Goal: Task Accomplishment & Management: Manage account settings

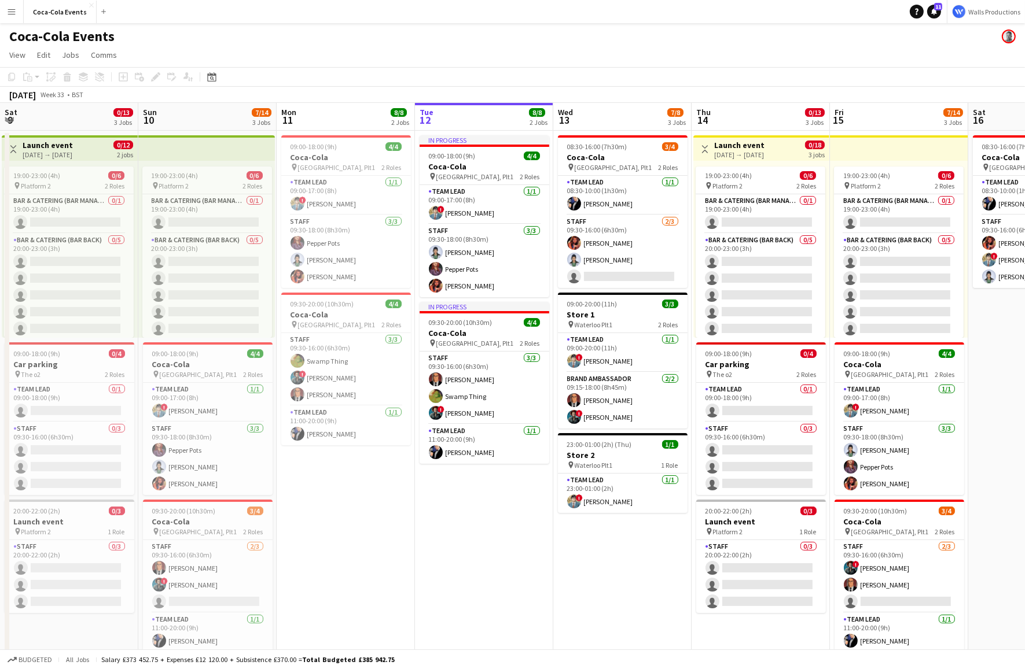
scroll to position [0, 329]
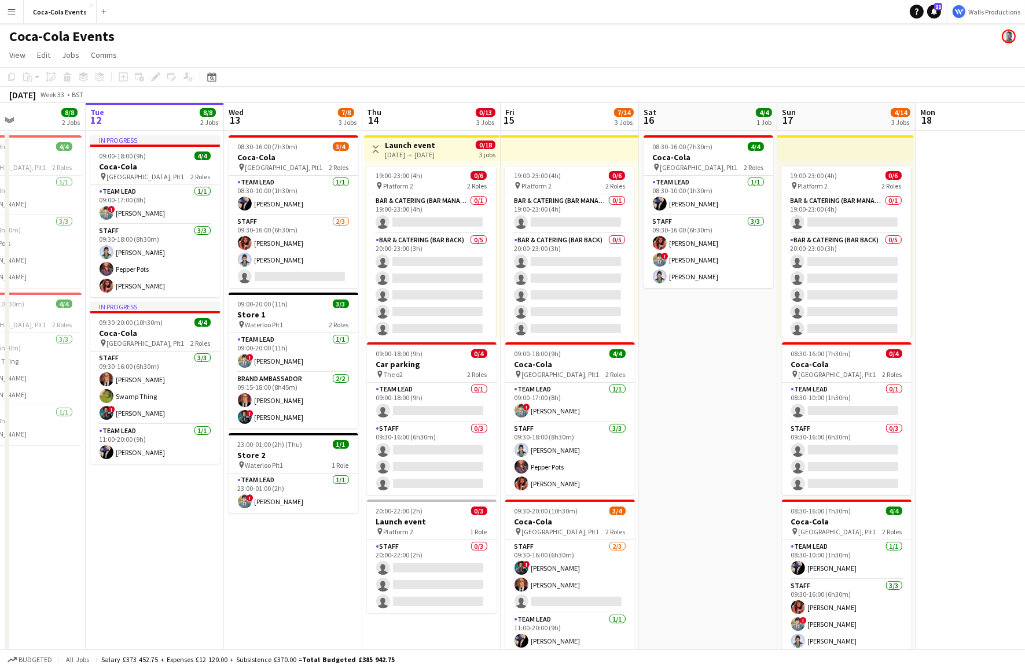
click at [15, 10] on app-icon "Menu" at bounding box center [11, 11] width 9 height 9
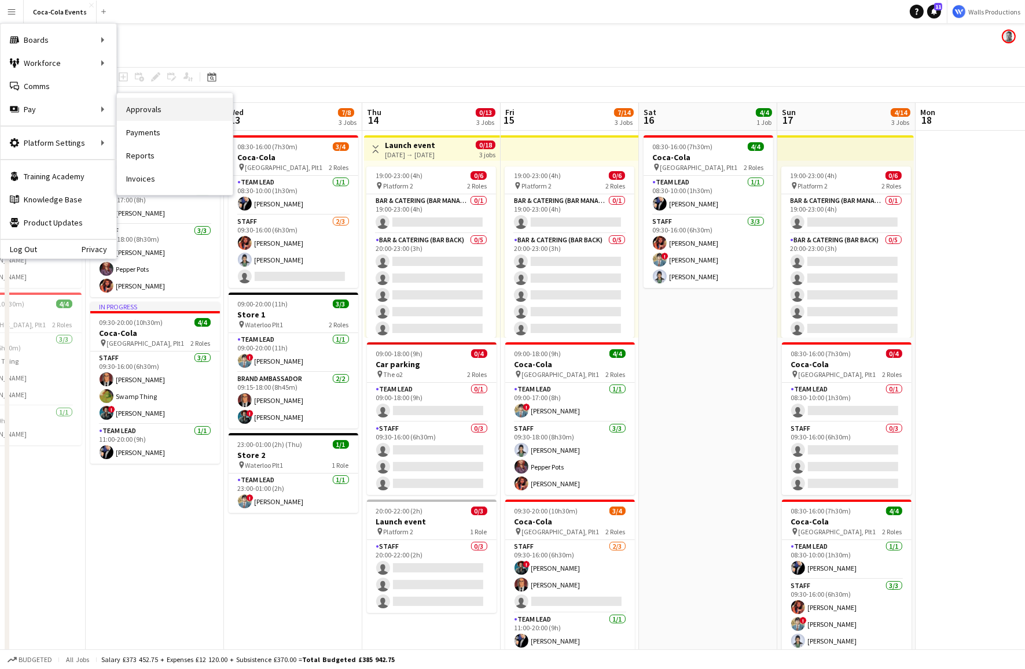
click at [142, 110] on link "Approvals" at bounding box center [175, 109] width 116 height 23
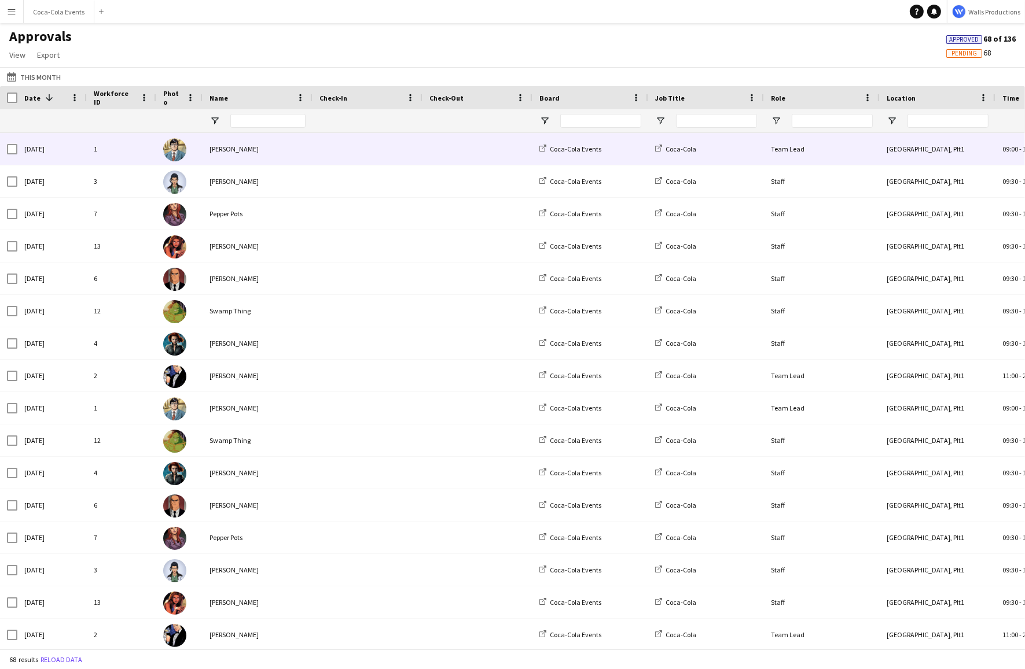
click at [223, 154] on div "[PERSON_NAME]" at bounding box center [257, 149] width 110 height 32
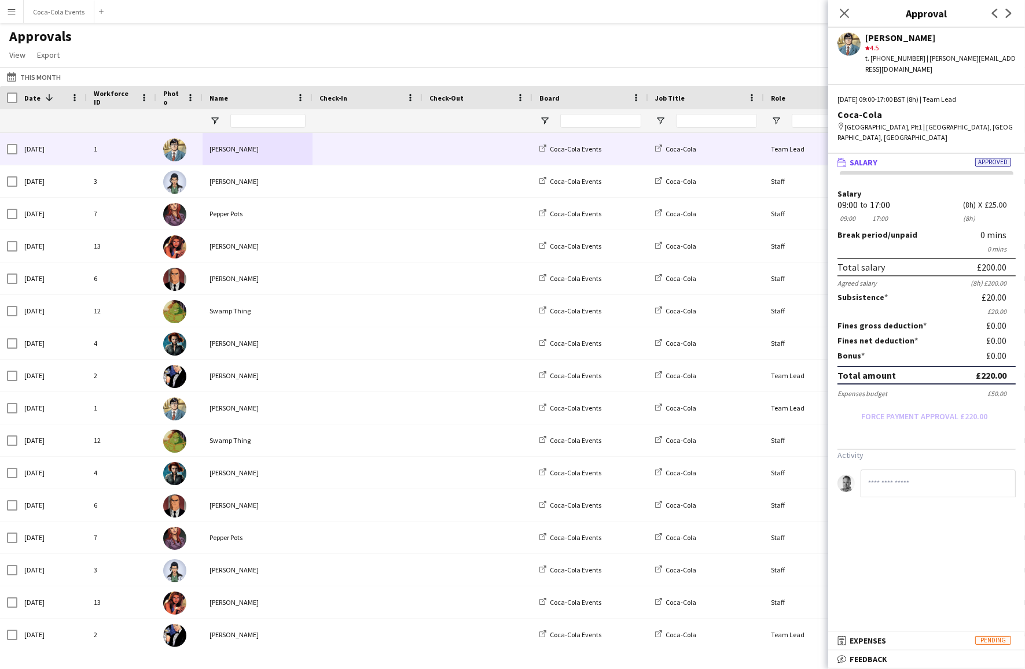
click at [9, 17] on button "Menu" at bounding box center [11, 11] width 23 height 23
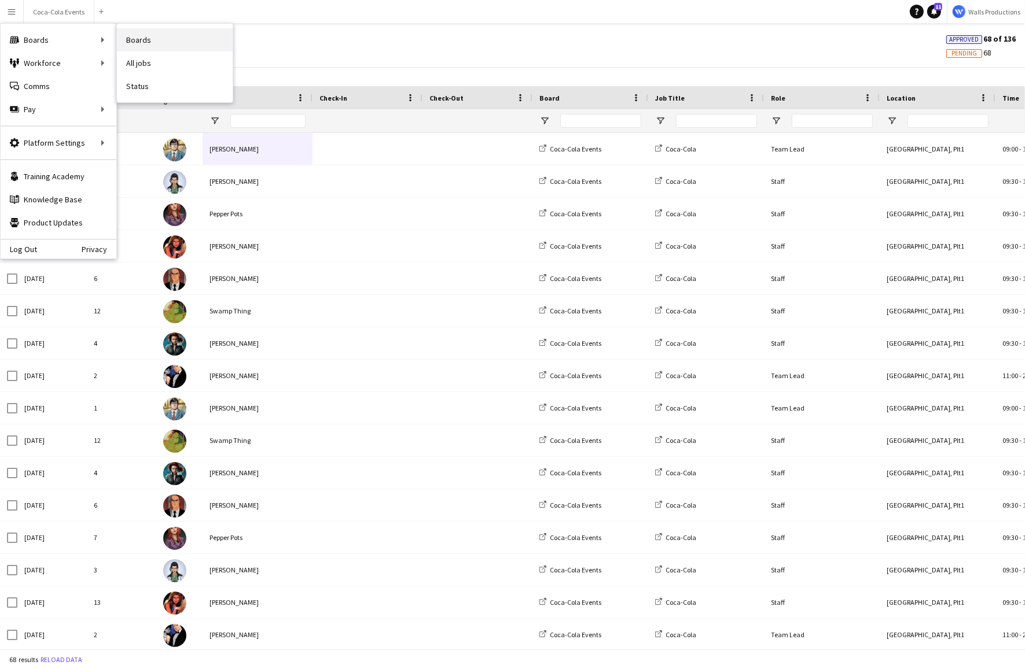
click at [159, 40] on link "Boards" at bounding box center [175, 39] width 116 height 23
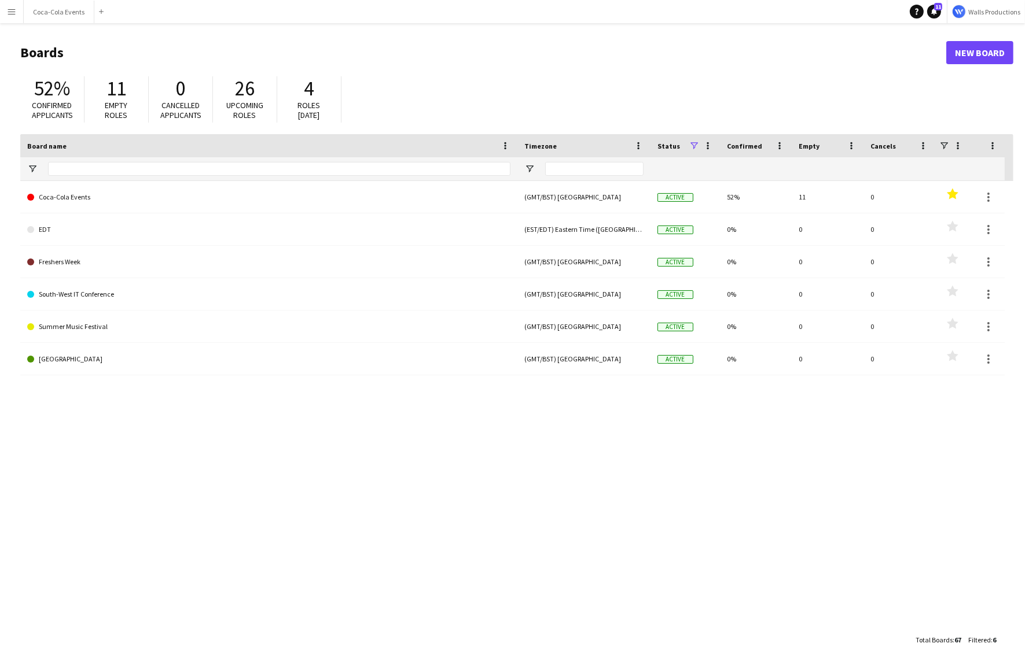
click at [10, 13] on app-icon "Menu" at bounding box center [11, 11] width 9 height 9
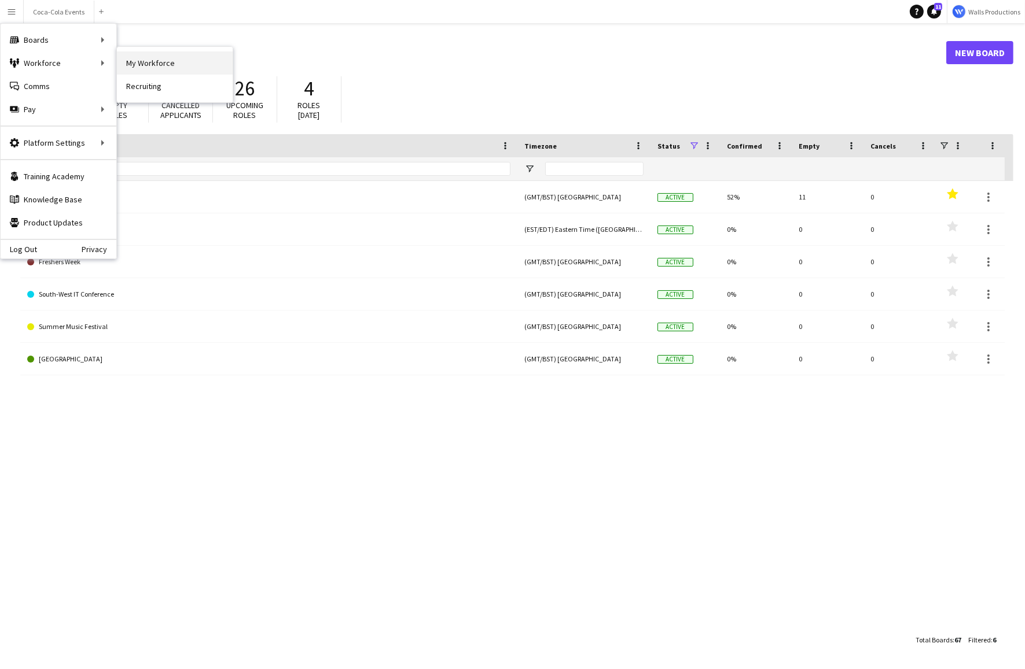
click at [152, 65] on link "My Workforce" at bounding box center [175, 62] width 116 height 23
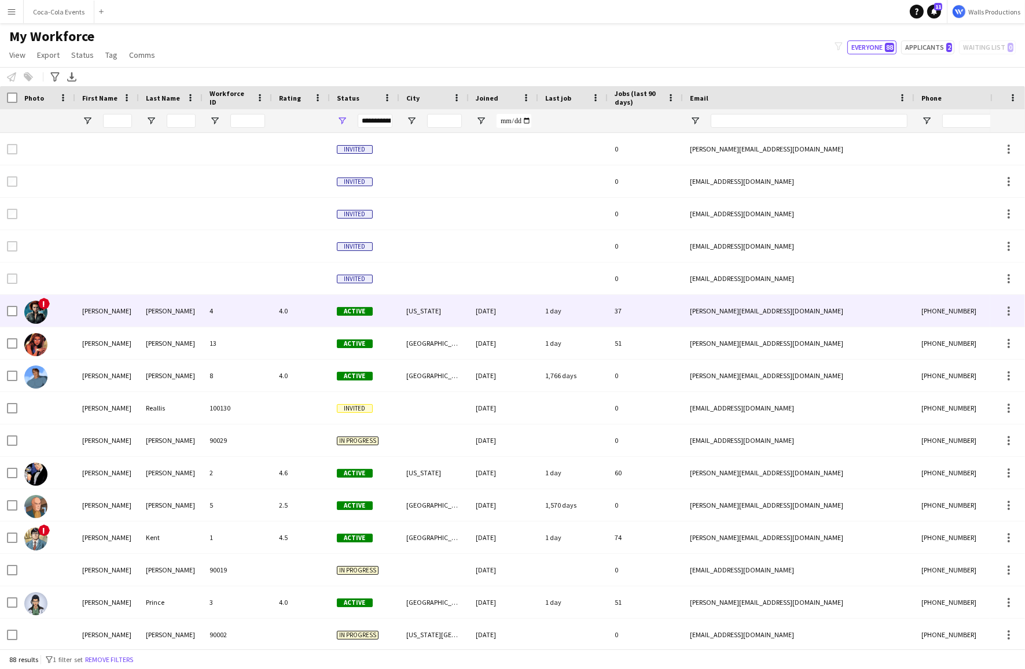
click at [166, 316] on div "[PERSON_NAME]" at bounding box center [171, 311] width 64 height 32
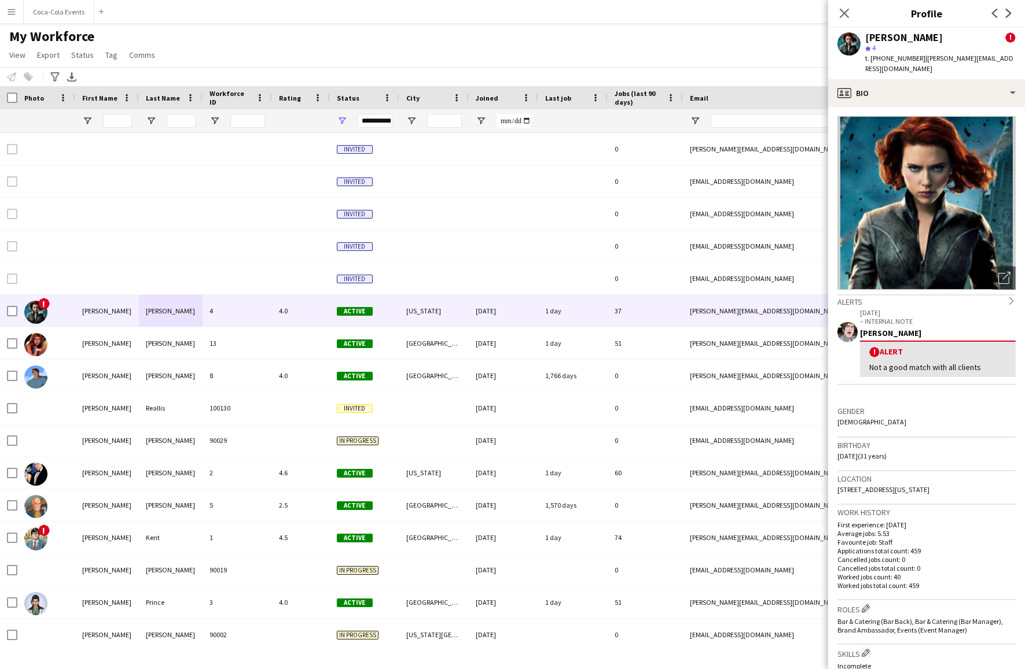
click at [4, 6] on button "Menu" at bounding box center [11, 11] width 23 height 23
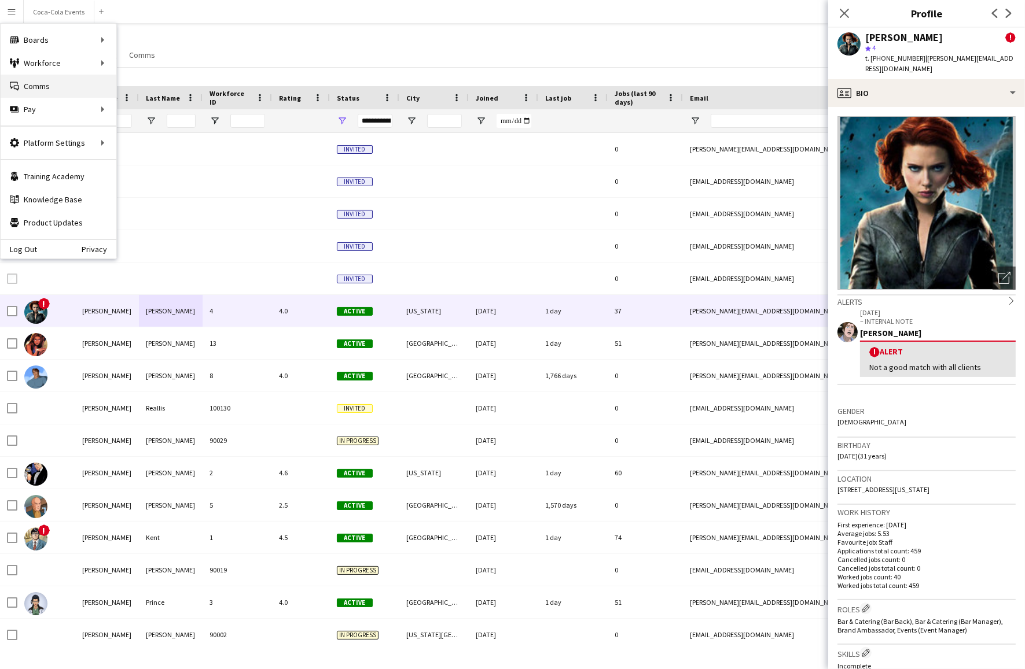
click at [32, 88] on link "Comms Comms" at bounding box center [59, 86] width 116 height 23
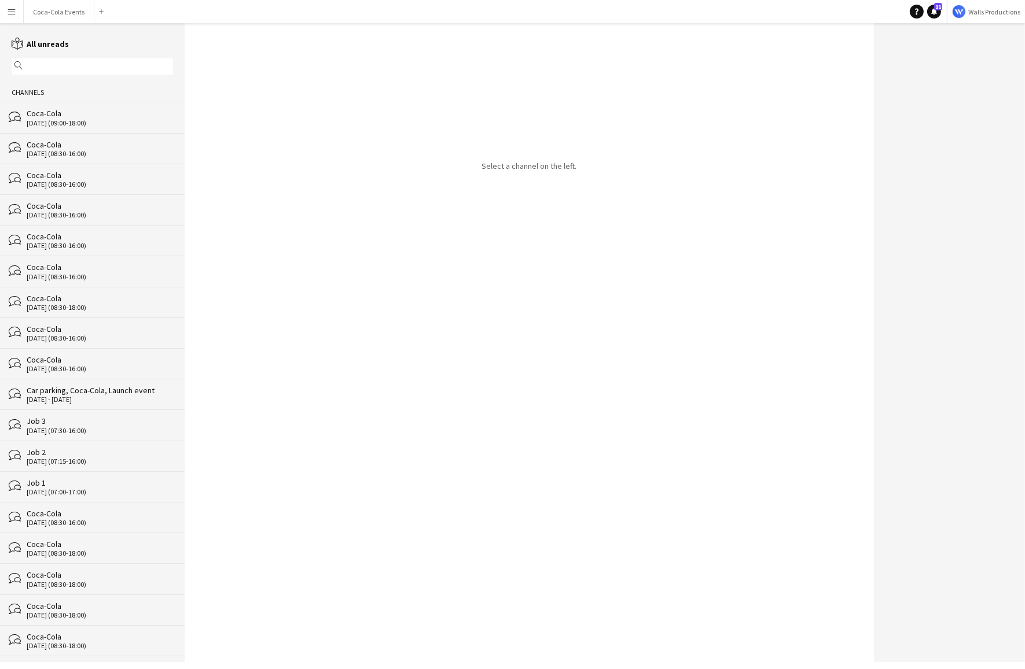
click at [51, 125] on div "[DATE] (09:00-18:00)" at bounding box center [100, 123] width 146 height 8
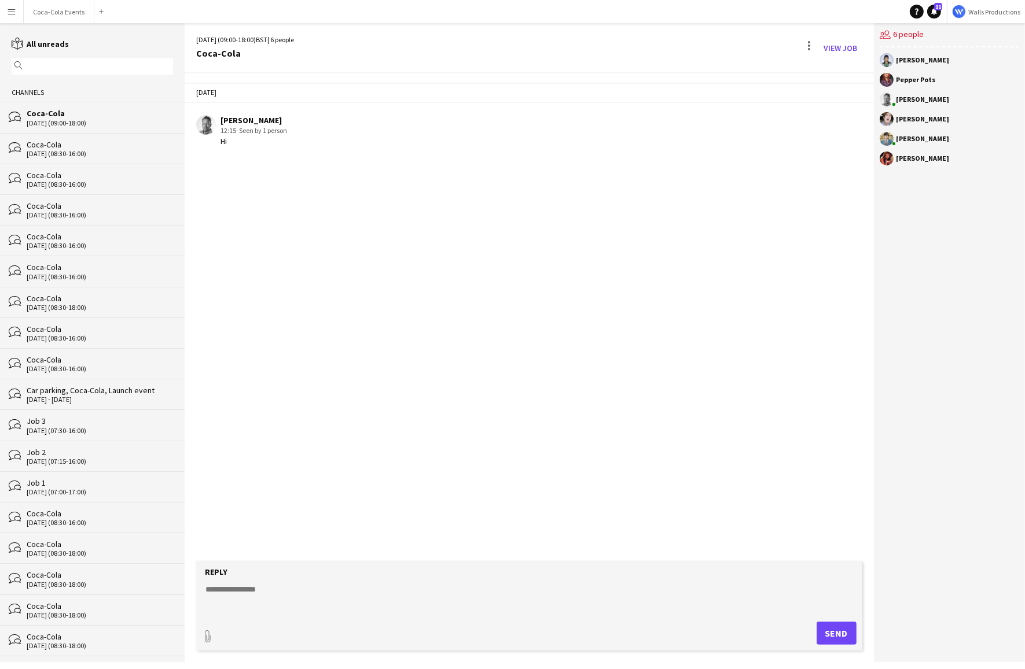
click at [7, 9] on app-icon "Menu" at bounding box center [11, 11] width 9 height 9
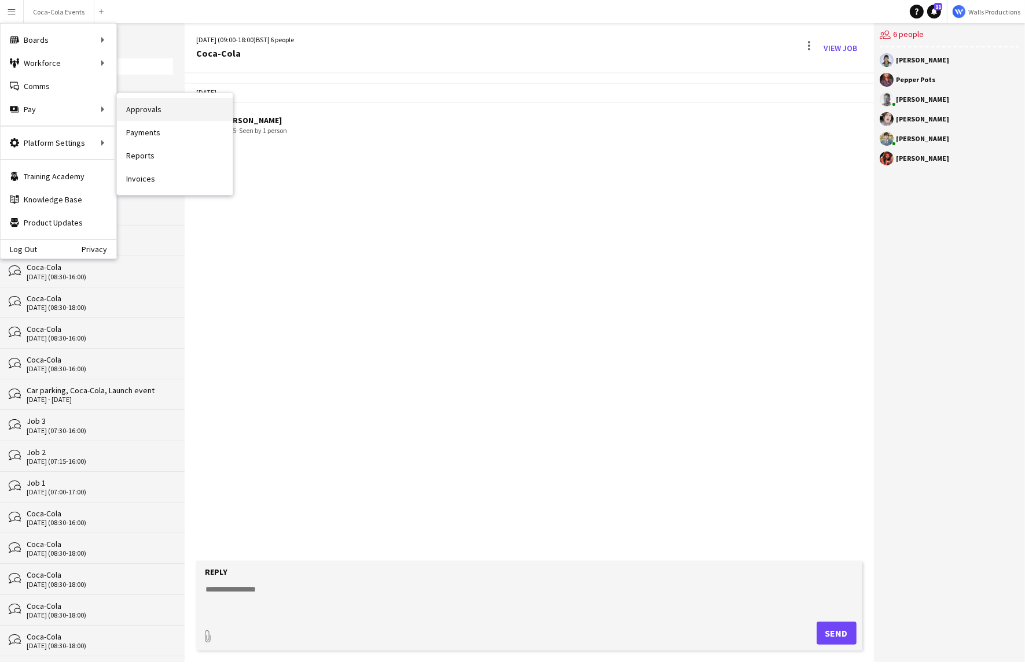
click at [161, 119] on link "Approvals" at bounding box center [175, 109] width 116 height 23
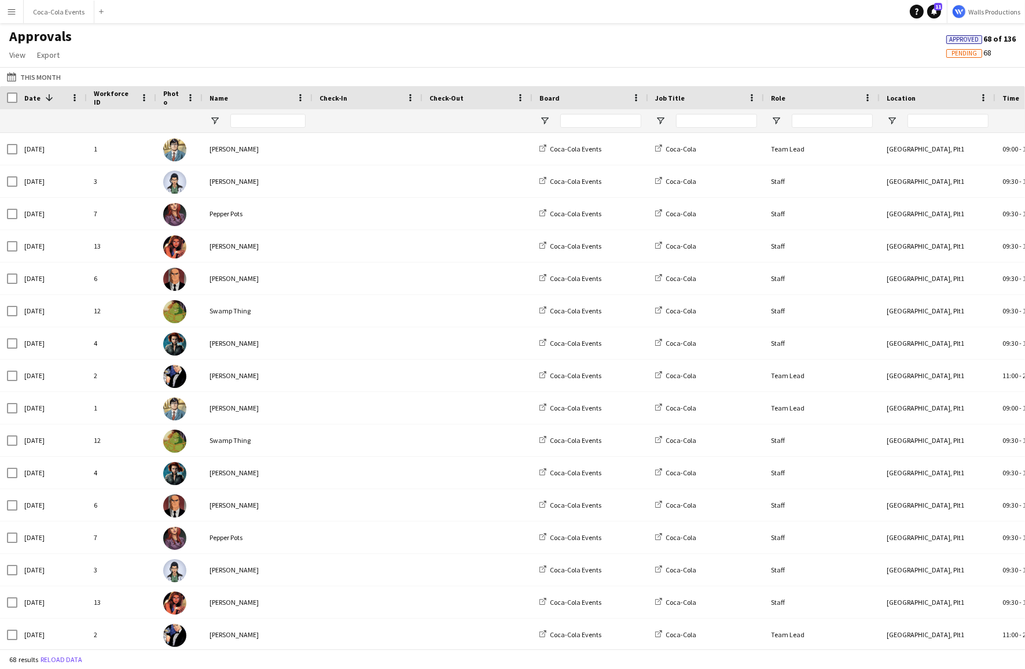
click at [13, 17] on button "Menu" at bounding box center [11, 11] width 23 height 23
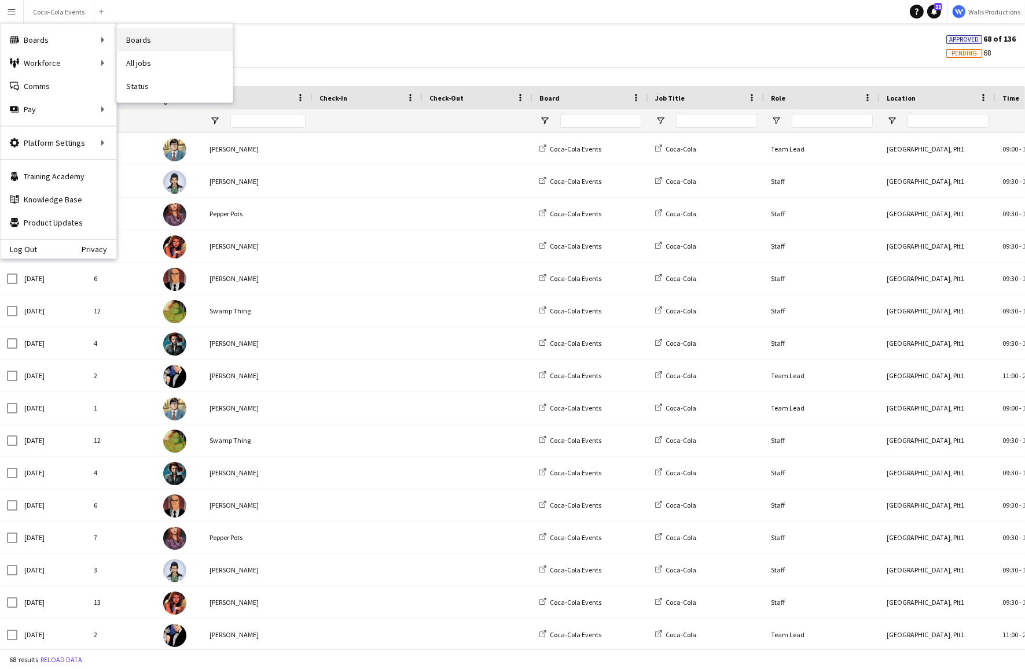
click at [166, 42] on link "Boards" at bounding box center [175, 39] width 116 height 23
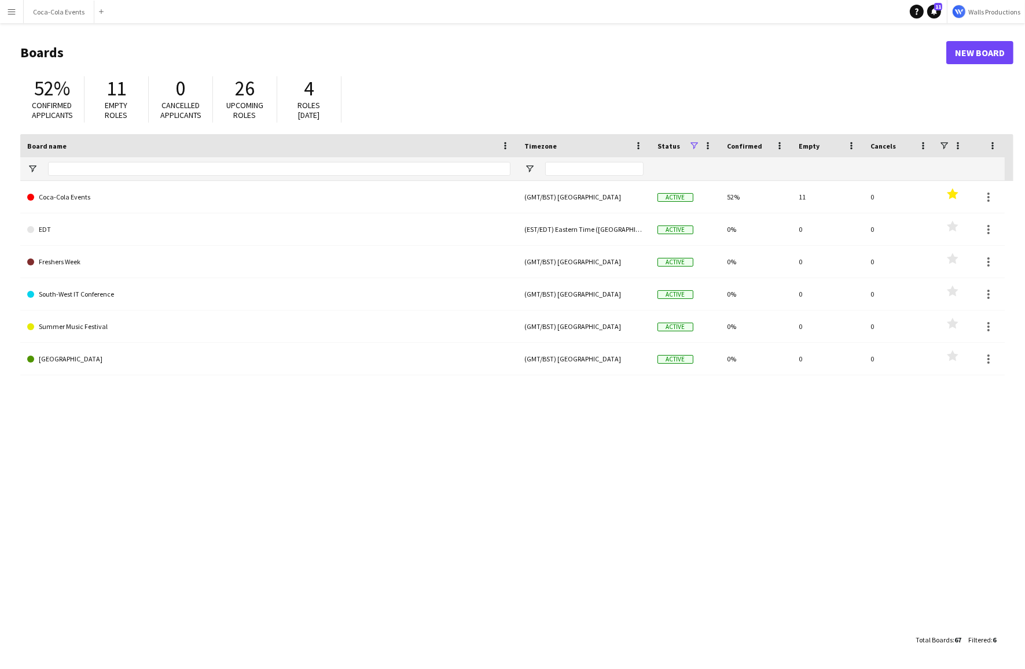
click at [14, 15] on app-icon "Menu" at bounding box center [11, 11] width 9 height 9
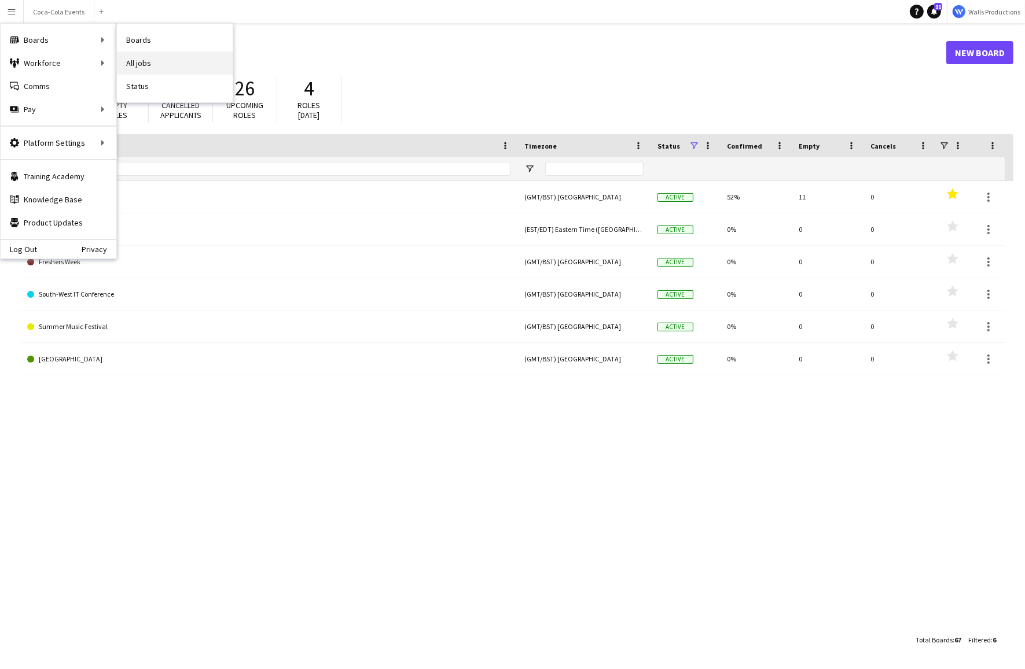
click at [148, 65] on link "All jobs" at bounding box center [175, 62] width 116 height 23
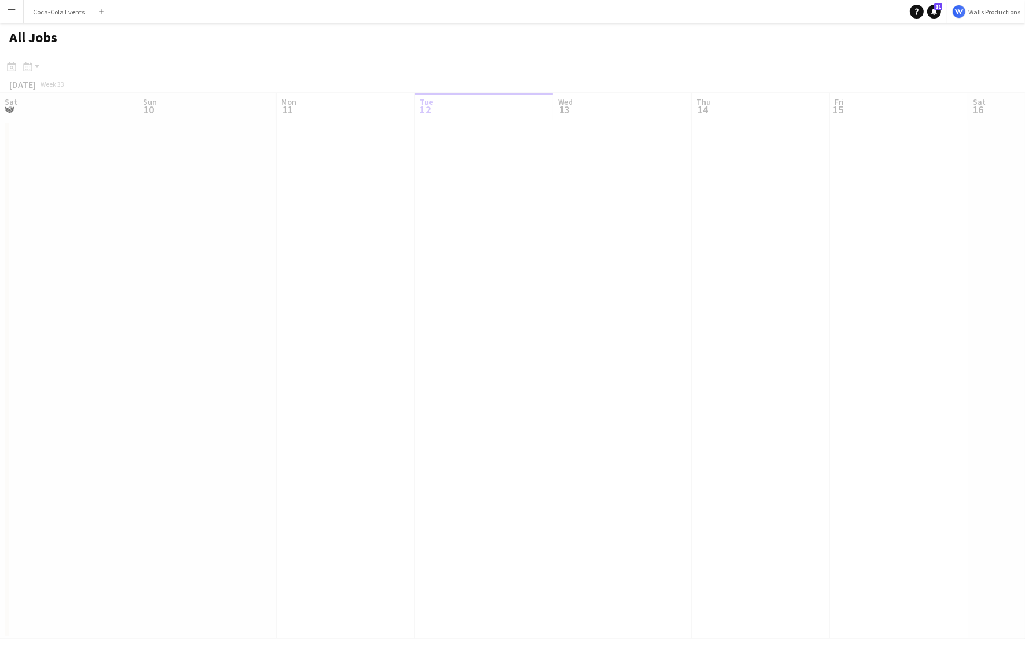
scroll to position [0, 277]
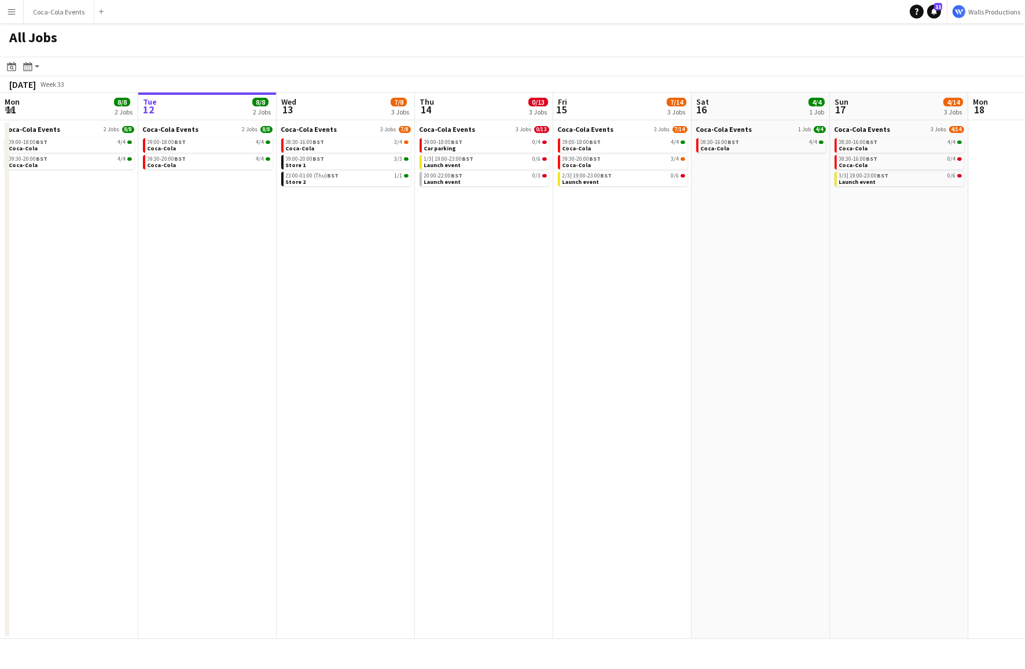
click at [12, 19] on button "Menu" at bounding box center [11, 11] width 23 height 23
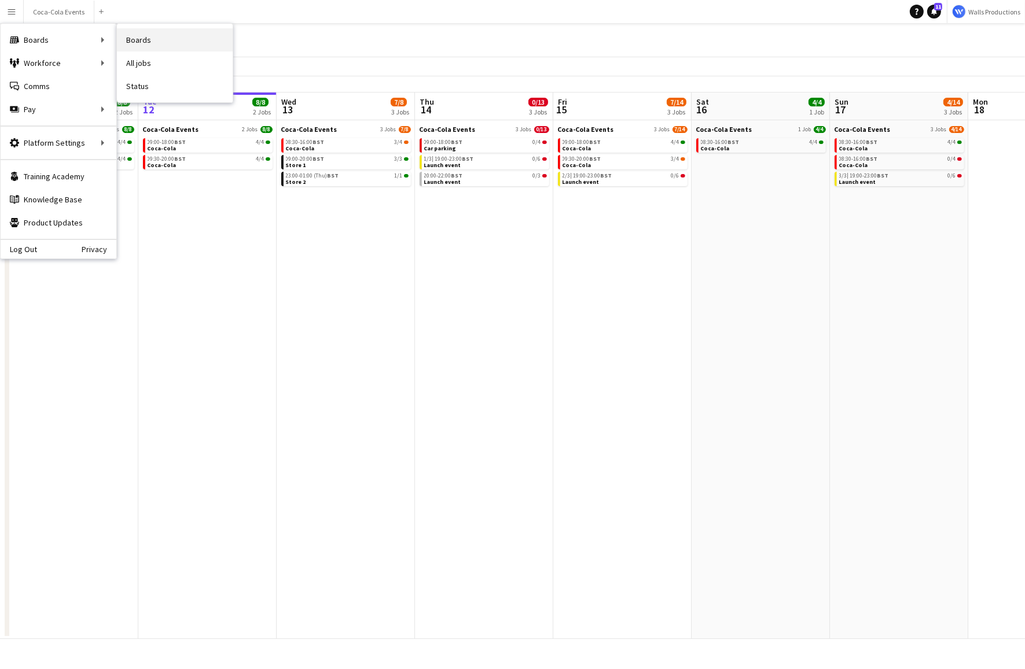
click at [156, 47] on link "Boards" at bounding box center [175, 39] width 116 height 23
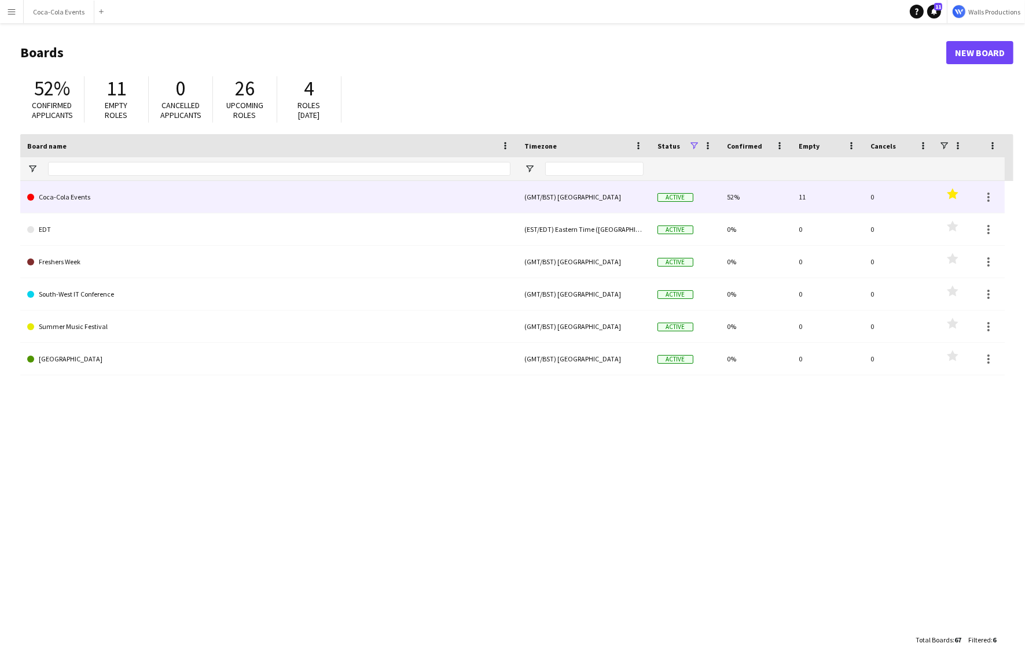
click at [78, 199] on link "Coca-Cola Events" at bounding box center [268, 197] width 483 height 32
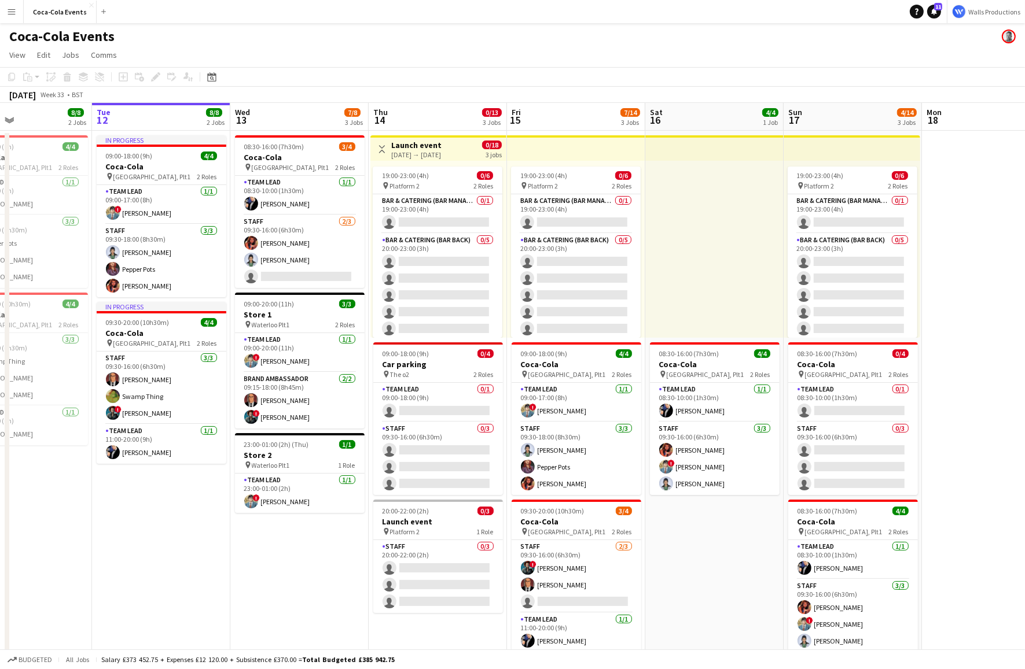
scroll to position [0, 327]
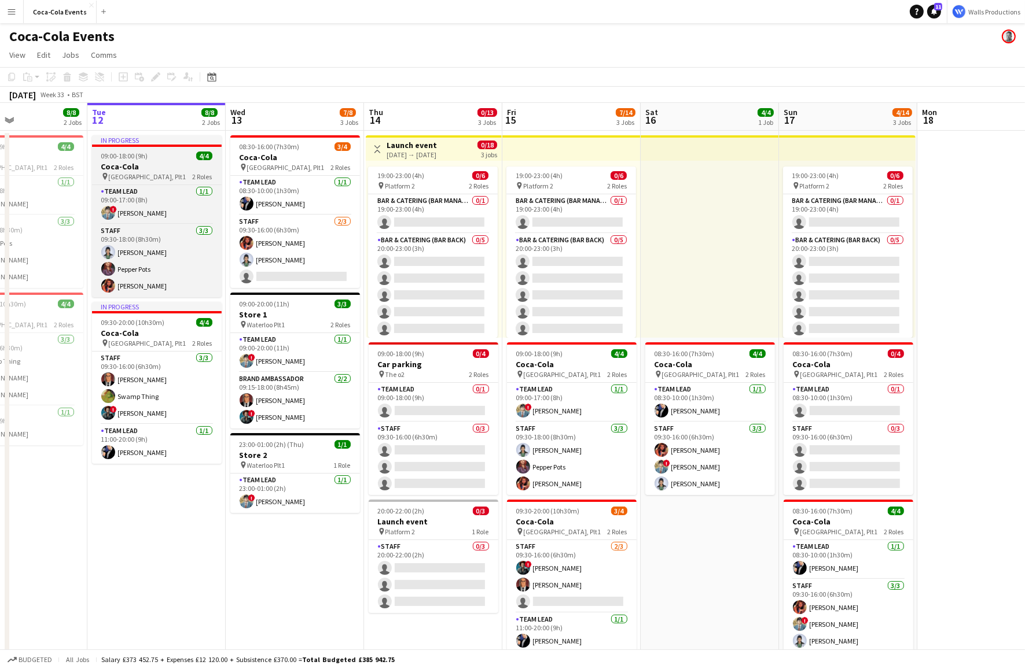
click at [141, 166] on h3 "Coca-Cola" at bounding box center [157, 166] width 130 height 10
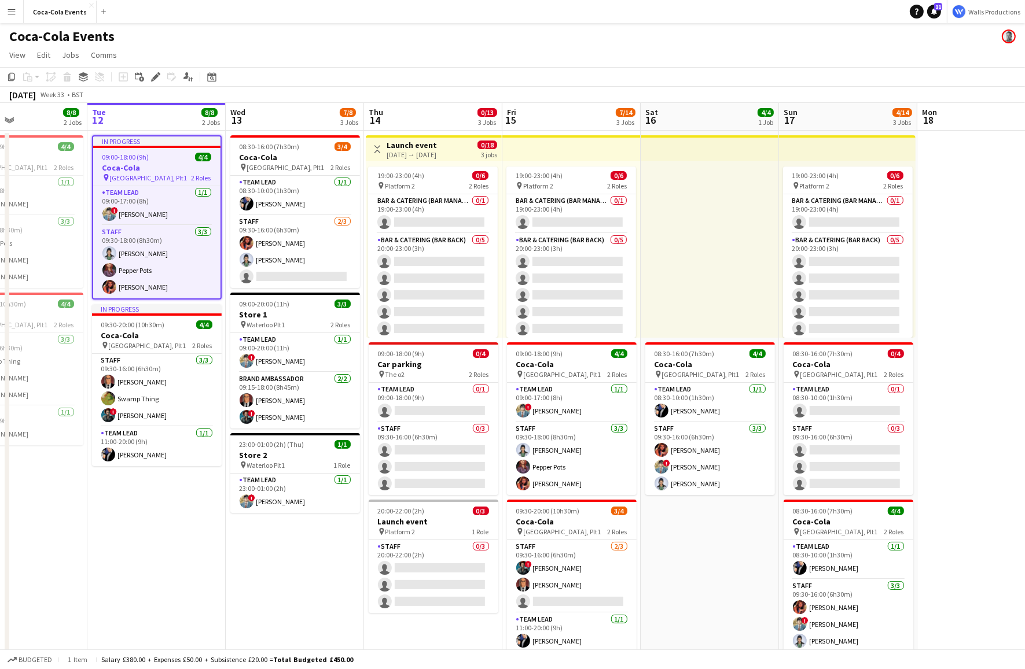
click at [406, 147] on h3 "Launch event" at bounding box center [411, 145] width 50 height 10
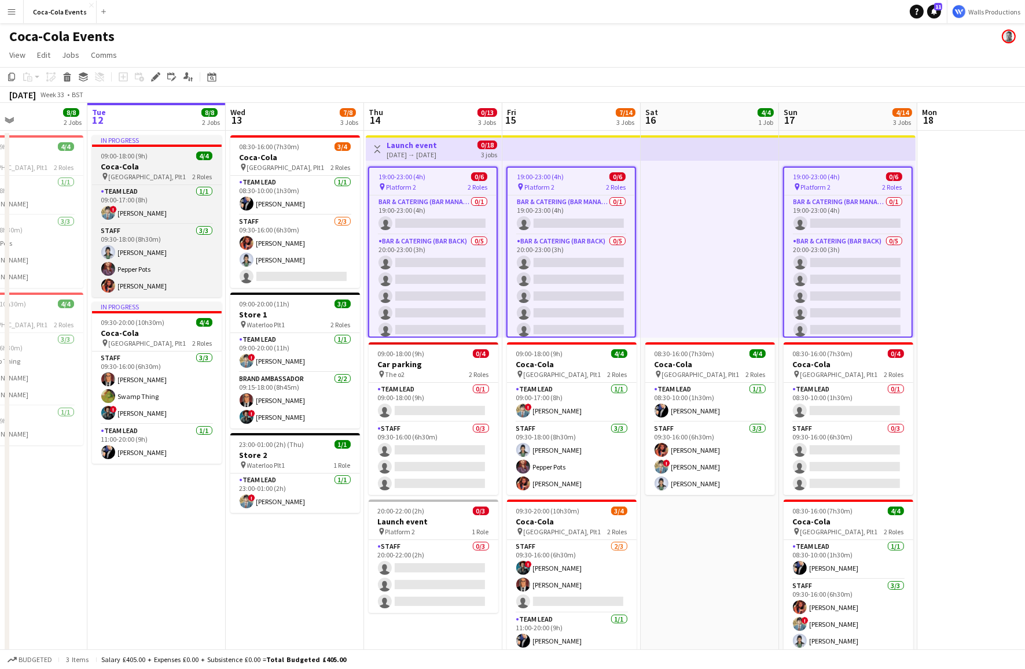
click at [159, 155] on div "09:00-18:00 (9h) 4/4" at bounding box center [157, 156] width 130 height 9
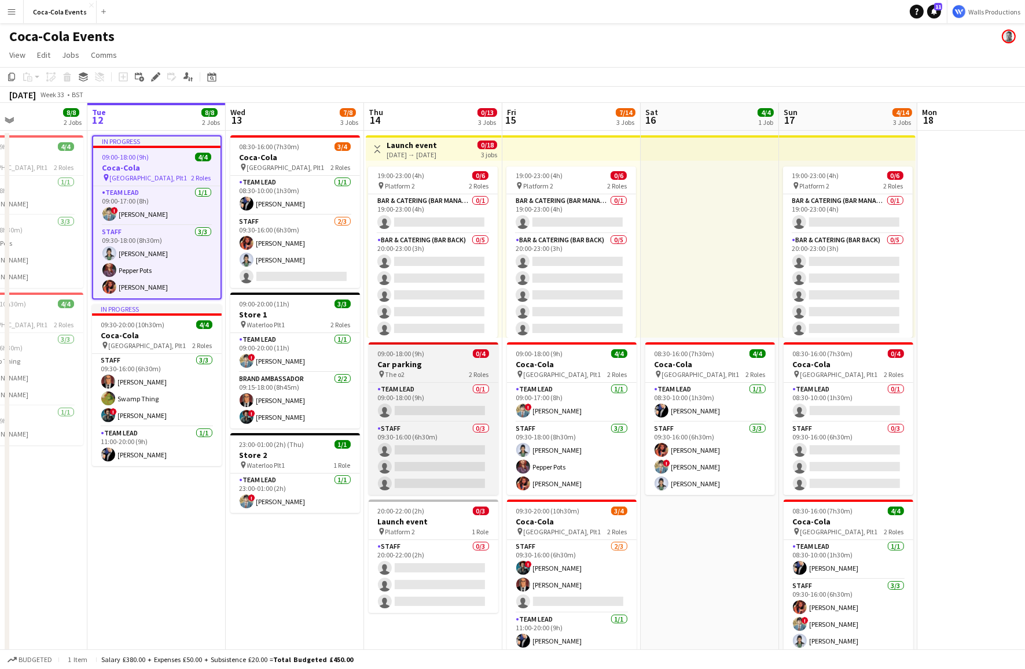
click at [451, 359] on app-job-card "09:00-18:00 (9h) 0/4 Car parking pin The o2 2 Roles Team Lead 0/1 09:00-18:00 (…" at bounding box center [433, 418] width 130 height 153
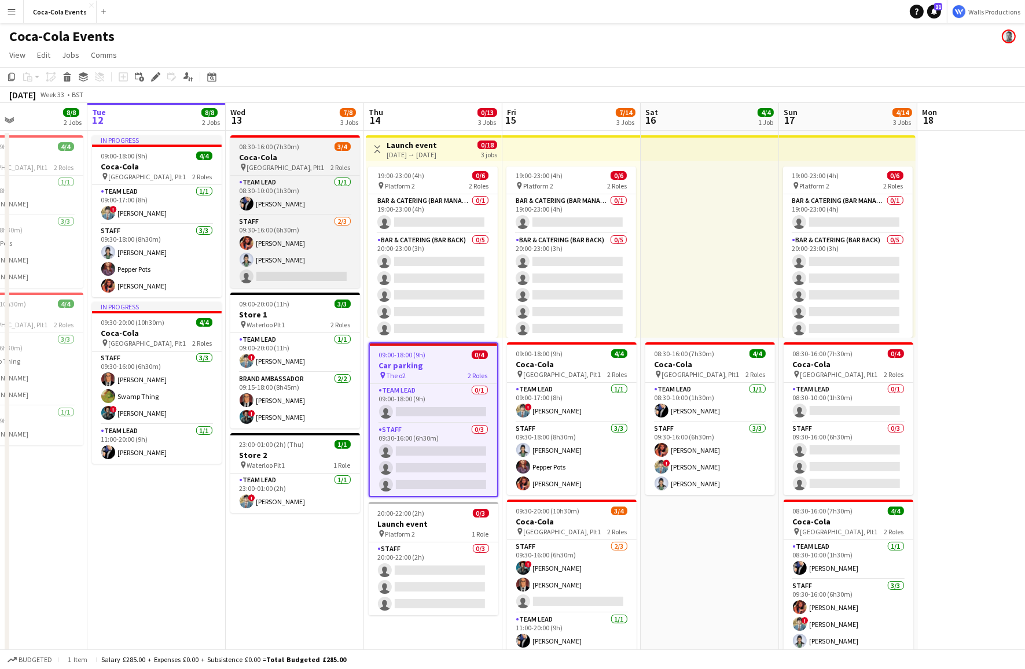
click at [315, 162] on h3 "Coca-Cola" at bounding box center [295, 157] width 130 height 10
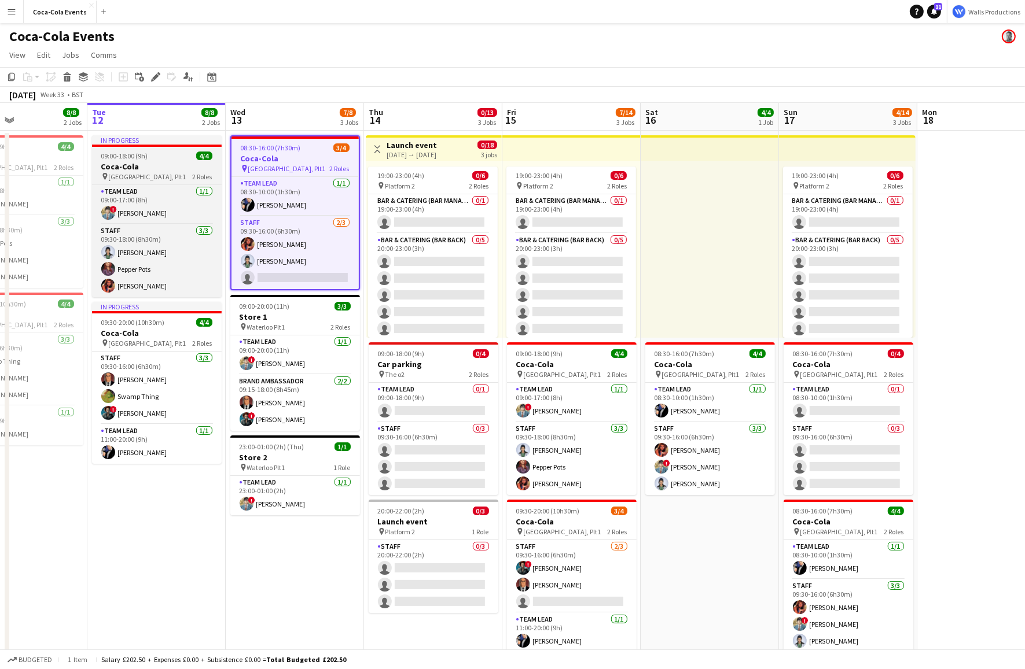
click at [150, 147] on div at bounding box center [157, 146] width 130 height 2
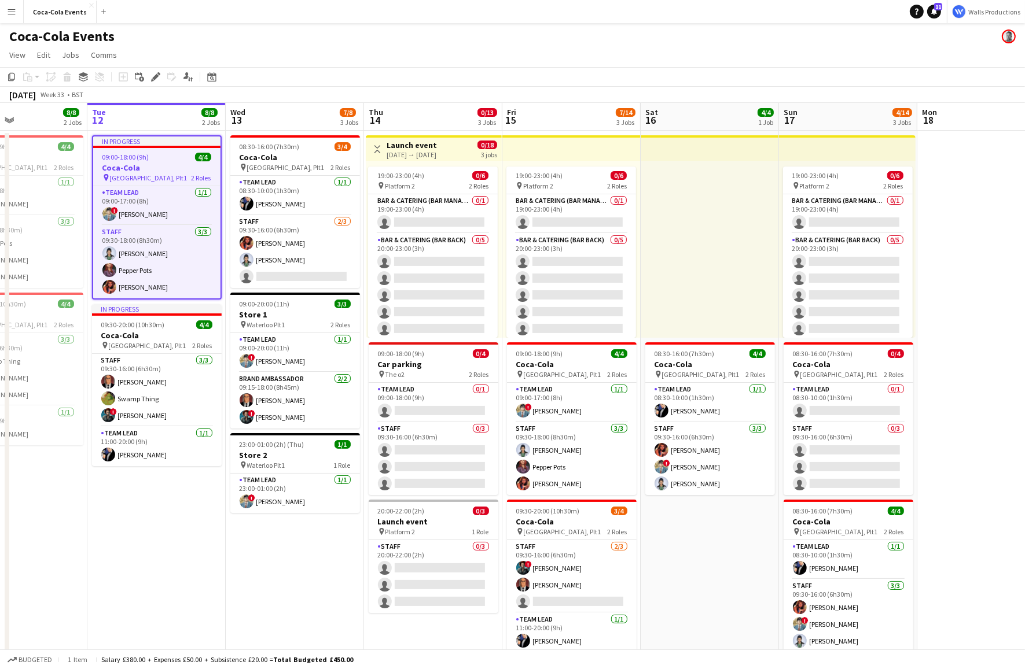
click at [150, 147] on div at bounding box center [156, 147] width 127 height 2
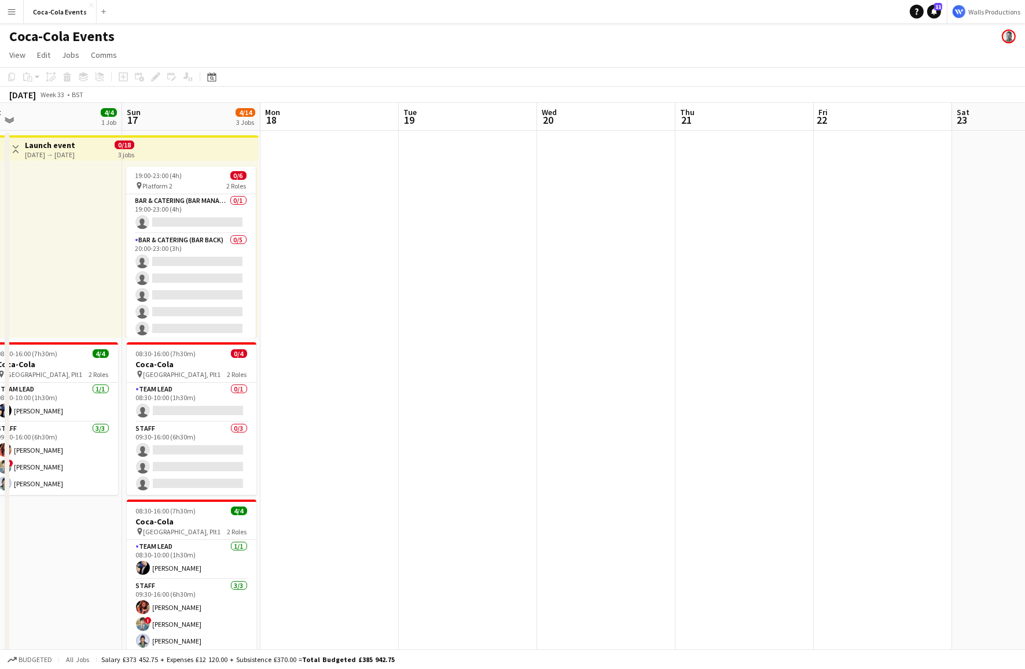
scroll to position [0, 365]
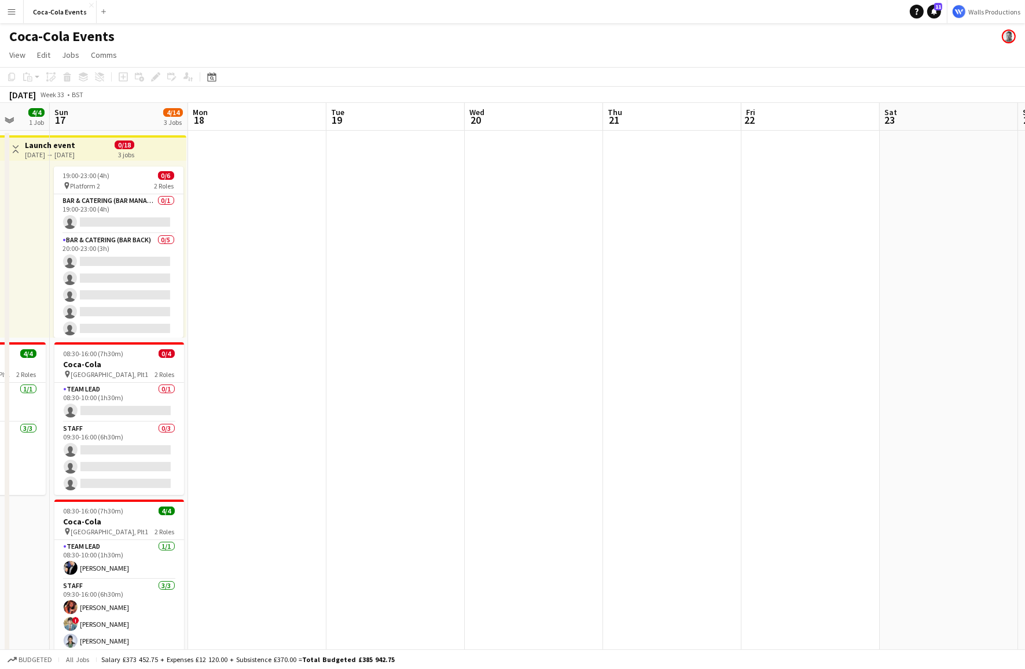
click at [271, 160] on app-date-cell at bounding box center [257, 404] width 138 height 547
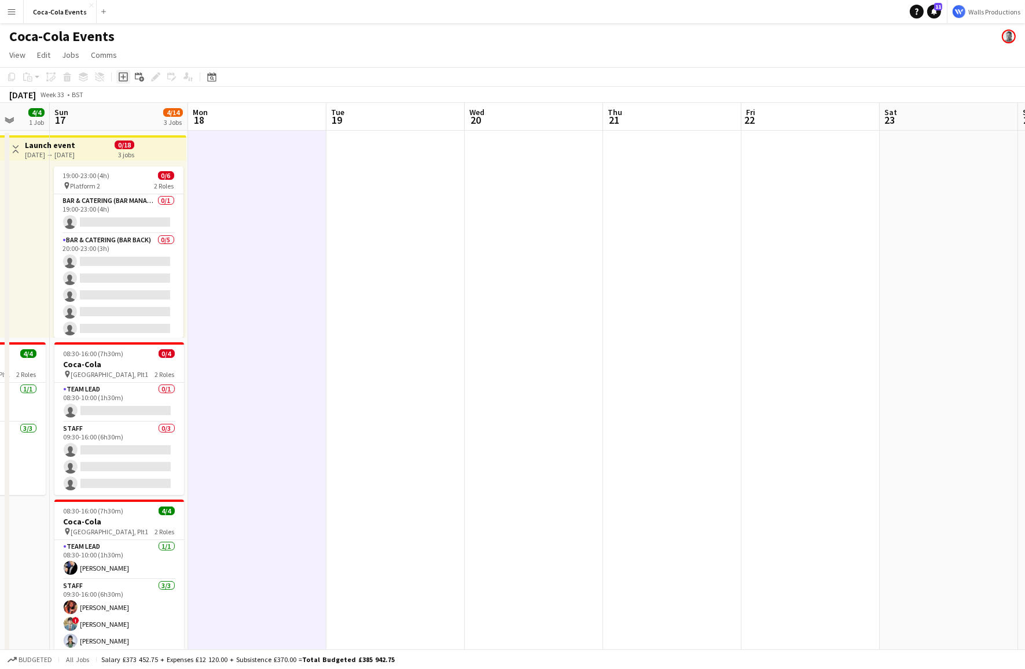
click at [127, 78] on icon at bounding box center [123, 76] width 9 height 9
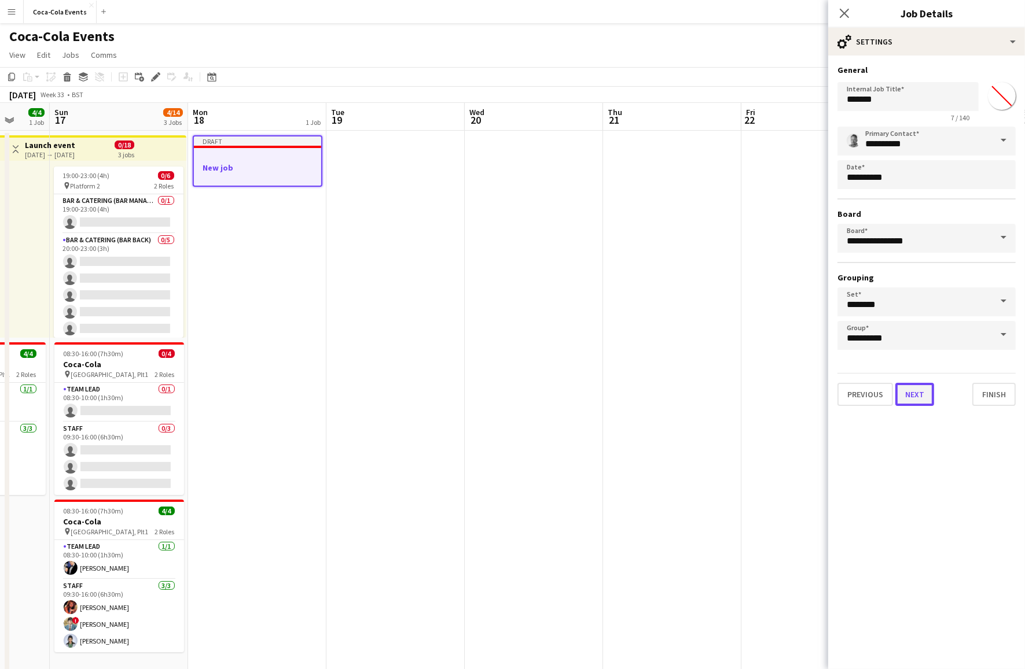
click at [911, 393] on button "Next" at bounding box center [914, 394] width 39 height 23
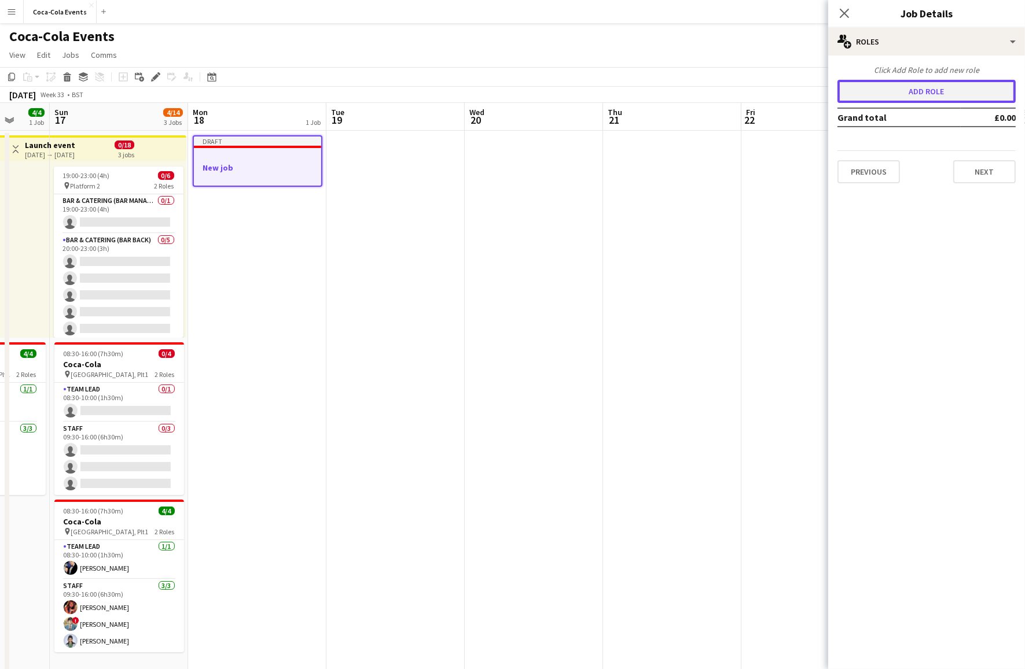
click at [896, 91] on button "Add role" at bounding box center [926, 91] width 178 height 23
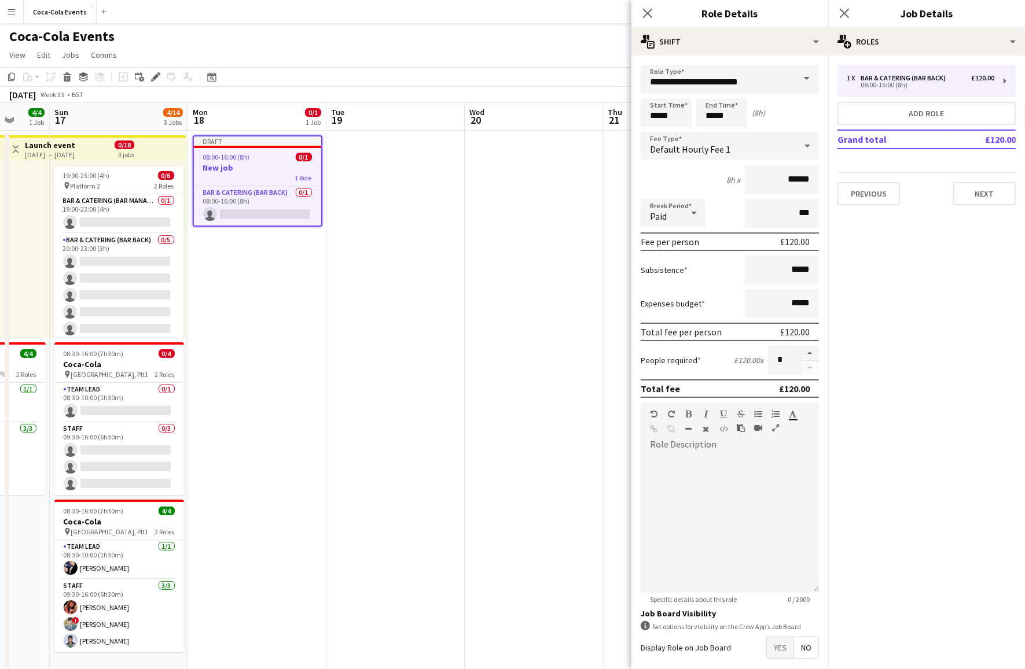
click at [795, 80] on span at bounding box center [806, 79] width 24 height 28
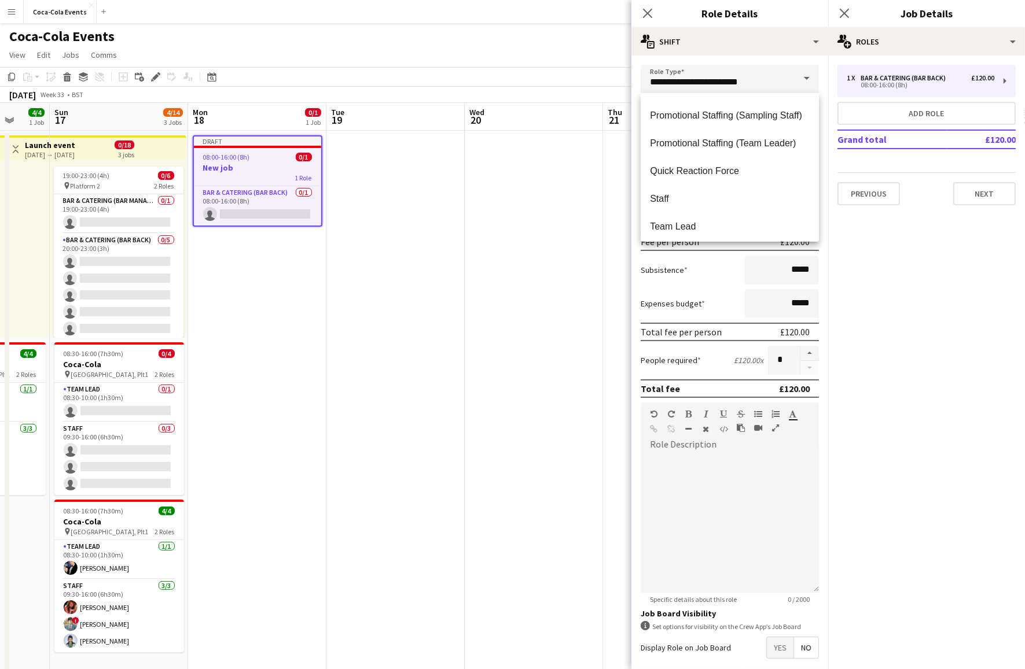
scroll to position [500, 0]
click at [689, 198] on span "Team Lead" at bounding box center [730, 195] width 160 height 11
type input "*********"
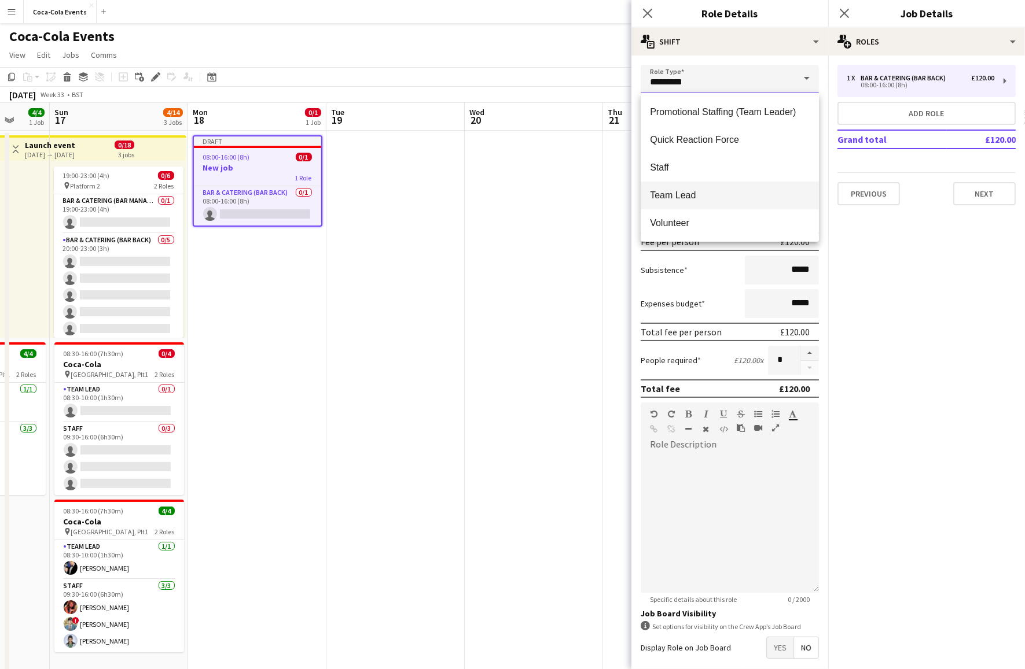
type input "******"
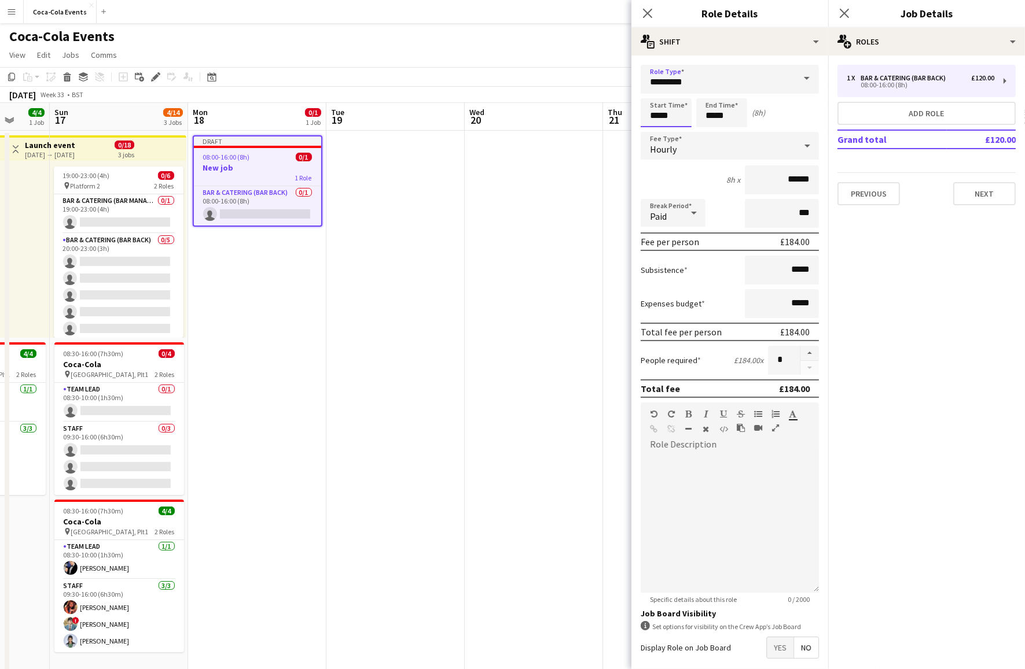
click at [652, 113] on input "*****" at bounding box center [665, 112] width 51 height 29
type input "*****"
click at [656, 89] on div at bounding box center [654, 93] width 23 height 12
click at [738, 117] on input "*****" at bounding box center [721, 112] width 51 height 29
click at [681, 170] on div "7h x ******" at bounding box center [729, 179] width 178 height 29
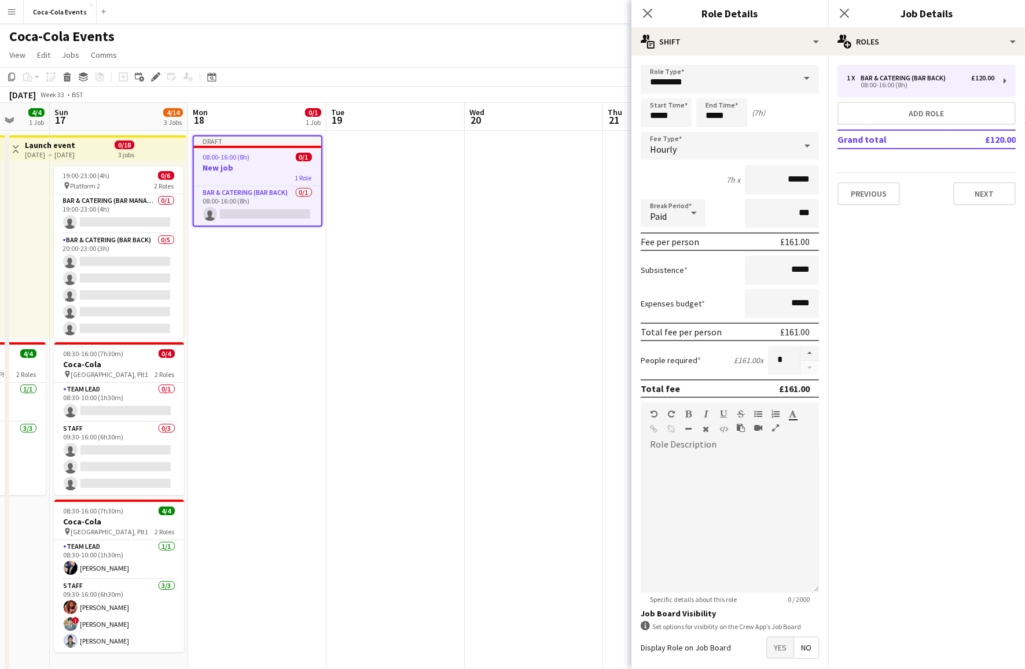
click at [679, 146] on div "Hourly" at bounding box center [717, 146] width 155 height 28
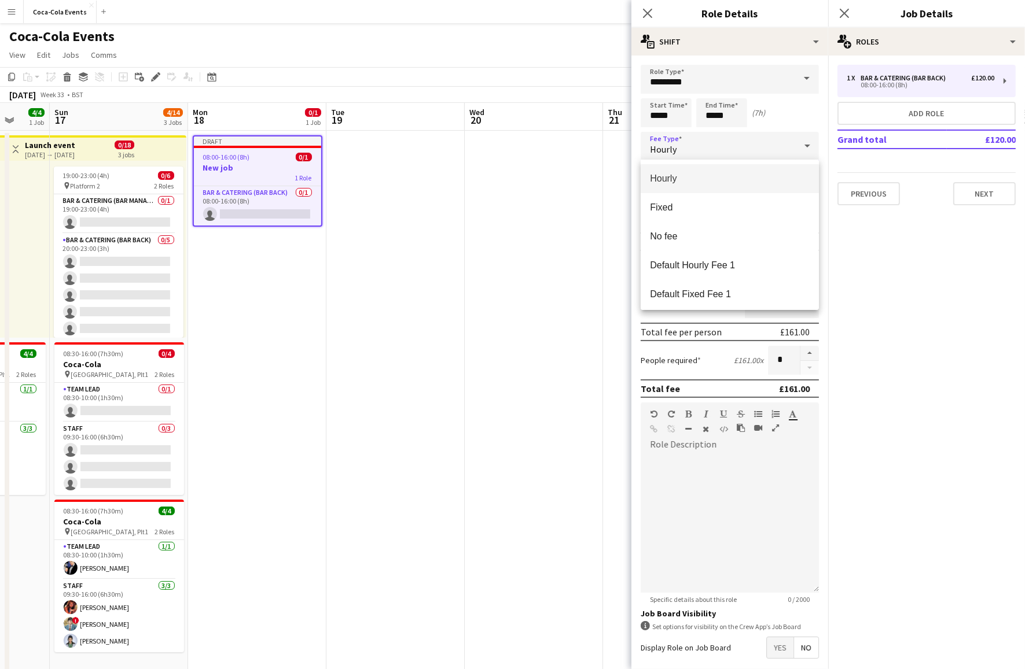
click at [805, 117] on div at bounding box center [512, 334] width 1025 height 669
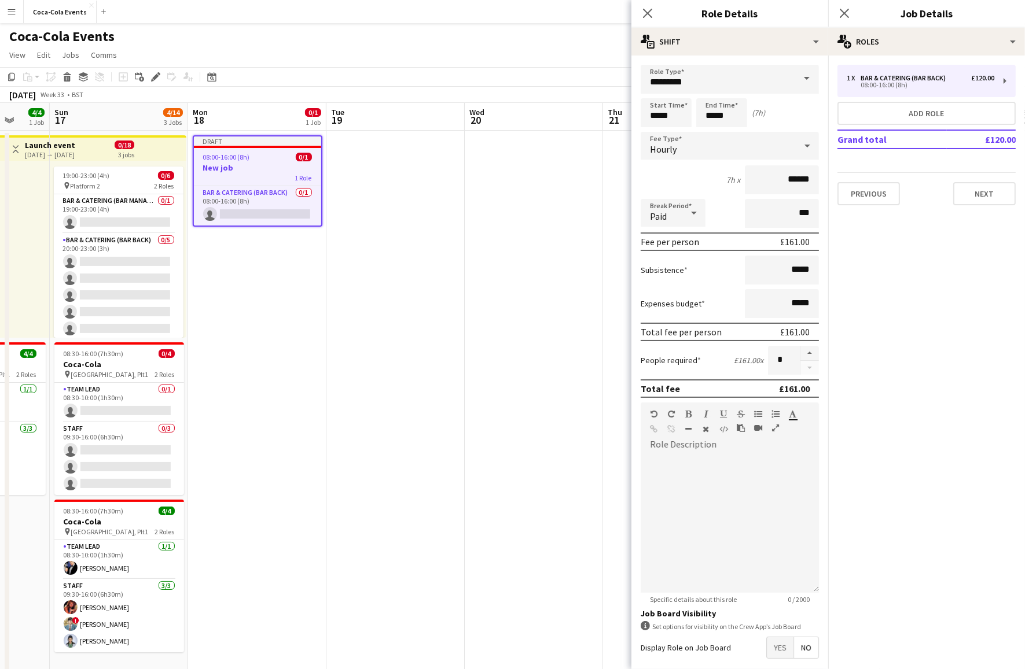
click at [680, 214] on div "Paid" at bounding box center [661, 213] width 42 height 28
click at [724, 206] on div at bounding box center [512, 334] width 1025 height 669
drag, startPoint x: 702, startPoint y: 309, endPoint x: 642, endPoint y: 266, distance: 74.2
click at [642, 266] on form "Role Type ********* Start Time ***** End Time ***** (7h) Fee Type Hourly 7h x *…" at bounding box center [729, 394] width 197 height 659
click at [684, 296] on div "Expenses budget *****" at bounding box center [729, 303] width 178 height 29
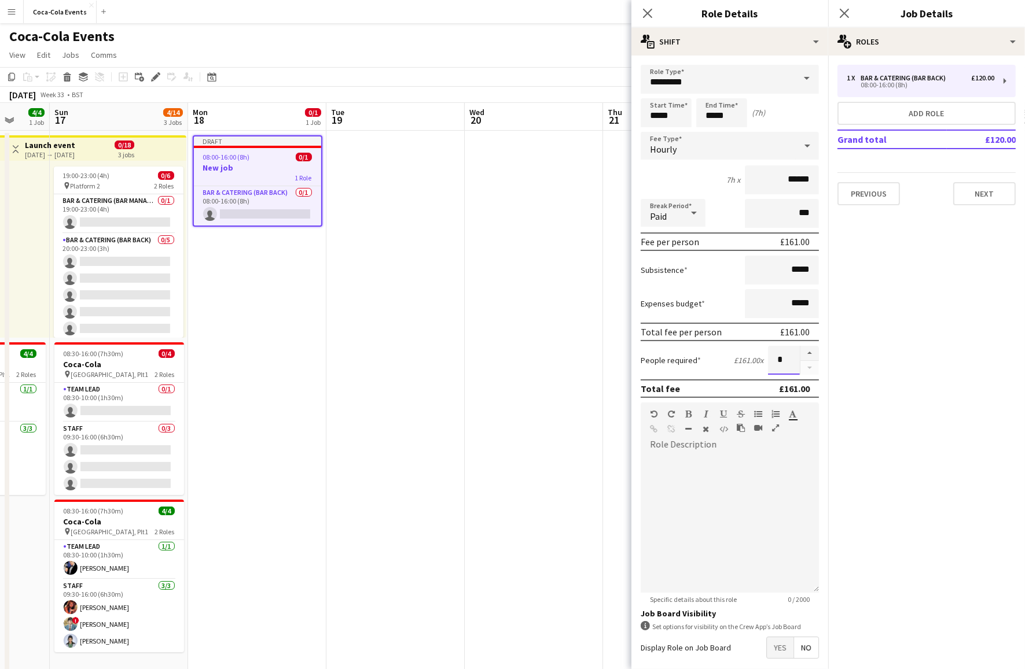
click at [791, 362] on input "*" at bounding box center [784, 360] width 32 height 29
drag, startPoint x: 783, startPoint y: 361, endPoint x: 772, endPoint y: 361, distance: 11.6
click at [772, 361] on input "*" at bounding box center [784, 360] width 32 height 29
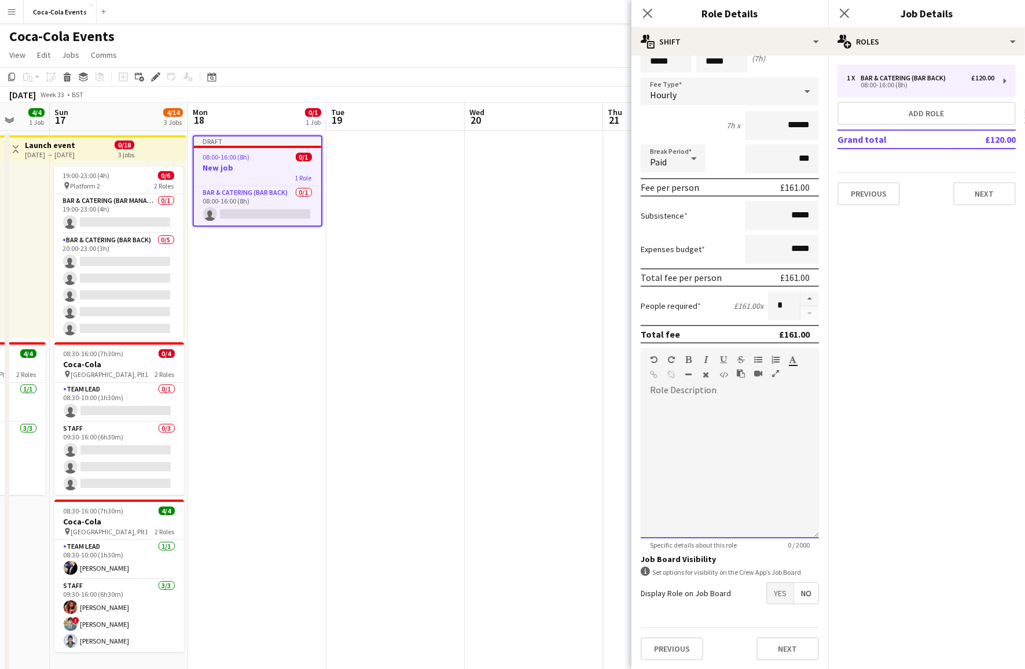
click at [679, 415] on div at bounding box center [729, 469] width 178 height 139
click at [740, 603] on form "Role Type ********* Start Time ***** End Time ***** (7h) Fee Type Hourly 7h x *…" at bounding box center [729, 339] width 197 height 659
click at [780, 593] on span "Yes" at bounding box center [780, 593] width 27 height 21
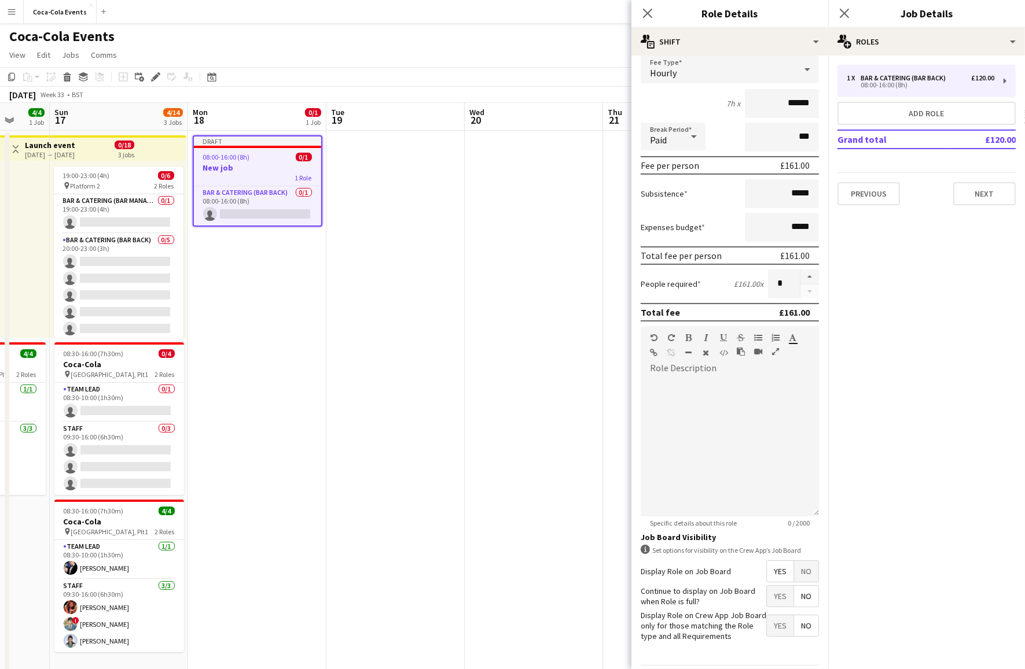
scroll to position [85, 0]
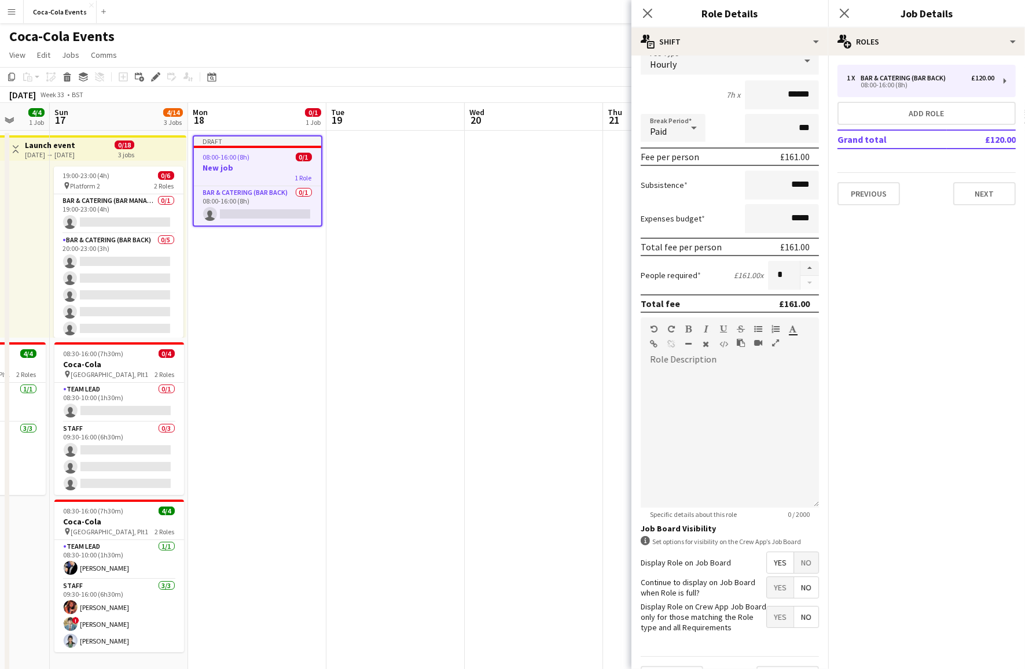
click at [716, 589] on label "Continue to display on Job Board when Role is full?" at bounding box center [703, 587] width 126 height 21
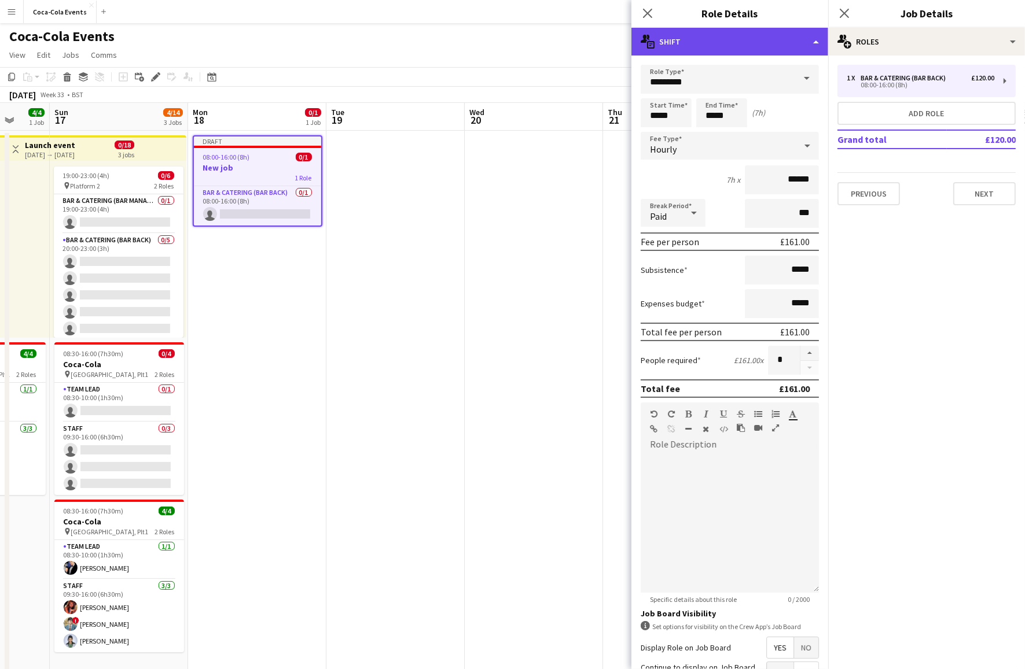
click at [715, 46] on div "multiple-actions-text Shift" at bounding box center [729, 42] width 197 height 28
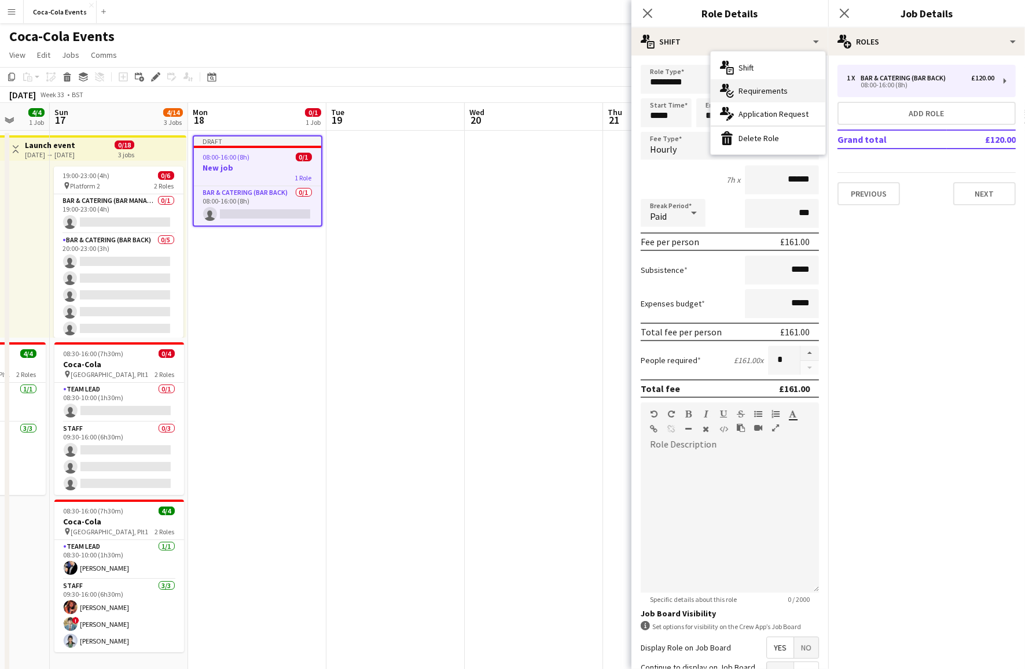
click at [765, 93] on div "multiple-actions-check-2 Requirements" at bounding box center [767, 90] width 115 height 23
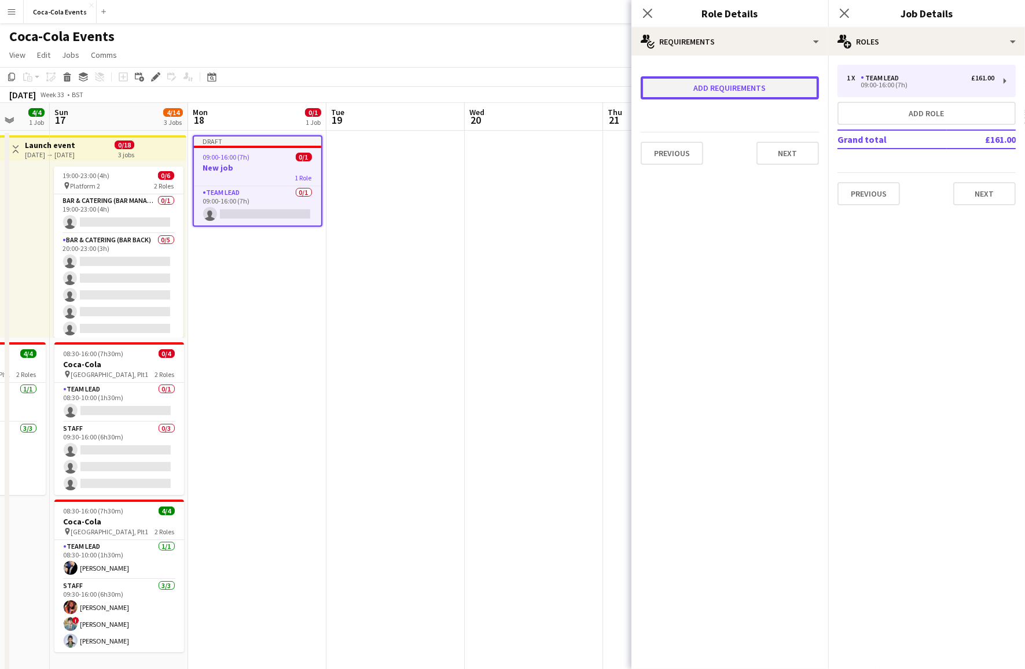
click at [760, 93] on button "Add requirements" at bounding box center [729, 87] width 178 height 23
click at [730, 100] on div "Please select" at bounding box center [717, 99] width 141 height 28
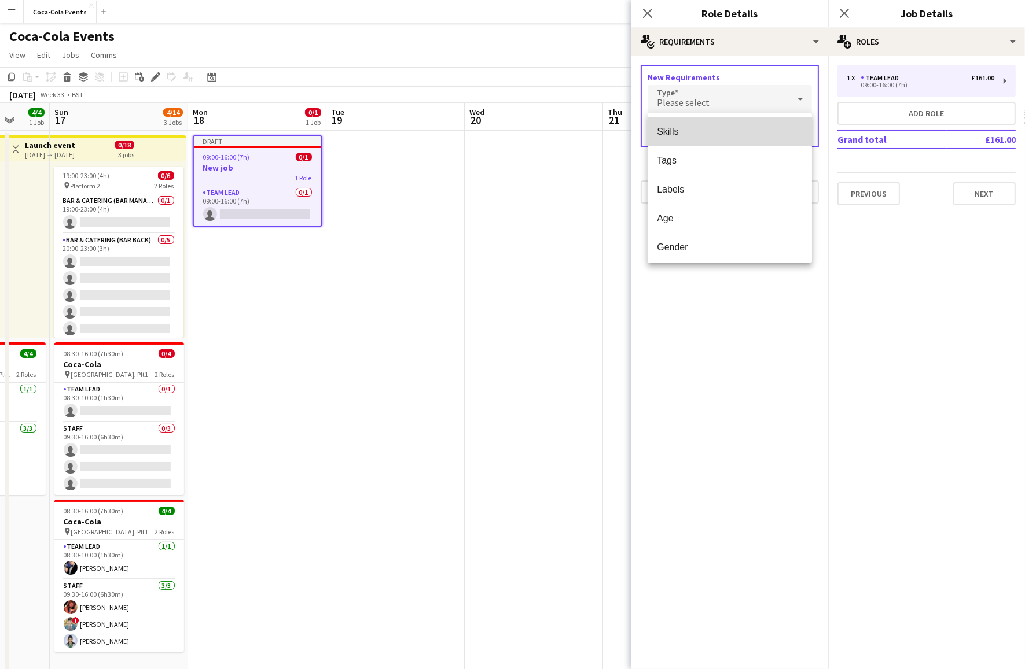
click at [680, 131] on span "Skills" at bounding box center [730, 131] width 146 height 11
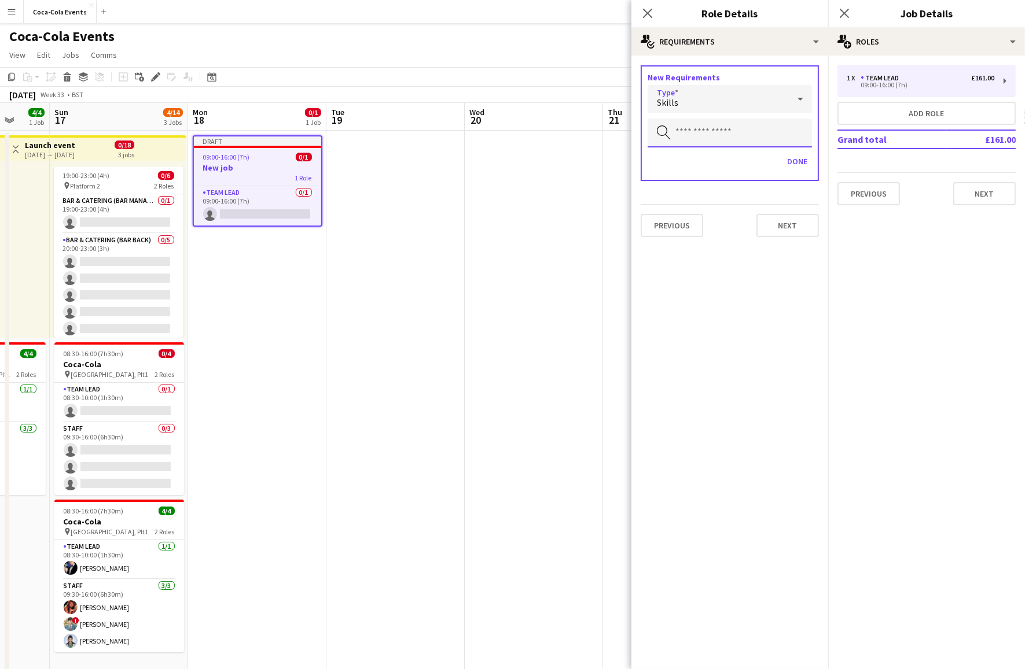
click at [698, 132] on input "text" at bounding box center [729, 133] width 164 height 29
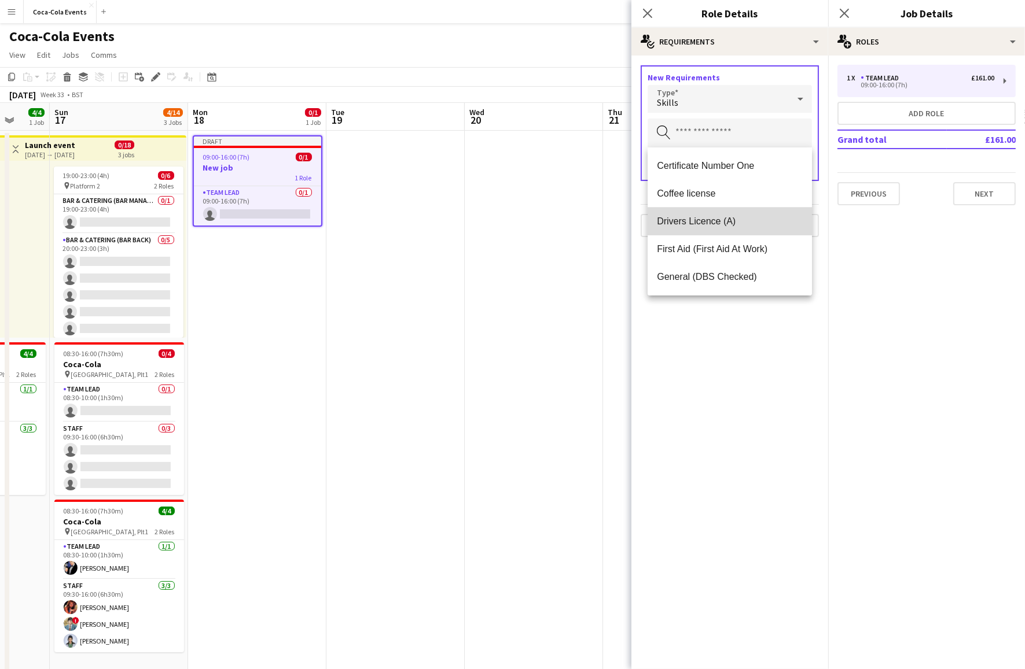
click at [680, 223] on span "Drivers Licence (A)" at bounding box center [730, 221] width 146 height 11
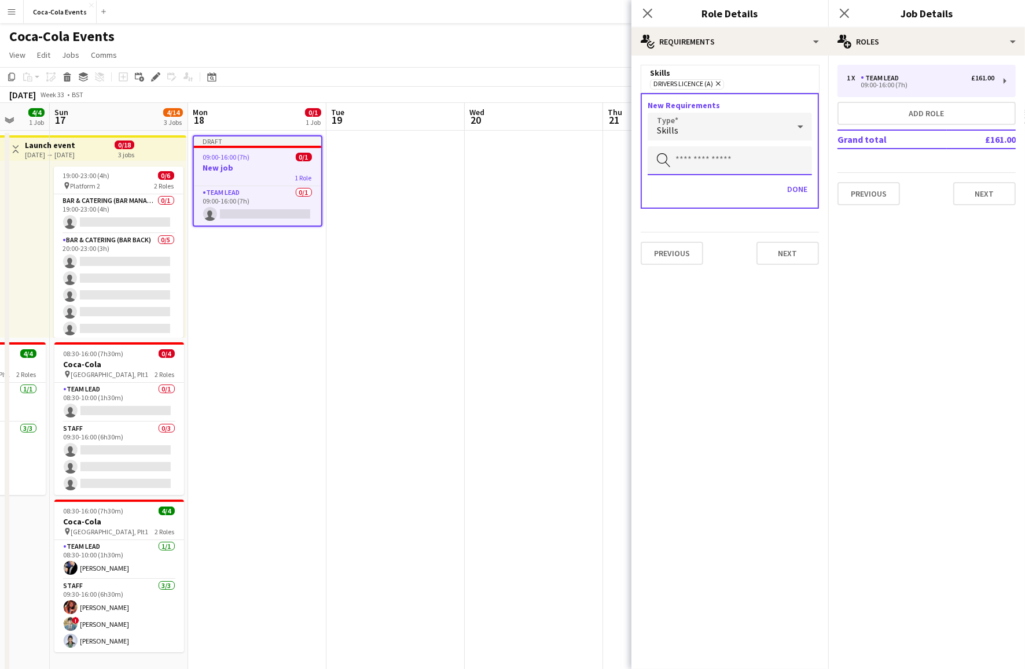
click at [700, 154] on input "text" at bounding box center [729, 160] width 164 height 29
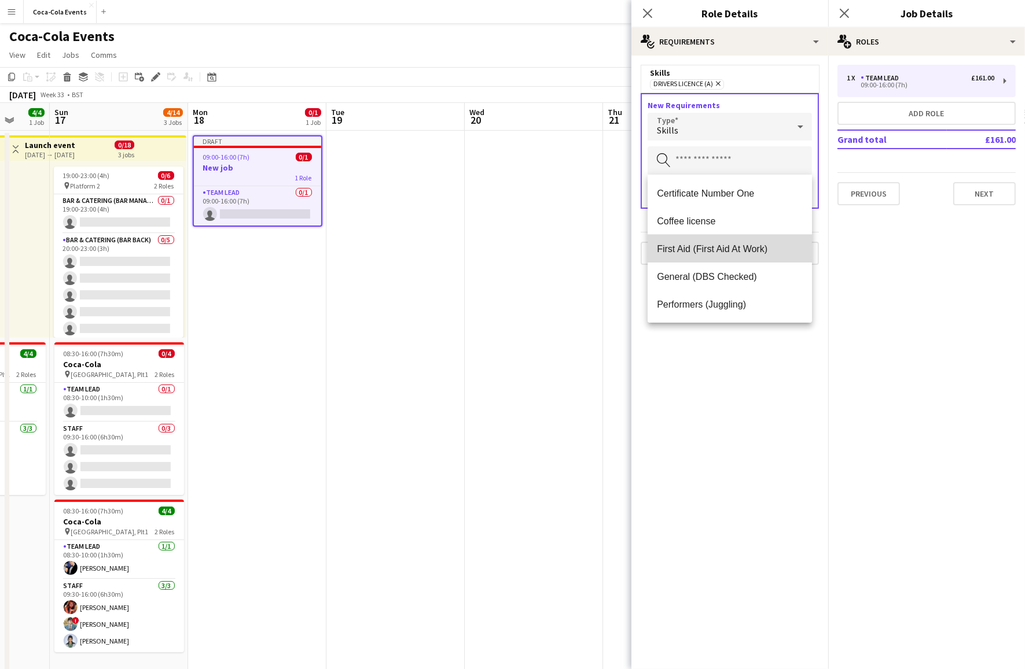
click at [703, 248] on span "First Aid (First Aid At Work)" at bounding box center [730, 249] width 146 height 11
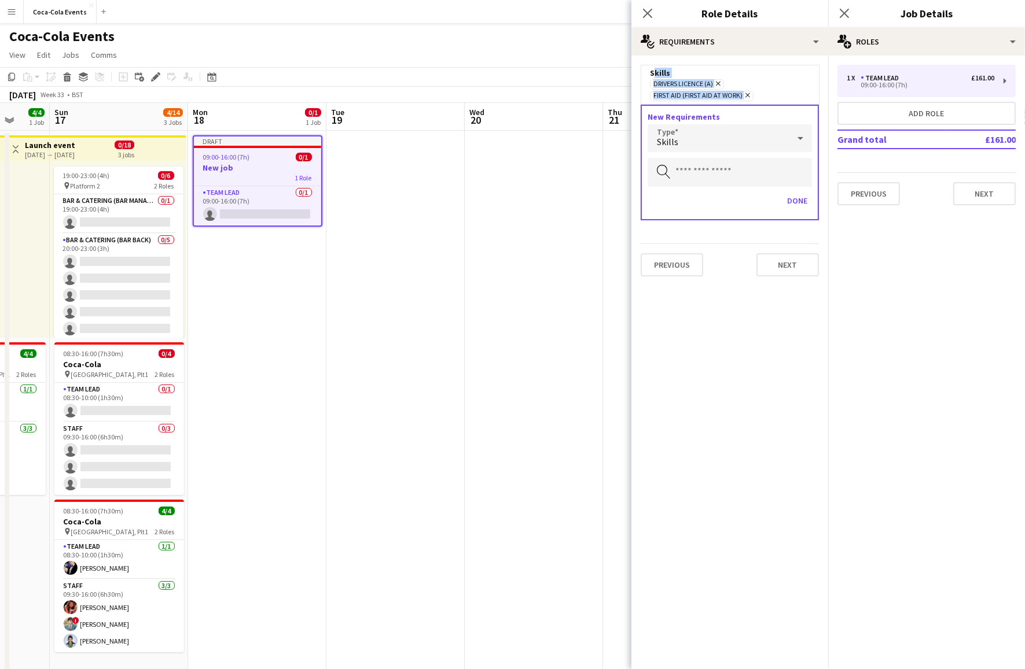
drag, startPoint x: 647, startPoint y: 73, endPoint x: 782, endPoint y: 104, distance: 138.7
click at [782, 104] on form "Skills Drivers Licence (A) Remove First Aid (First Aid At Work) Remove New Requ…" at bounding box center [729, 175] width 197 height 221
click at [738, 137] on div "Skills" at bounding box center [717, 138] width 141 height 28
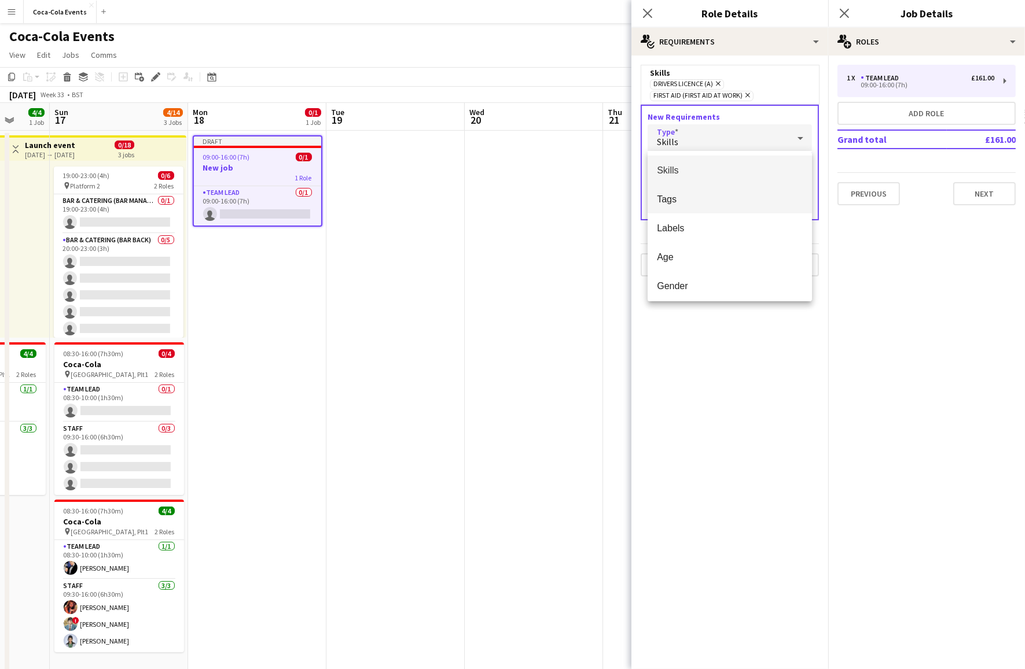
click at [710, 201] on span "Tags" at bounding box center [730, 199] width 146 height 11
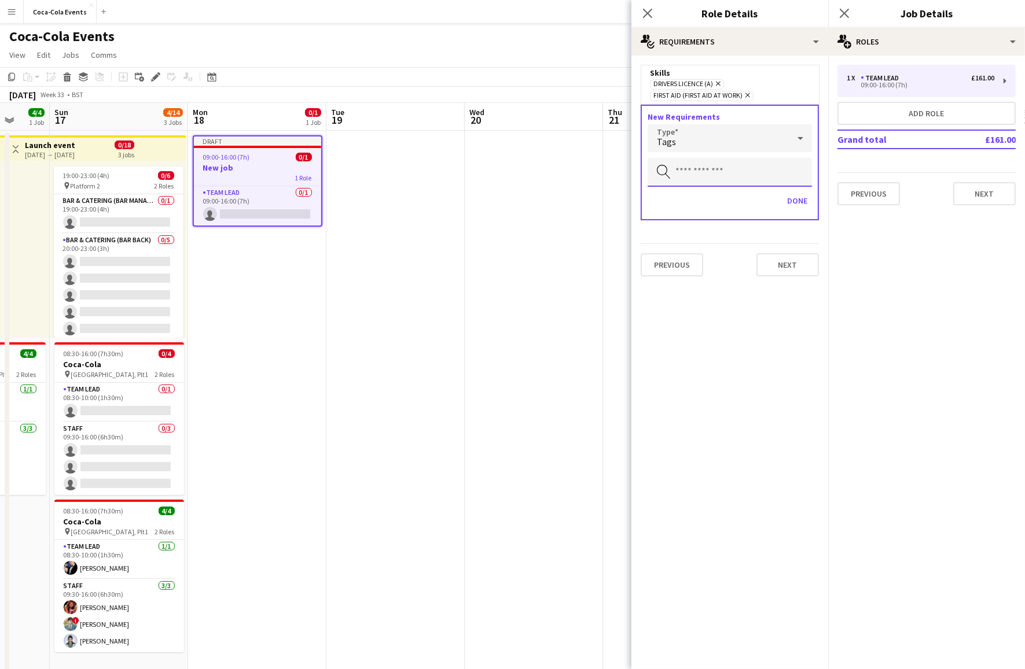
click at [696, 171] on input "text" at bounding box center [729, 172] width 164 height 29
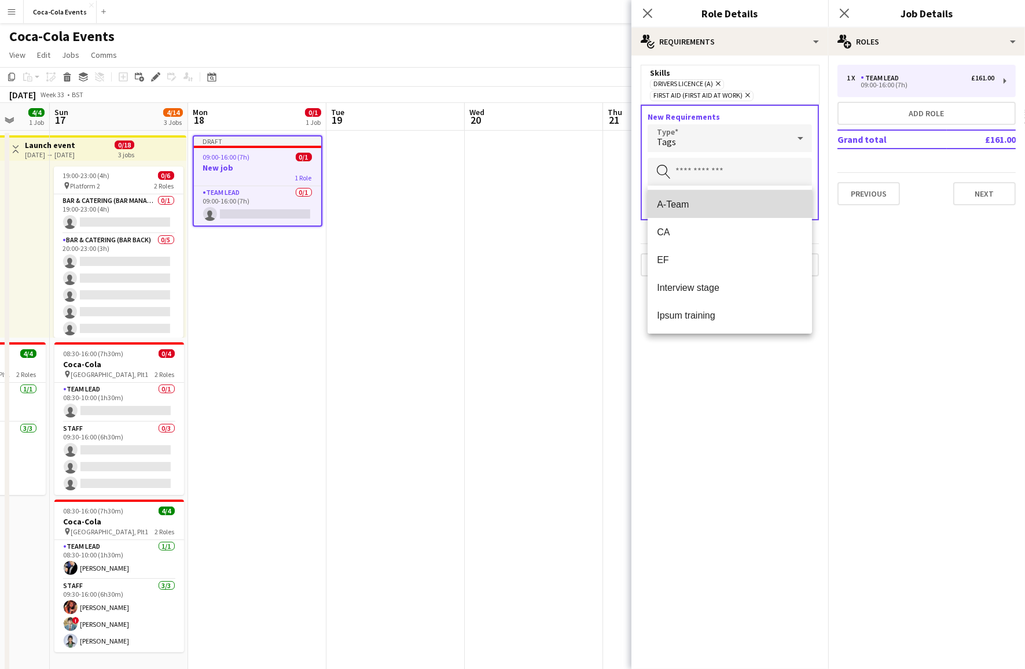
click at [689, 205] on span "A-Team" at bounding box center [730, 204] width 146 height 11
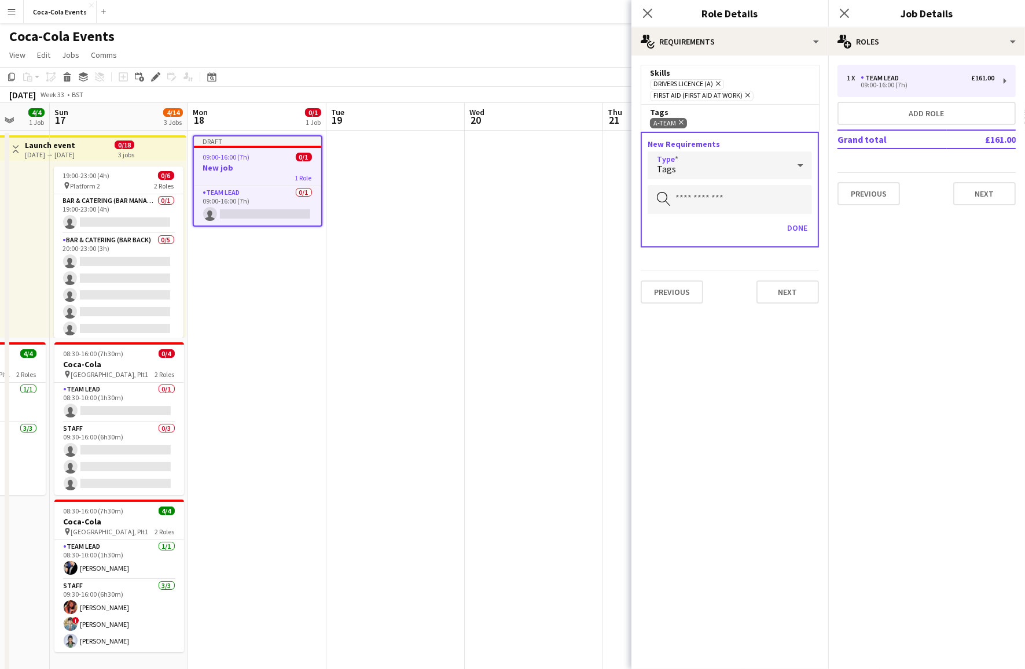
click at [690, 177] on div "Tags" at bounding box center [717, 166] width 141 height 28
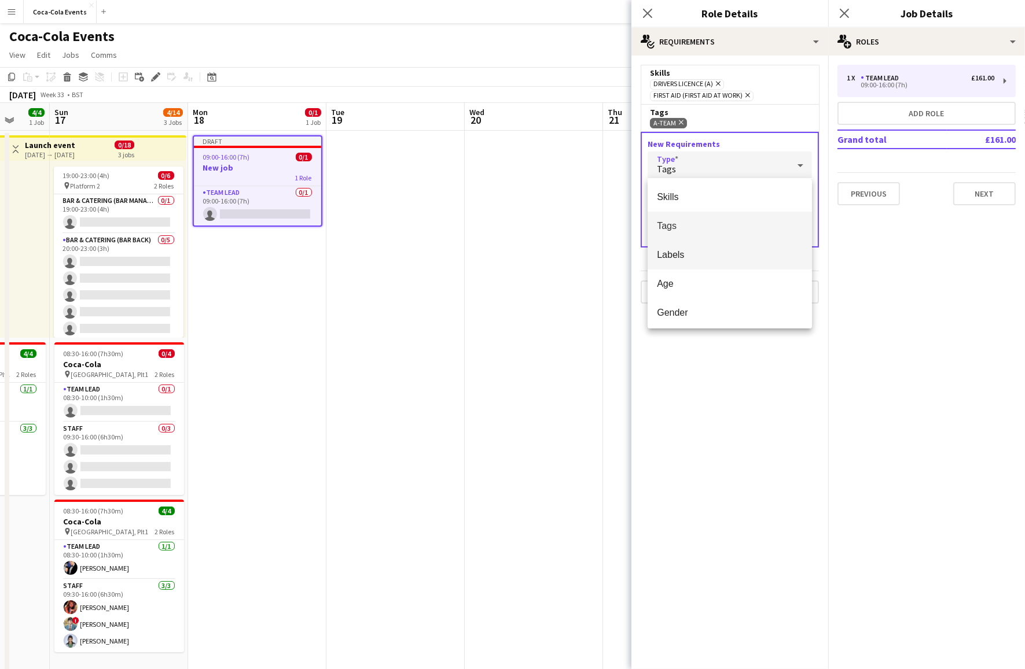
click at [692, 250] on span "Labels" at bounding box center [730, 254] width 146 height 11
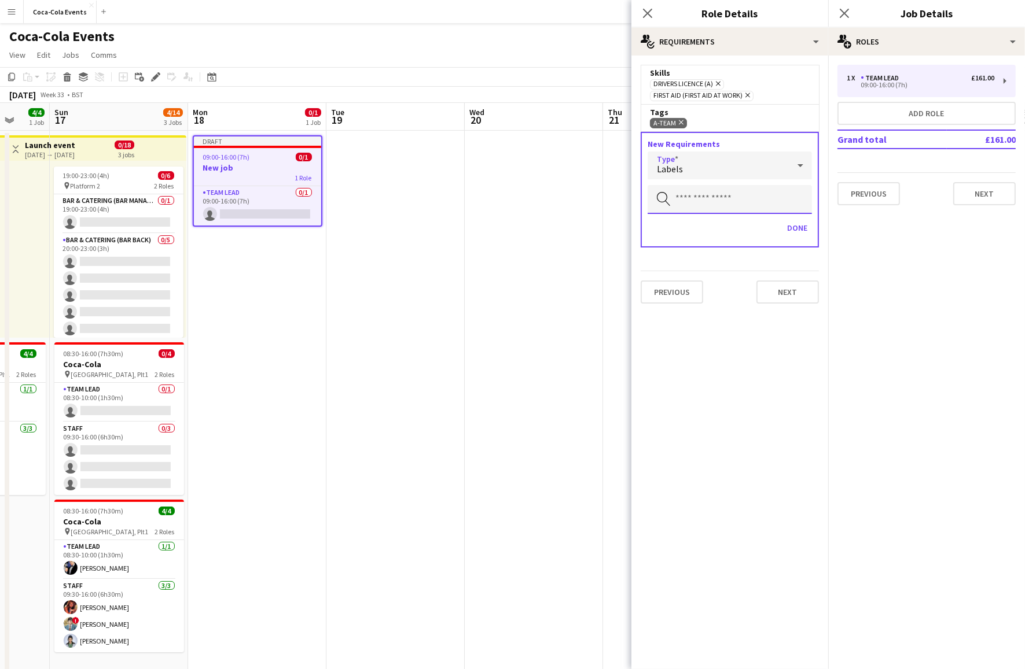
click at [692, 195] on input "text" at bounding box center [729, 199] width 164 height 29
type input "****"
click at [677, 235] on span "coca-cola" at bounding box center [730, 231] width 146 height 11
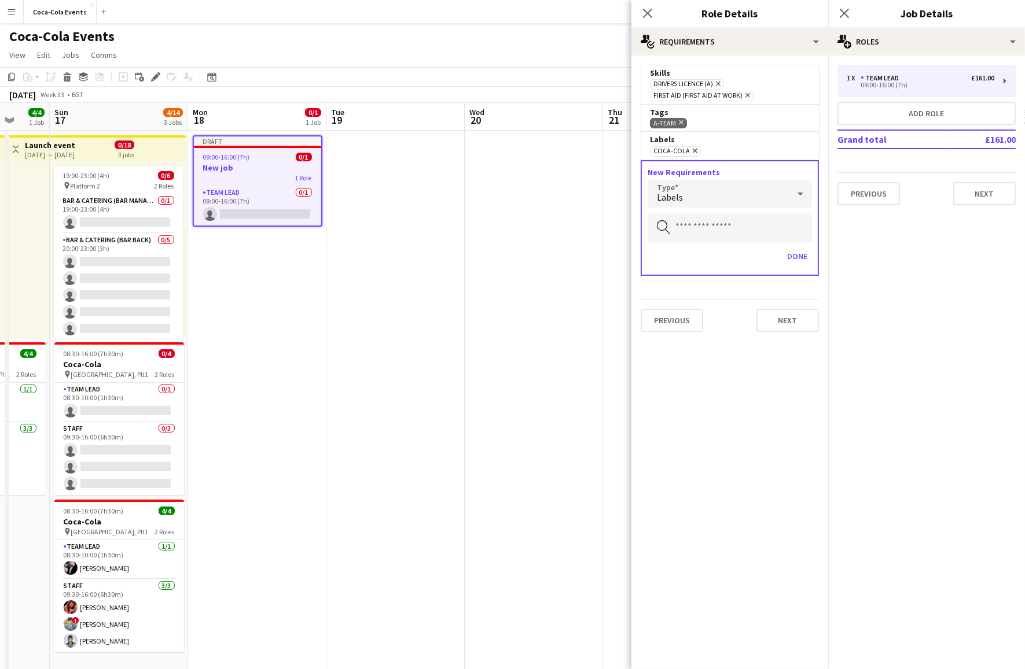
drag, startPoint x: 713, startPoint y: 146, endPoint x: 648, endPoint y: 135, distance: 66.3
click at [648, 135] on div "Labels coca-cola Remove" at bounding box center [729, 145] width 178 height 28
click at [731, 360] on mat-expansion-panel "medal-empty Requirements Skills Drivers Licence (A) Remove First Aid (First Aid…" at bounding box center [729, 363] width 197 height 614
click at [753, 430] on mat-expansion-panel "medal-empty Requirements Skills Drivers Licence (A) Remove First Aid (First Aid…" at bounding box center [729, 363] width 197 height 614
click at [646, 16] on icon "Close pop-in" at bounding box center [647, 13] width 11 height 11
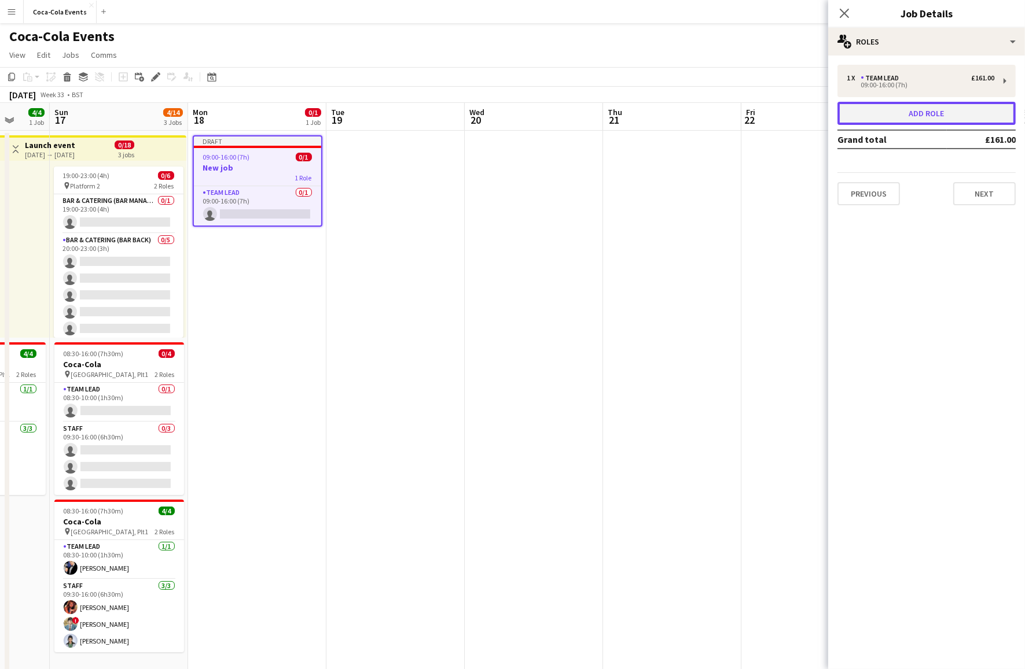
click at [902, 116] on button "Add role" at bounding box center [926, 113] width 178 height 23
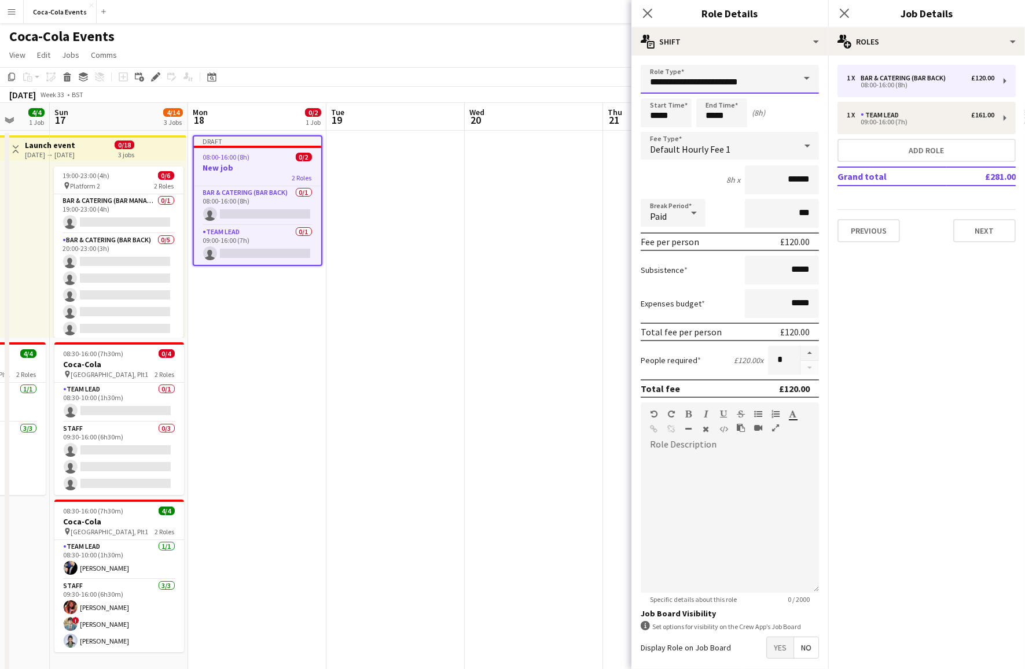
click at [693, 78] on input "**********" at bounding box center [729, 79] width 178 height 29
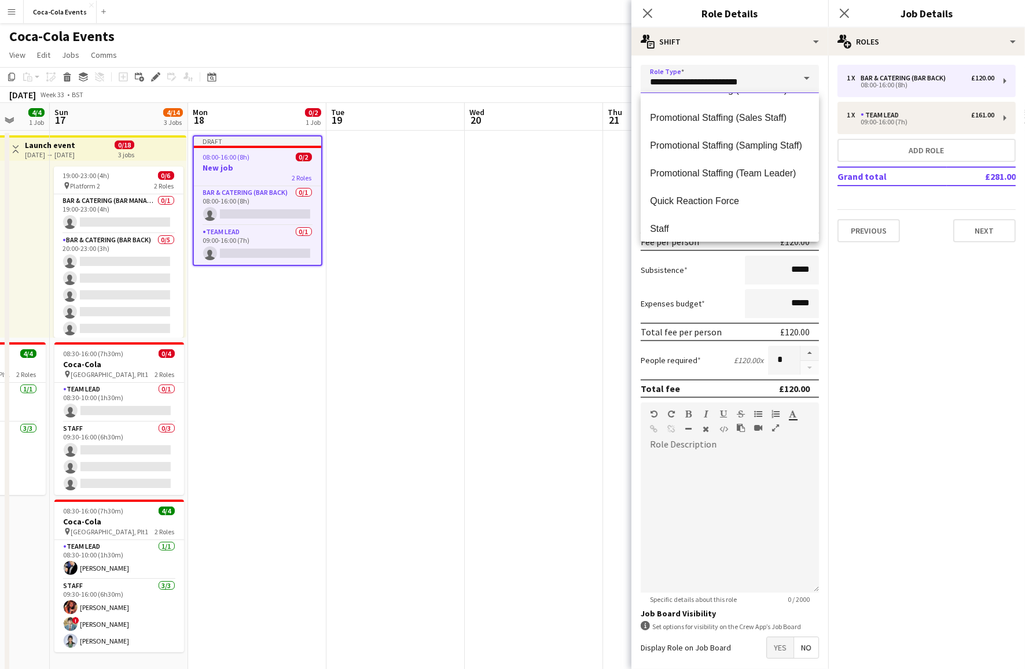
scroll to position [500, 0]
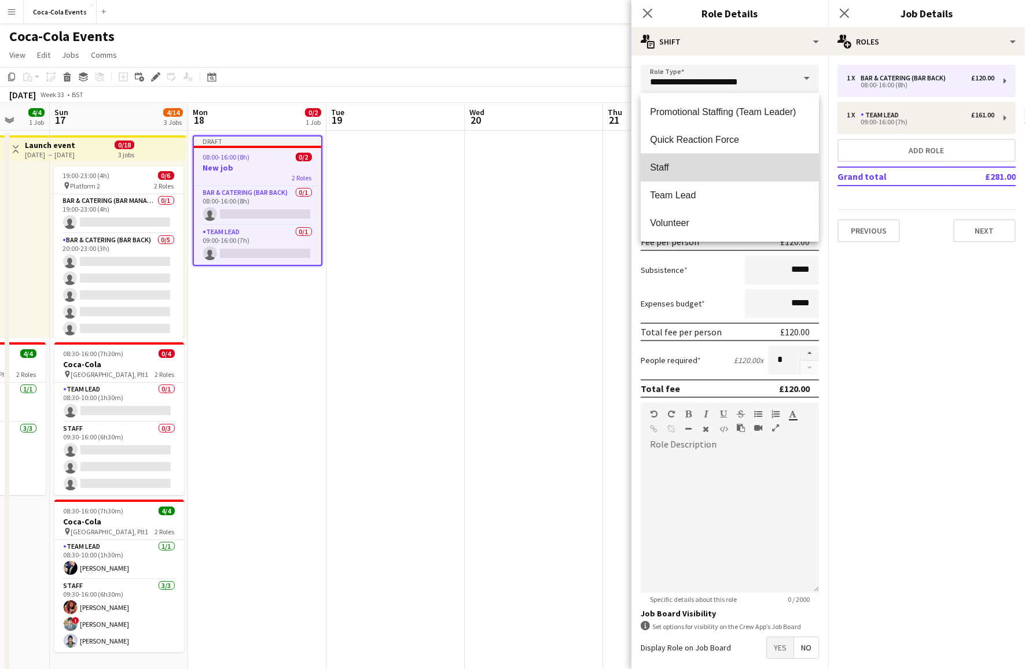
click at [676, 171] on span "Staff" at bounding box center [730, 167] width 160 height 11
type input "*****"
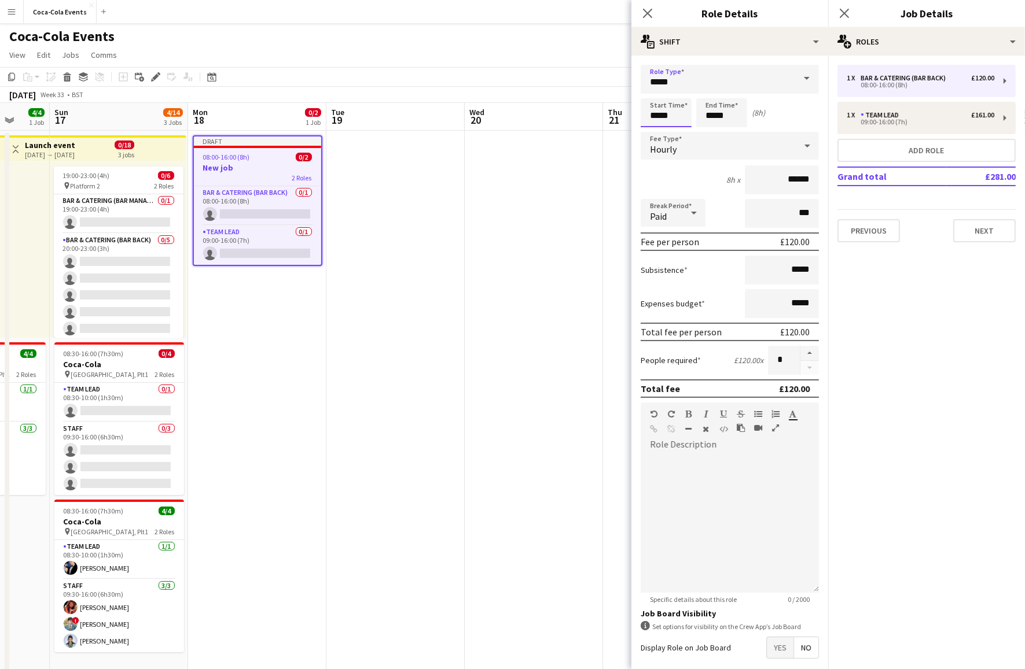
click at [654, 115] on input "*****" at bounding box center [665, 112] width 51 height 29
click at [655, 93] on div at bounding box center [654, 93] width 23 height 12
type input "*****"
click at [655, 93] on div at bounding box center [654, 93] width 23 height 12
click at [701, 143] on div "Hourly" at bounding box center [717, 146] width 155 height 28
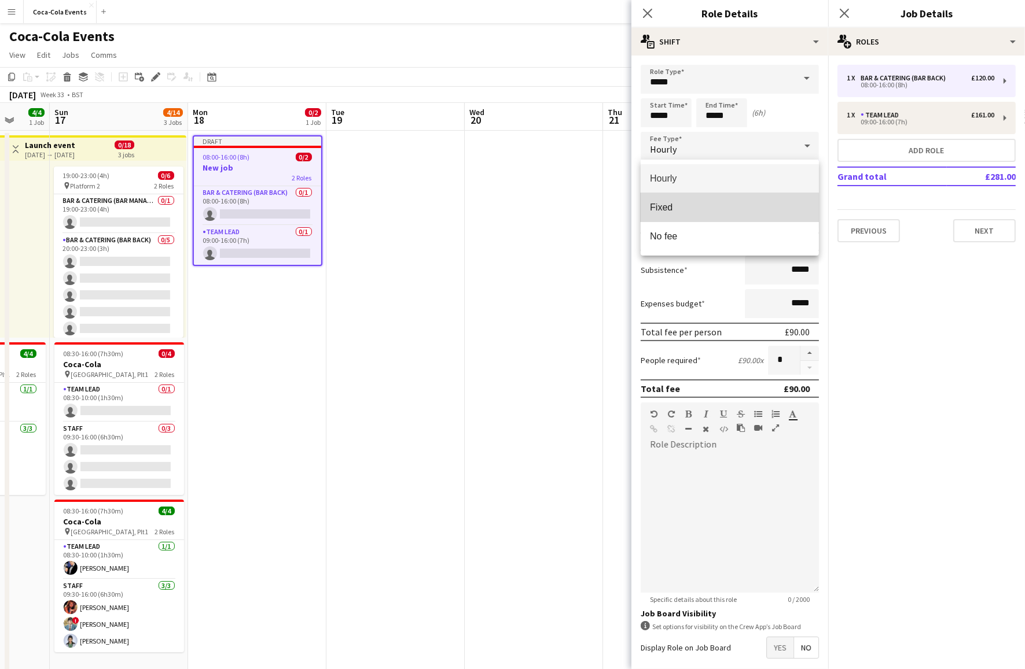
click at [663, 212] on span "Fixed" at bounding box center [730, 207] width 160 height 11
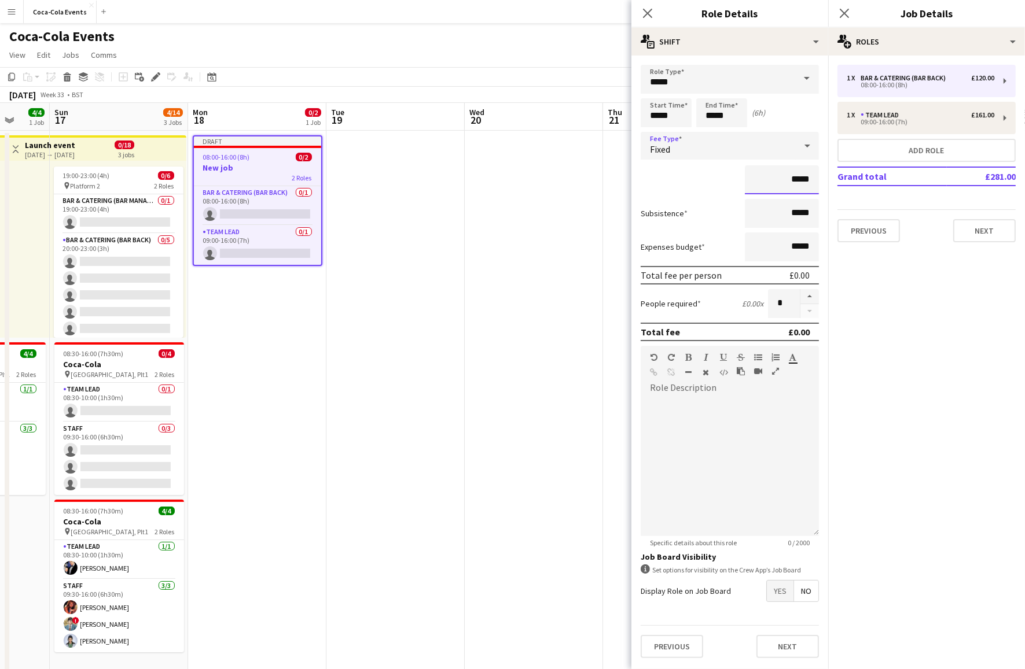
click at [791, 179] on input "*****" at bounding box center [782, 179] width 74 height 29
type input "*******"
click at [810, 296] on button "button" at bounding box center [809, 296] width 19 height 15
type input "*"
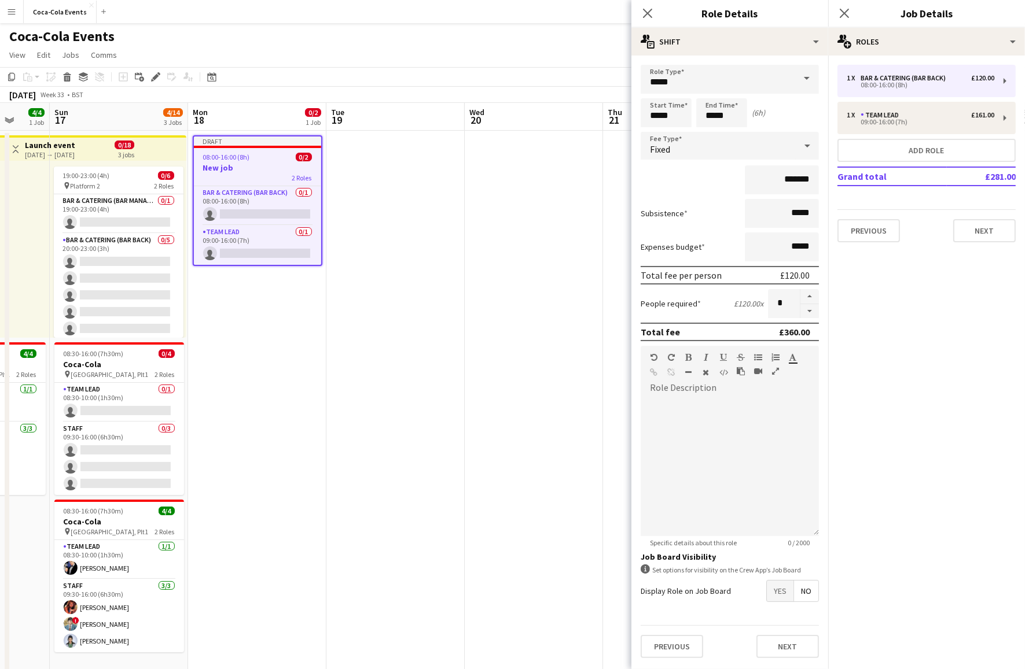
drag, startPoint x: 812, startPoint y: 330, endPoint x: 771, endPoint y: 334, distance: 41.2
click at [771, 334] on div "Total fee £360.00" at bounding box center [729, 332] width 178 height 19
click at [654, 11] on app-icon "Close pop-in" at bounding box center [647, 13] width 17 height 17
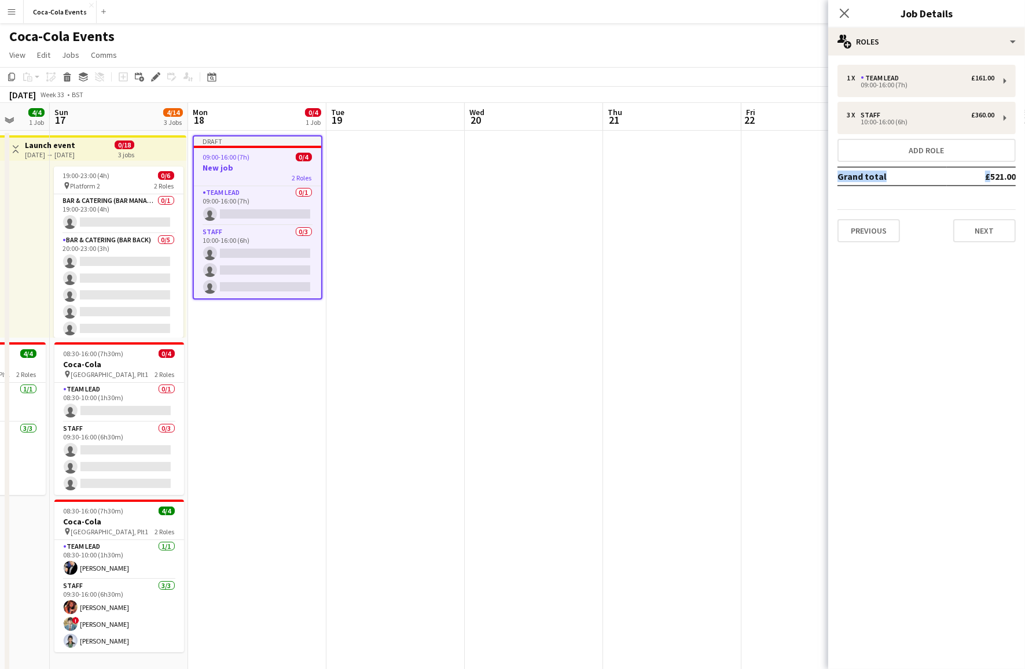
drag, startPoint x: 978, startPoint y: 175, endPoint x: 1017, endPoint y: 175, distance: 39.3
click at [1017, 175] on div "1 x Team Lead £161.00 09:00-16:00 (7h) 3 x Staff £360.00 10:00-16:00 (6h) Add r…" at bounding box center [926, 154] width 197 height 178
click at [990, 327] on mat-expansion-panel "pencil3 General details 1 x Team Lead £161.00 09:00-16:00 (7h) 3 x Staff £360.0…" at bounding box center [926, 363] width 197 height 614
click at [981, 235] on button "Next" at bounding box center [984, 230] width 62 height 23
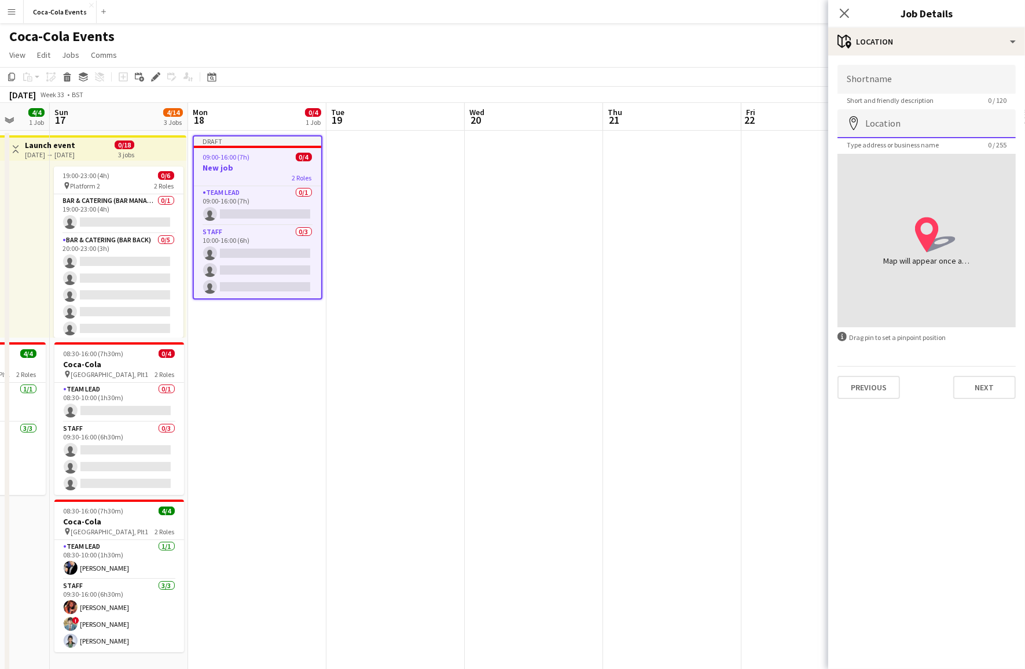
click at [891, 123] on input "Location" at bounding box center [926, 123] width 178 height 29
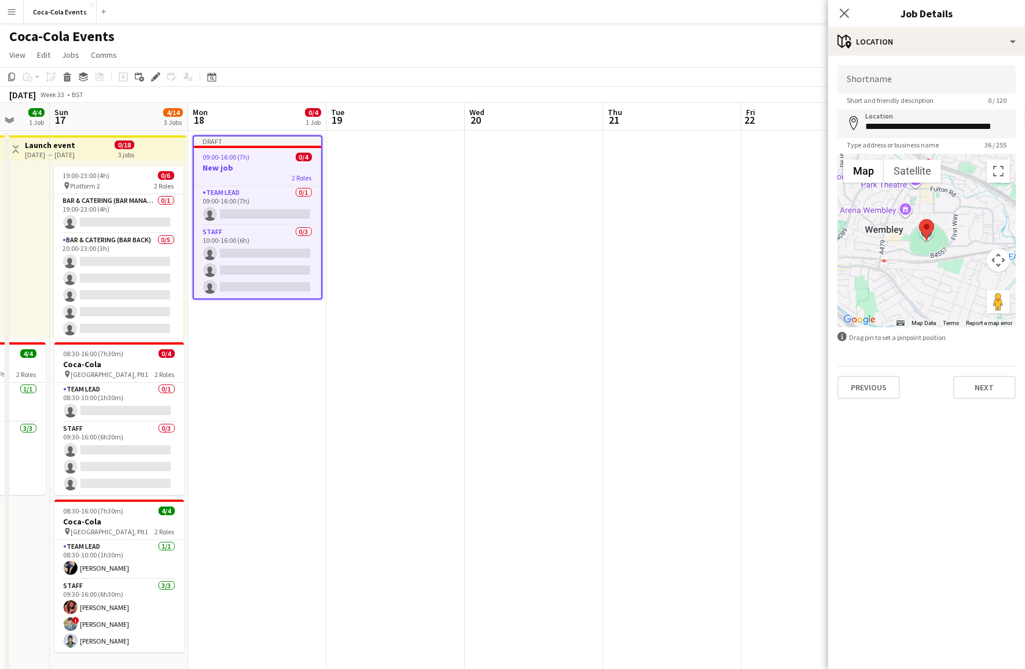
click at [901, 224] on div at bounding box center [926, 241] width 178 height 174
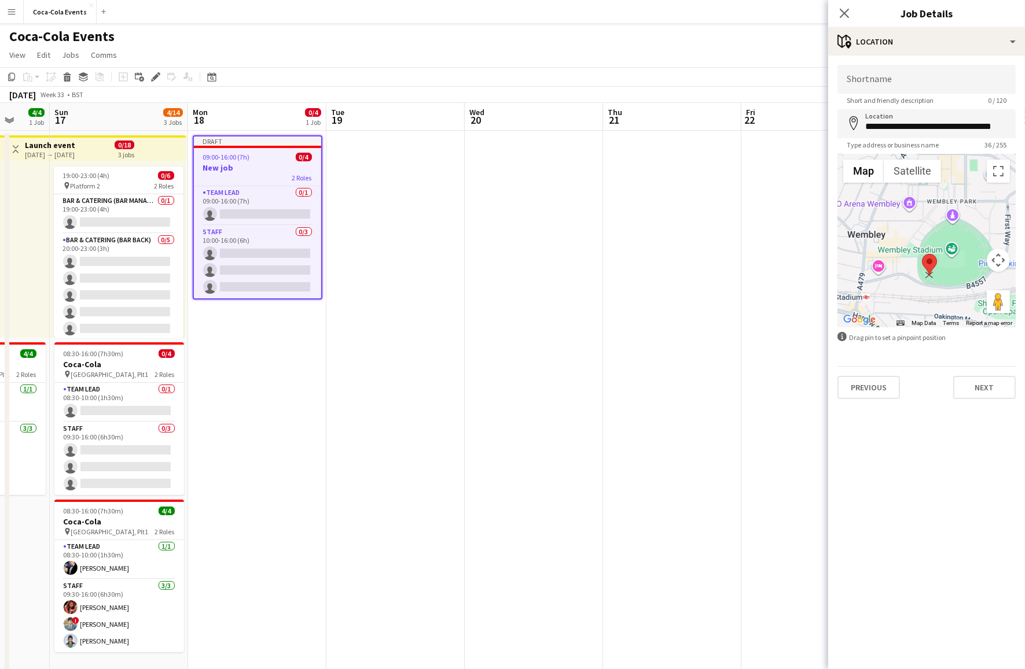
drag, startPoint x: 952, startPoint y: 245, endPoint x: 928, endPoint y: 266, distance: 31.2
click at [922, 254] on area at bounding box center [922, 254] width 0 height 0
type input "**********"
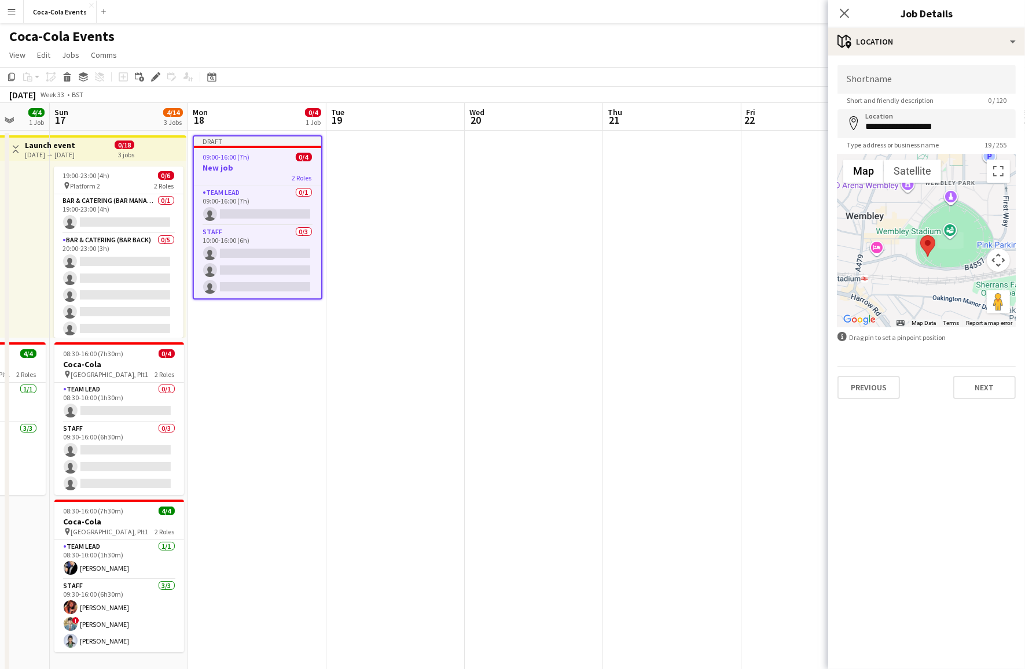
drag, startPoint x: 927, startPoint y: 283, endPoint x: 924, endPoint y: 262, distance: 21.0
click at [924, 262] on div at bounding box center [926, 241] width 178 height 174
click at [884, 79] on input "Shortname" at bounding box center [926, 79] width 178 height 29
type input "**********"
click at [900, 452] on mat-expansion-panel "**********" at bounding box center [926, 363] width 197 height 614
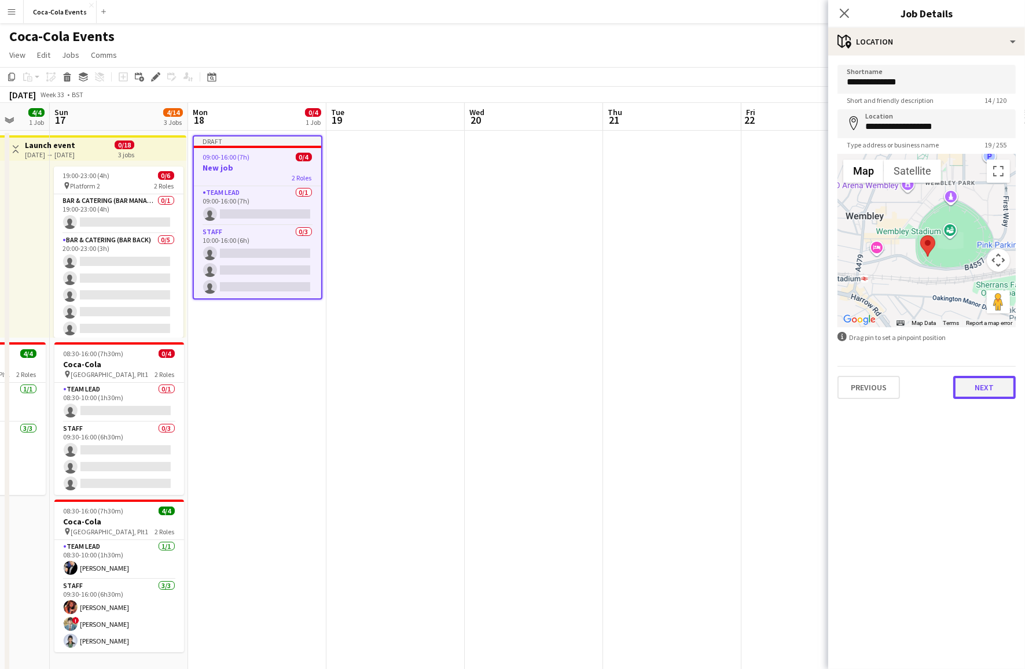
click at [972, 388] on button "Next" at bounding box center [984, 387] width 62 height 23
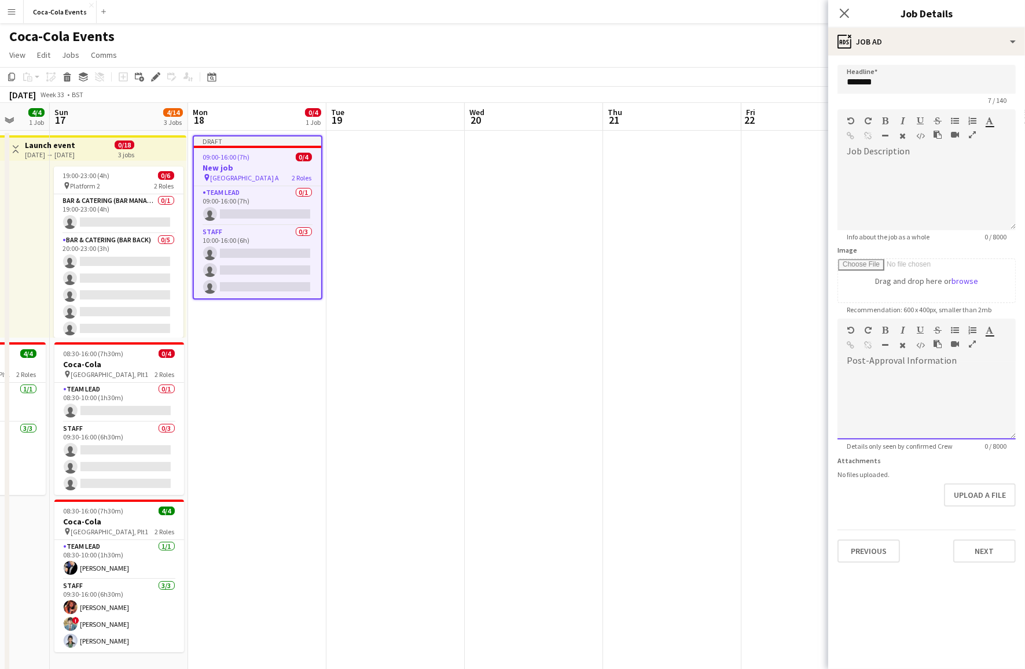
click at [894, 401] on div at bounding box center [926, 404] width 178 height 69
click at [982, 554] on button "Next" at bounding box center [984, 551] width 62 height 23
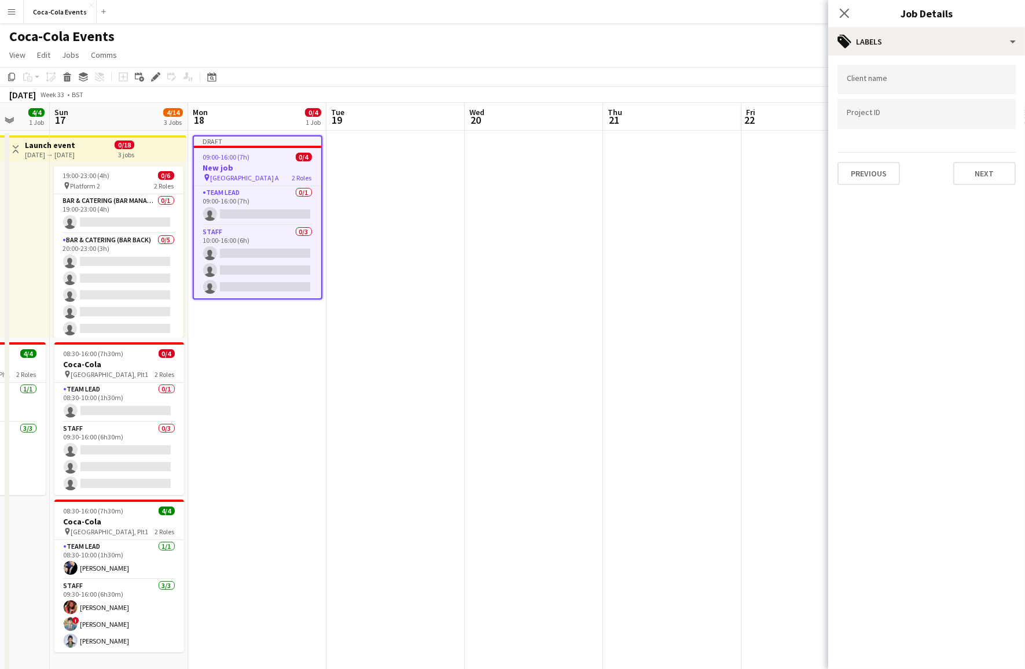
click at [865, 82] on input "Type to search client labels..." at bounding box center [926, 80] width 160 height 10
type input "****"
click at [881, 120] on div "coca-cola" at bounding box center [926, 115] width 178 height 28
click at [878, 121] on div at bounding box center [926, 115] width 178 height 30
type input "***"
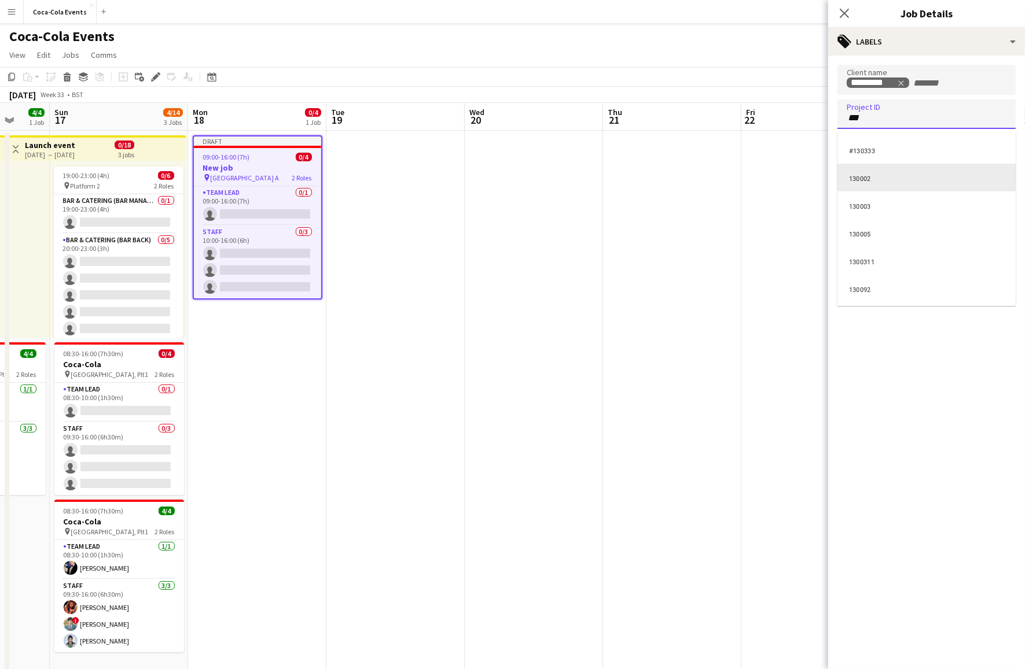
click at [869, 179] on div "130002" at bounding box center [926, 178] width 178 height 28
click at [935, 311] on mat-expansion-panel "tags Labels Client name ********* Project ID ****** Previous Next" at bounding box center [926, 363] width 197 height 614
click at [850, 12] on app-icon "Close pop-in" at bounding box center [844, 13] width 17 height 17
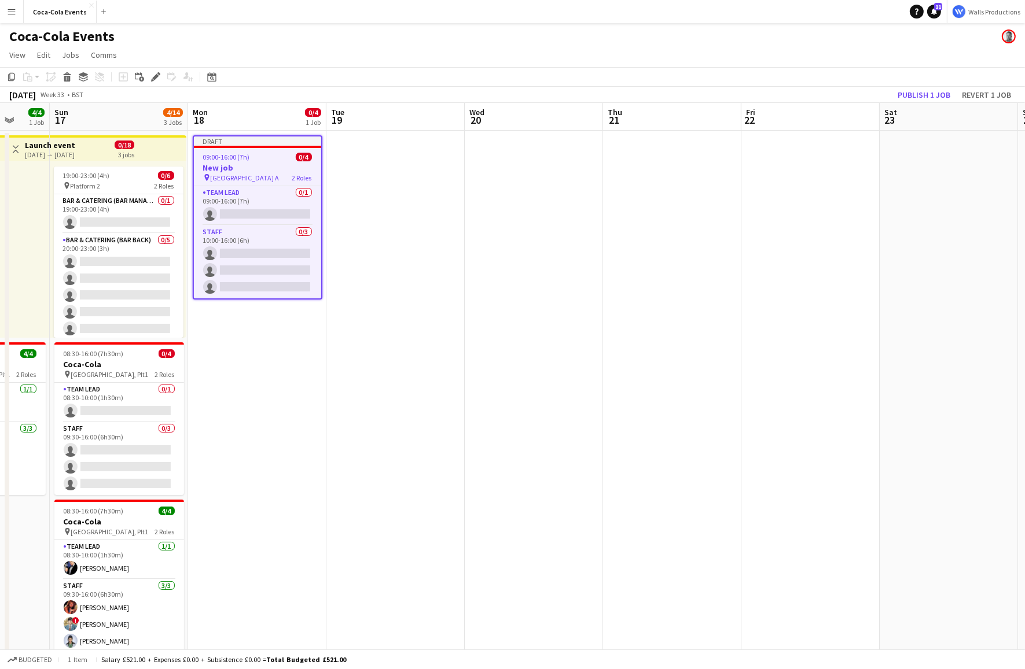
click at [250, 169] on h3 "New job" at bounding box center [257, 168] width 127 height 10
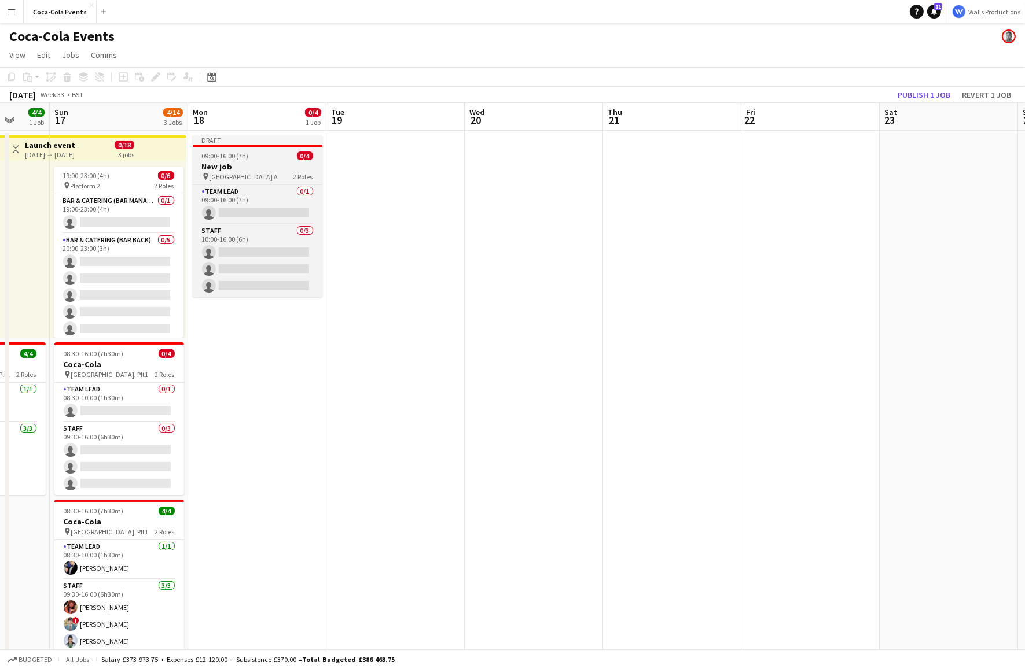
click at [250, 169] on h3 "New job" at bounding box center [258, 166] width 130 height 10
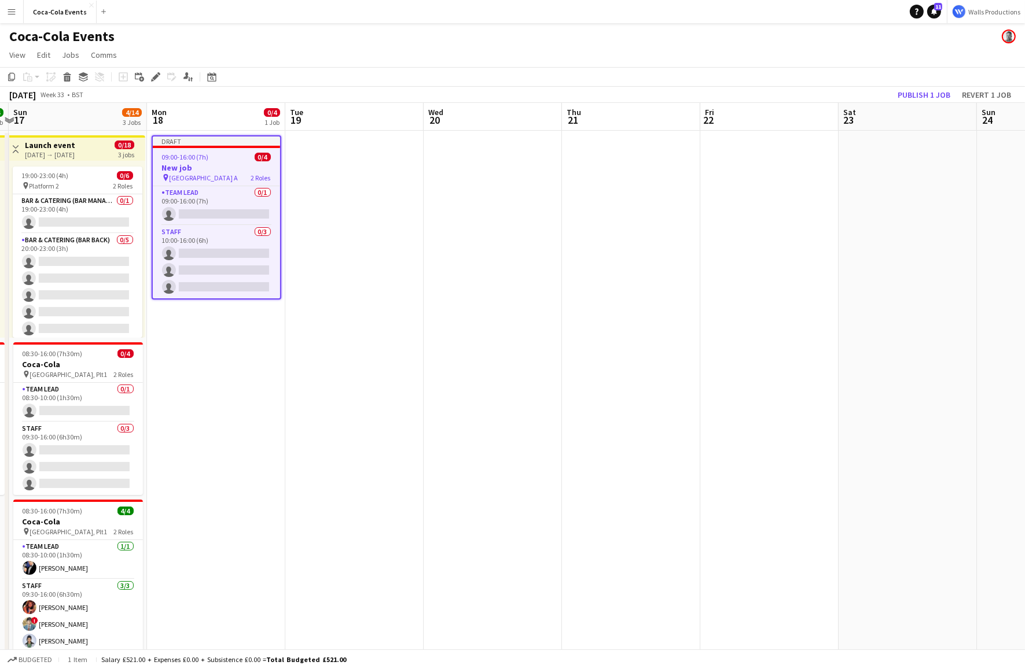
scroll to position [0, 417]
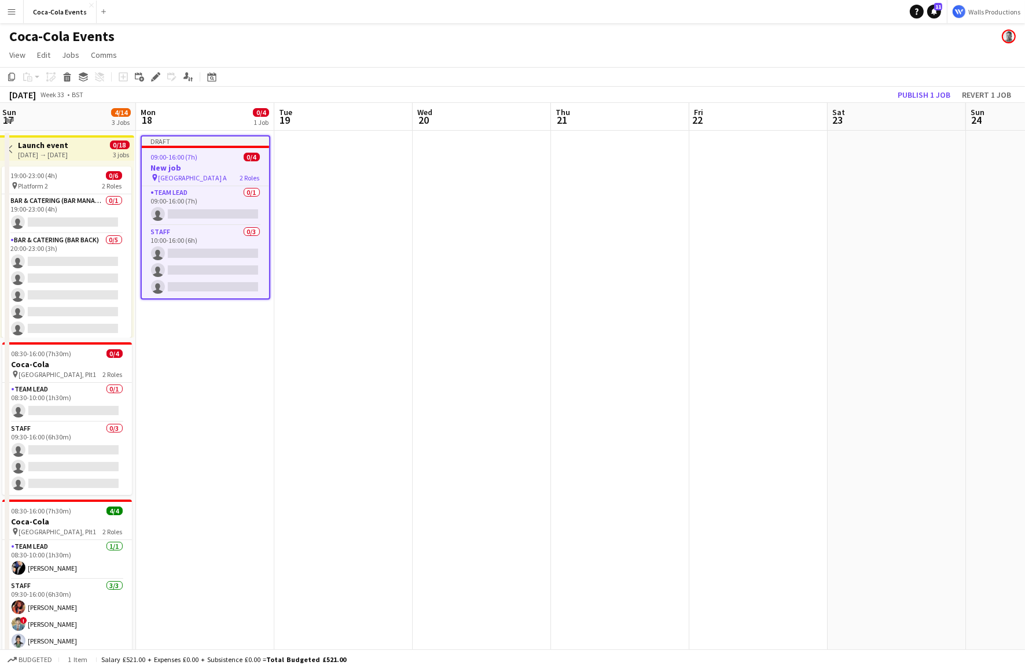
click at [330, 185] on app-date-cell at bounding box center [343, 404] width 138 height 547
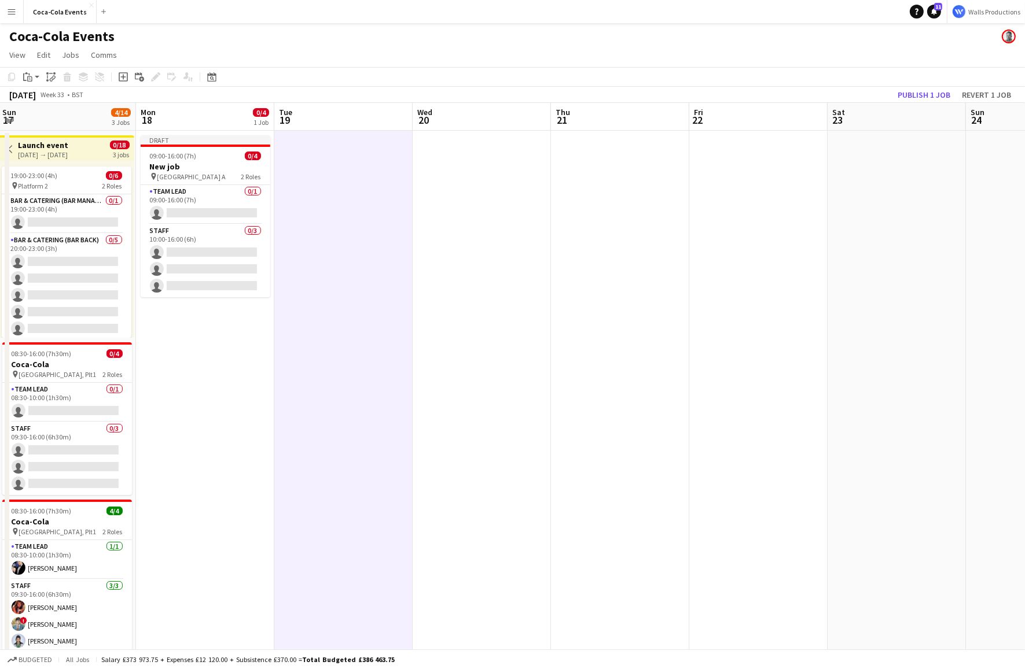
click at [624, 214] on app-date-cell at bounding box center [620, 404] width 138 height 547
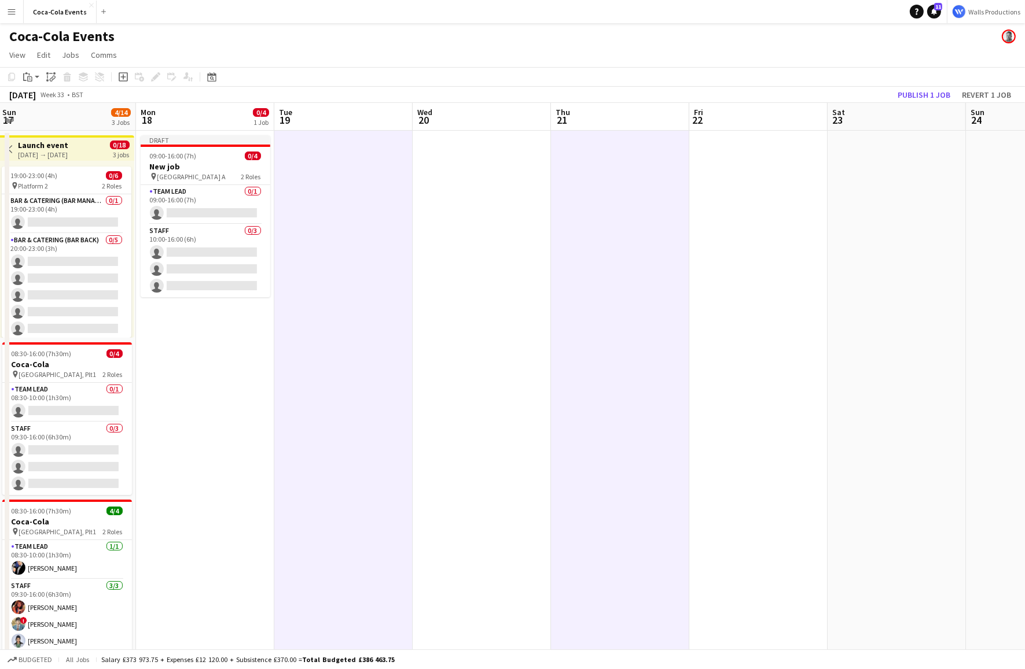
click at [757, 246] on app-date-cell at bounding box center [758, 404] width 138 height 547
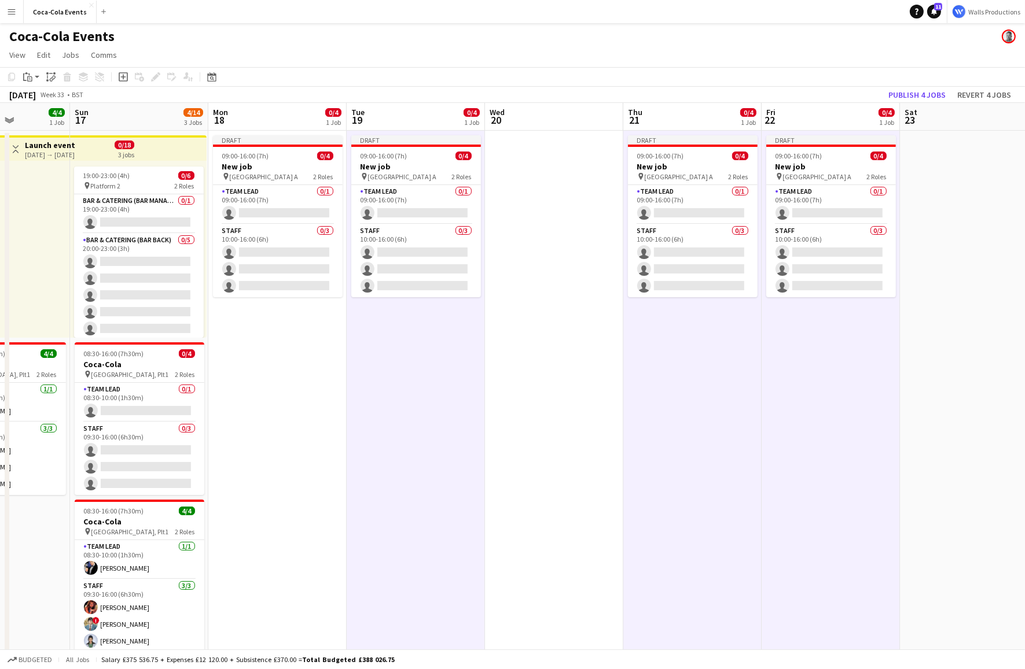
scroll to position [0, 317]
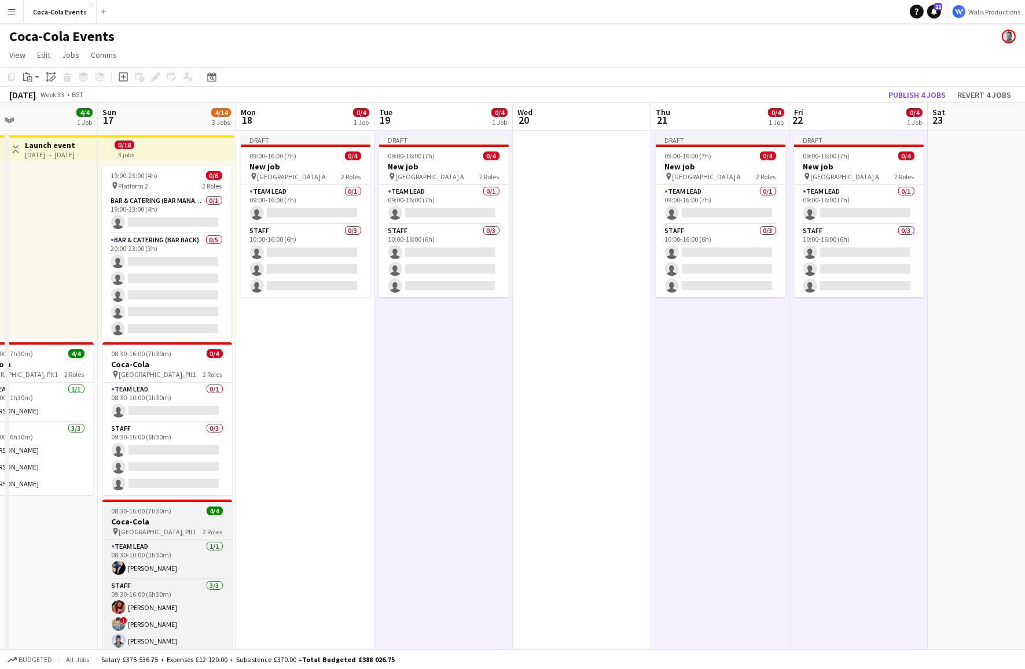
click at [150, 531] on span "[GEOGRAPHIC_DATA], Plt1" at bounding box center [158, 532] width 78 height 9
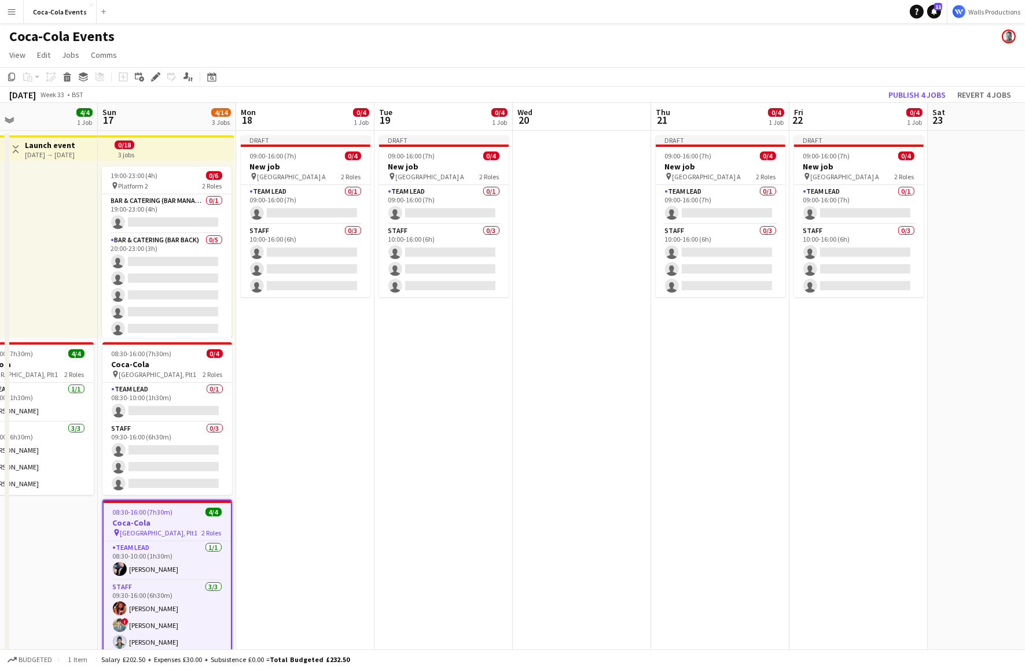
scroll to position [27, 0]
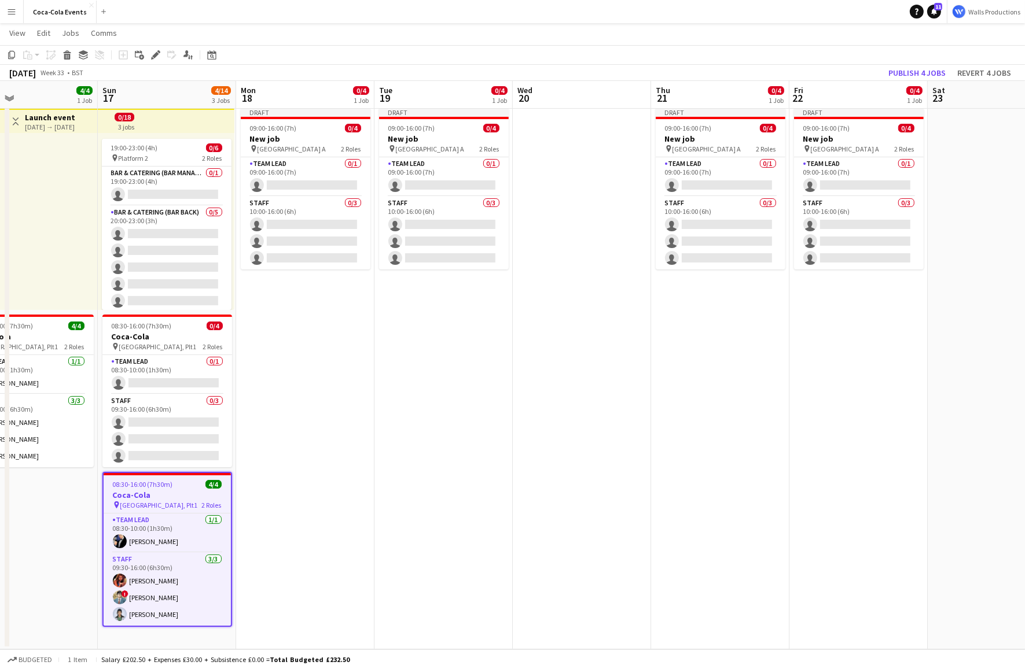
click at [543, 347] on app-date-cell at bounding box center [582, 376] width 138 height 547
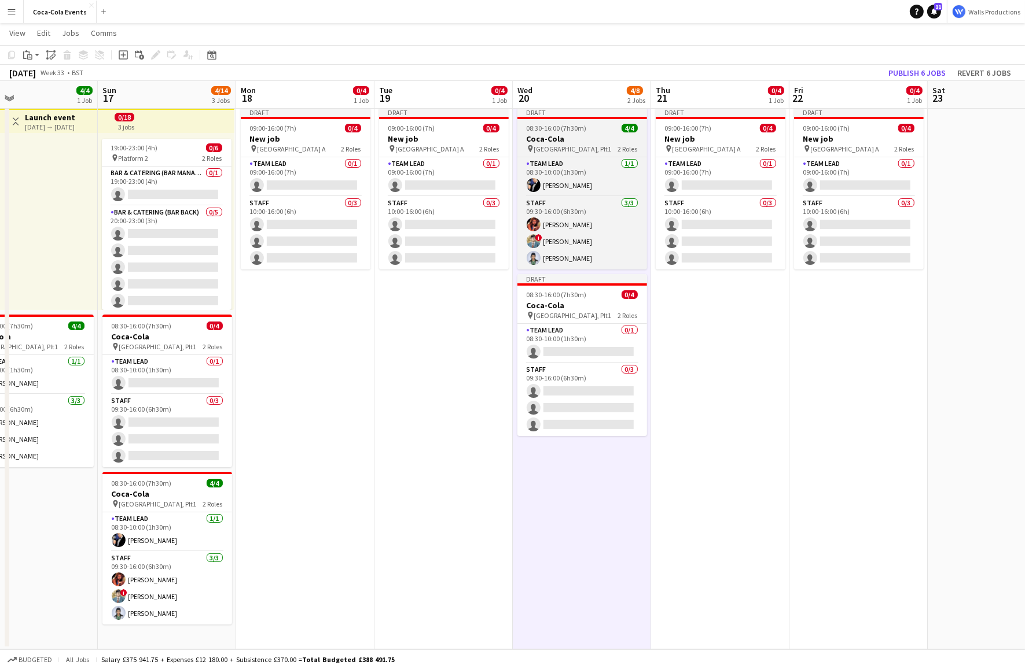
click at [565, 142] on h3 "Coca-Cola" at bounding box center [582, 139] width 130 height 10
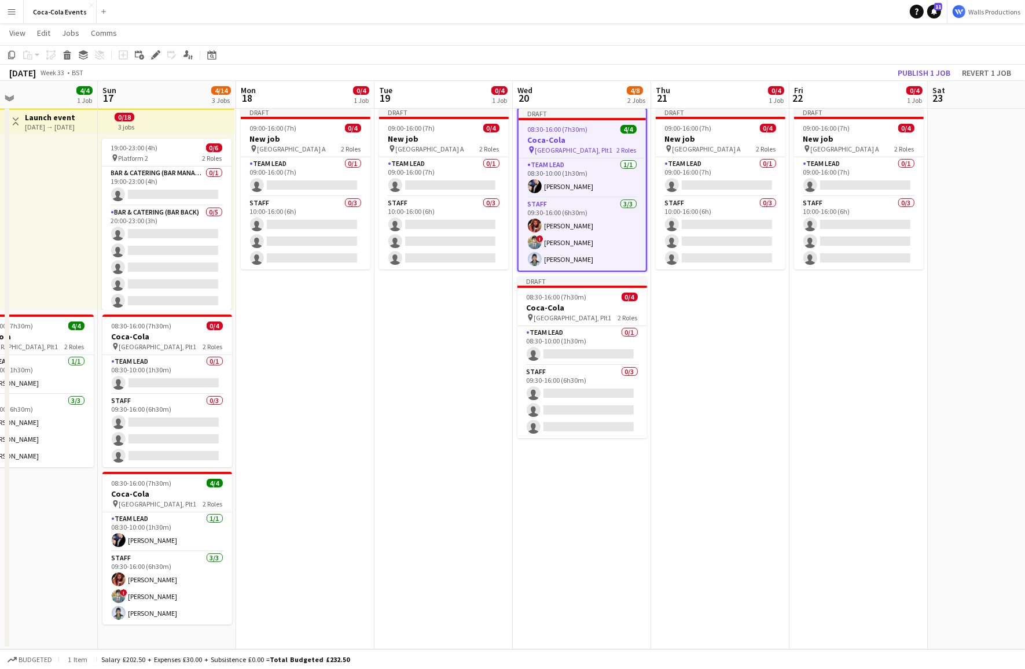
scroll to position [0, 0]
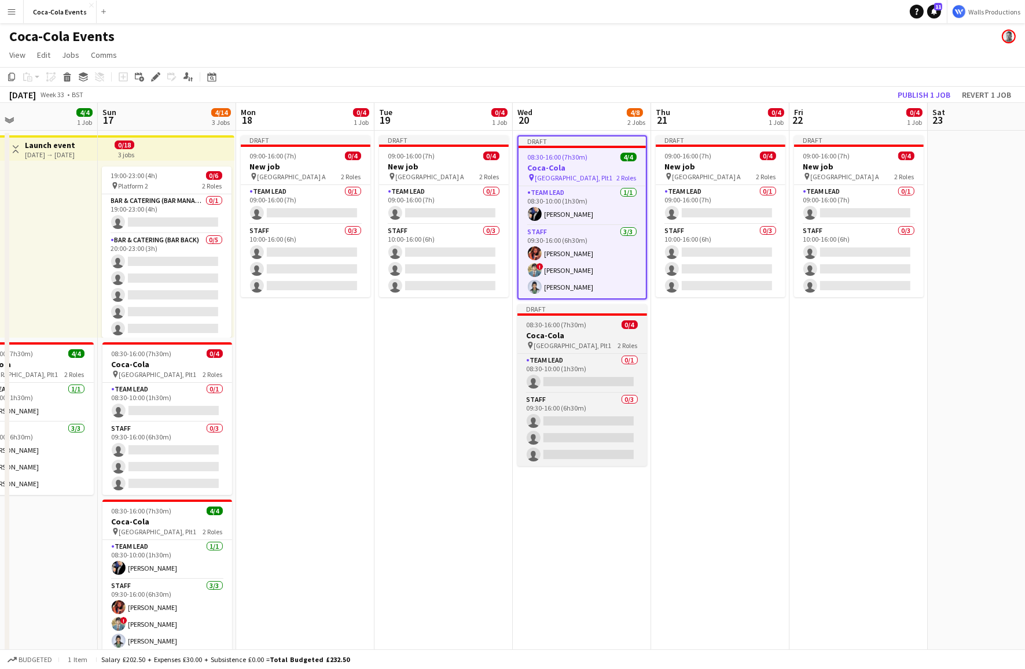
click at [560, 326] on span "08:30-16:00 (7h30m)" at bounding box center [556, 324] width 60 height 9
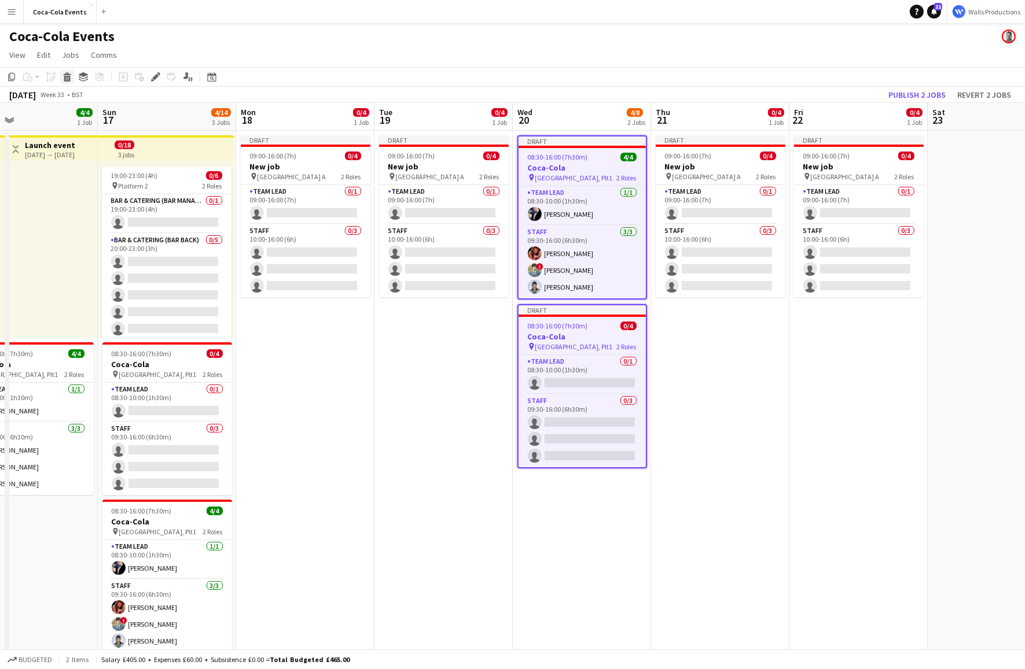
click at [65, 76] on icon at bounding box center [67, 79] width 6 height 6
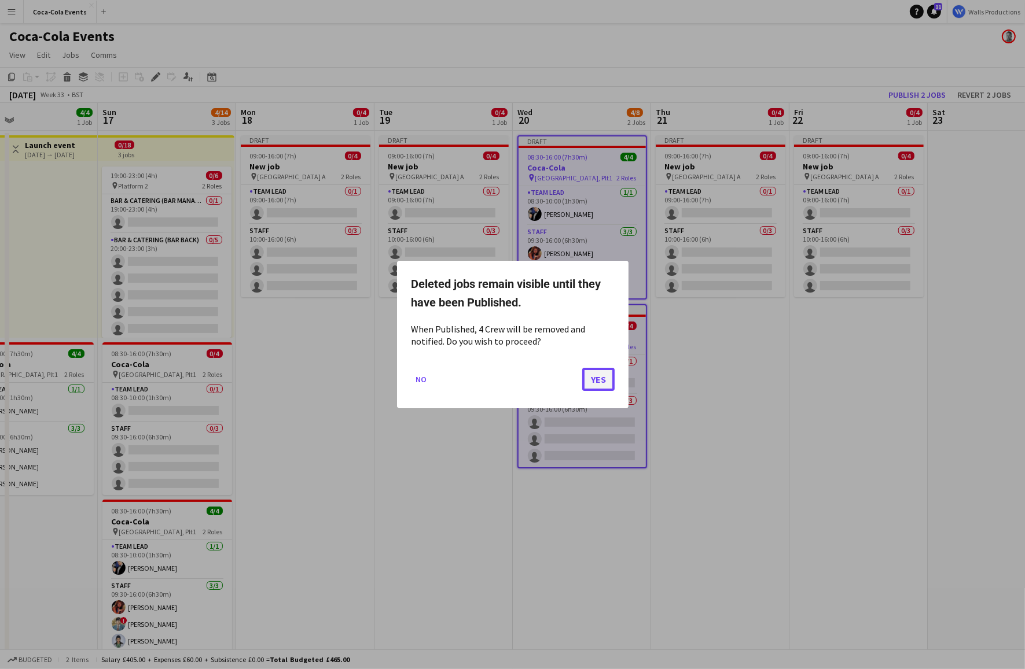
click at [607, 382] on button "Yes" at bounding box center [598, 379] width 32 height 23
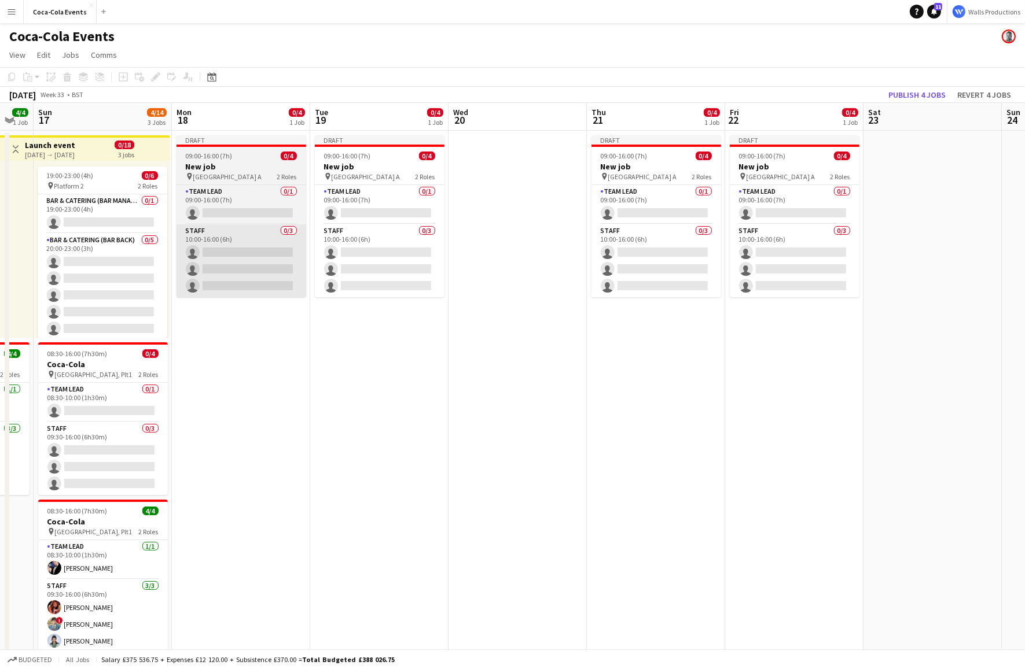
scroll to position [0, 395]
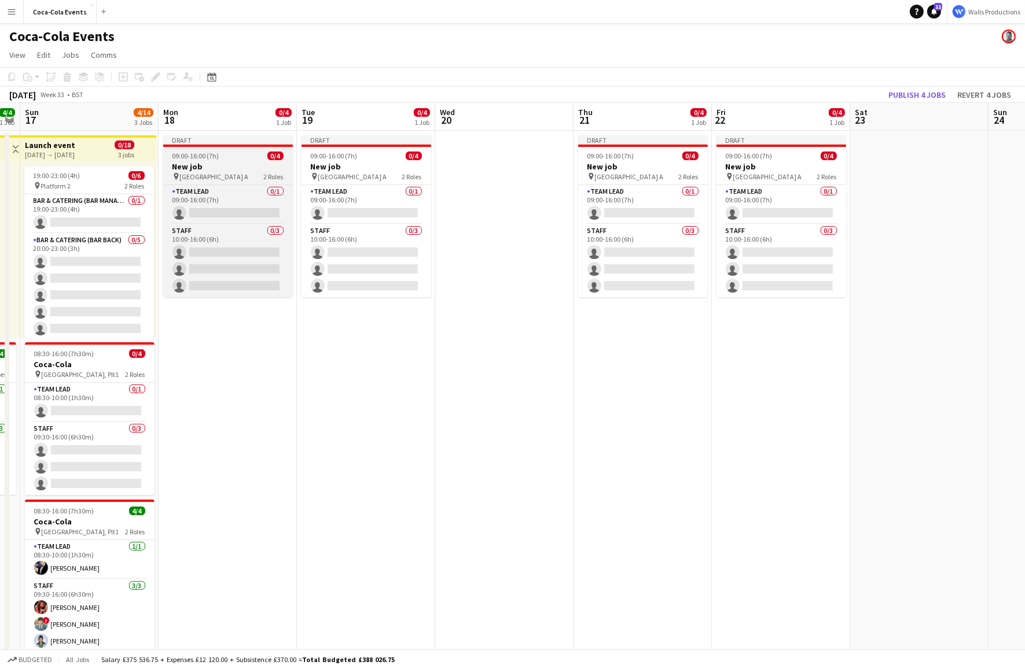
click at [201, 163] on h3 "New job" at bounding box center [228, 166] width 130 height 10
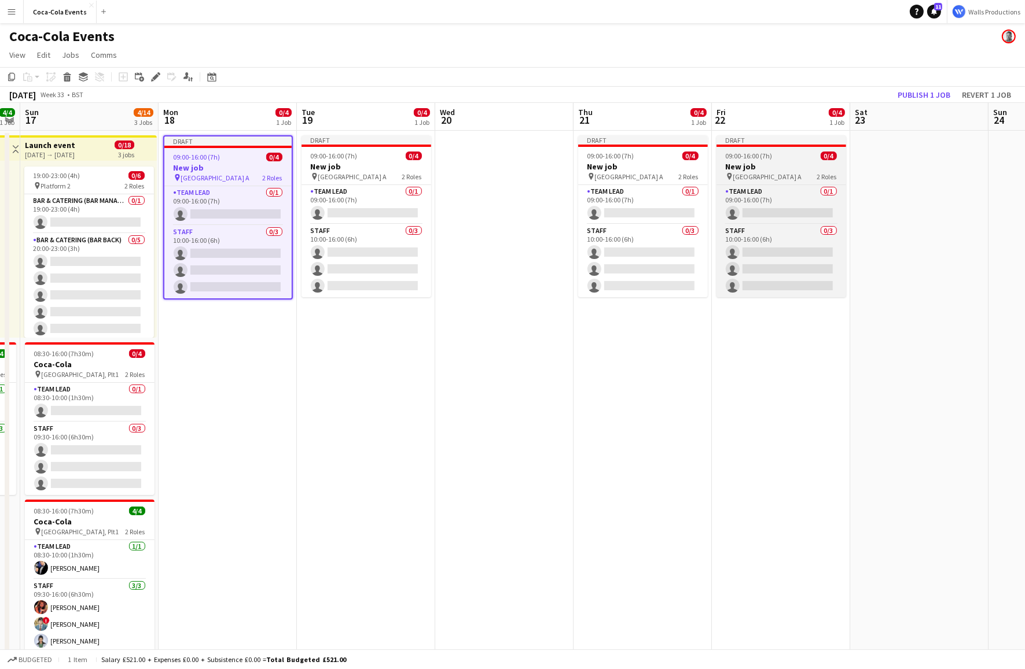
click at [787, 171] on h3 "New job" at bounding box center [781, 166] width 130 height 10
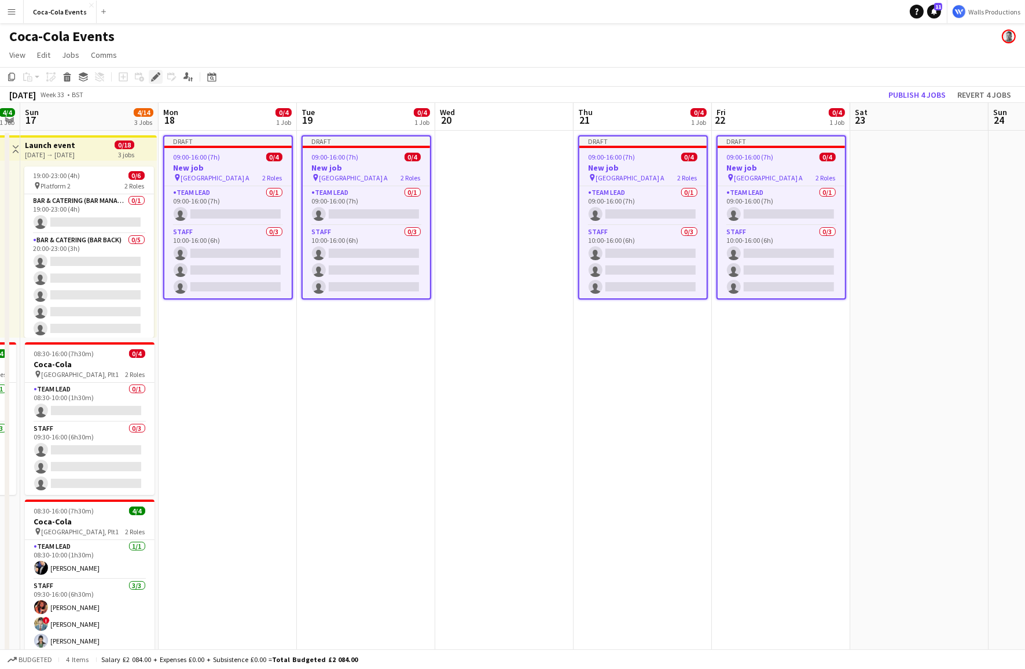
click at [157, 78] on icon at bounding box center [155, 77] width 6 height 6
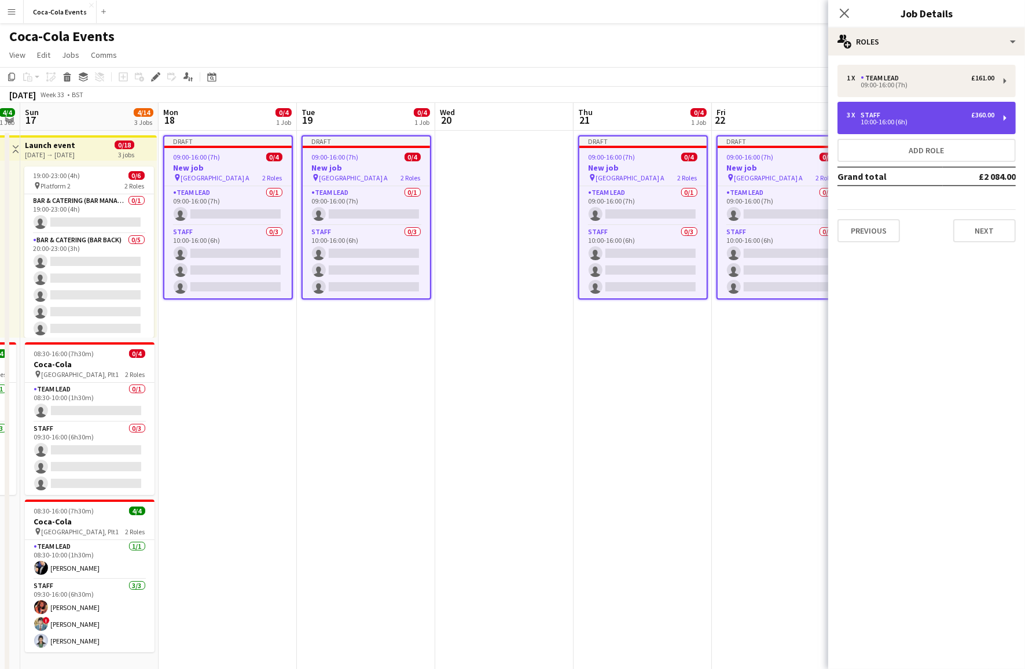
click at [897, 120] on div "10:00-16:00 (6h)" at bounding box center [920, 122] width 148 height 6
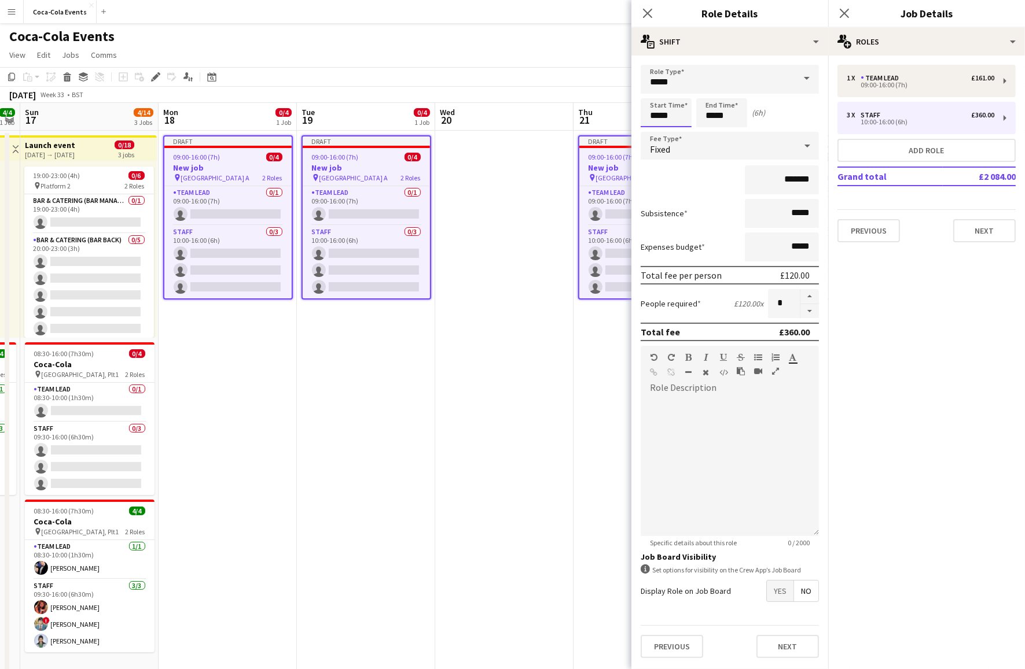
click at [655, 116] on input "*****" at bounding box center [665, 112] width 51 height 29
click at [656, 133] on div at bounding box center [654, 133] width 23 height 12
click at [678, 95] on div at bounding box center [677, 93] width 23 height 12
type input "*****"
click at [678, 95] on div at bounding box center [677, 93] width 23 height 12
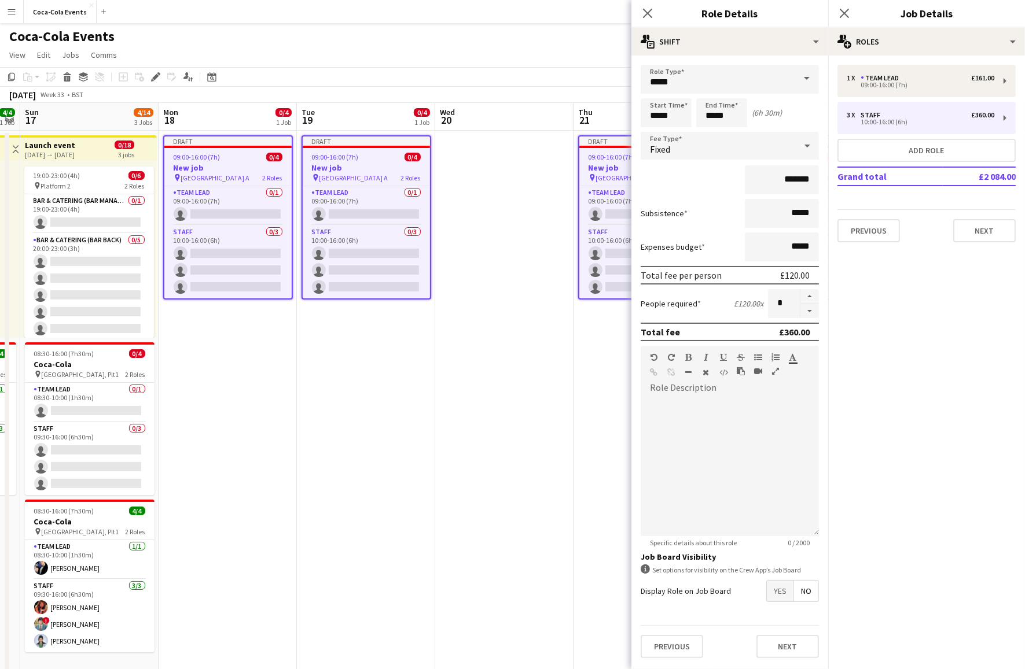
click at [245, 393] on app-date-cell "Draft 09:00-16:00 (7h) 0/4 New job pin Wembley Gate A 2 Roles Team Lead 0/1 09:…" at bounding box center [228, 404] width 138 height 547
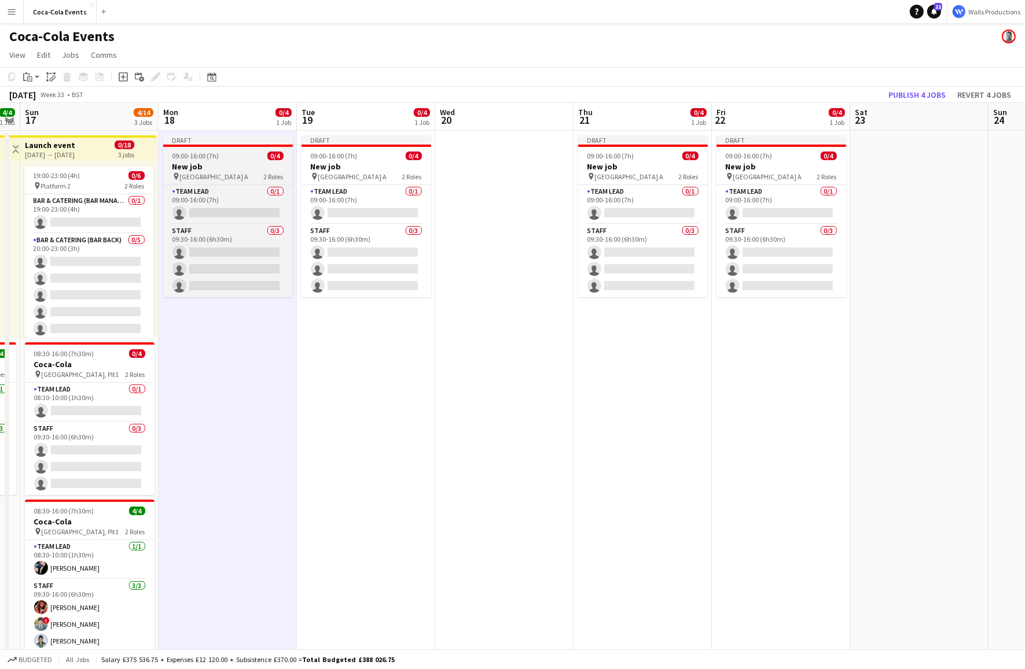
click at [200, 157] on span "09:00-16:00 (7h)" at bounding box center [195, 156] width 47 height 9
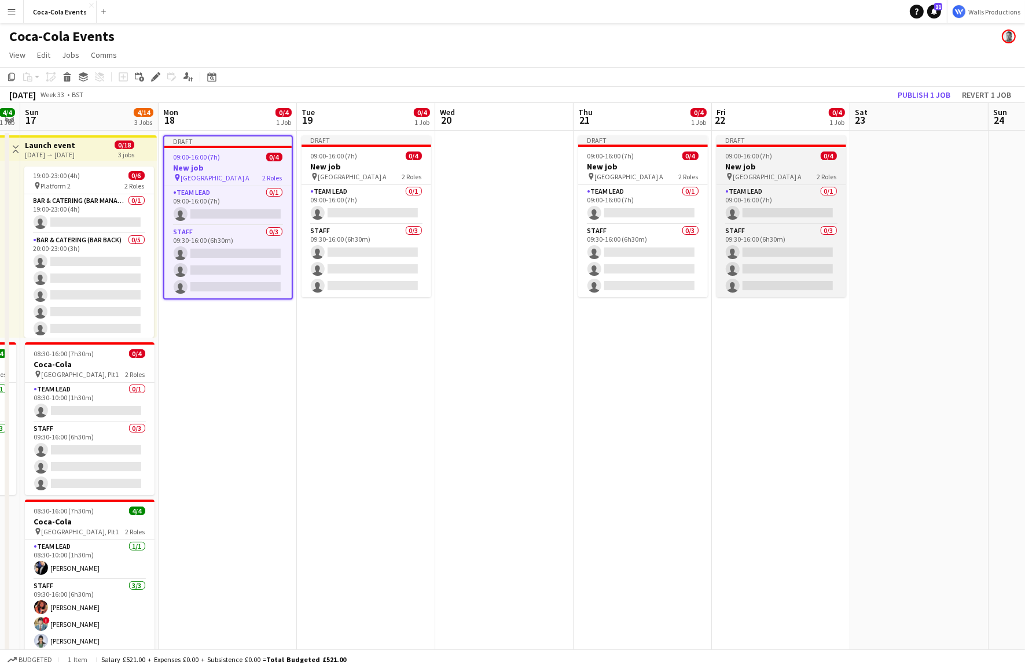
click at [784, 167] on h3 "New job" at bounding box center [781, 166] width 130 height 10
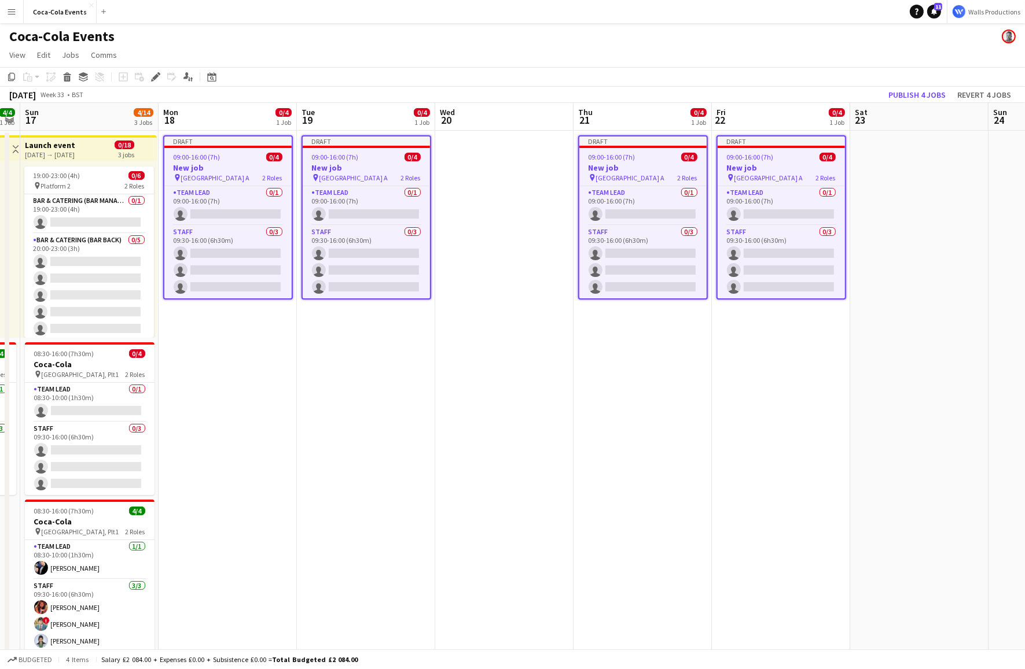
click at [219, 159] on span "09:00-16:00 (7h)" at bounding box center [197, 157] width 47 height 9
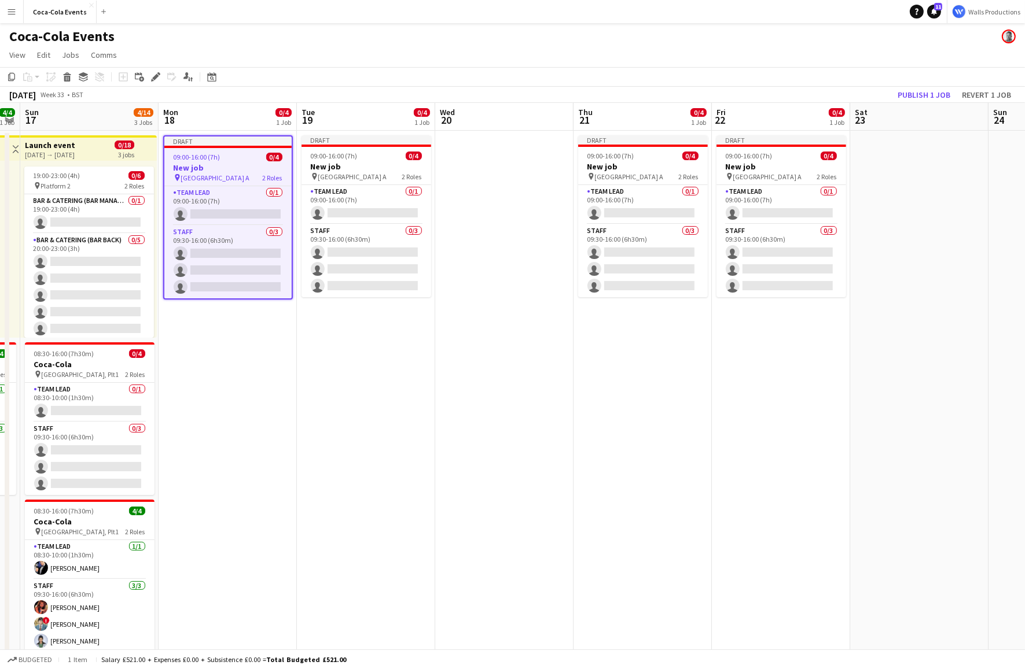
click at [205, 380] on app-date-cell "Draft 09:00-16:00 (7h) 0/4 New job pin Wembley Gate A 2 Roles Team Lead 0/1 09:…" at bounding box center [228, 404] width 138 height 547
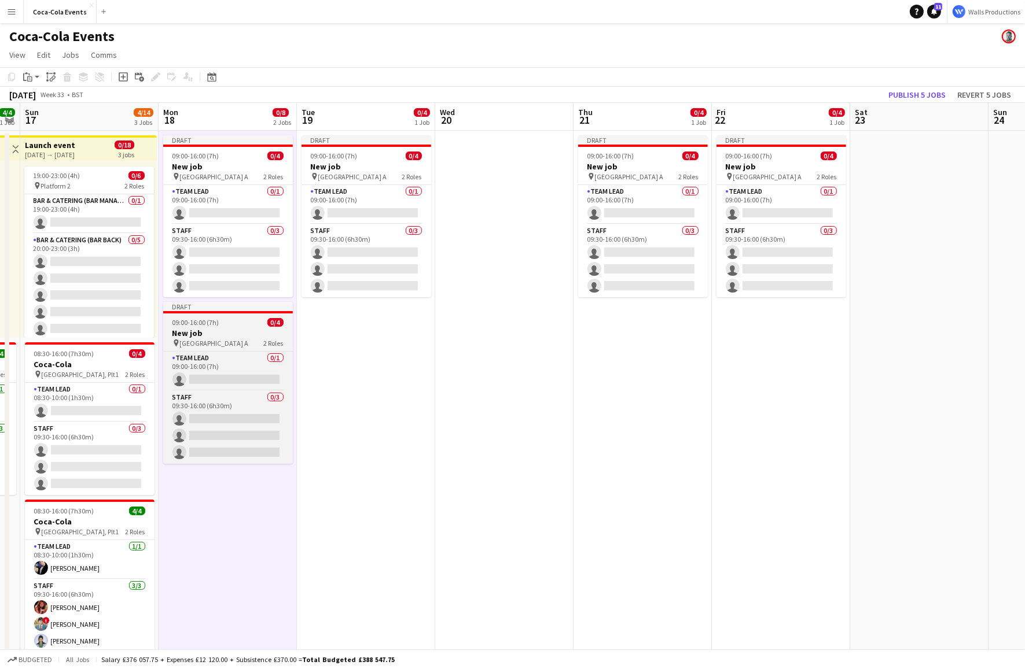
click at [203, 330] on h3 "New job" at bounding box center [228, 333] width 130 height 10
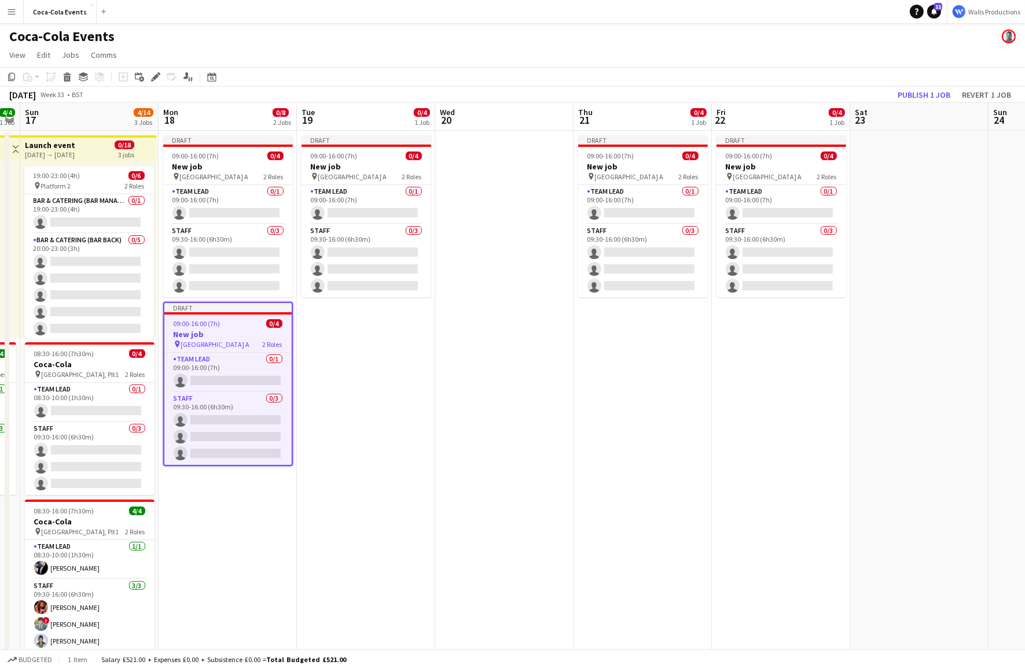
click at [324, 342] on app-date-cell "Draft 09:00-16:00 (7h) 0/4 New job pin Wembley Gate A 2 Roles Team Lead 0/1 09:…" at bounding box center [366, 404] width 138 height 547
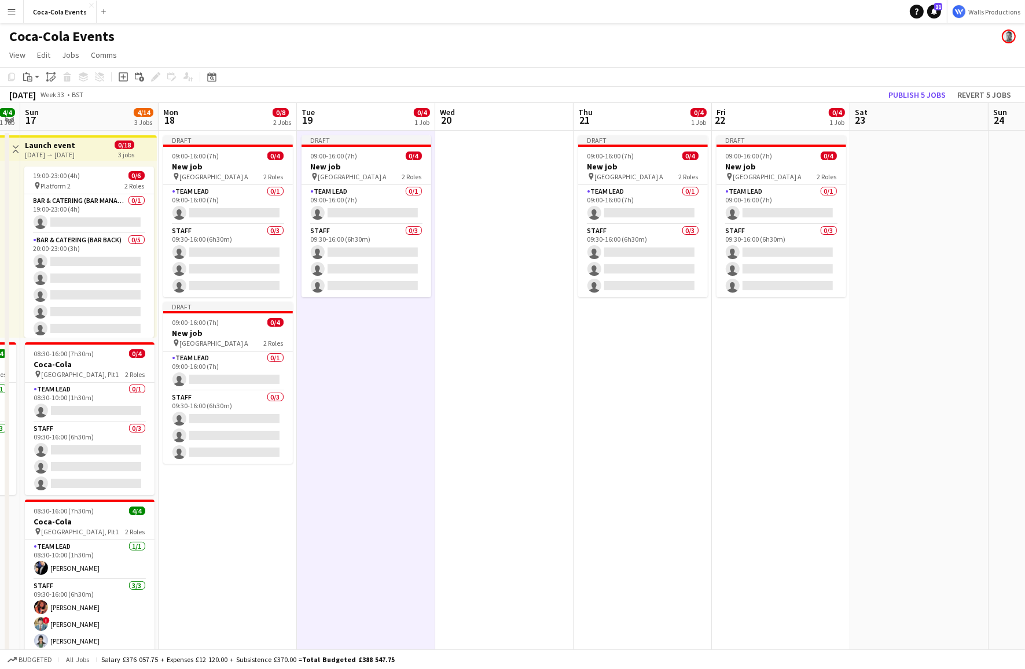
click at [618, 389] on app-date-cell "Draft 09:00-16:00 (7h) 0/4 New job pin Wembley Gate A 2 Roles Team Lead 0/1 09:…" at bounding box center [642, 404] width 138 height 547
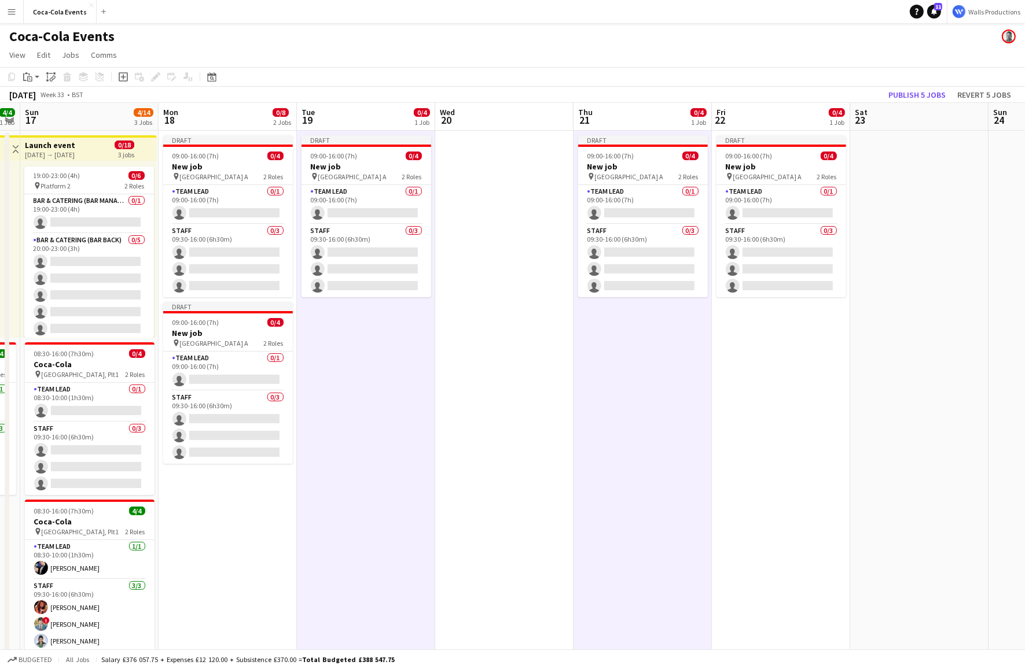
click at [775, 397] on app-date-cell "Draft 09:00-16:00 (7h) 0/4 New job pin Wembley Gate A 2 Roles Team Lead 0/1 09:…" at bounding box center [781, 404] width 138 height 547
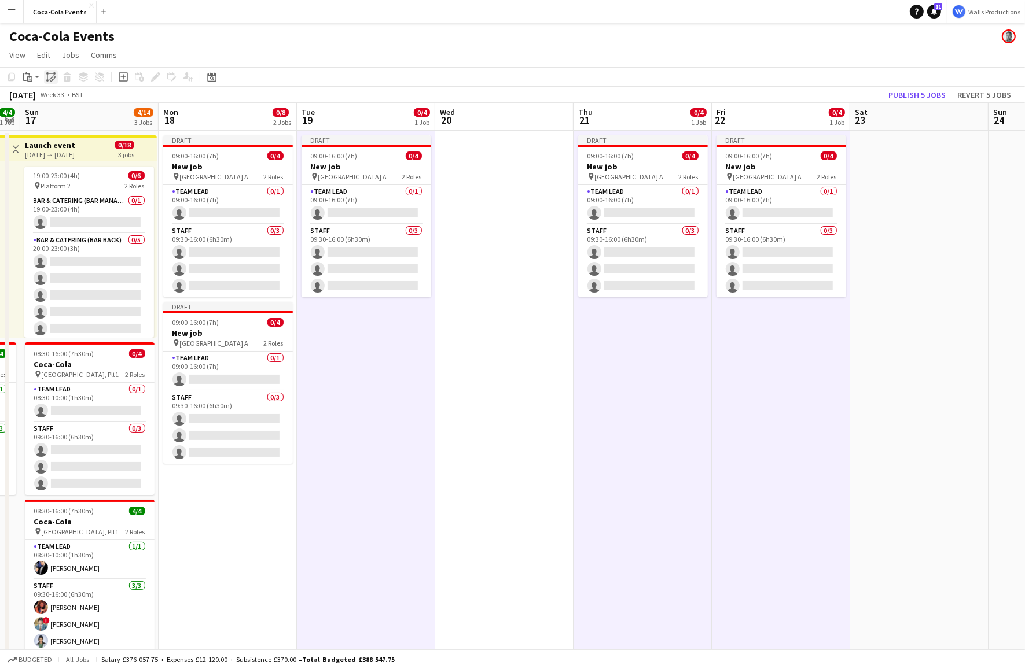
click at [49, 78] on icon "Paste linked Job" at bounding box center [50, 76] width 9 height 9
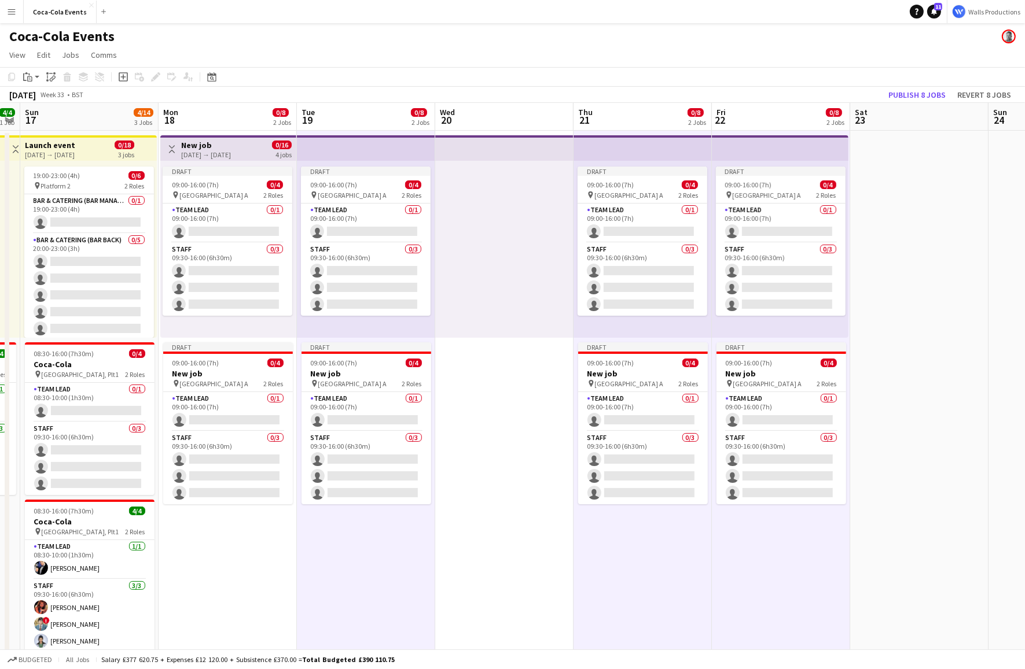
click at [217, 148] on h3 "New job" at bounding box center [206, 145] width 50 height 10
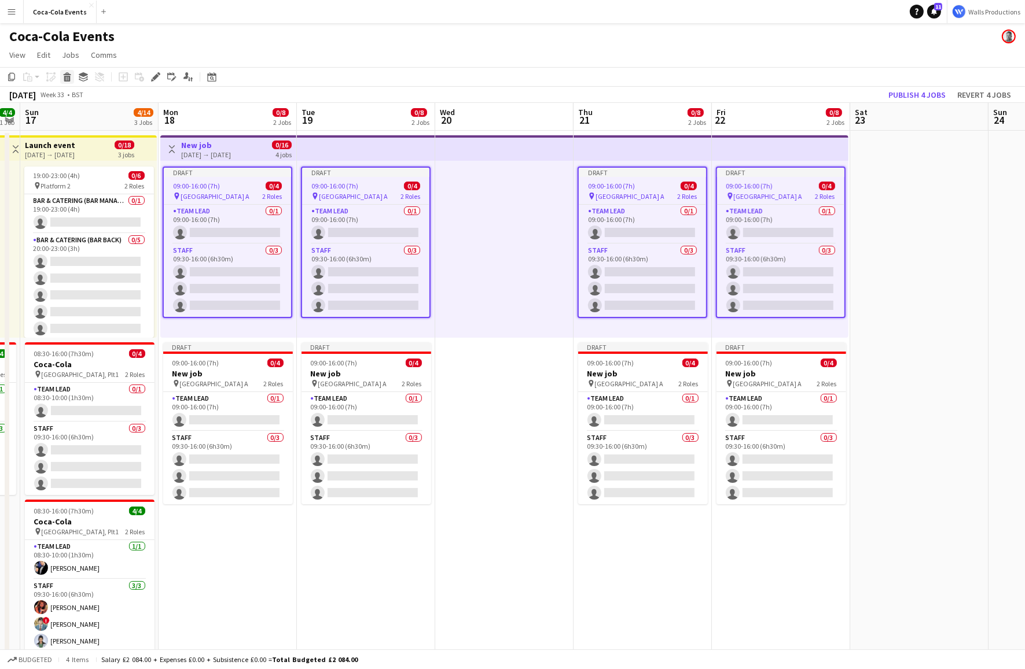
click at [70, 77] on icon "Delete" at bounding box center [66, 76] width 9 height 9
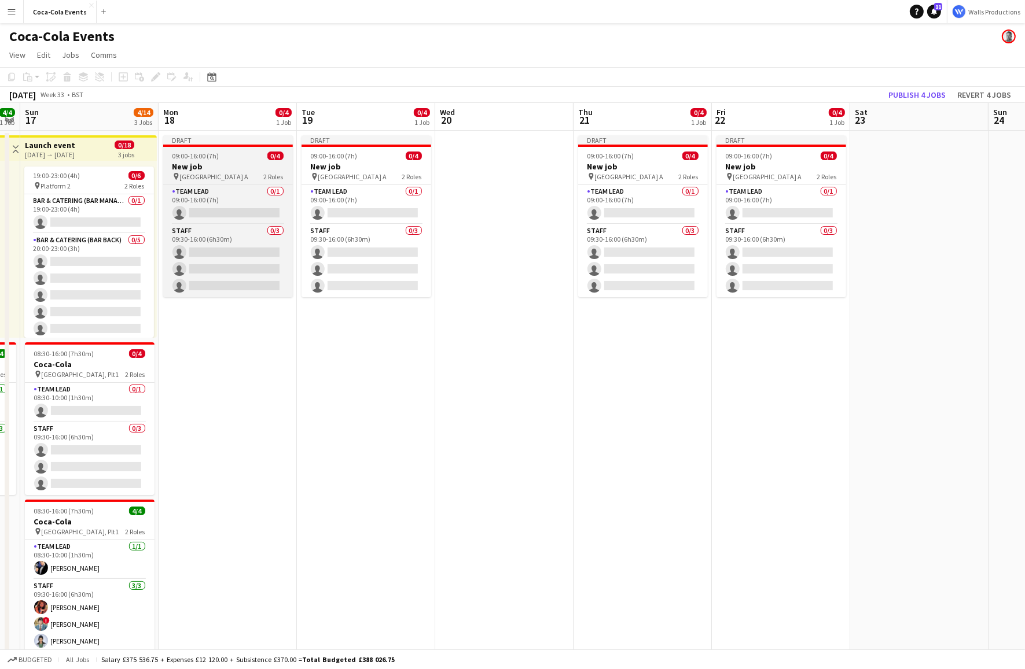
click at [216, 162] on h3 "New job" at bounding box center [228, 166] width 130 height 10
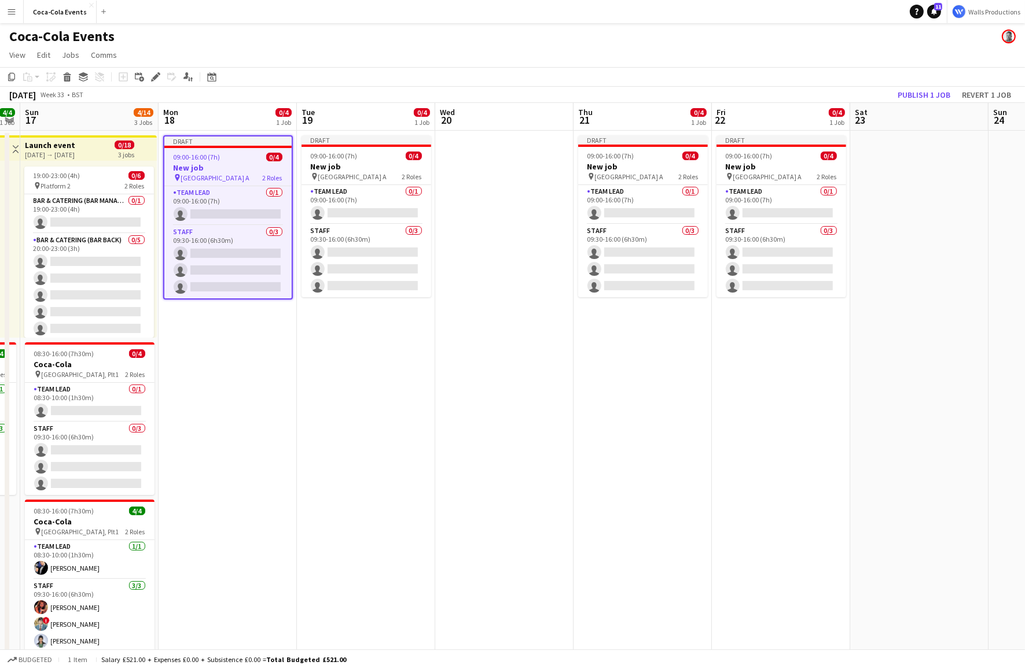
click at [227, 337] on app-date-cell "Draft 09:00-16:00 (7h) 0/4 New job pin Wembley Gate A 2 Roles Team Lead 0/1 09:…" at bounding box center [228, 404] width 138 height 547
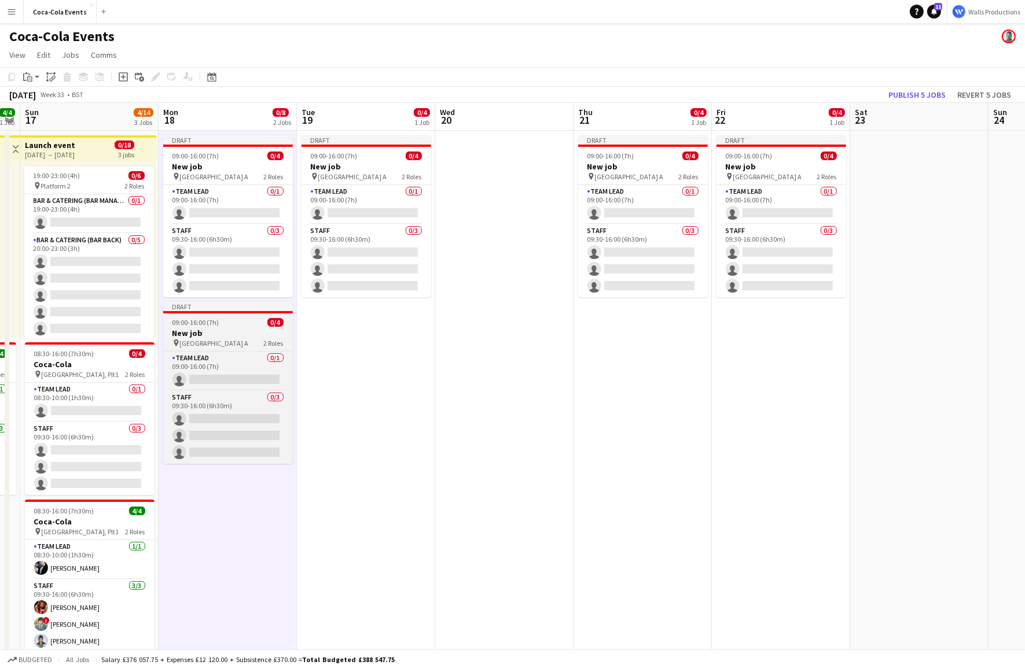
click at [227, 309] on div "Draft" at bounding box center [228, 306] width 130 height 9
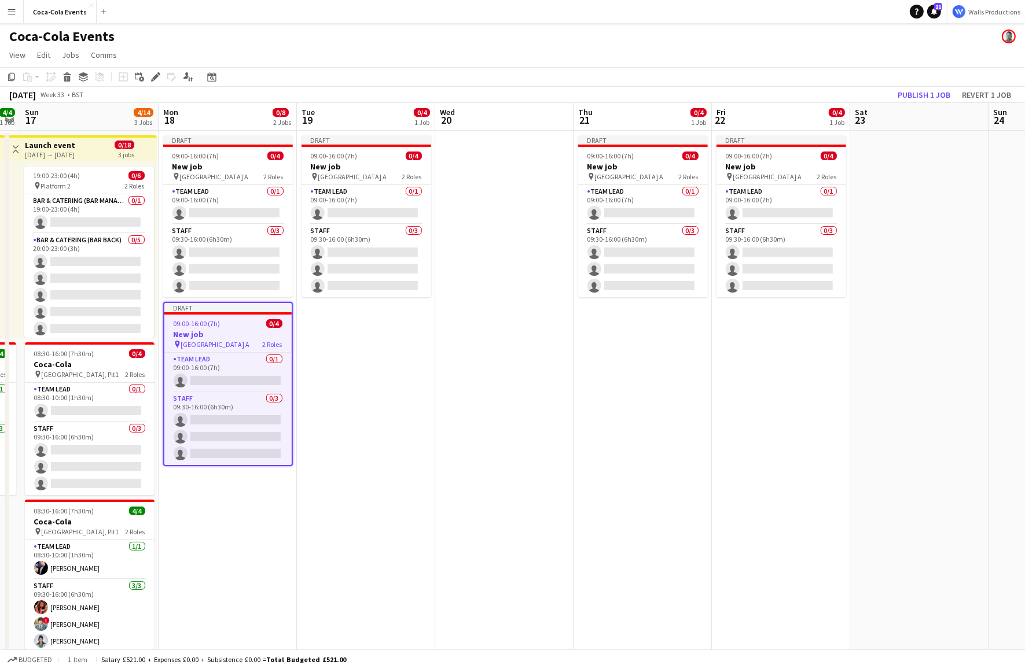
click at [356, 379] on app-date-cell "Draft 09:00-16:00 (7h) 0/4 New job pin Wembley Gate A 2 Roles Team Lead 0/1 09:…" at bounding box center [366, 404] width 138 height 547
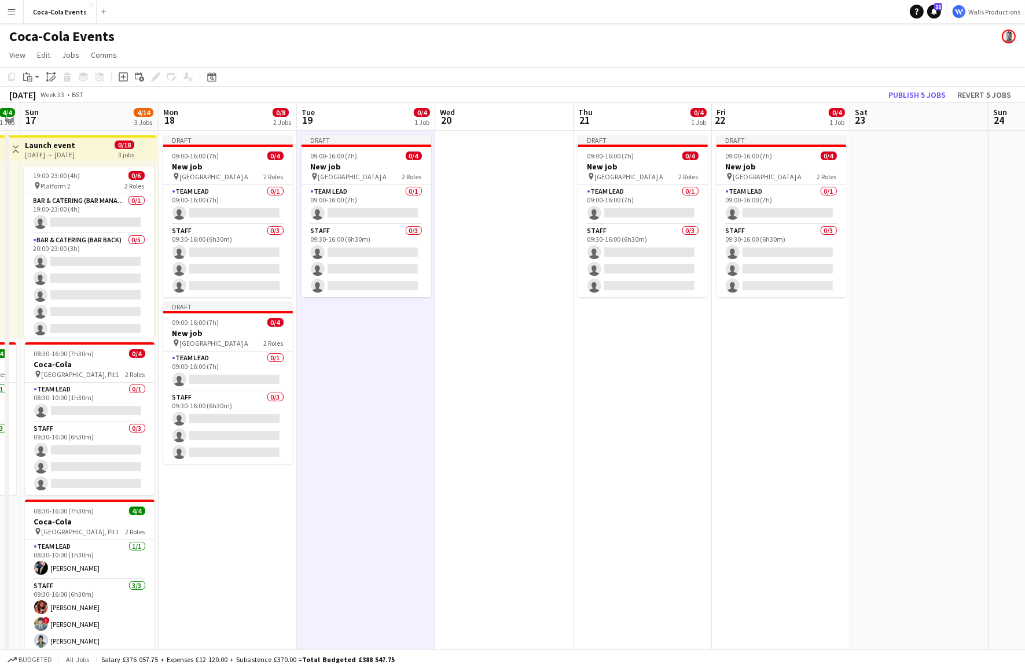
click at [668, 400] on app-date-cell "Draft 09:00-16:00 (7h) 0/4 New job pin Wembley Gate A 2 Roles Team Lead 0/1 09:…" at bounding box center [642, 404] width 138 height 547
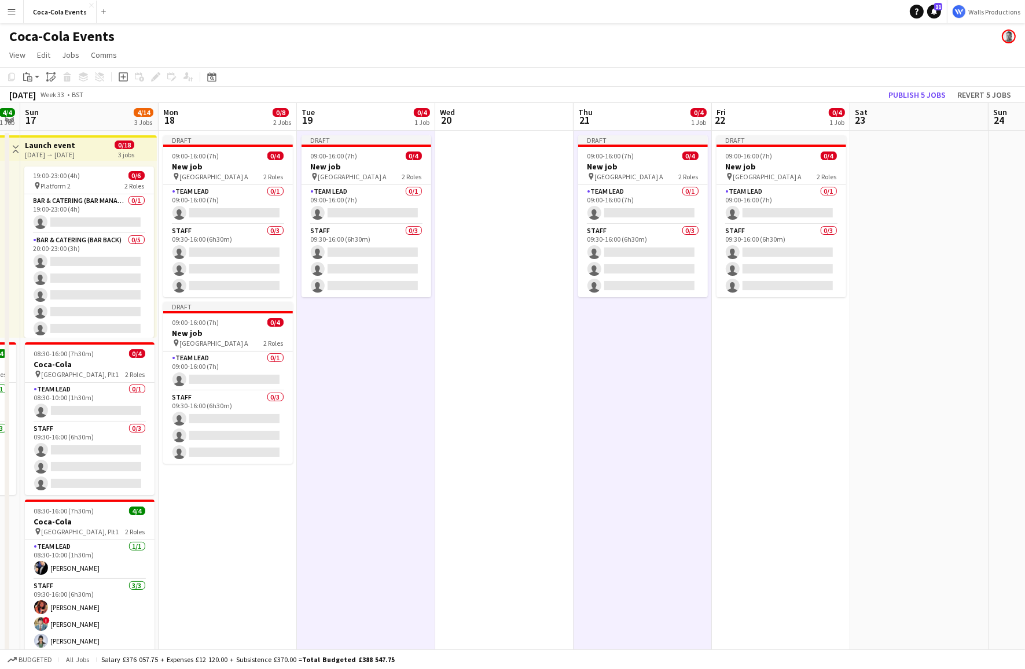
click at [754, 399] on app-date-cell "Draft 09:00-16:00 (7h) 0/4 New job pin Wembley Gate A 2 Roles Team Lead 0/1 09:…" at bounding box center [781, 404] width 138 height 547
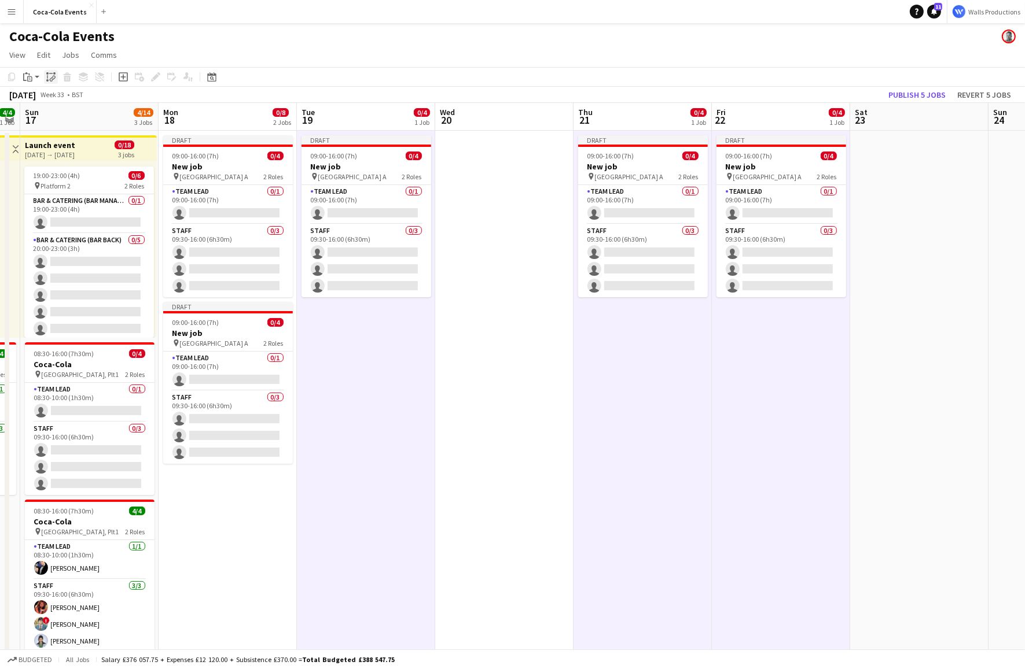
click at [53, 79] on icon at bounding box center [53, 78] width 4 height 5
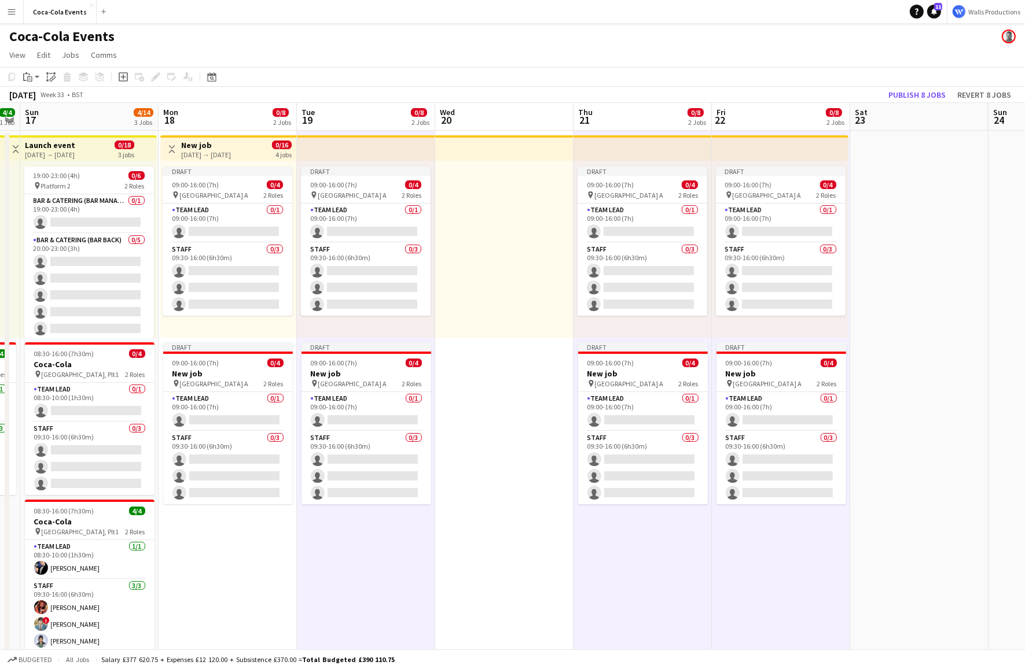
click at [216, 151] on div "[DATE] → [DATE]" at bounding box center [206, 154] width 50 height 9
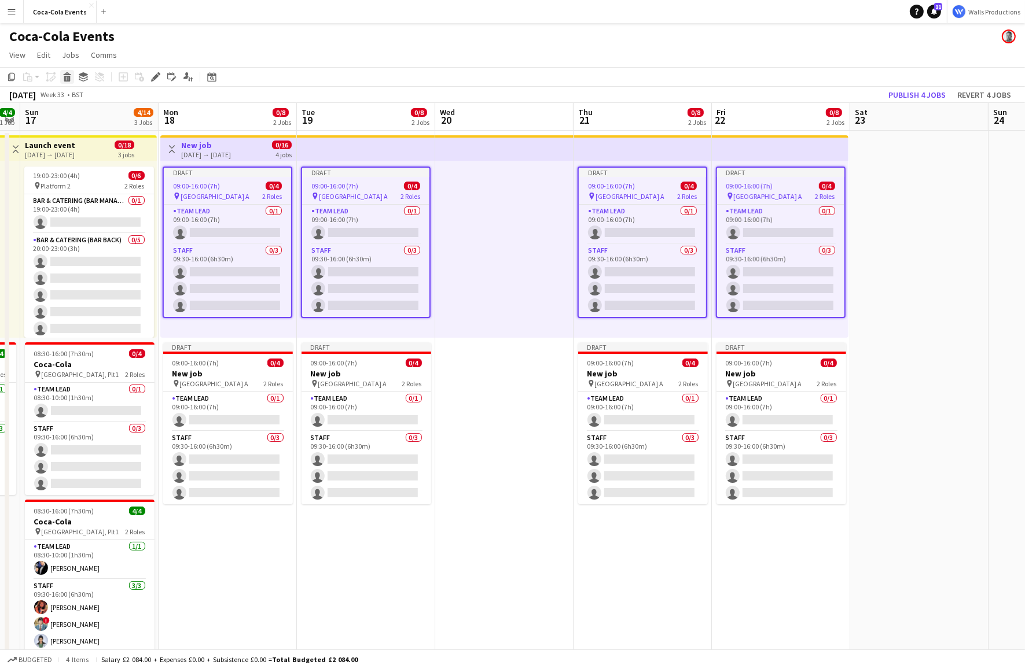
click at [65, 76] on icon at bounding box center [67, 79] width 6 height 6
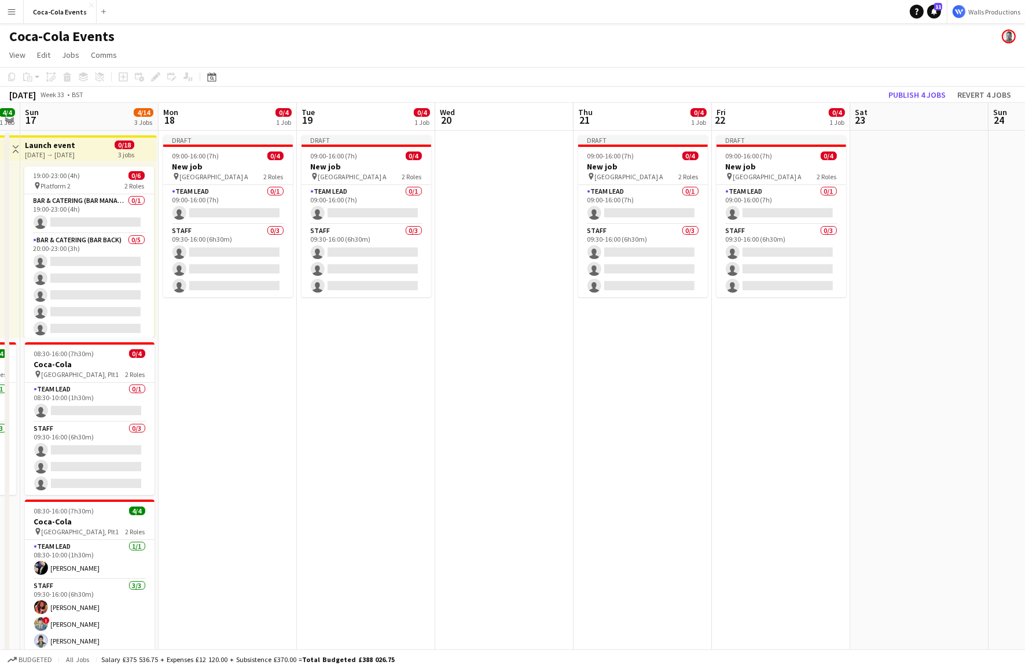
click at [249, 396] on app-date-cell "Draft 09:00-16:00 (7h) 0/4 New job pin Wembley Gate A 2 Roles Team Lead 0/1 09:…" at bounding box center [228, 404] width 138 height 547
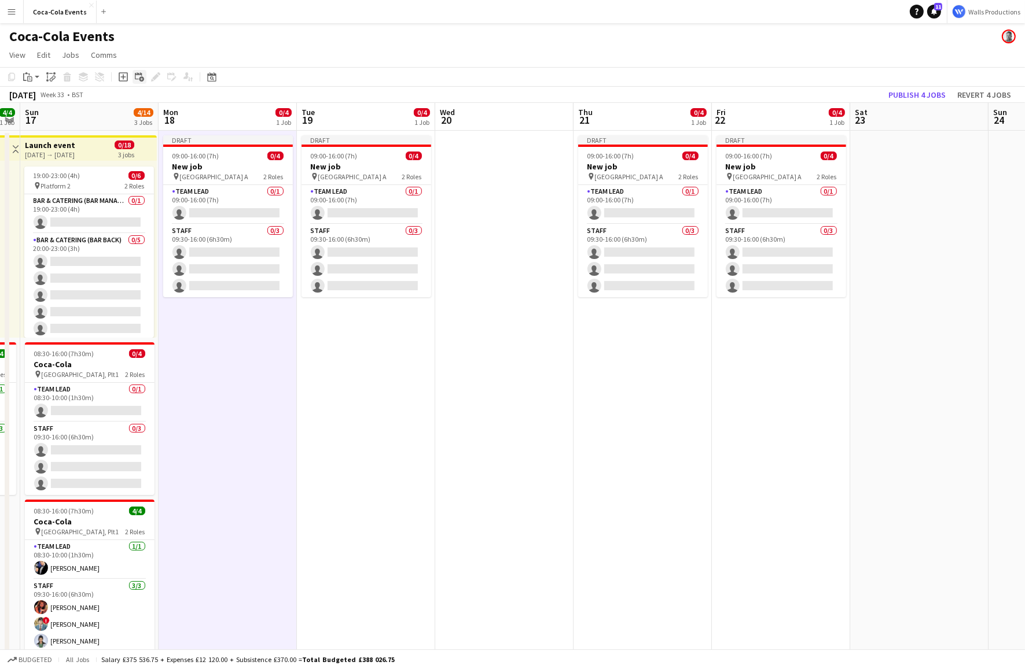
click at [141, 79] on icon "Add linked Job" at bounding box center [139, 76] width 9 height 9
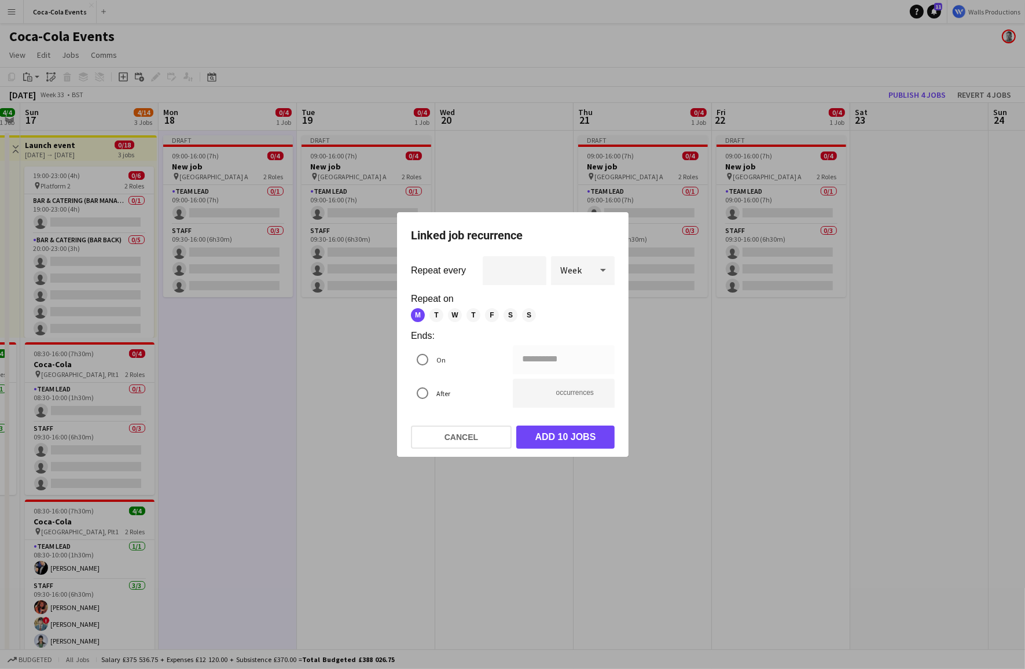
click at [588, 271] on div "Week" at bounding box center [571, 270] width 40 height 28
click at [575, 303] on span "Day" at bounding box center [582, 302] width 45 height 11
type input "**********"
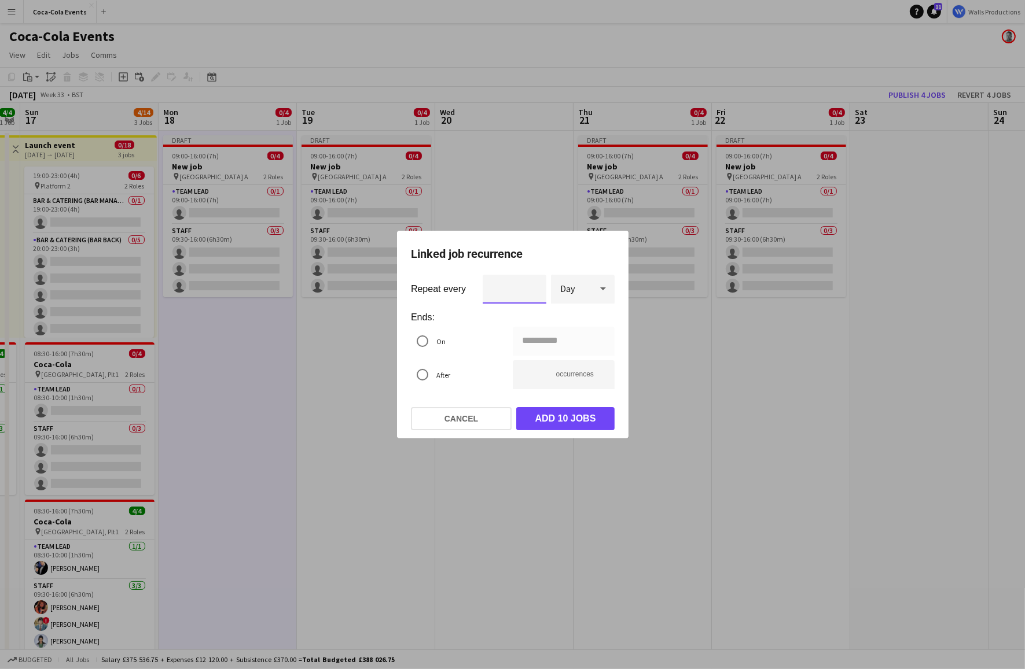
click at [521, 286] on input "*" at bounding box center [514, 289] width 64 height 29
type input "*"
type input "**********"
click at [532, 287] on input "*" at bounding box center [514, 289] width 64 height 29
type input "*"
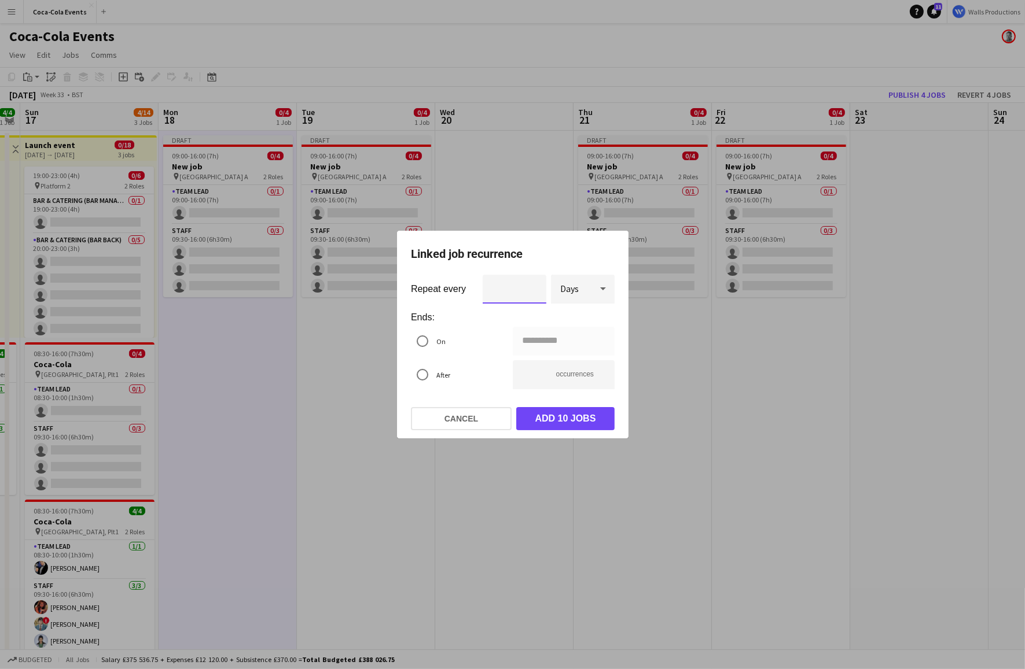
type input "**********"
click at [532, 287] on input "*" at bounding box center [514, 289] width 64 height 29
click at [528, 379] on input "**" at bounding box center [564, 374] width 102 height 29
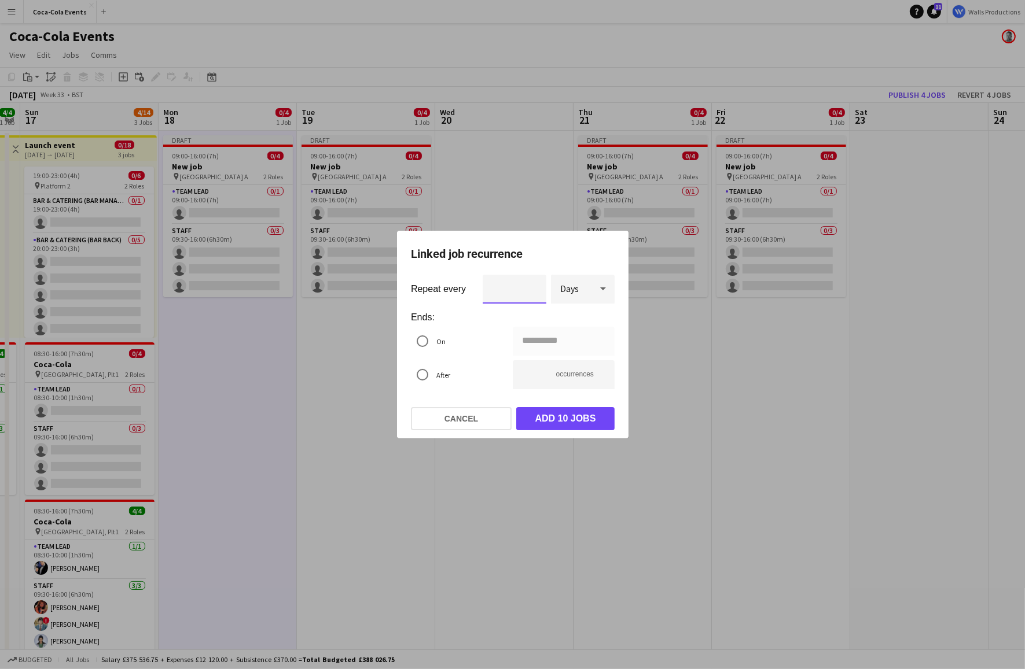
click at [511, 292] on input "*" at bounding box center [514, 289] width 64 height 29
type input "*"
type input "**********"
click at [533, 291] on input "*" at bounding box center [514, 289] width 64 height 29
type input "*"
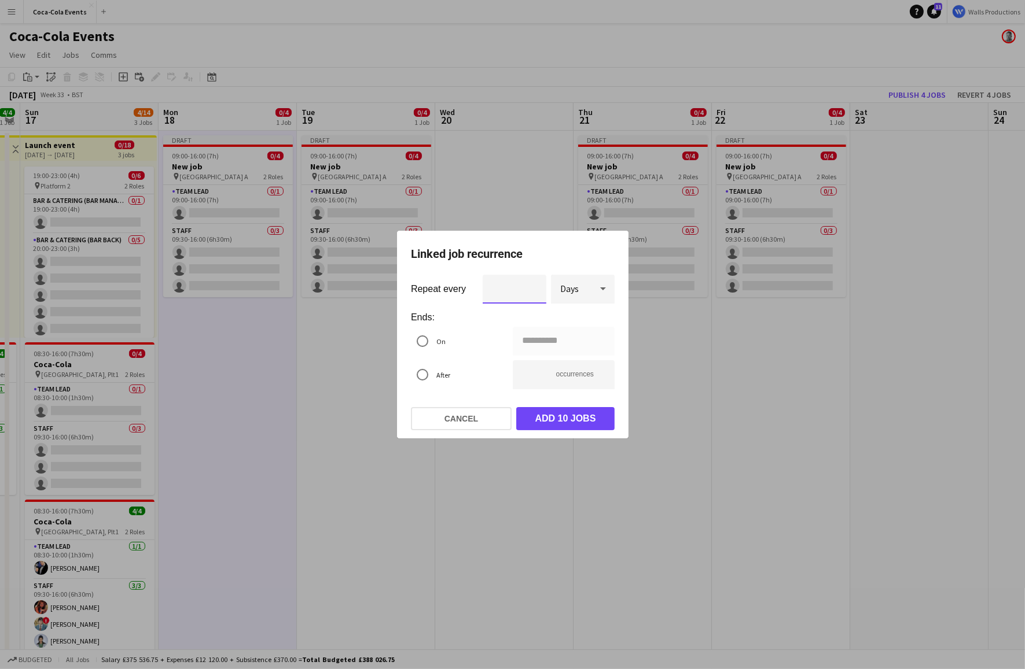
type input "**********"
type input "*"
click at [533, 291] on input "*" at bounding box center [514, 289] width 64 height 29
type input "**********"
type input "*"
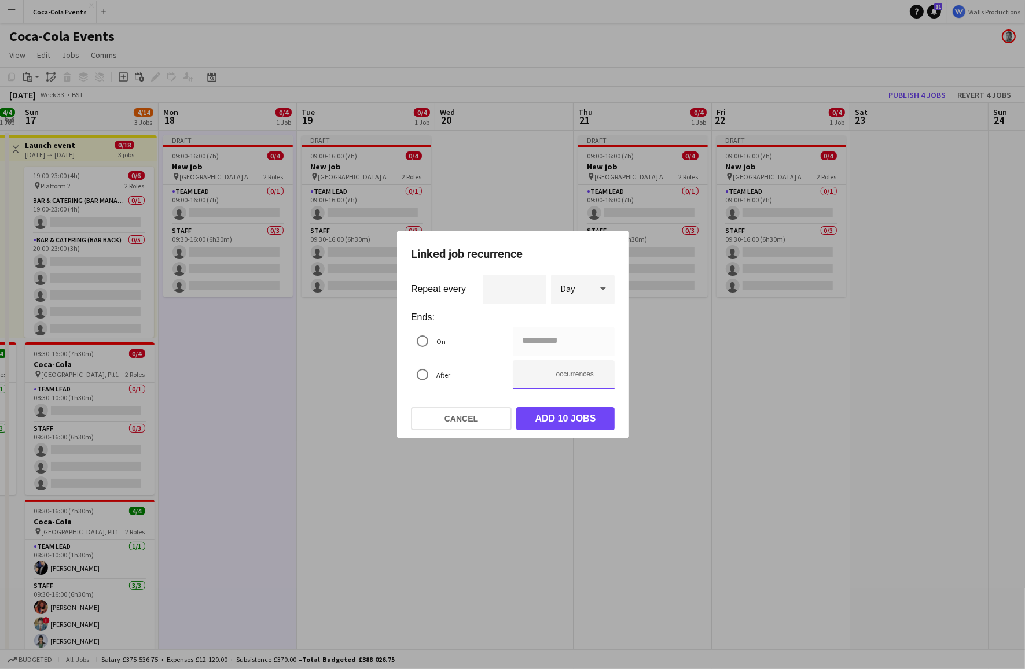
click at [599, 377] on input "*" at bounding box center [564, 374] width 102 height 29
type input "**********"
type input "*"
click at [599, 377] on input "*" at bounding box center [564, 374] width 102 height 29
type input "**********"
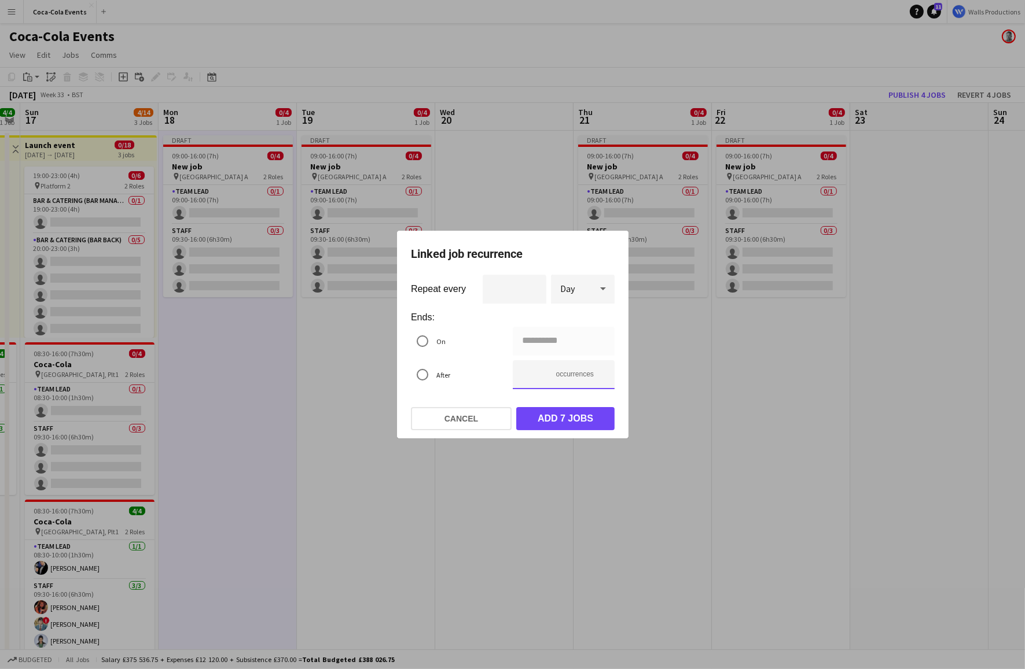
type input "*"
click at [599, 377] on input "*" at bounding box center [564, 374] width 102 height 29
type input "**********"
type input "*"
click at [599, 377] on input "*" at bounding box center [564, 374] width 102 height 29
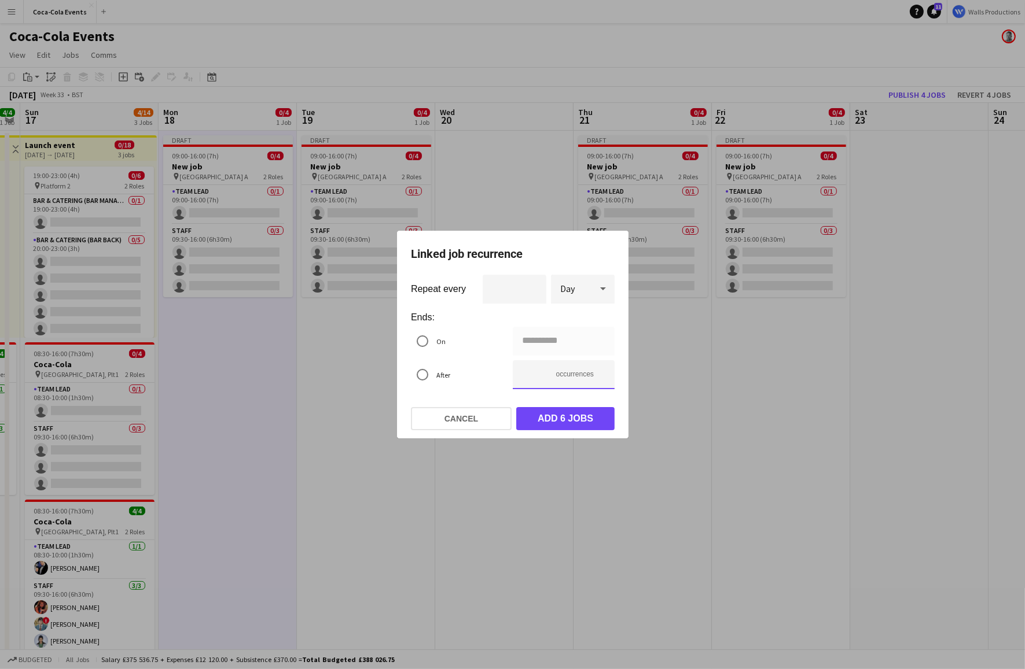
type input "**********"
type input "*"
click at [599, 377] on input "*" at bounding box center [564, 374] width 102 height 29
type input "**********"
type input "*"
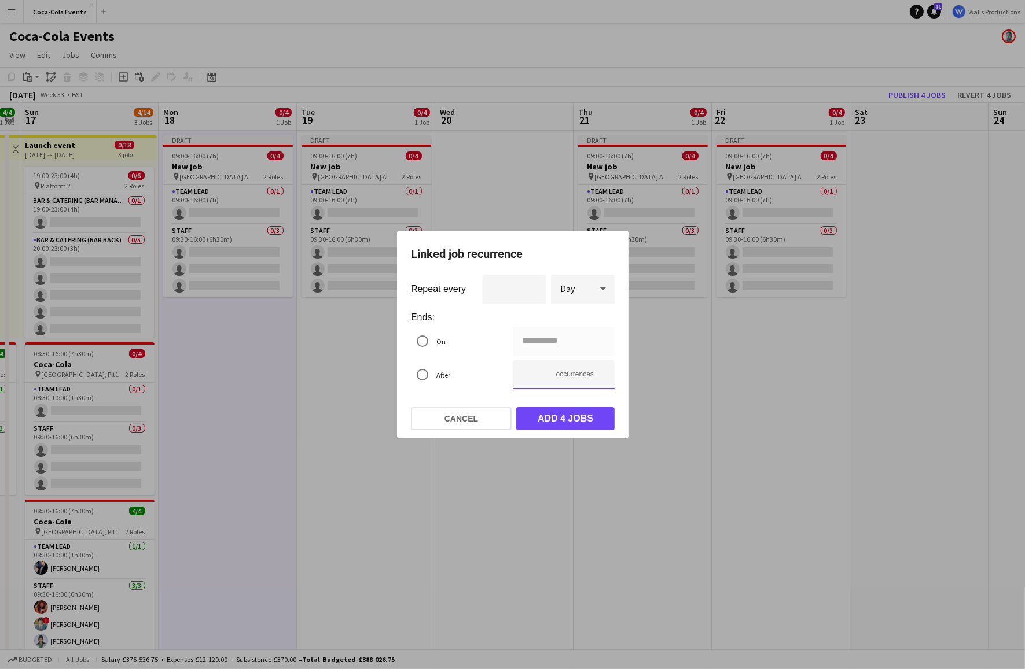
click at [599, 377] on input "*" at bounding box center [564, 374] width 102 height 29
click at [577, 415] on button "Add 4 jobs" at bounding box center [565, 418] width 98 height 23
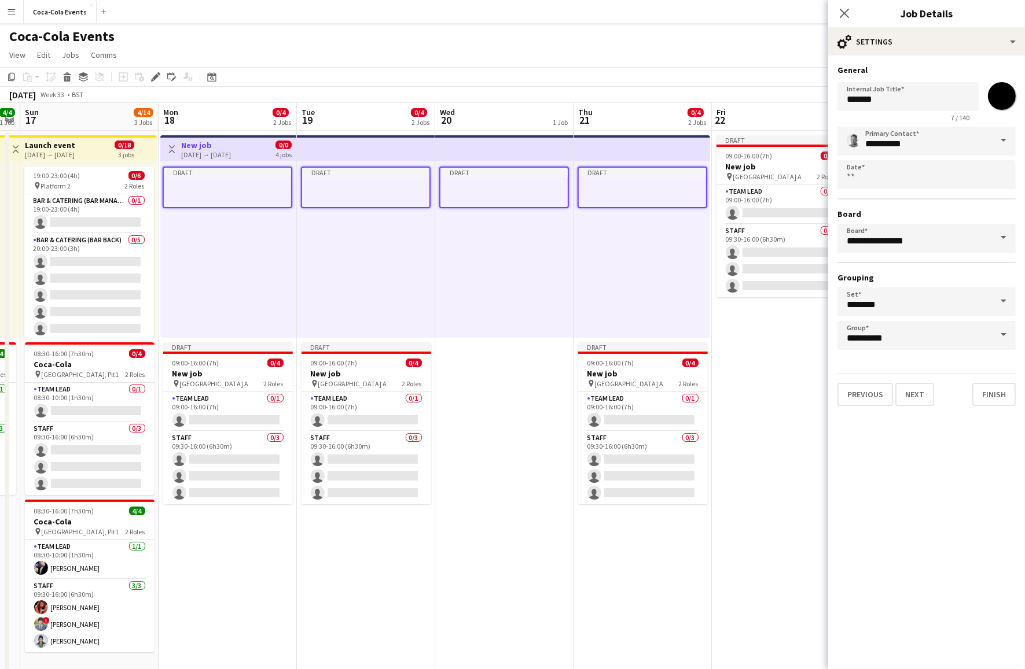
click at [192, 155] on div "[DATE] → [DATE]" at bounding box center [206, 154] width 50 height 9
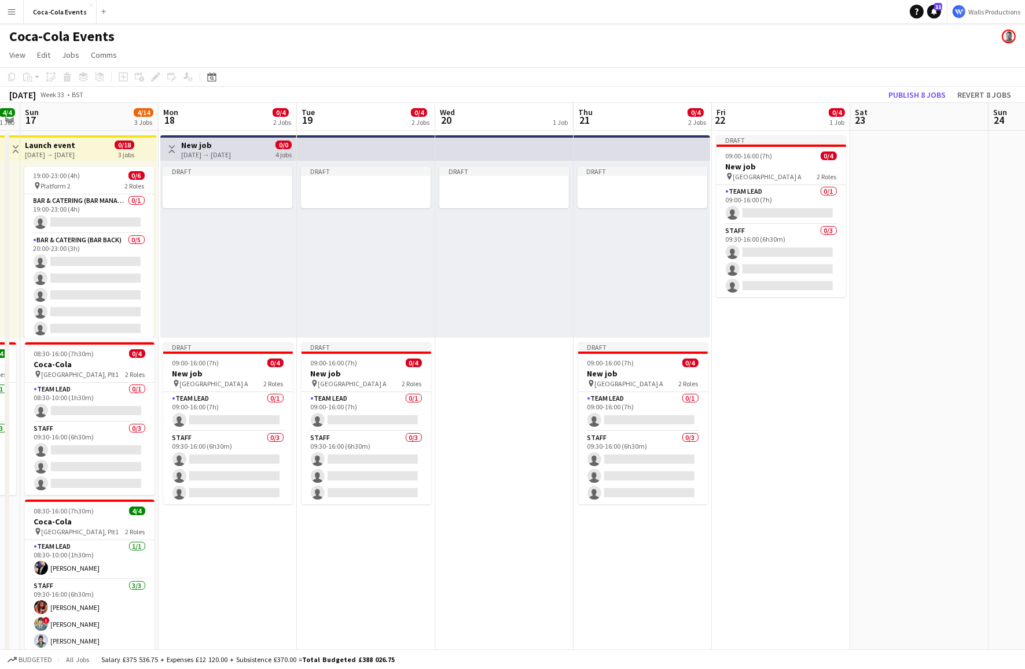
click at [191, 148] on h3 "New job" at bounding box center [206, 145] width 50 height 10
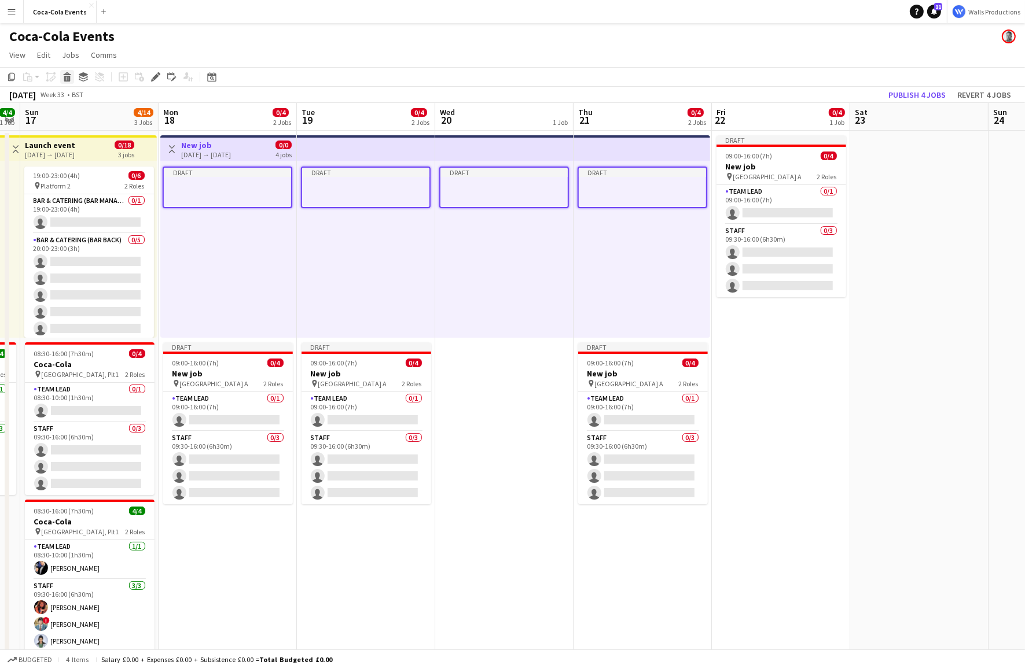
click at [69, 75] on icon "Delete" at bounding box center [66, 76] width 9 height 9
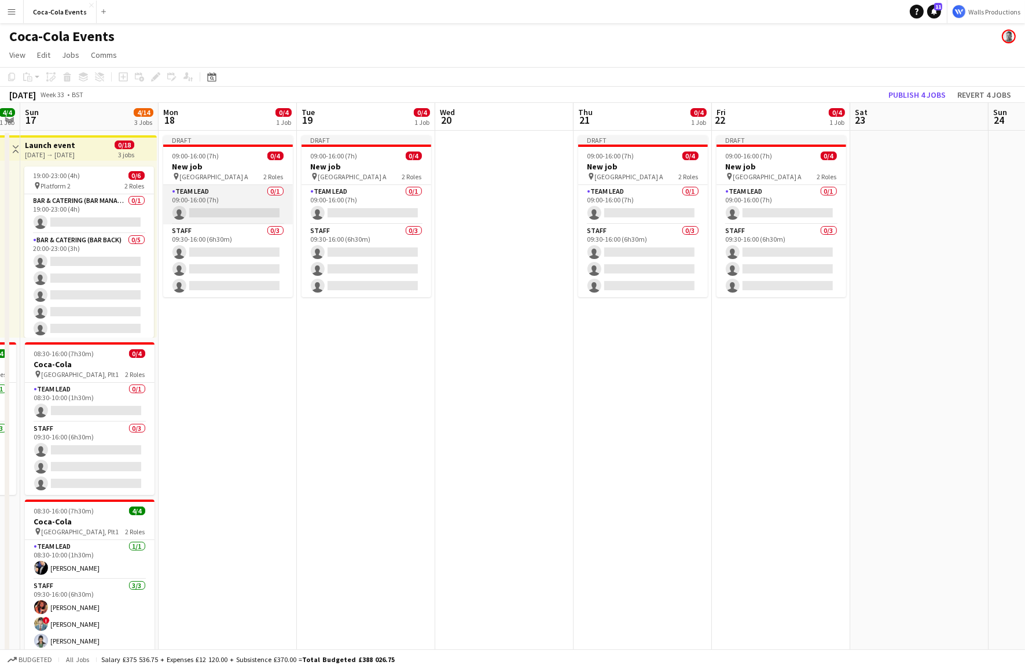
click at [180, 202] on app-calendar-viewport "Thu 14 0/13 3 Jobs Fri 15 7/14 3 Jobs Sat 16 4/4 1 Job Sun 17 4/14 3 Jobs Mon 1…" at bounding box center [512, 390] width 1025 height 574
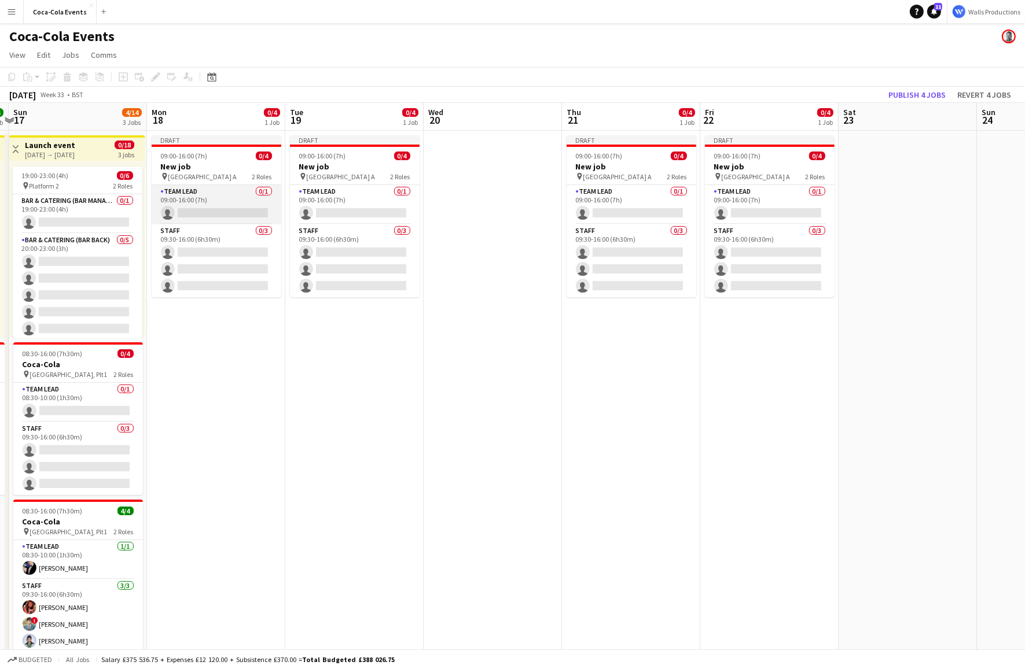
click at [197, 202] on app-card-role "Team Lead 0/1 09:00-16:00 (7h) single-neutral-actions" at bounding box center [217, 204] width 130 height 39
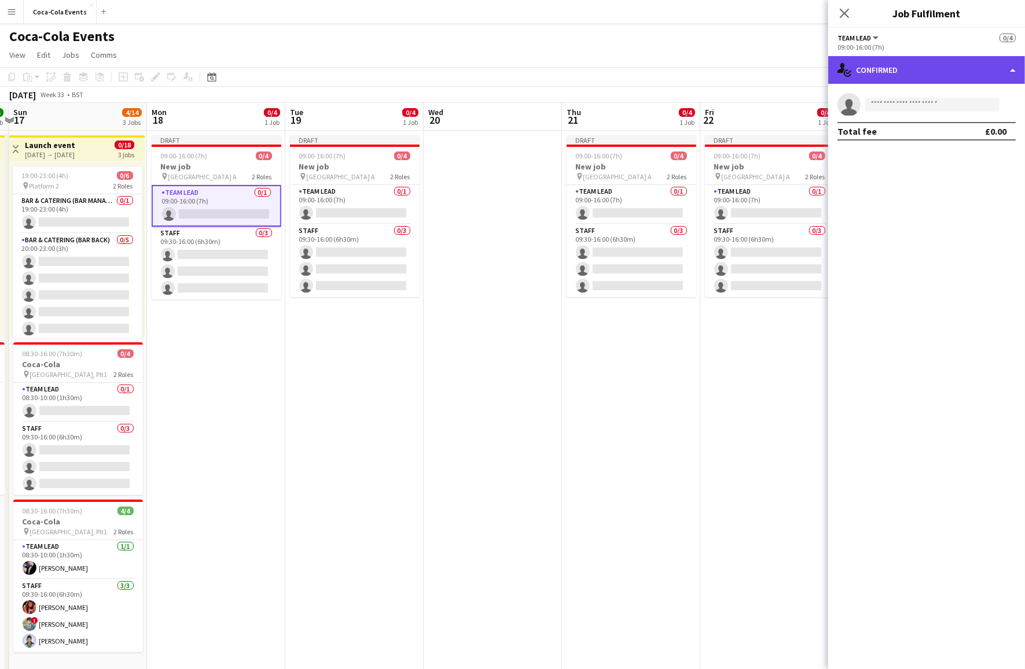
click at [896, 71] on div "single-neutral-actions-check-2 Confirmed" at bounding box center [926, 70] width 197 height 28
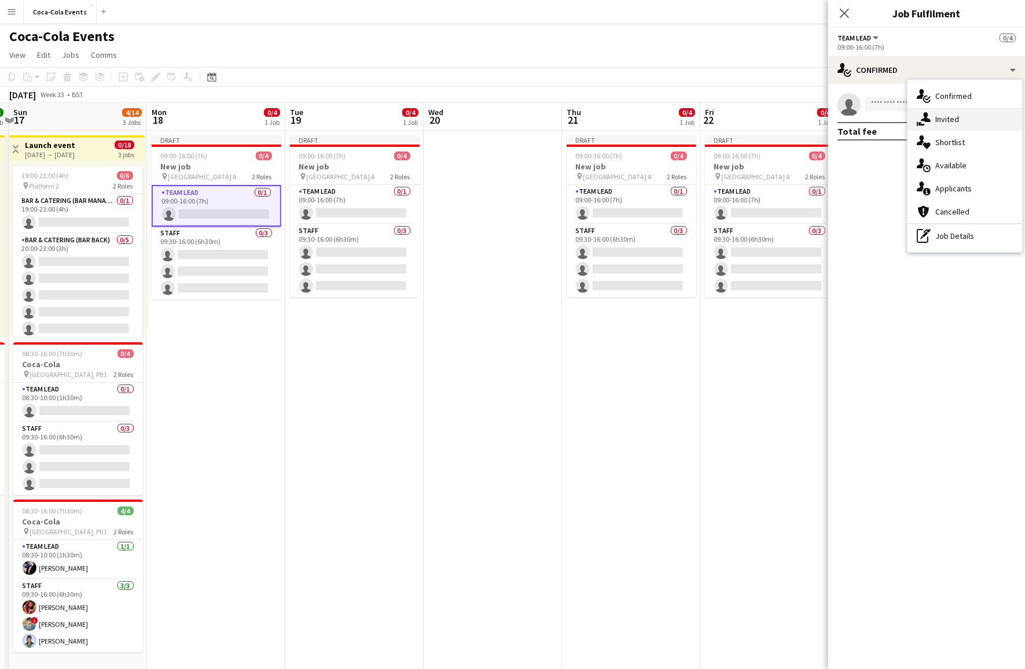
click at [946, 122] on div "single-neutral-actions-share-1 Invited" at bounding box center [964, 119] width 115 height 23
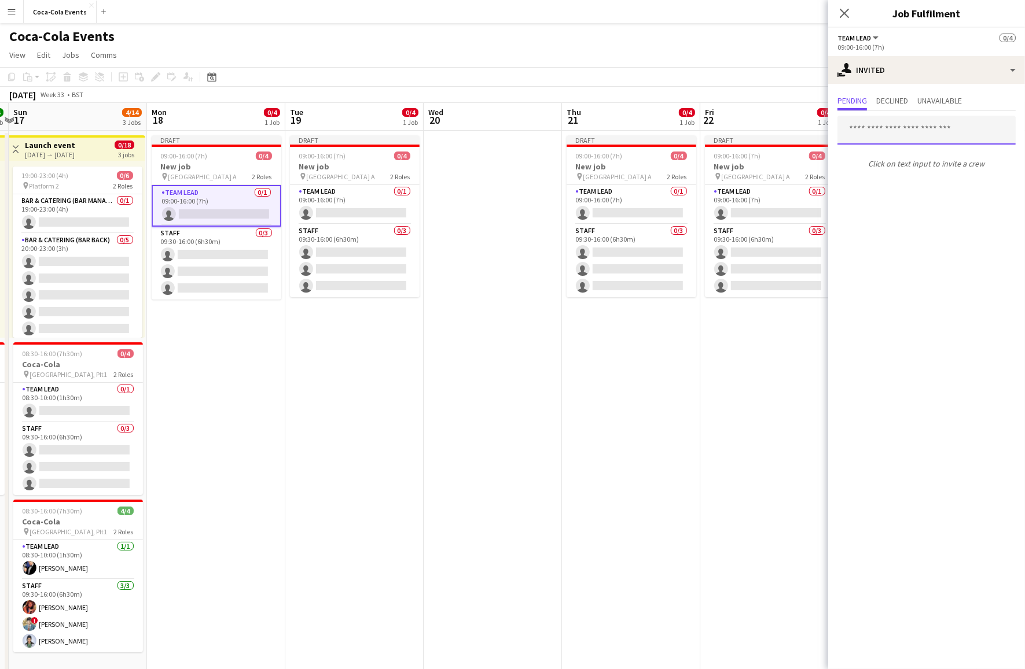
click at [893, 134] on input "text" at bounding box center [926, 130] width 178 height 29
click at [837, 116] on div at bounding box center [837, 116] width 0 height 0
type input "*****"
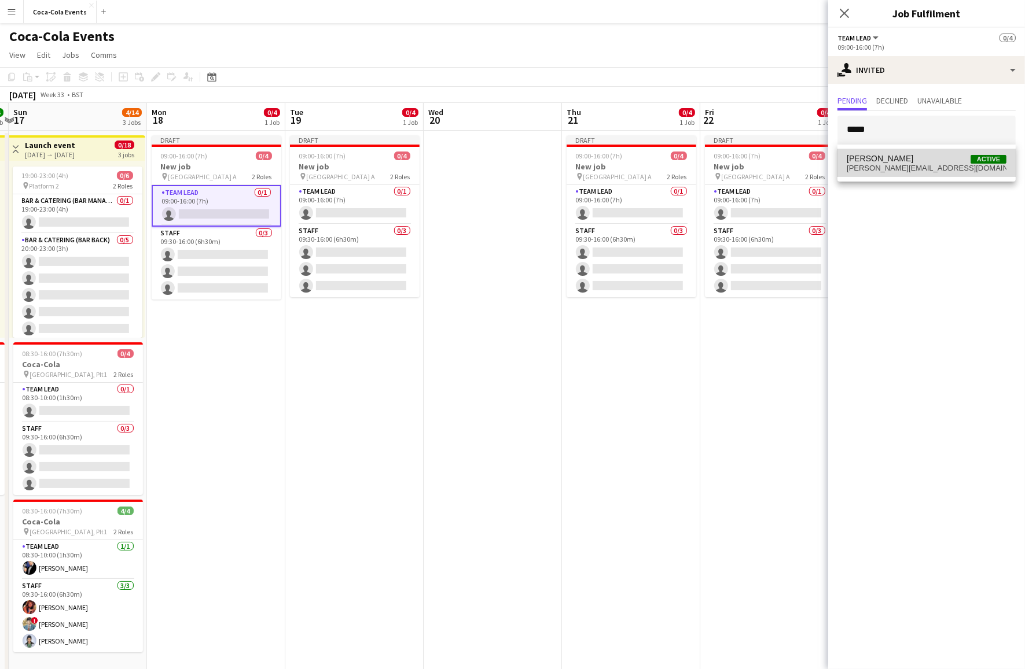
click at [888, 172] on span "[PERSON_NAME][EMAIL_ADDRESS][DOMAIN_NAME]" at bounding box center [926, 168] width 160 height 9
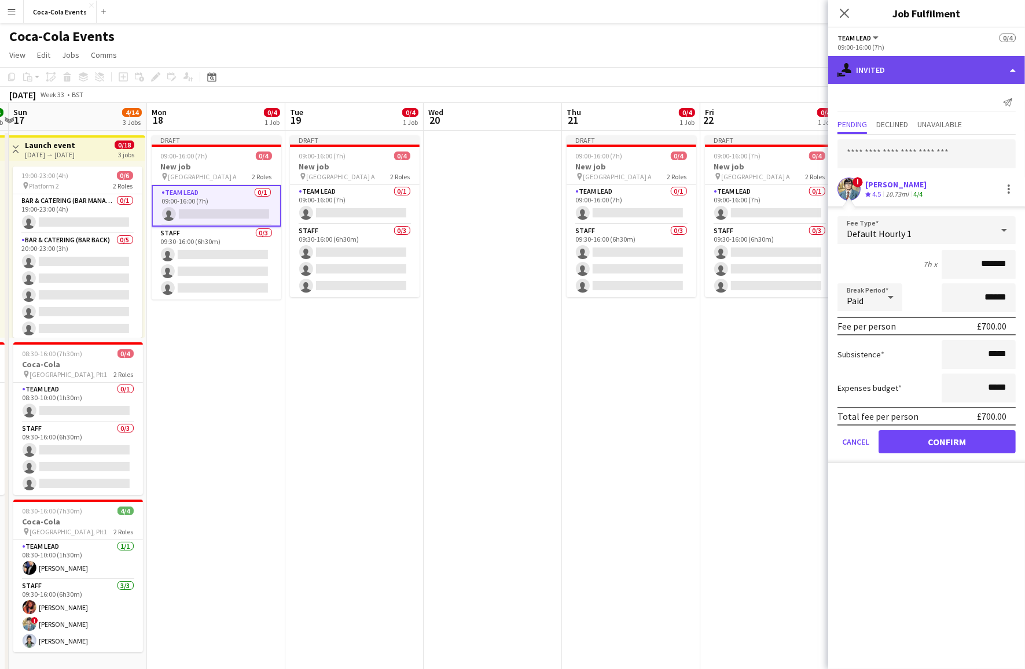
click at [870, 75] on div "single-neutral-actions-share-1 Invited" at bounding box center [926, 70] width 197 height 28
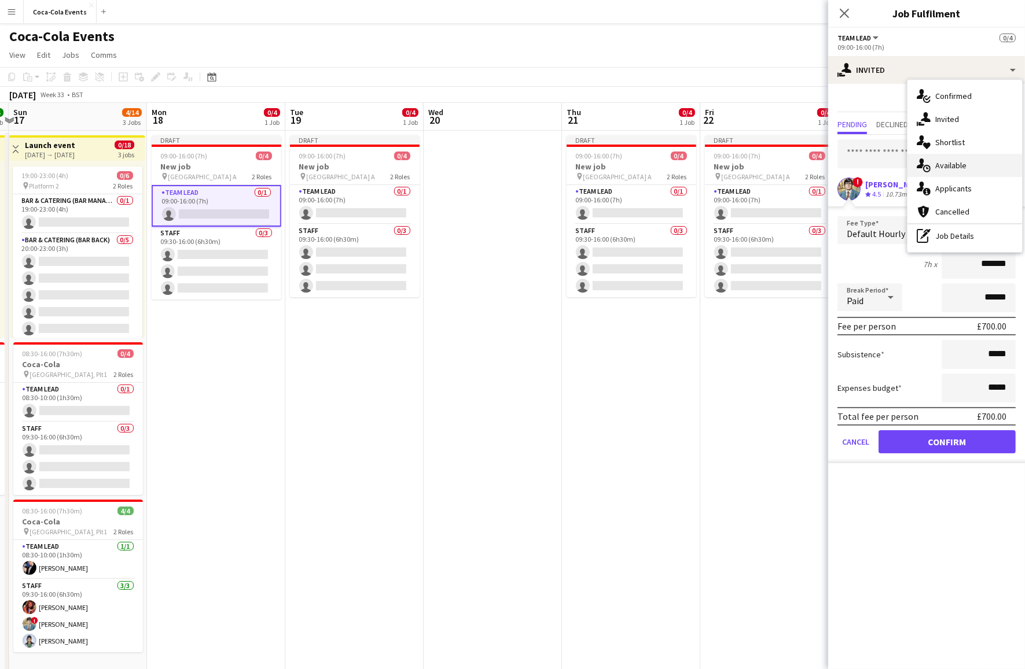
click at [949, 164] on div "single-neutral-actions-upload Available" at bounding box center [964, 165] width 115 height 23
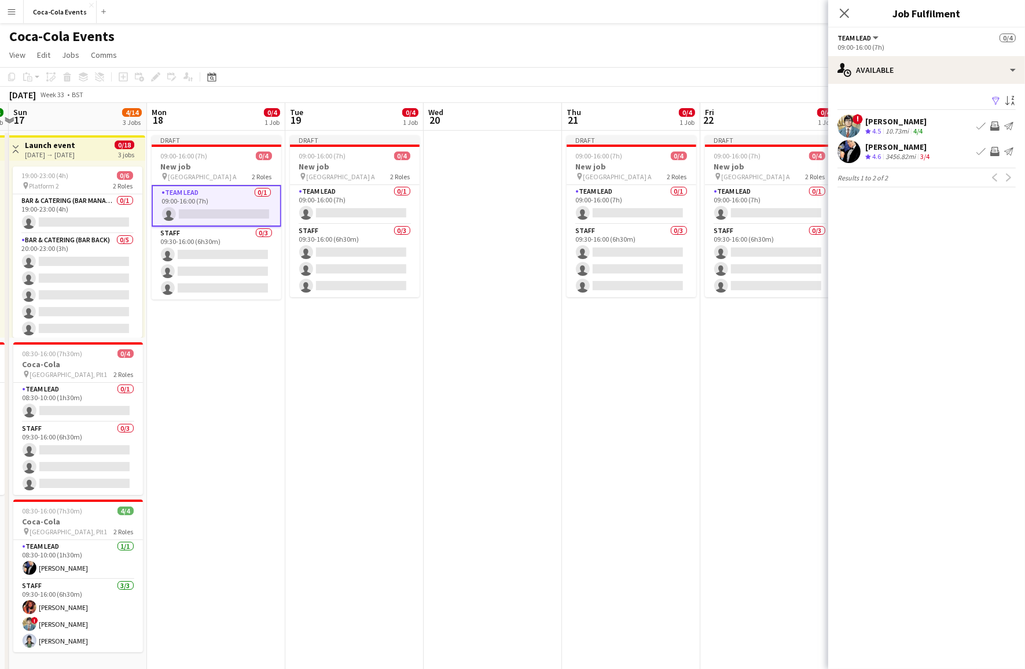
click at [916, 155] on div "3456.82mi" at bounding box center [900, 157] width 35 height 10
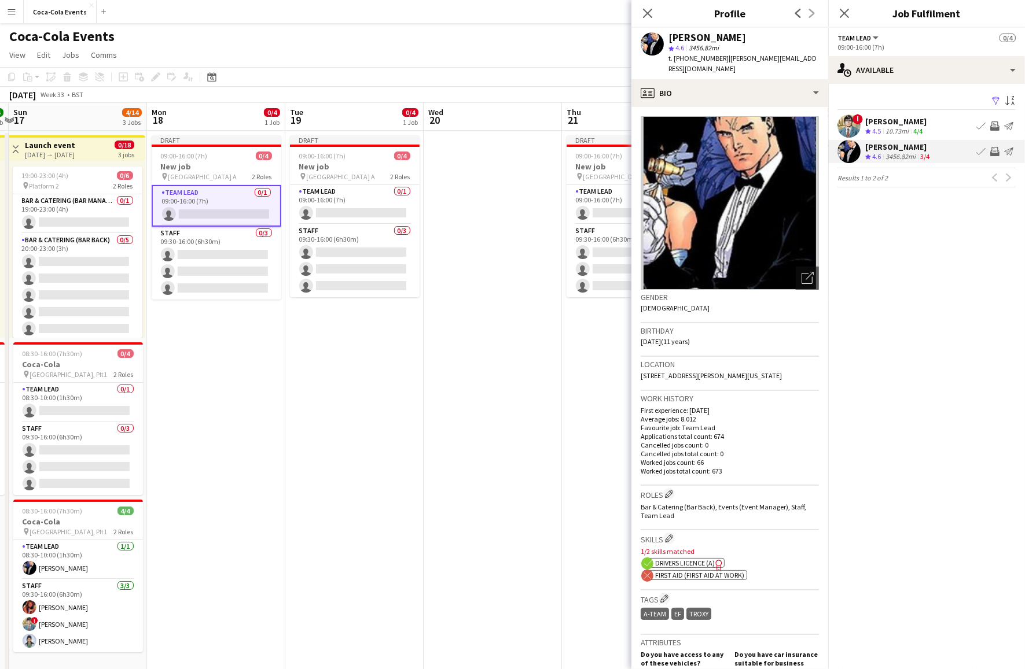
click at [671, 575] on span "First Aid (First Aid At Work)" at bounding box center [699, 575] width 89 height 9
click at [721, 574] on span "First Aid (First Aid At Work)" at bounding box center [699, 575] width 89 height 9
click at [651, 12] on icon "Close pop-in" at bounding box center [647, 13] width 11 height 11
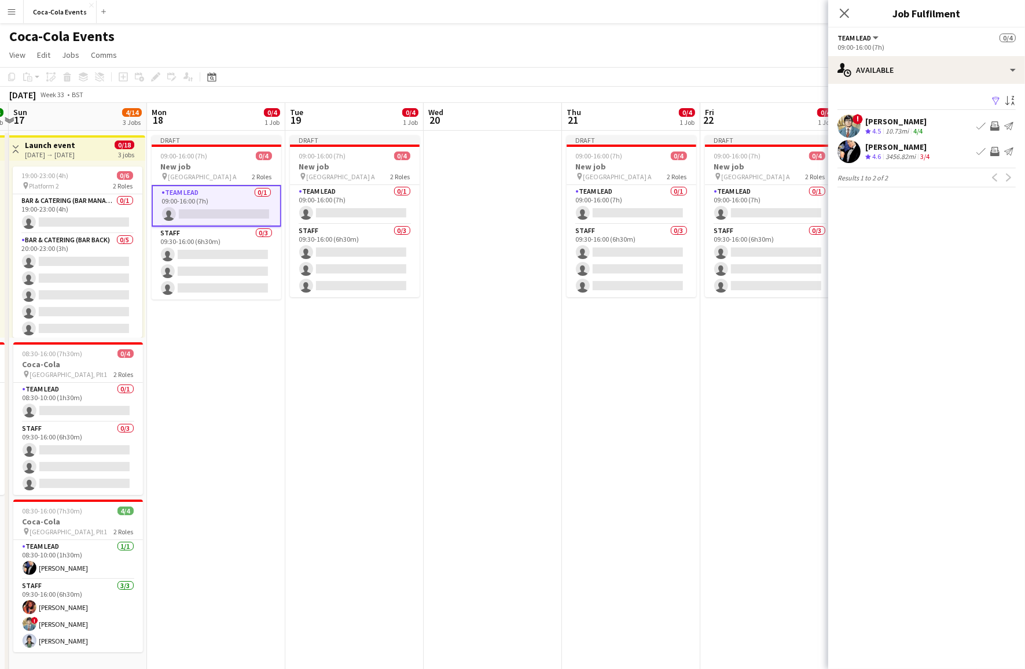
click at [896, 127] on div "10.73mi" at bounding box center [897, 132] width 28 height 10
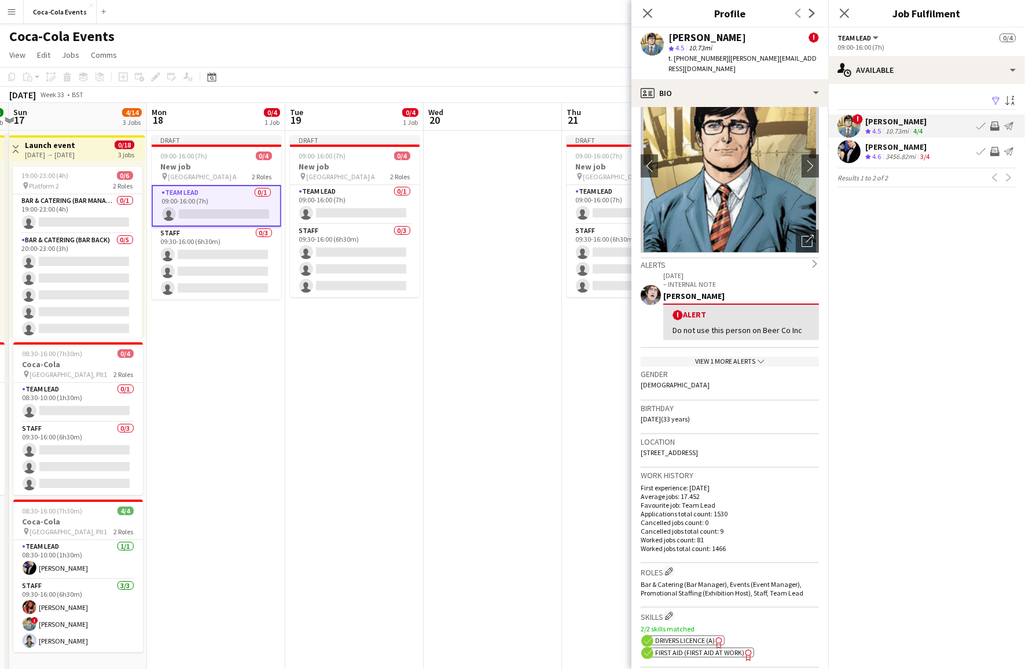
scroll to position [82, 0]
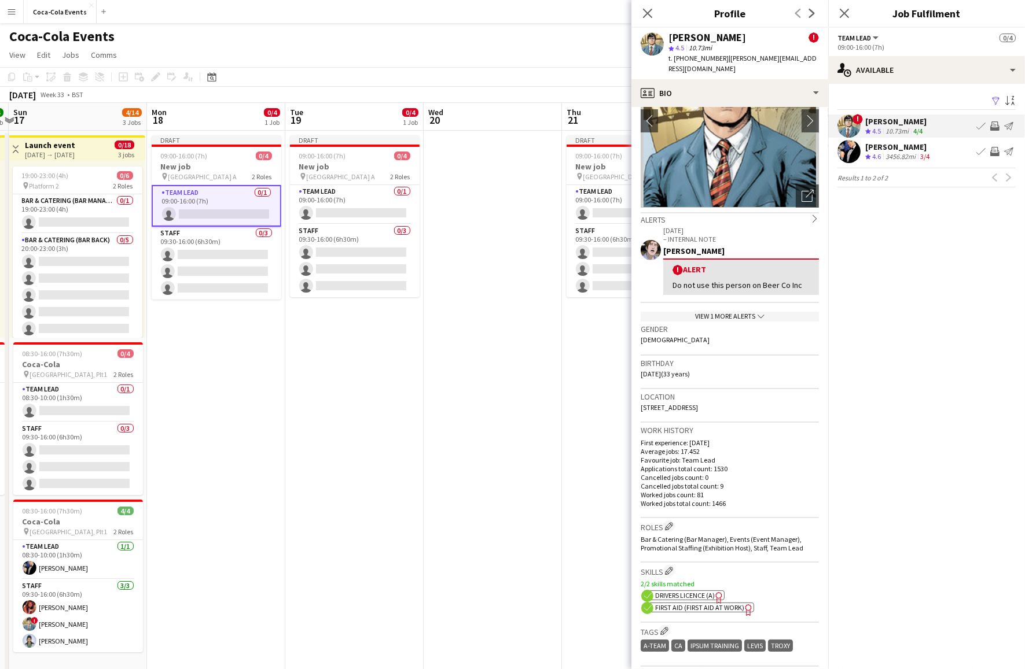
drag, startPoint x: 669, startPoint y: 580, endPoint x: 689, endPoint y: 595, distance: 24.8
click at [689, 595] on div "2/2 skills matched ok-circled2 background Layer 1 cross-circle-red background L…" at bounding box center [729, 596] width 178 height 33
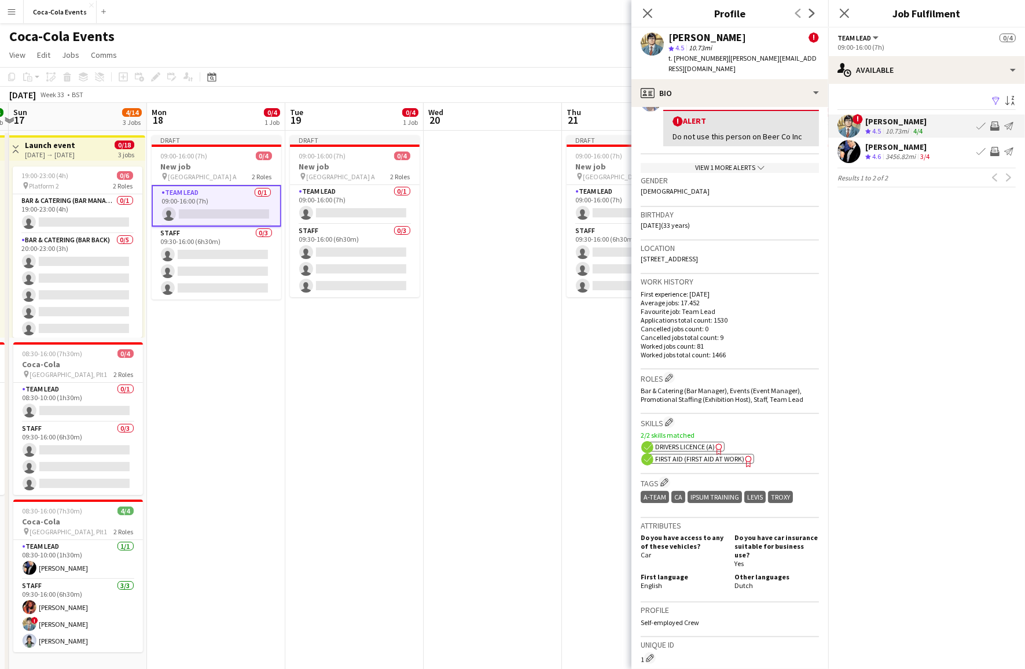
scroll to position [0, 0]
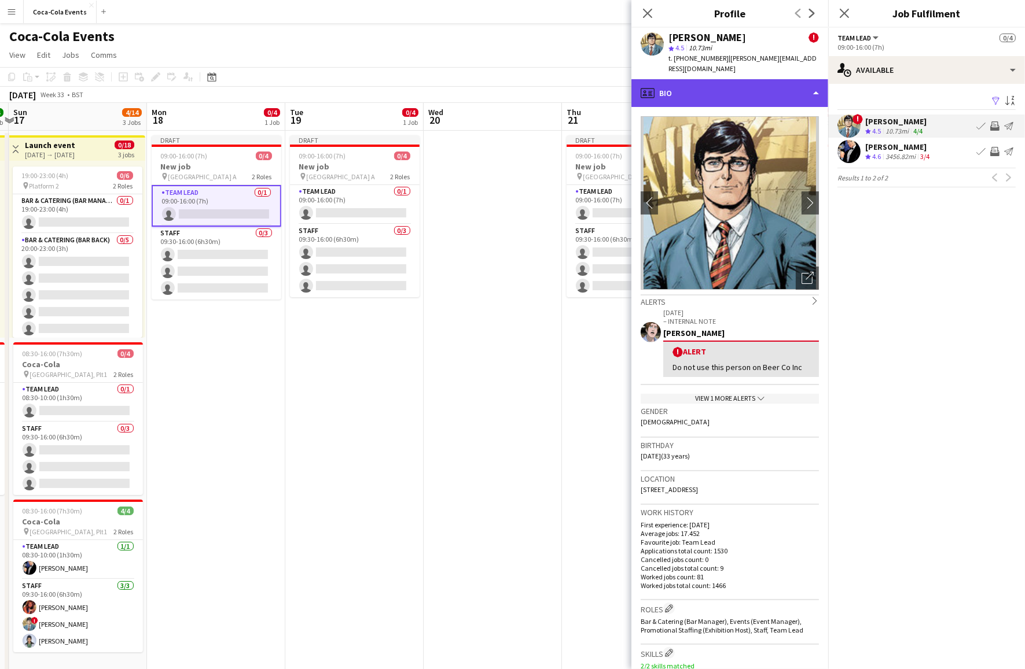
click at [688, 89] on div "profile Bio" at bounding box center [729, 93] width 197 height 28
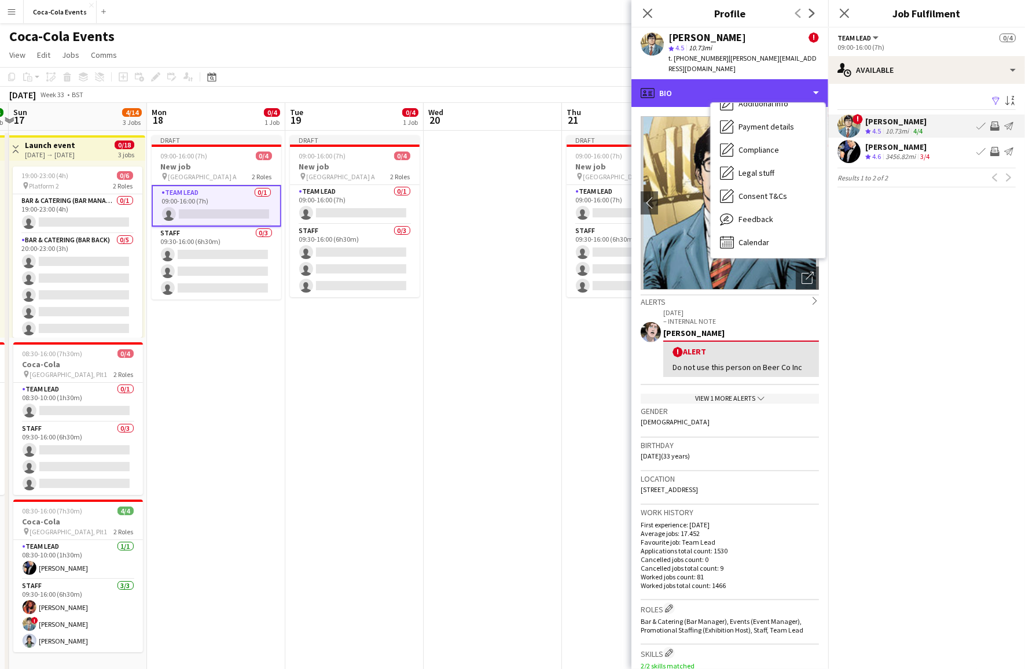
scroll to position [155, 0]
click at [747, 213] on span "Feedback" at bounding box center [755, 218] width 35 height 10
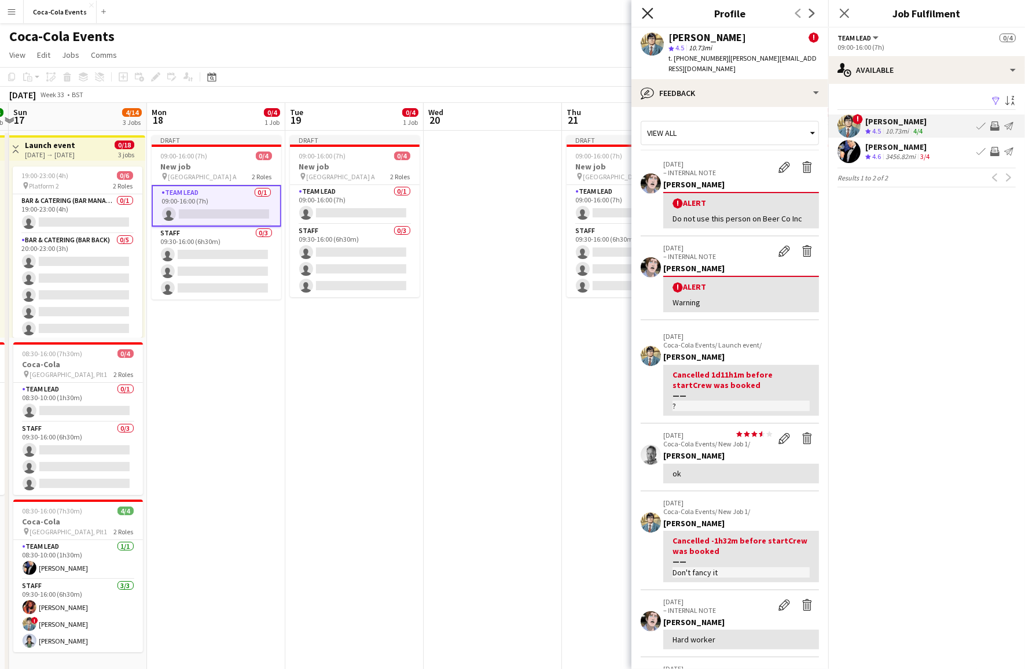
click at [645, 13] on icon "Close pop-in" at bounding box center [647, 13] width 11 height 11
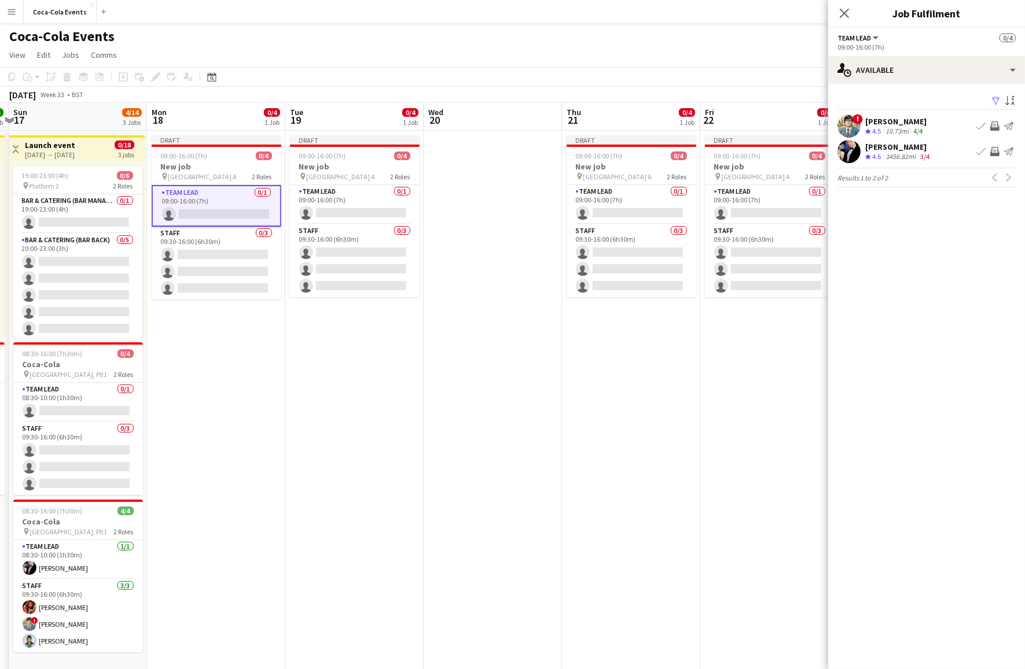
click at [994, 127] on app-icon "Invite crew" at bounding box center [994, 125] width 9 height 9
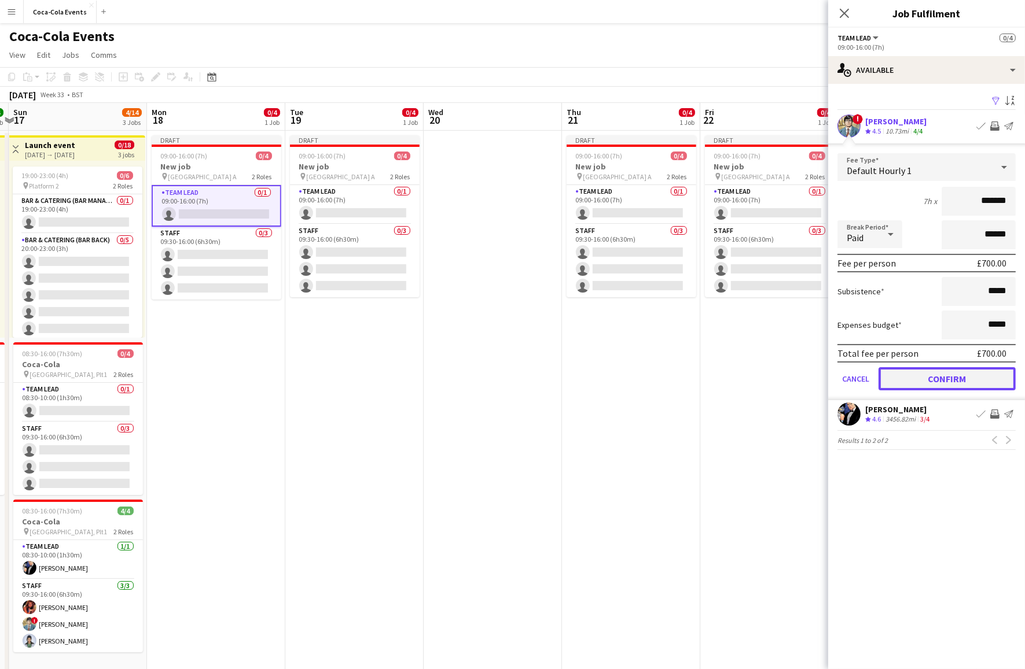
click at [933, 380] on button "Confirm" at bounding box center [946, 378] width 137 height 23
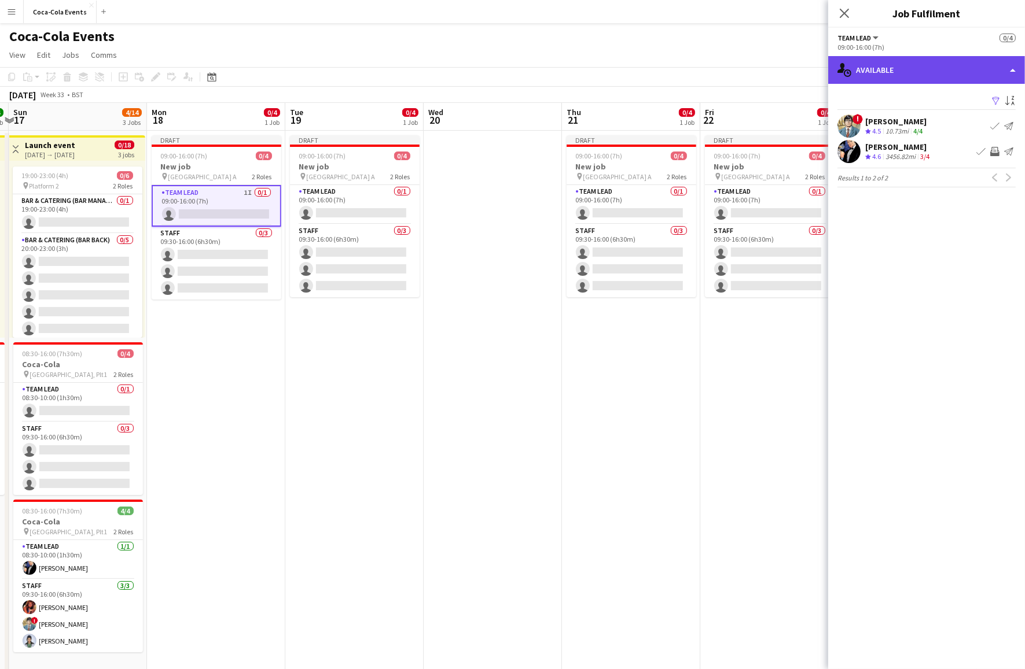
click at [909, 70] on div "single-neutral-actions-upload Available" at bounding box center [926, 70] width 197 height 28
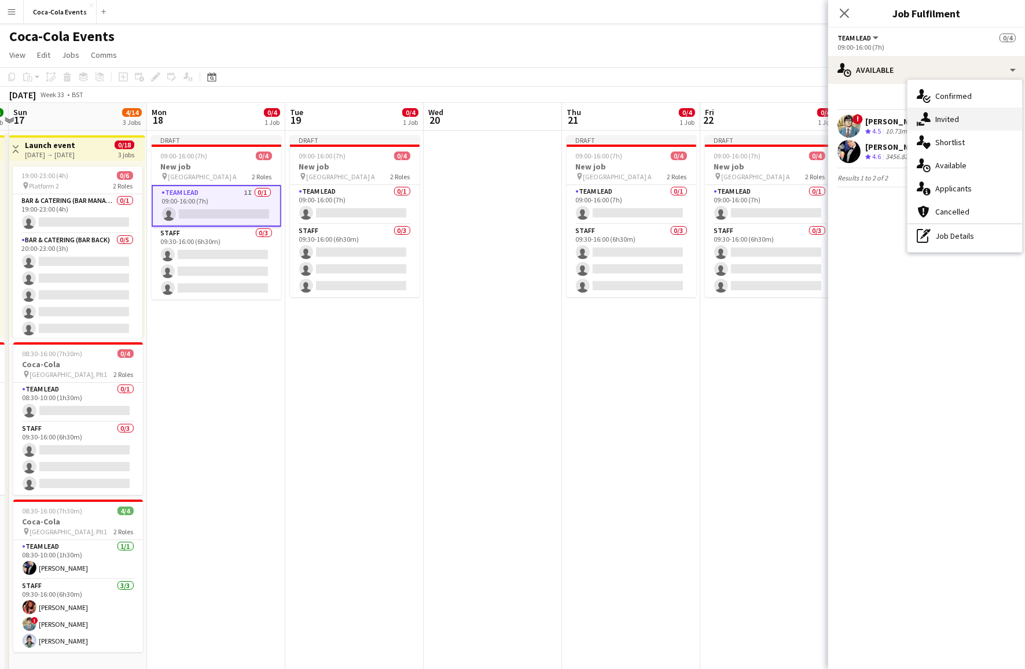
click at [959, 116] on div "single-neutral-actions-share-1 Invited" at bounding box center [964, 119] width 115 height 23
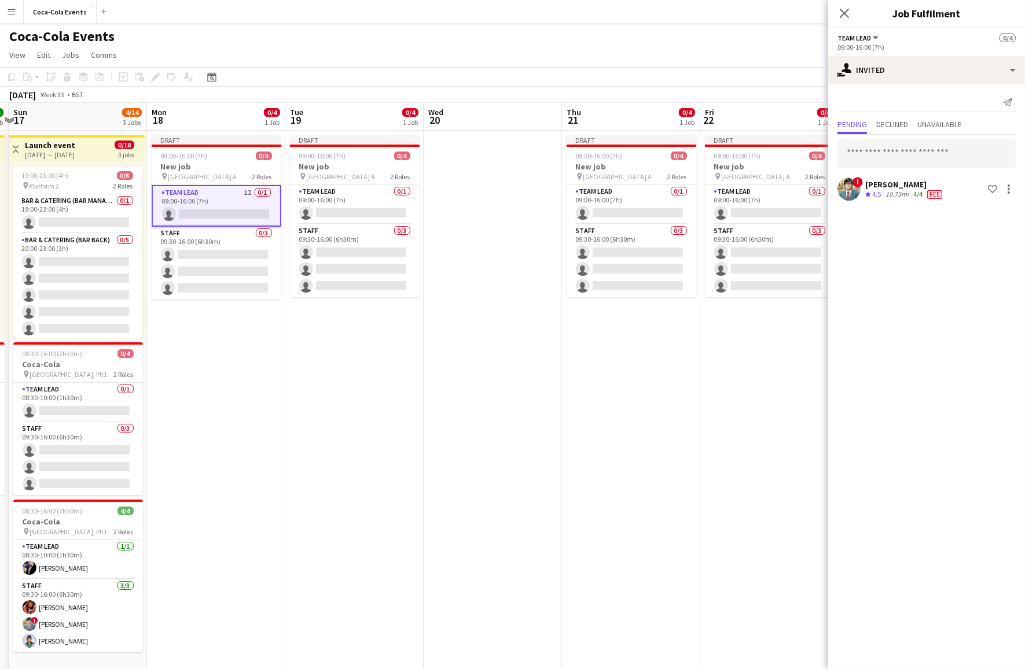
click at [231, 391] on app-date-cell "Draft 09:00-16:00 (7h) 0/4 New job pin Wembley Gate A 2 Roles Team Lead 1I 0/1 …" at bounding box center [216, 404] width 138 height 547
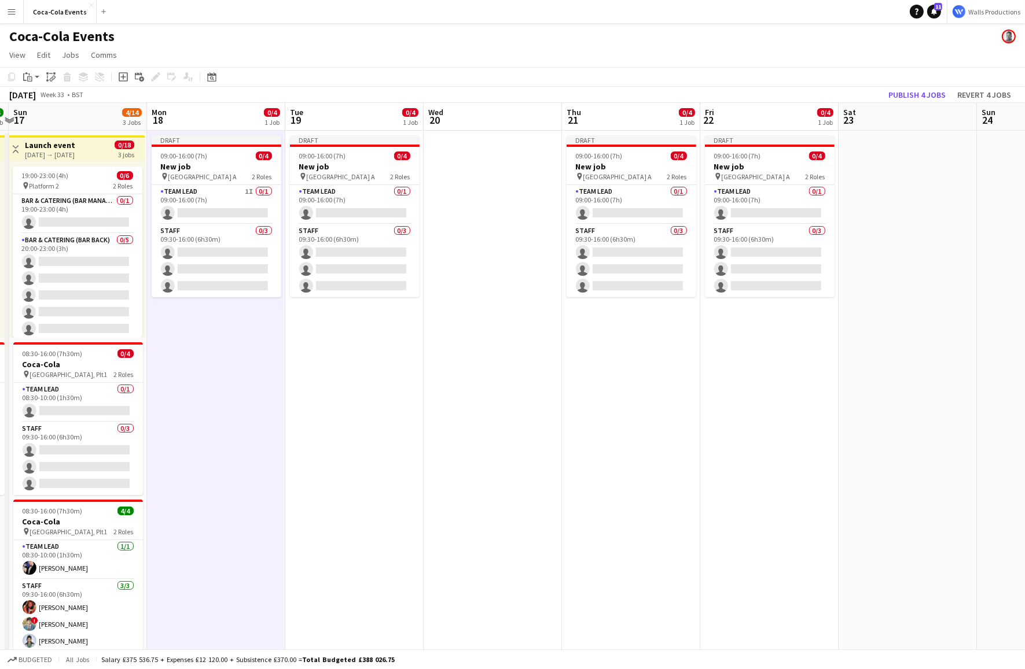
click at [231, 391] on app-date-cell "Draft 09:00-16:00 (7h) 0/4 New job pin Wembley Gate A 2 Roles Team Lead 1I 0/1 …" at bounding box center [216, 404] width 138 height 547
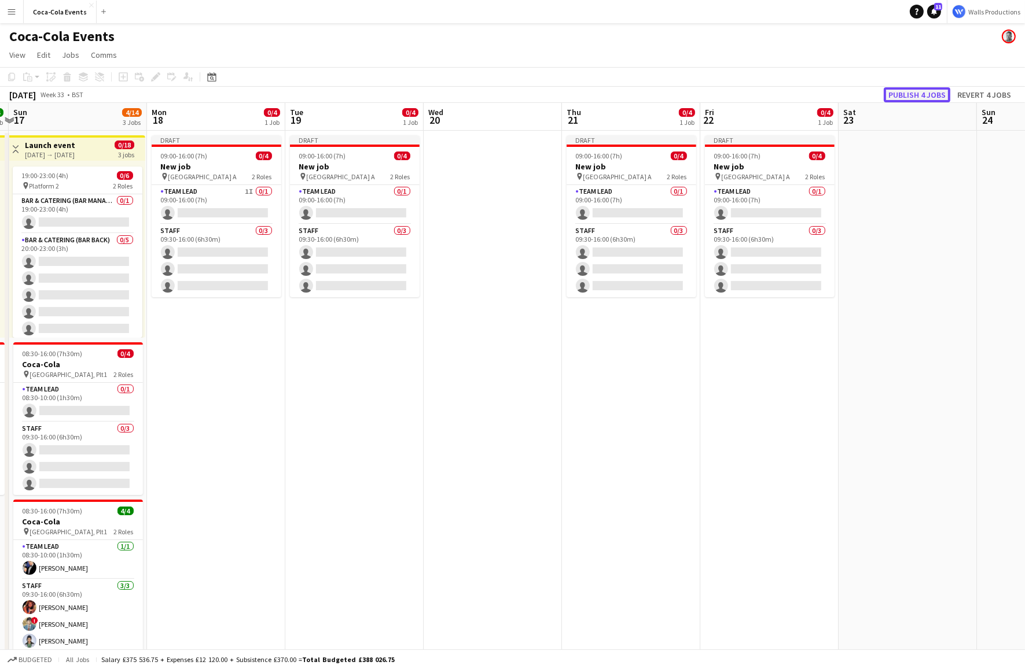
click at [919, 95] on button "Publish 4 jobs" at bounding box center [916, 94] width 67 height 15
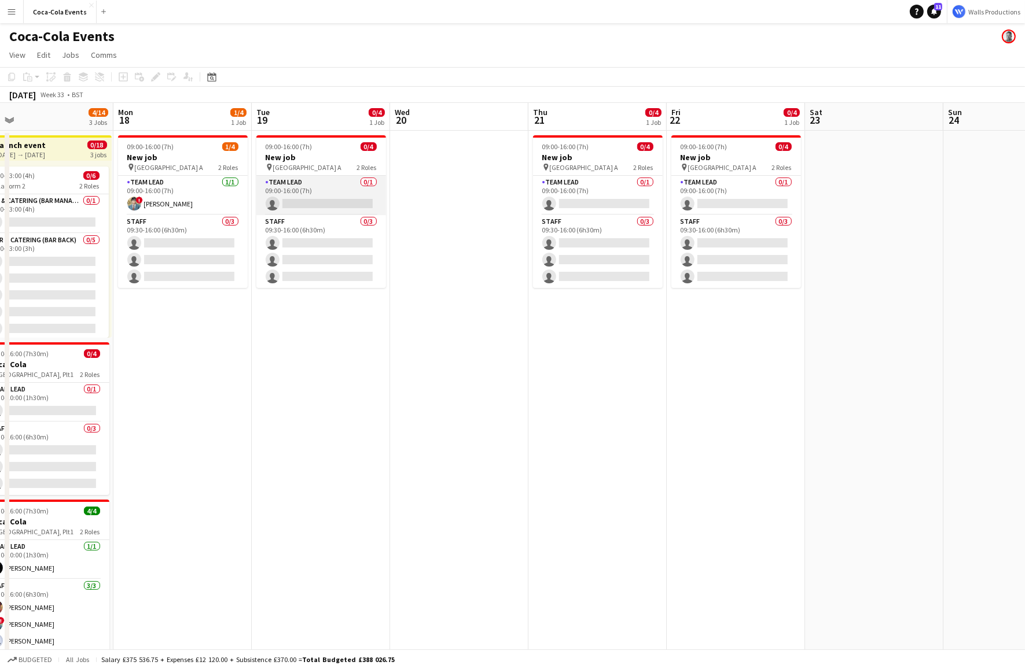
scroll to position [0, 440]
click at [321, 191] on app-card-role "Team Lead 0/1 09:00-16:00 (7h) single-neutral-actions" at bounding box center [321, 195] width 130 height 39
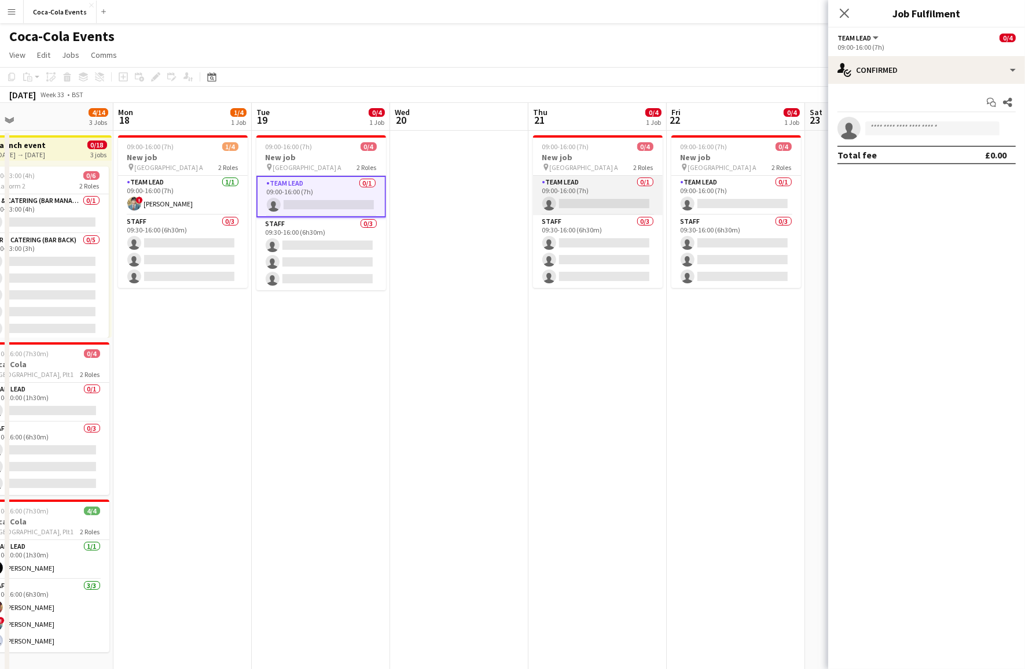
click at [572, 191] on app-card-role "Team Lead 0/1 09:00-16:00 (7h) single-neutral-actions" at bounding box center [598, 195] width 130 height 39
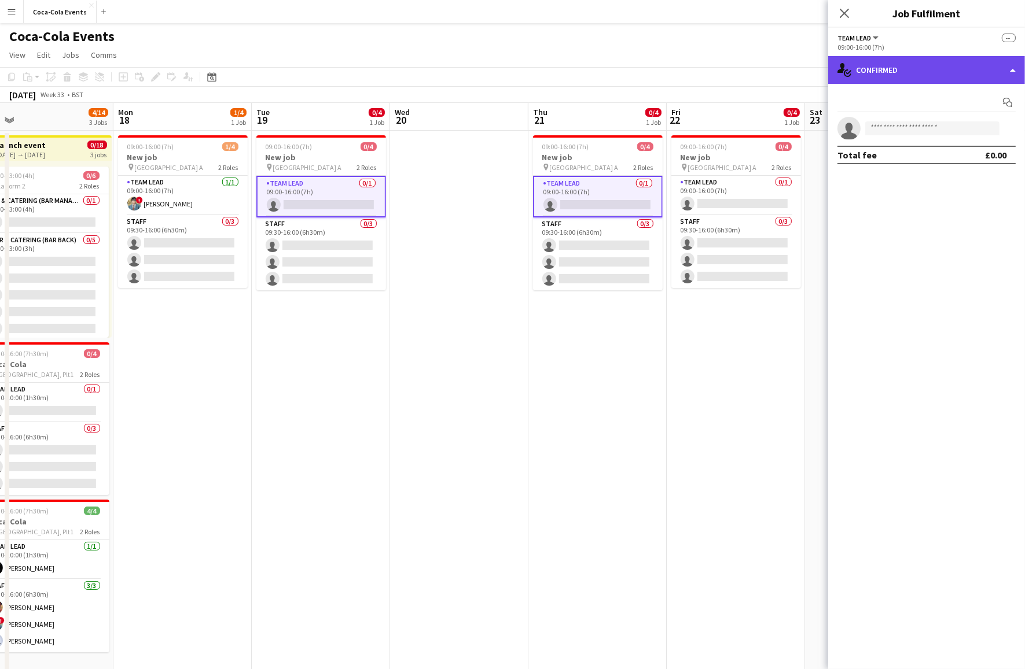
click at [923, 74] on div "single-neutral-actions-check-2 Confirmed" at bounding box center [926, 70] width 197 height 28
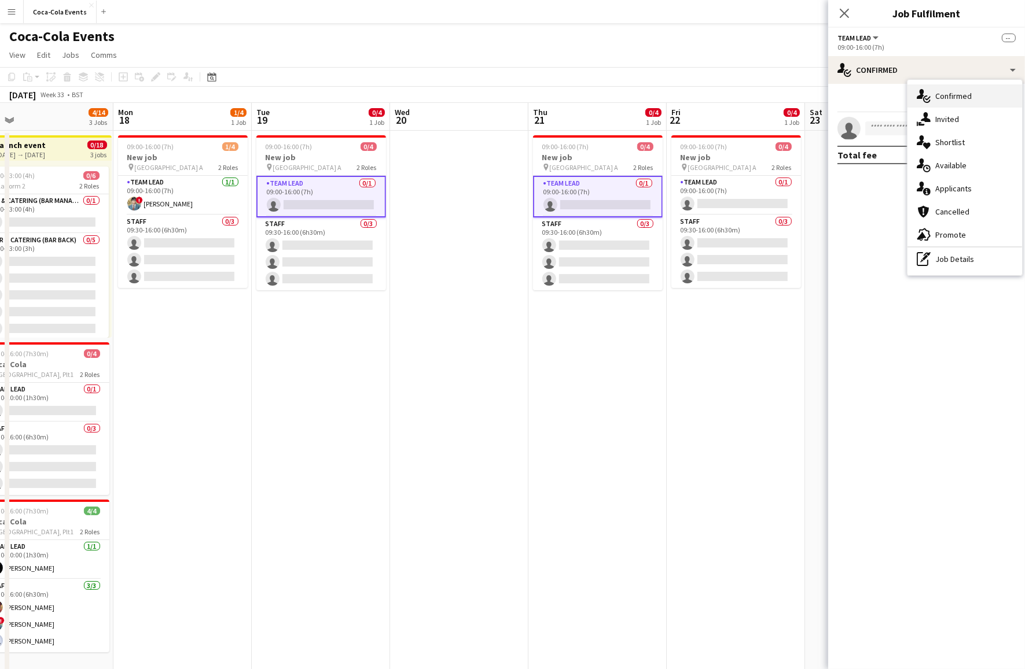
click at [956, 96] on div "single-neutral-actions-check-2 Confirmed" at bounding box center [964, 95] width 115 height 23
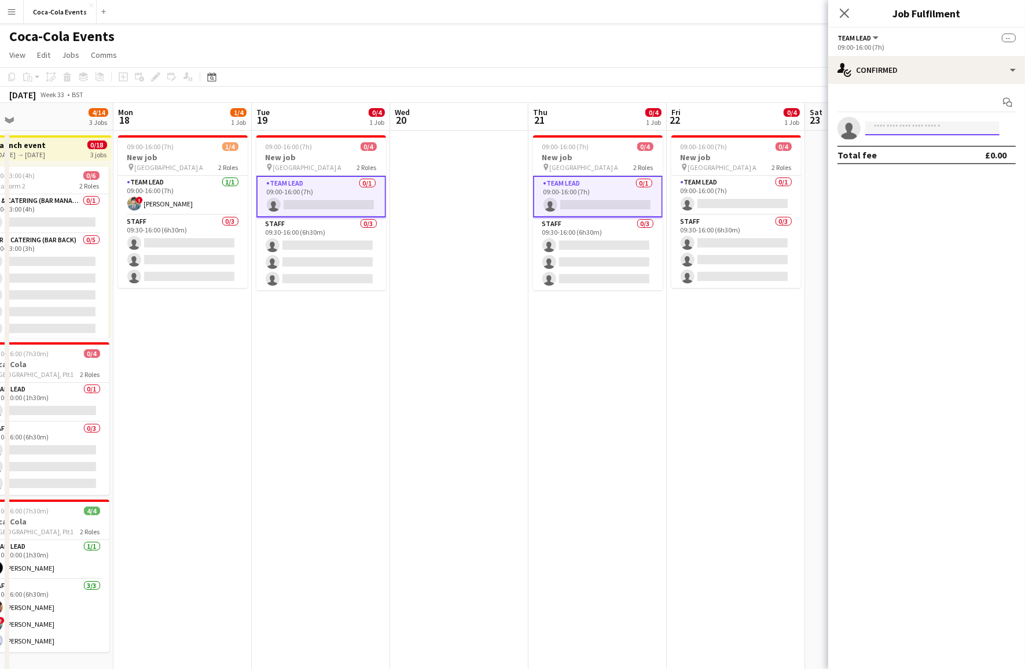
click at [896, 130] on input at bounding box center [932, 128] width 134 height 14
click at [860, 121] on div at bounding box center [860, 121] width 0 height 0
type input "*****"
click at [922, 146] on span "[PERSON_NAME] Active" at bounding box center [932, 145] width 116 height 10
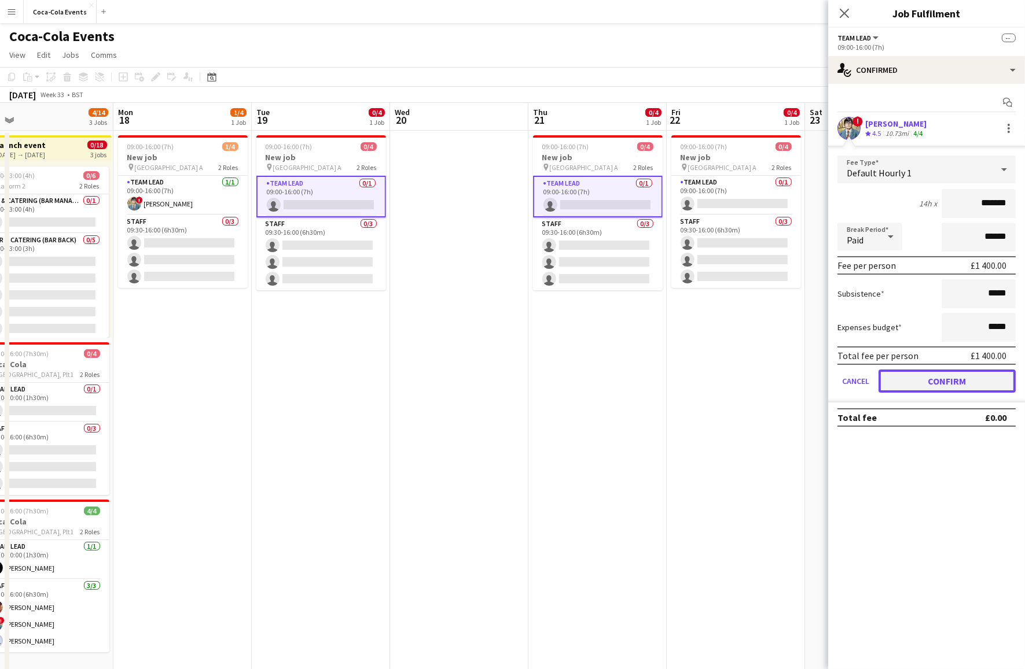
click at [909, 382] on button "Confirm" at bounding box center [946, 381] width 137 height 23
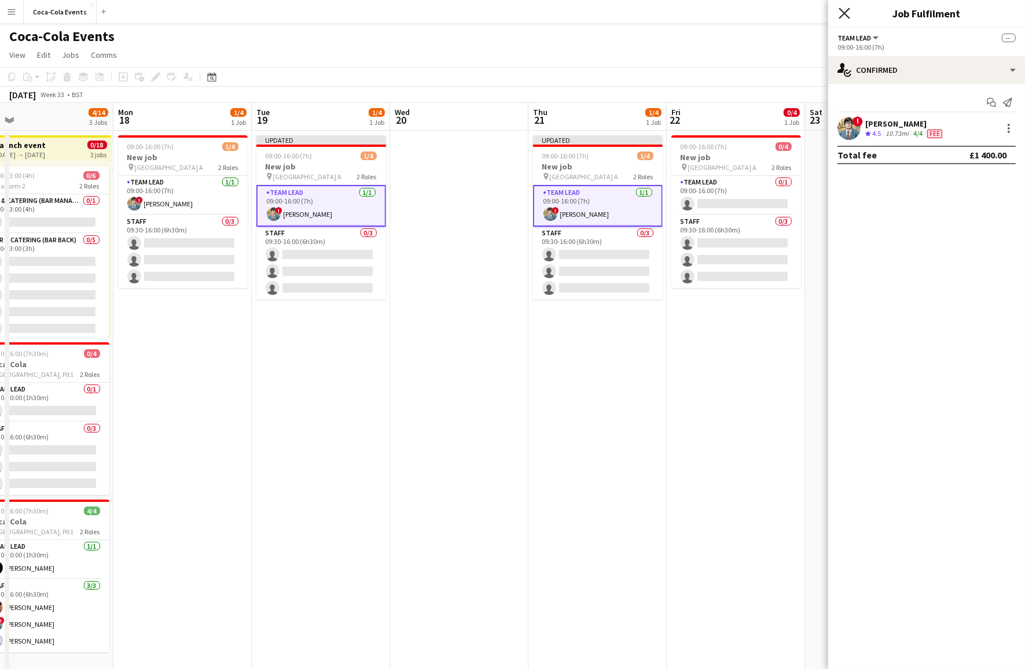
click at [841, 12] on icon "Close pop-in" at bounding box center [843, 13] width 11 height 11
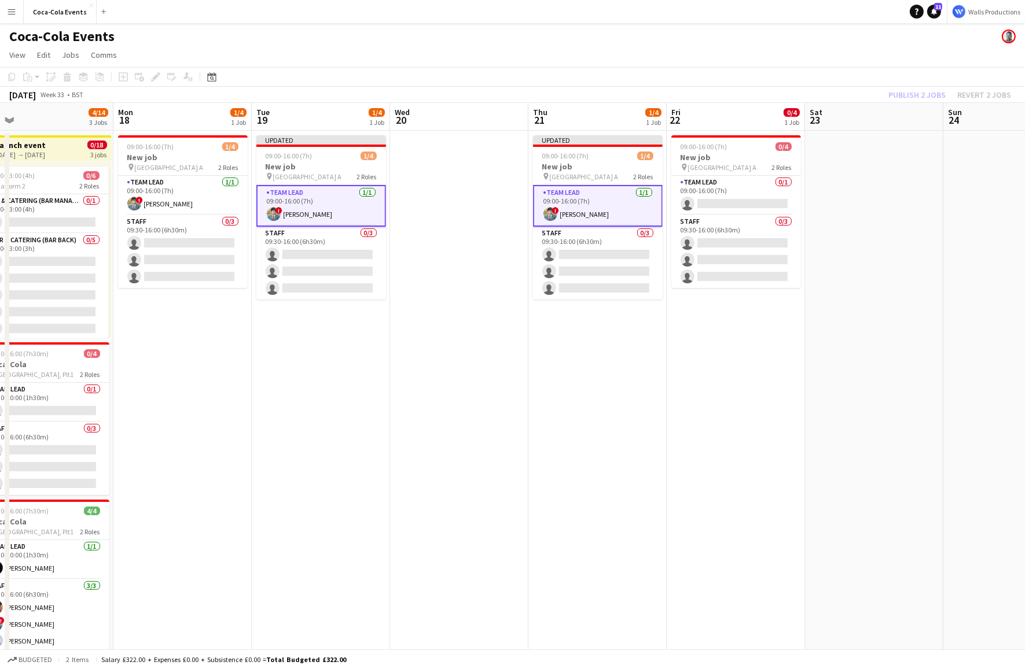
click at [530, 226] on app-date-cell "Updated 09:00-16:00 (7h) 1/4 New job pin Wembley Gate A 2 Roles Team Lead [DATE…" at bounding box center [597, 404] width 138 height 547
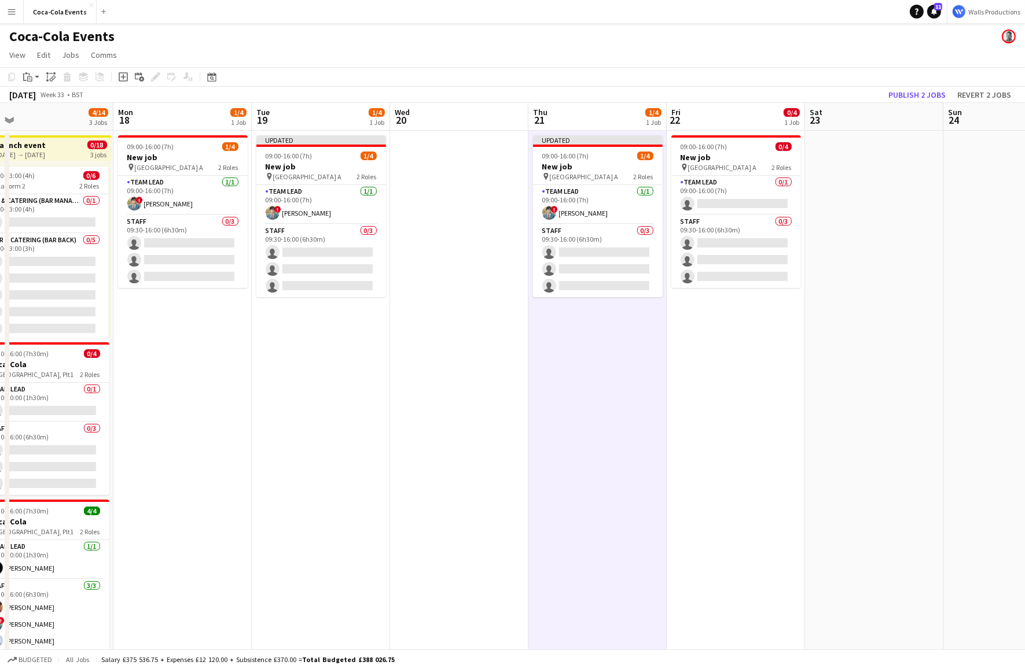
click at [459, 248] on app-date-cell at bounding box center [459, 404] width 138 height 547
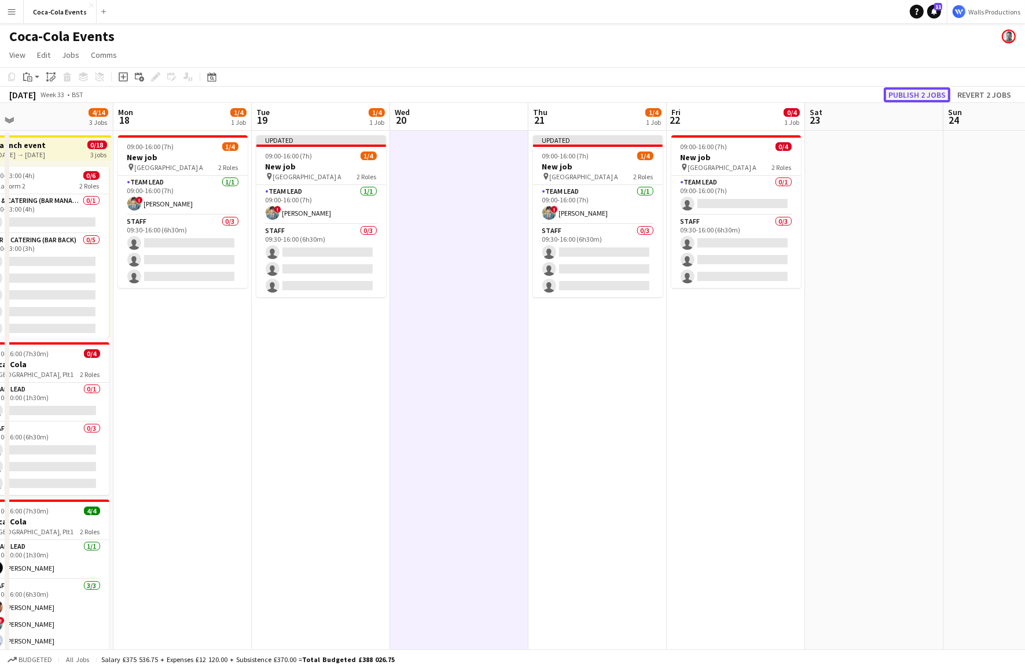
click at [927, 94] on button "Publish 2 jobs" at bounding box center [916, 94] width 67 height 15
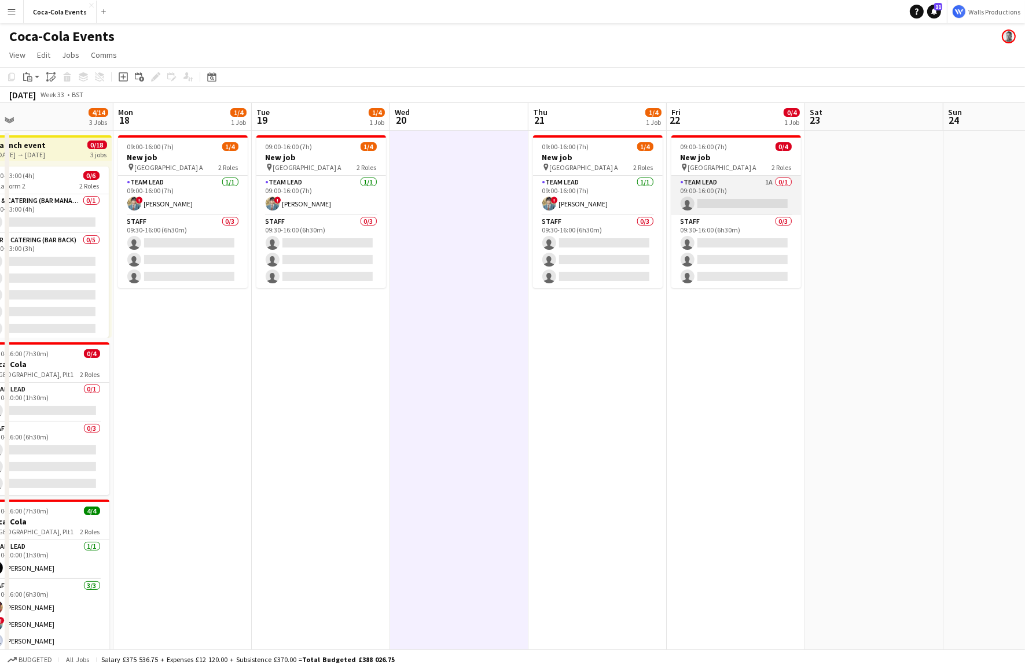
click at [723, 191] on app-card-role "Team Lead 1A 0/1 09:00-16:00 (7h) single-neutral-actions" at bounding box center [736, 195] width 130 height 39
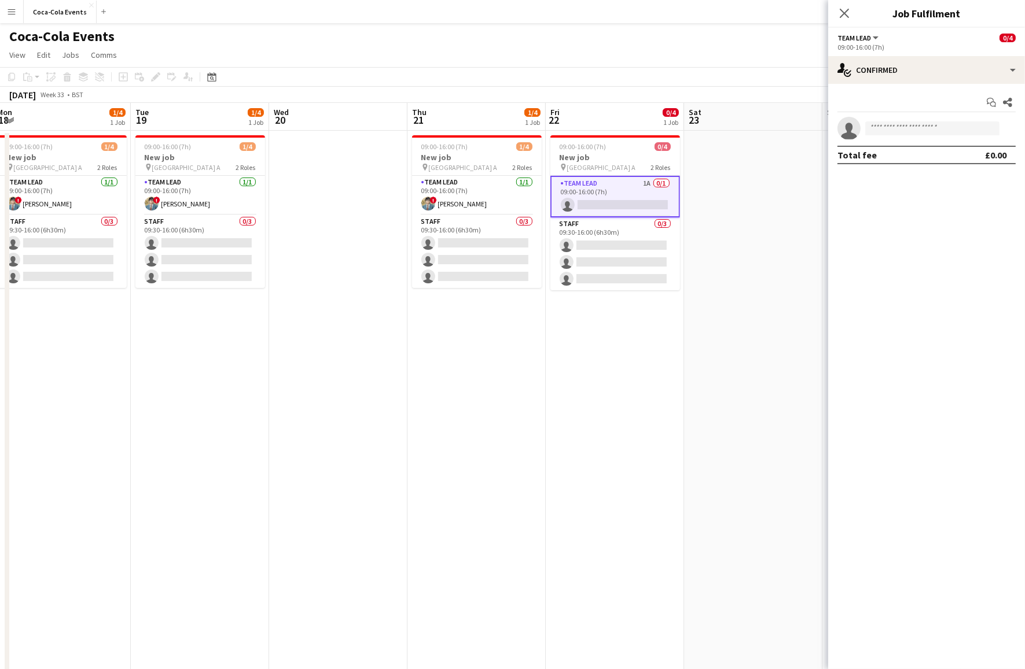
scroll to position [0, 427]
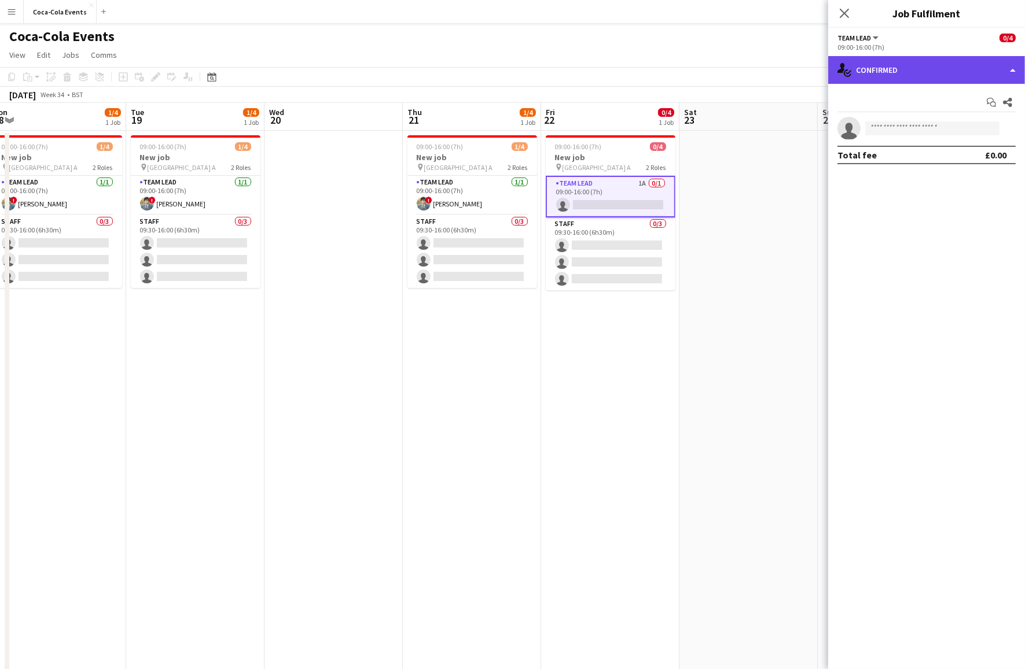
click at [884, 78] on div "single-neutral-actions-check-2 Confirmed" at bounding box center [926, 70] width 197 height 28
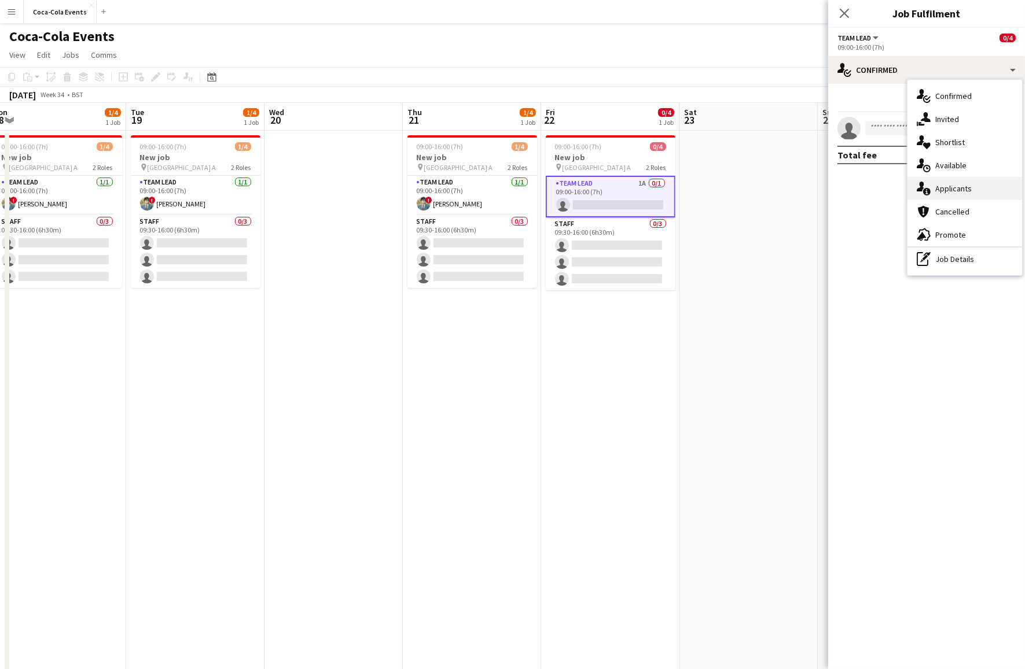
click at [943, 185] on div "single-neutral-actions-information Applicants" at bounding box center [964, 188] width 115 height 23
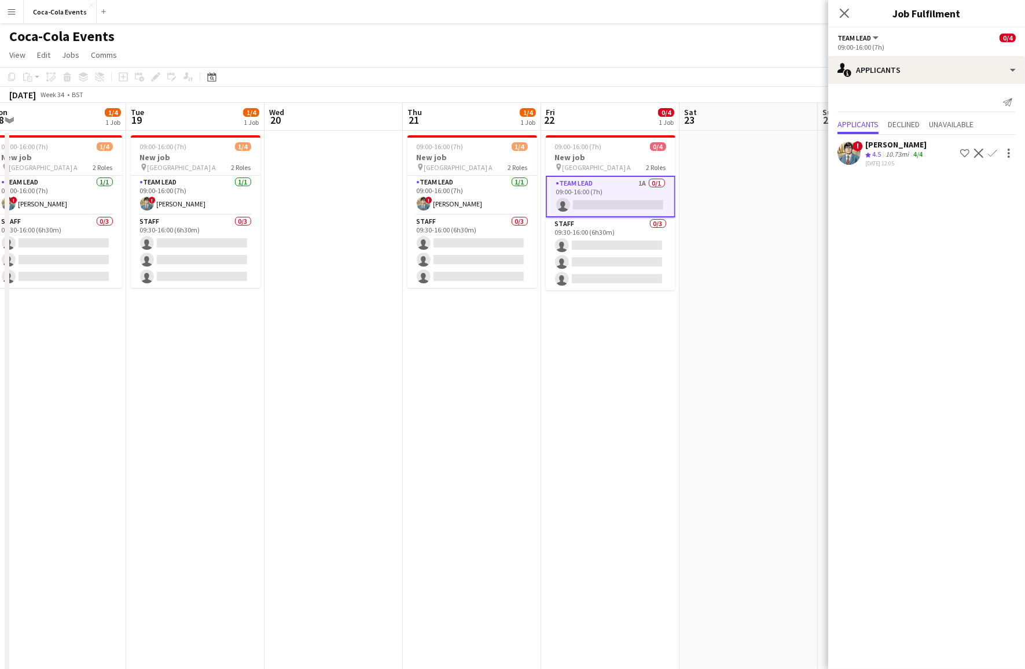
click at [963, 156] on app-icon "Shortlist crew" at bounding box center [964, 153] width 9 height 9
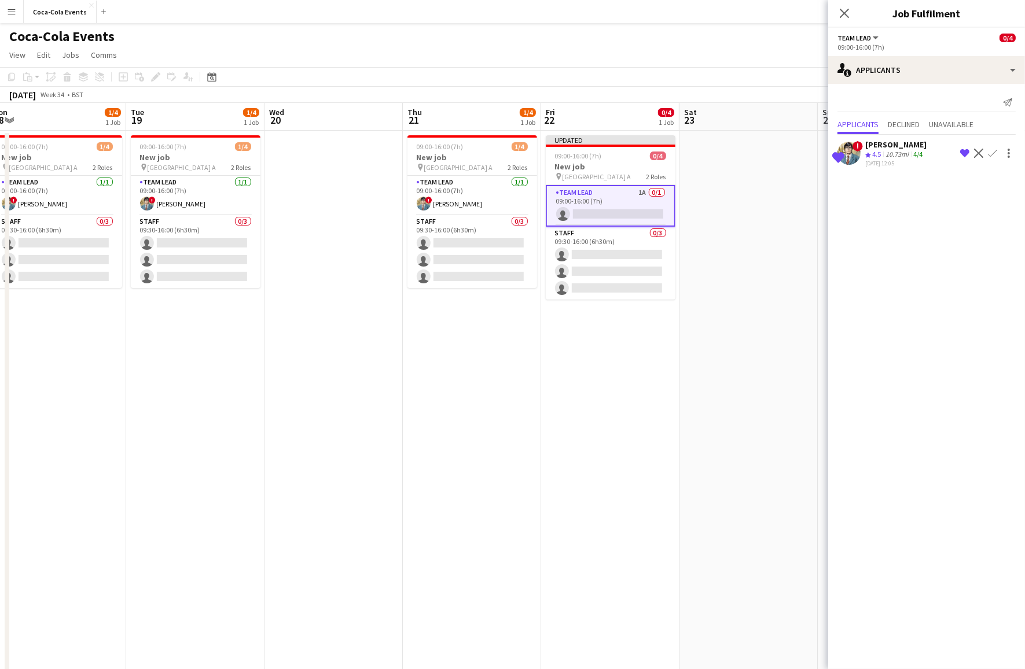
click at [992, 153] on app-icon "Confirm" at bounding box center [991, 153] width 9 height 9
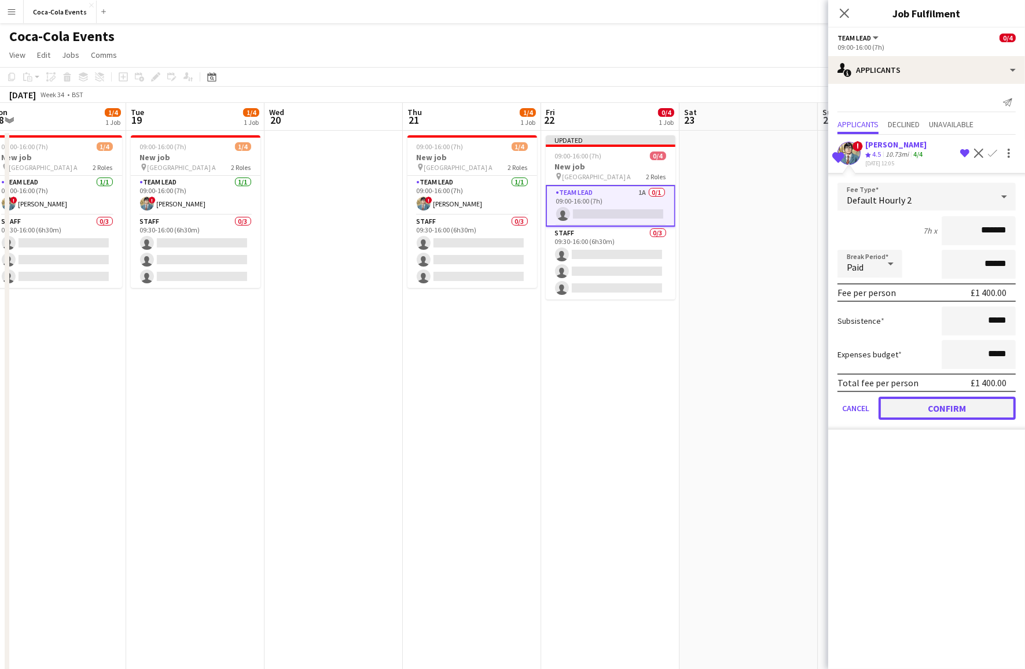
click at [905, 410] on button "Confirm" at bounding box center [946, 408] width 137 height 23
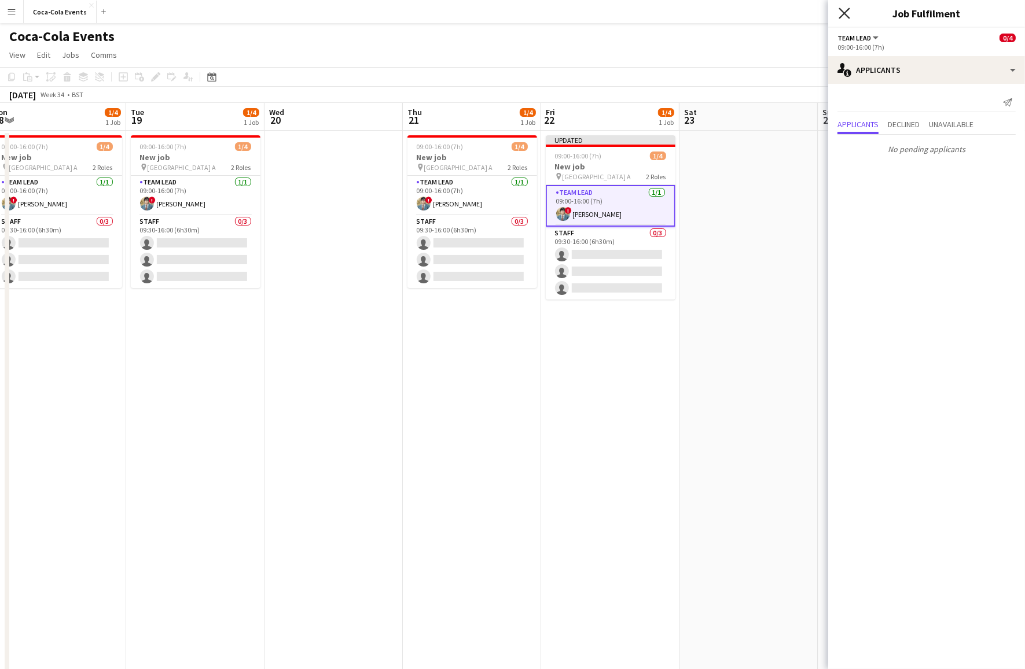
click at [842, 14] on icon "Close pop-in" at bounding box center [843, 13] width 11 height 11
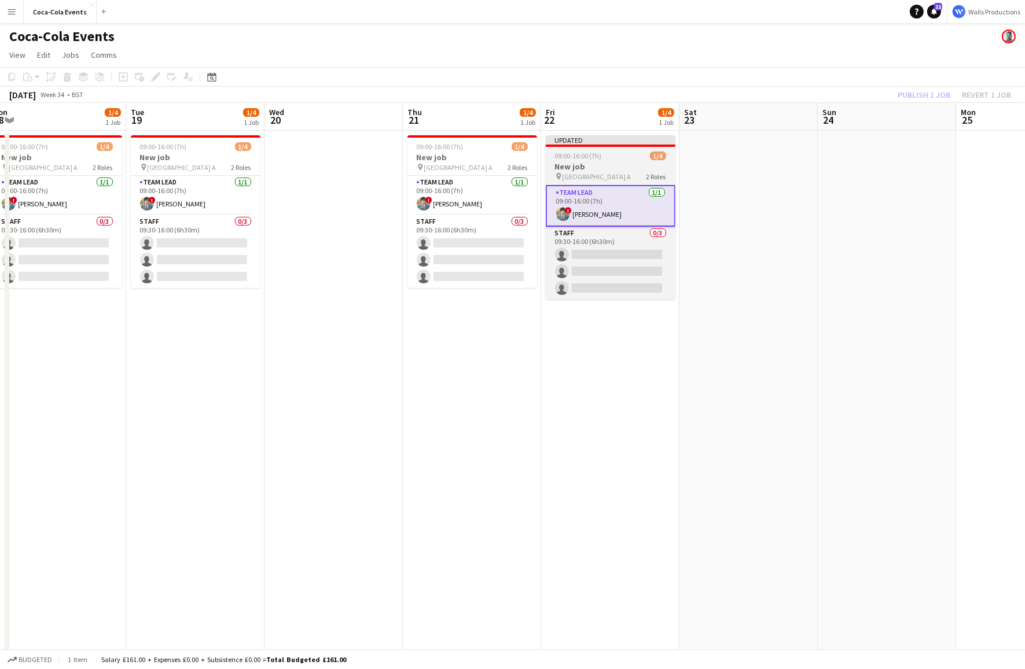
click at [600, 161] on app-job-card "Updated 09:00-16:00 (7h) 1/4 New job pin Wembley Gate A 2 Roles Team Lead [DATE…" at bounding box center [611, 217] width 130 height 164
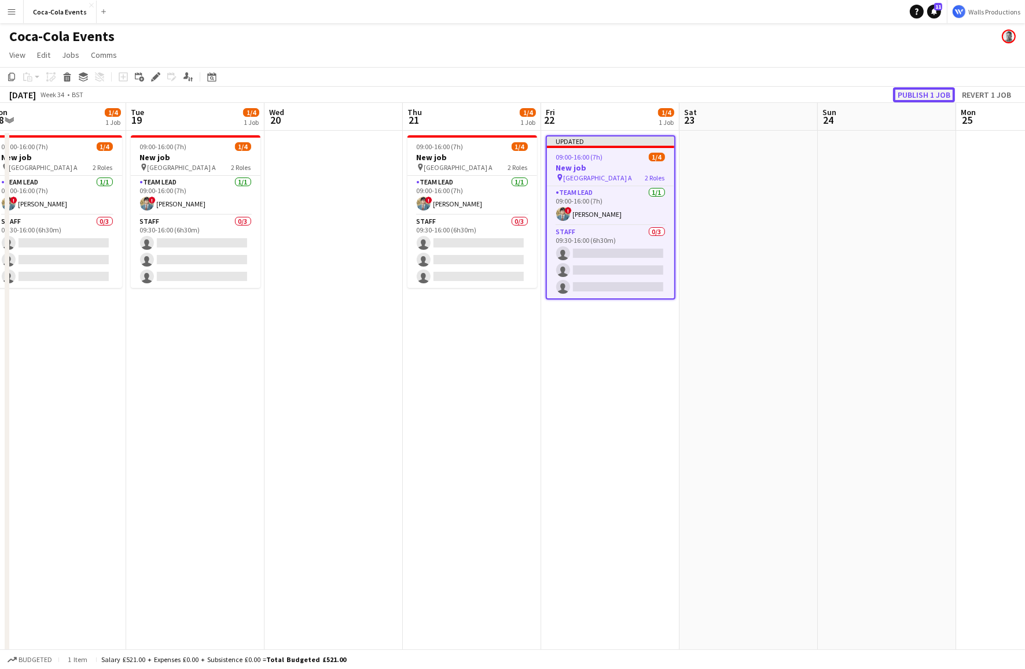
click at [918, 94] on button "Publish 1 job" at bounding box center [924, 94] width 62 height 15
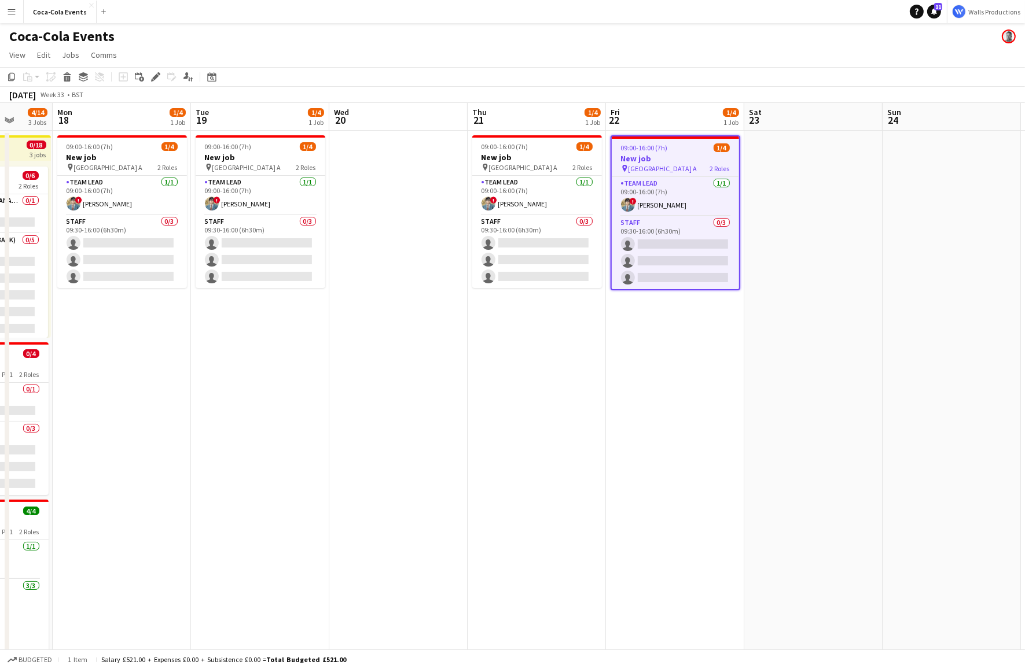
scroll to position [0, 357]
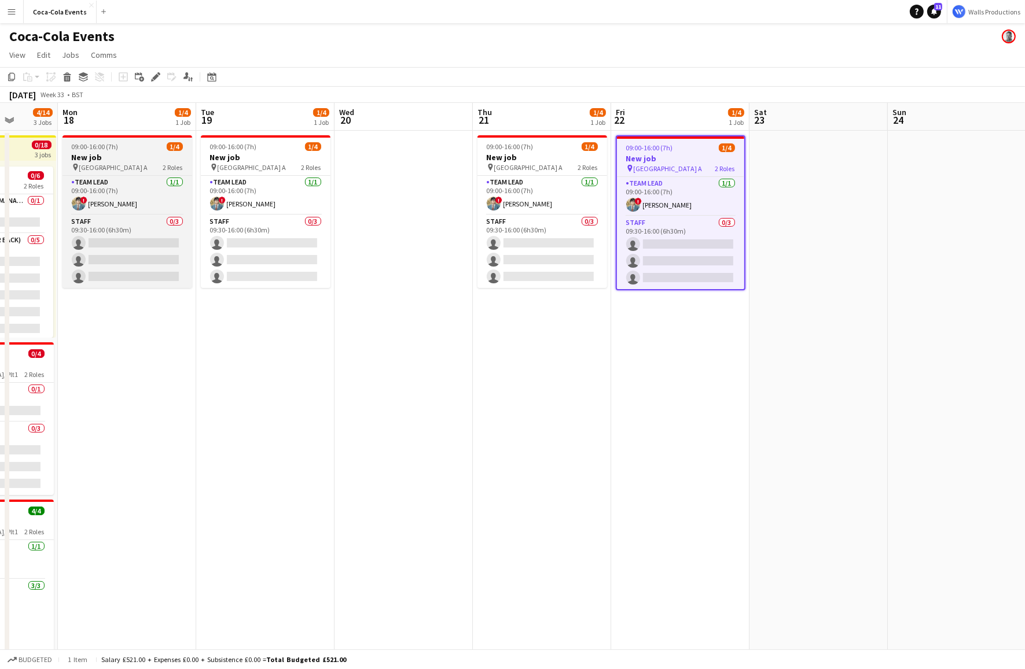
click at [106, 160] on h3 "New job" at bounding box center [127, 157] width 130 height 10
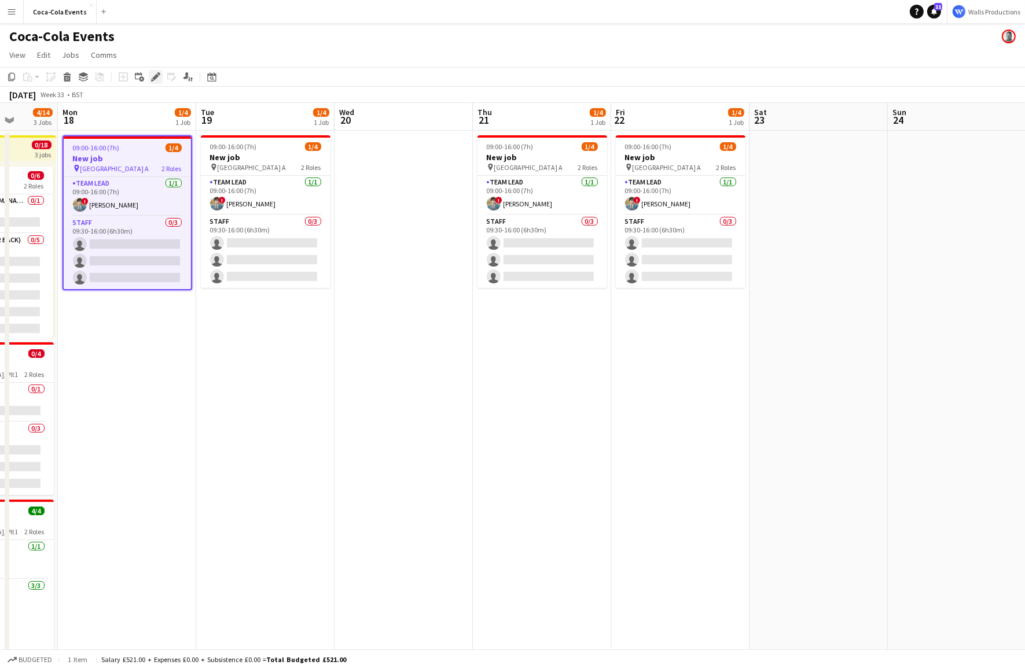
click at [154, 75] on icon "Edit" at bounding box center [155, 76] width 9 height 9
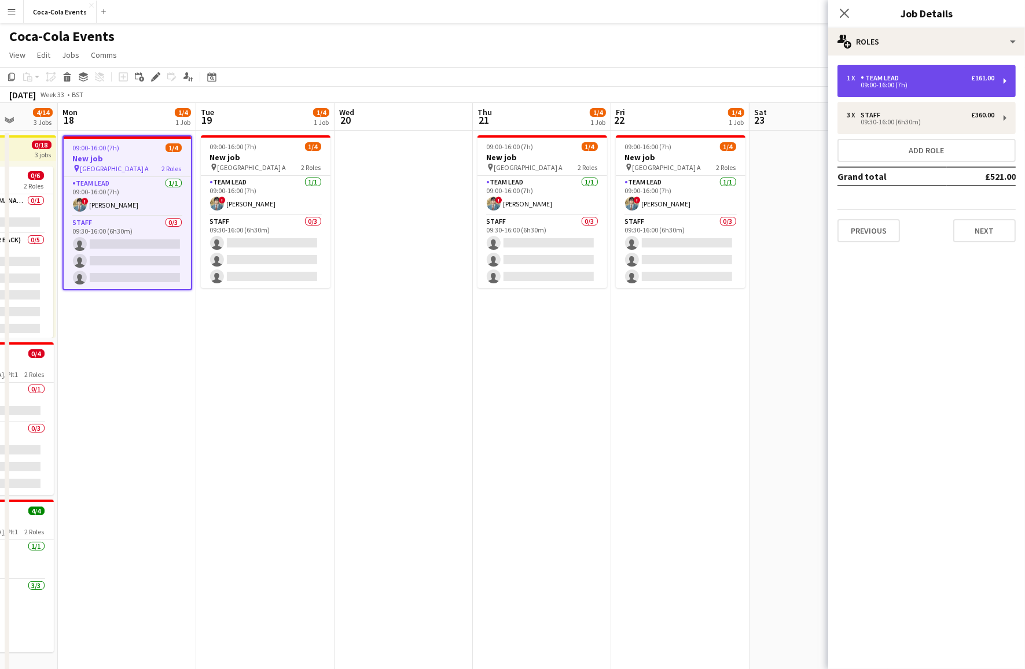
click at [882, 86] on div "09:00-16:00 (7h)" at bounding box center [920, 85] width 148 height 6
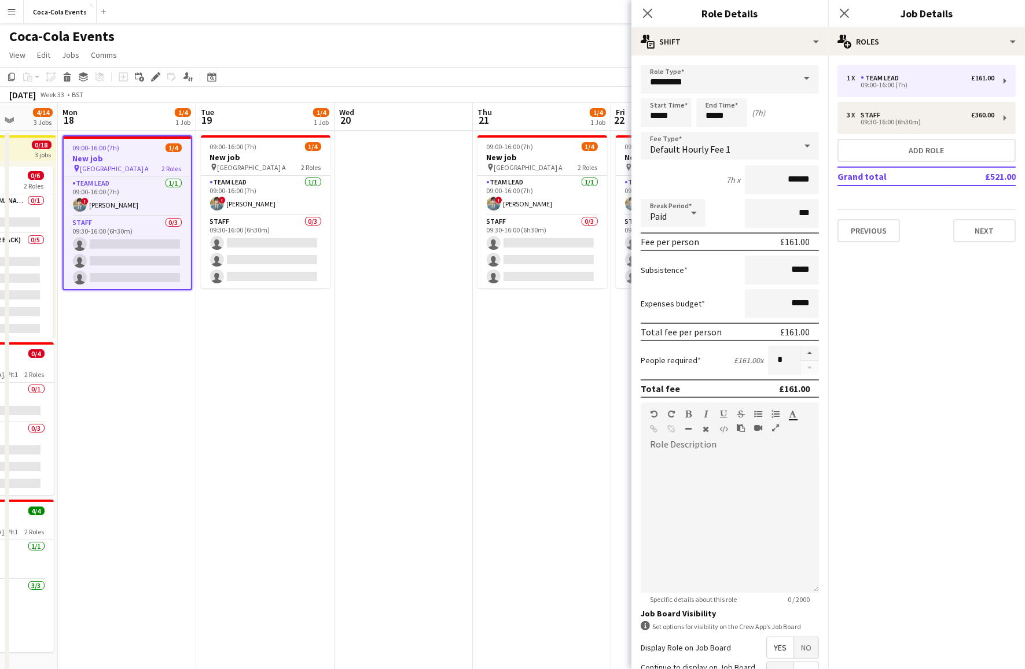
click at [676, 214] on div "Paid" at bounding box center [661, 213] width 42 height 28
click at [281, 315] on div at bounding box center [512, 334] width 1025 height 669
click at [92, 140] on app-job-card "09:00-16:00 (7h) 1/4 New job pin Wembley Gate A 2 Roles Team Lead [DATE] 09:00-…" at bounding box center [127, 212] width 130 height 155
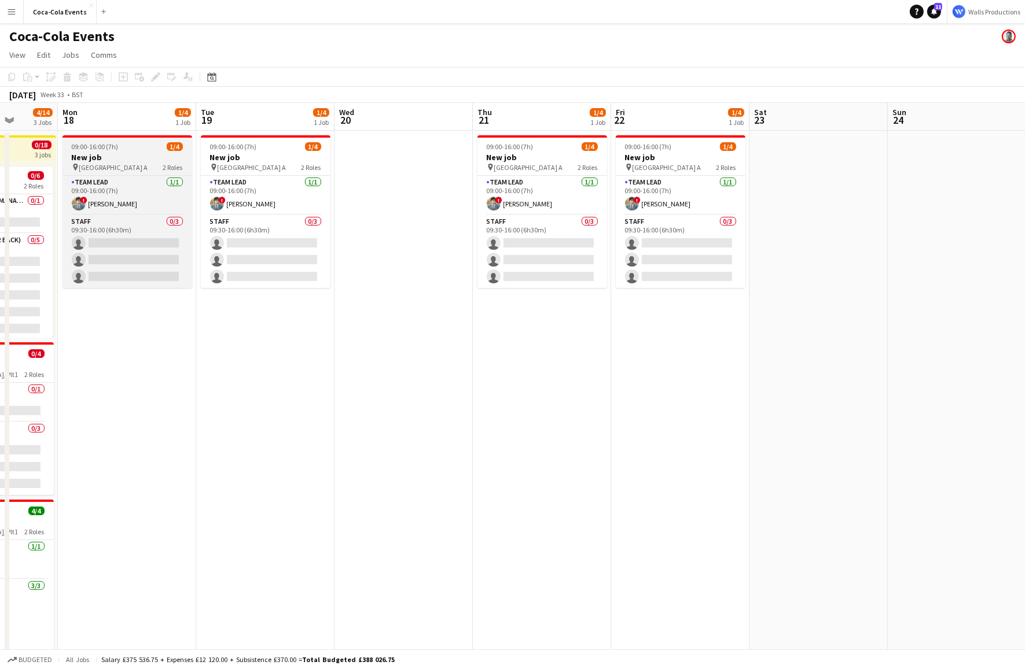
click at [102, 151] on span "09:00-16:00 (7h)" at bounding box center [95, 146] width 47 height 9
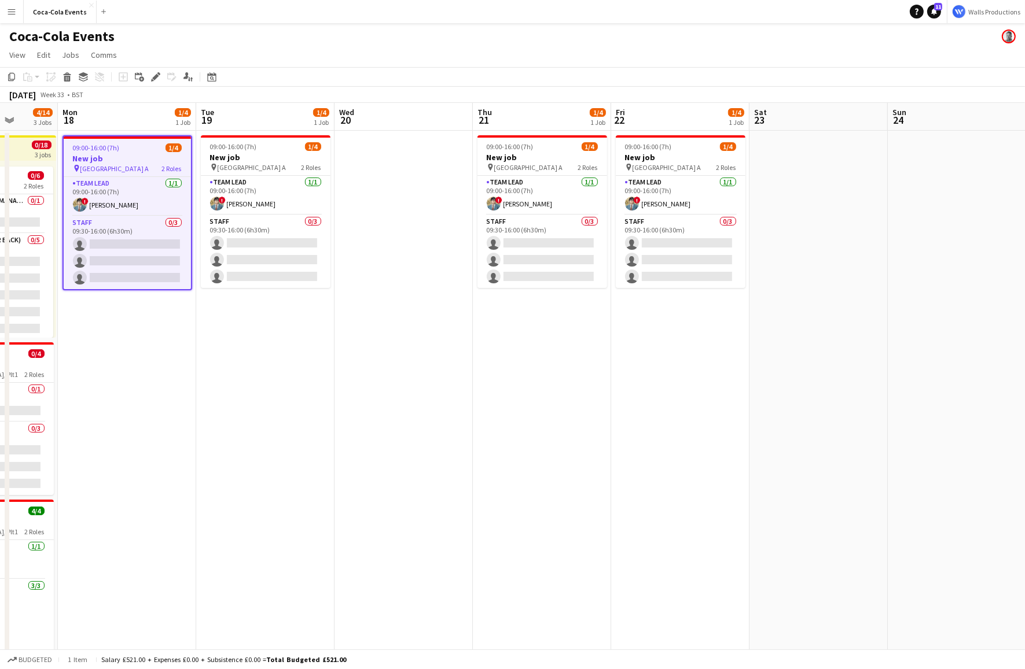
click at [123, 330] on app-date-cell "09:00-16:00 (7h) 1/4 New job pin Wembley Gate A 2 Roles Team Lead [DATE] 09:00-…" at bounding box center [127, 404] width 138 height 547
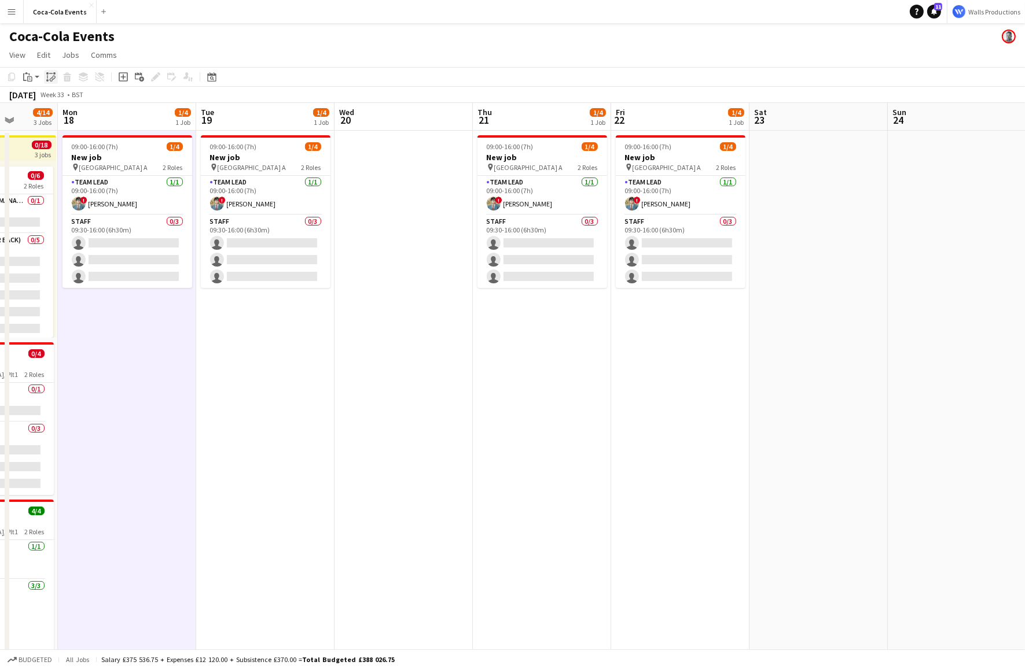
click at [52, 79] on icon at bounding box center [53, 78] width 4 height 5
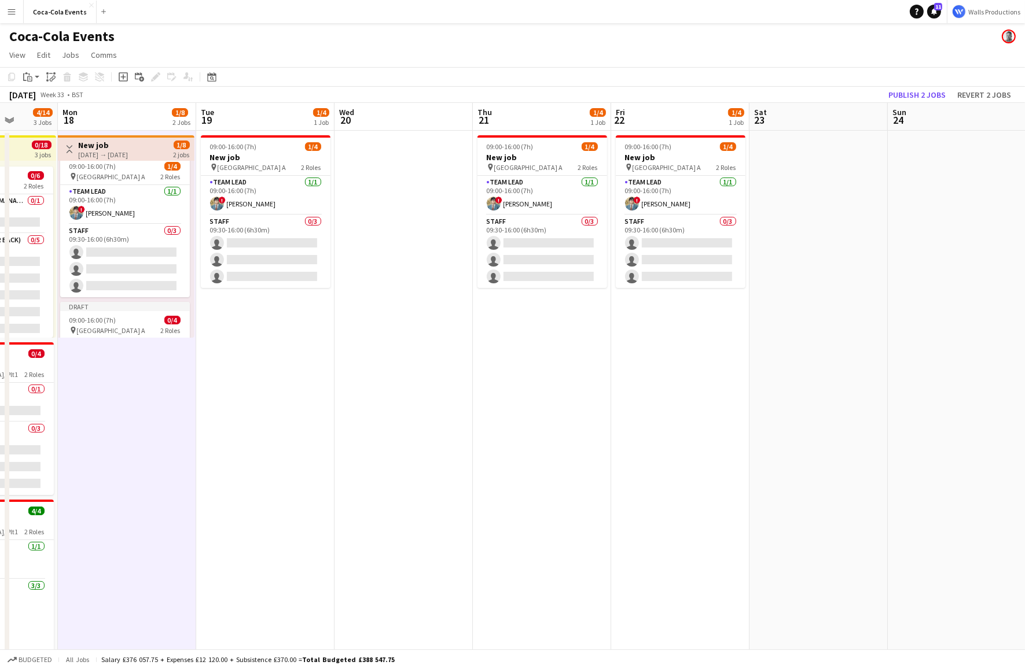
scroll to position [0, 0]
click at [97, 150] on div "[DATE] → [DATE]" at bounding box center [104, 154] width 50 height 9
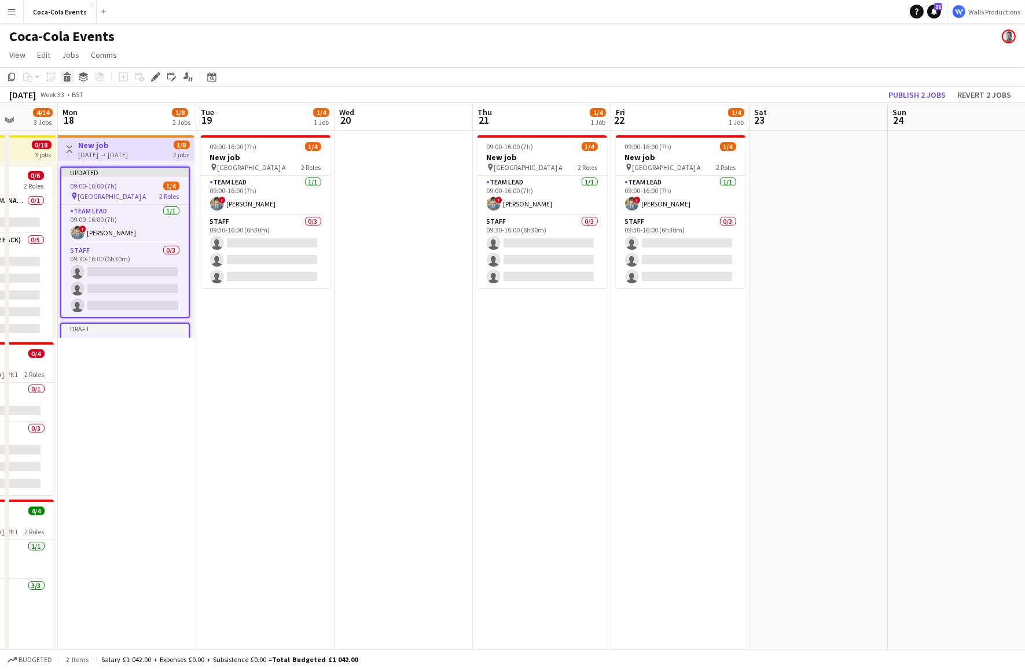
click at [67, 82] on div "Delete" at bounding box center [67, 77] width 14 height 14
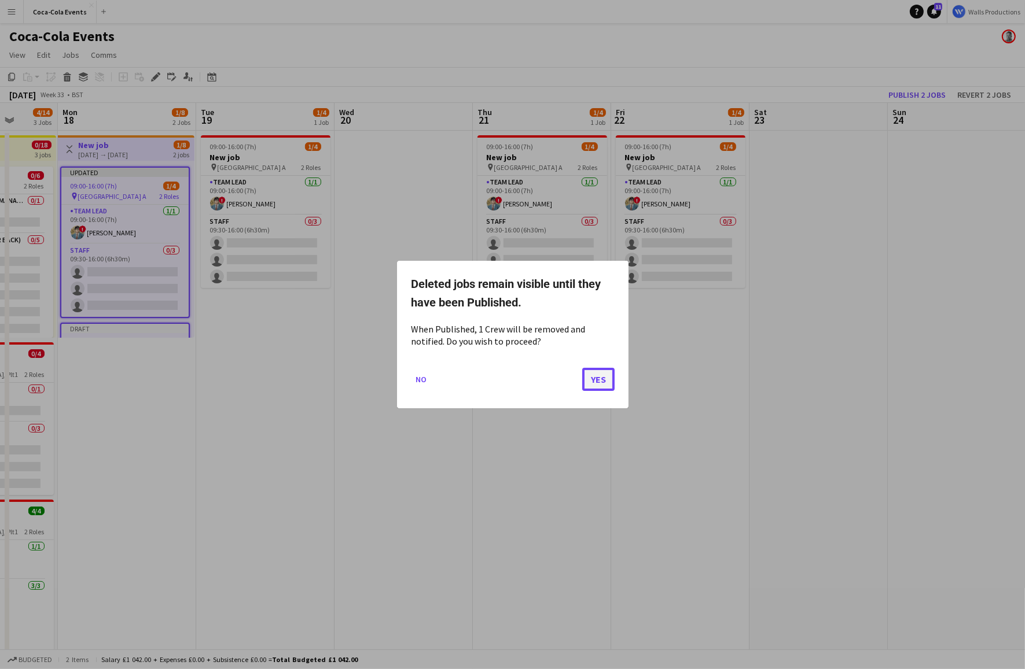
click at [608, 381] on button "Yes" at bounding box center [598, 379] width 32 height 23
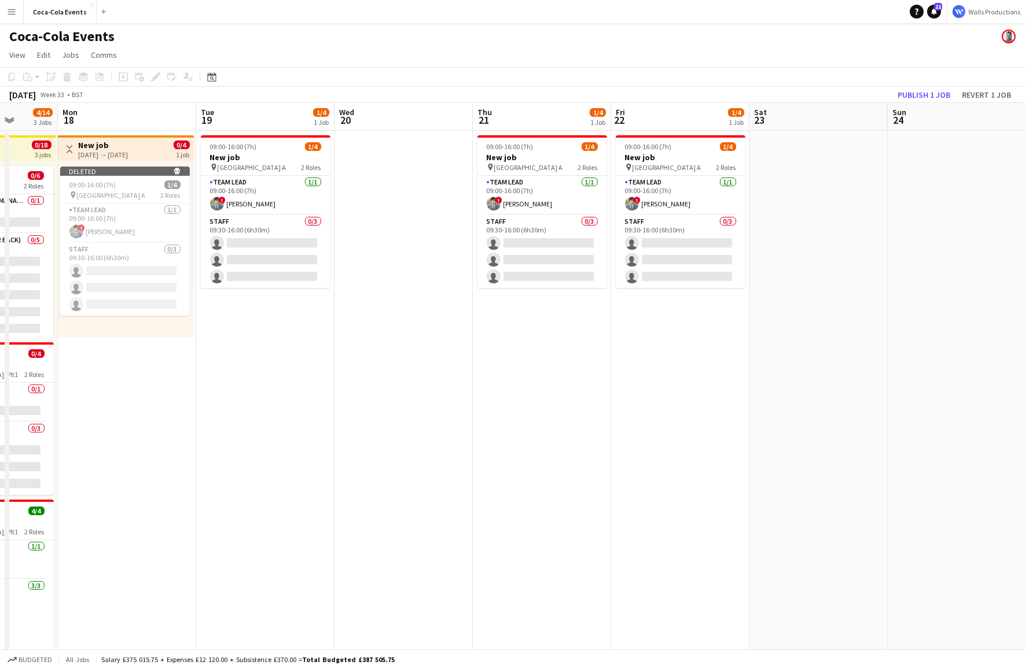
click at [397, 403] on app-date-cell at bounding box center [403, 404] width 138 height 547
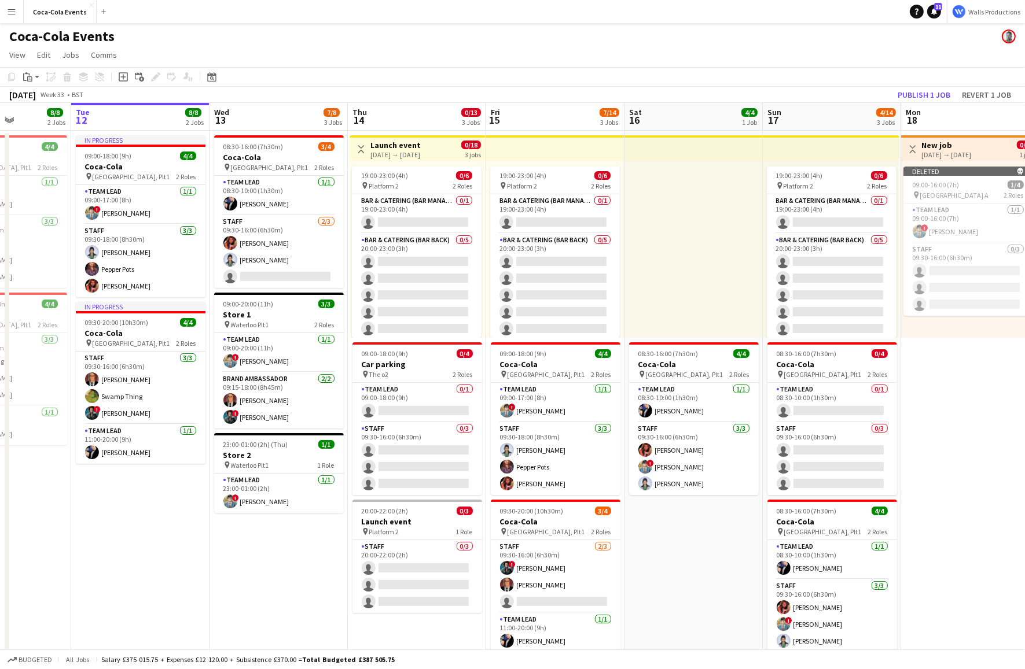
scroll to position [0, 341]
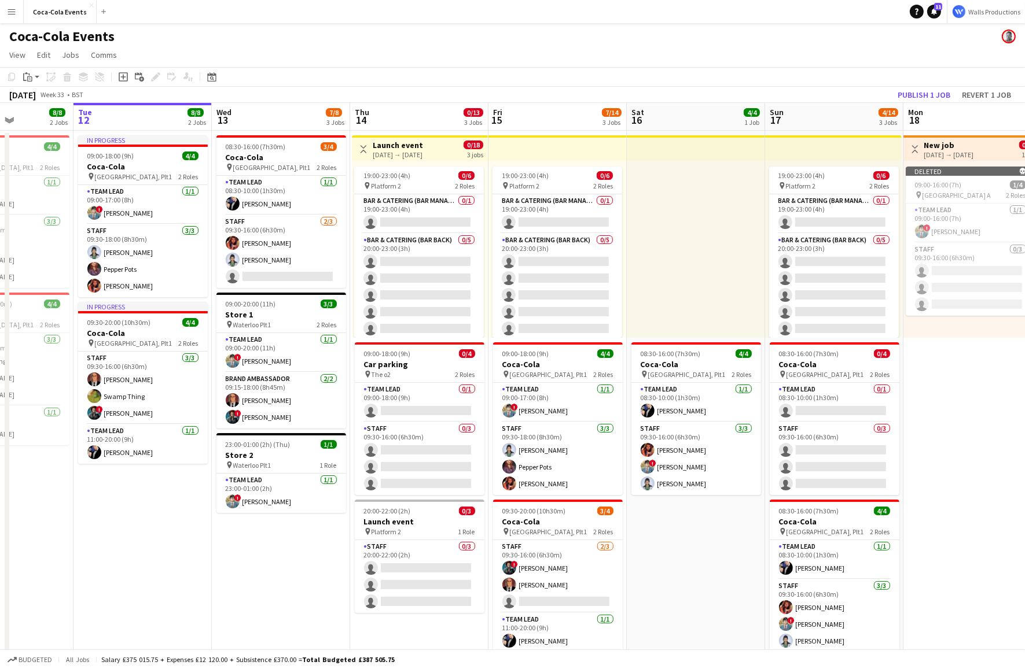
click at [12, 16] on app-icon "Menu" at bounding box center [11, 11] width 9 height 9
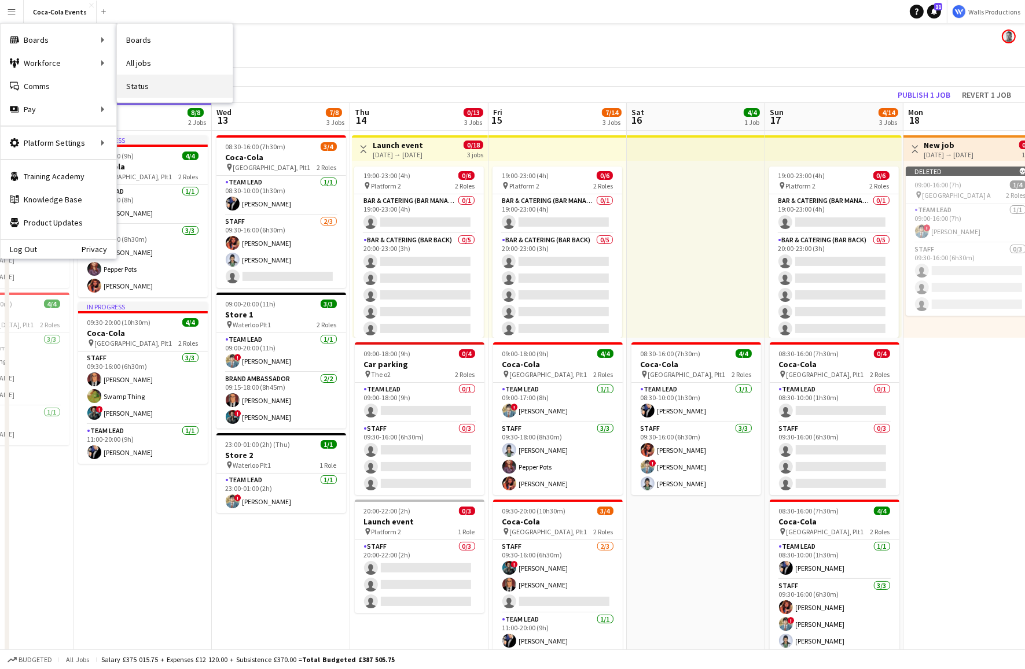
click at [146, 90] on link "Status" at bounding box center [175, 86] width 116 height 23
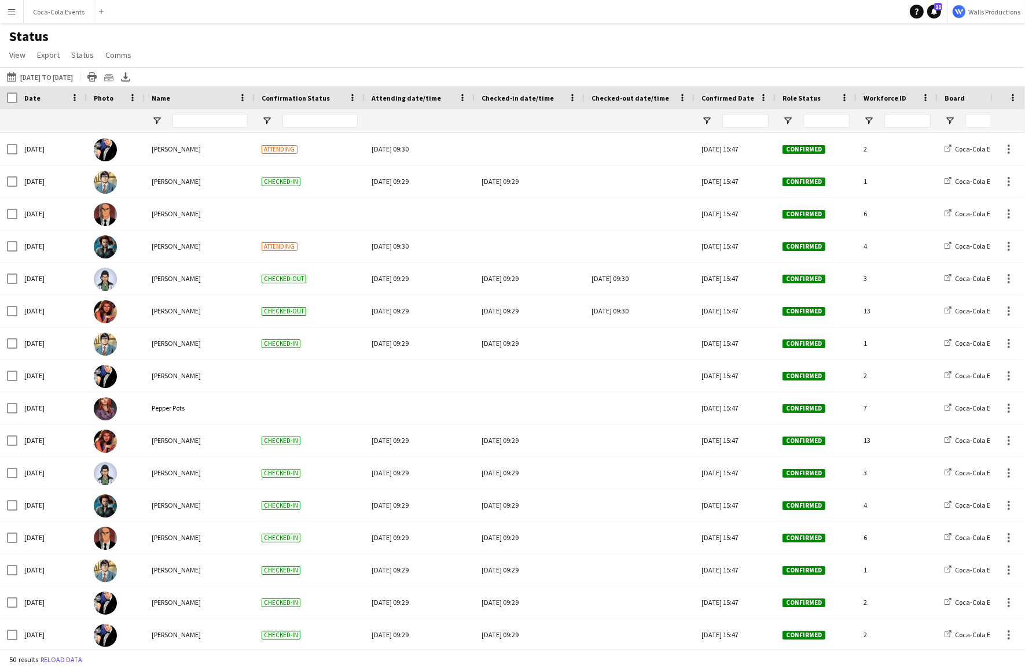
click at [200, 51] on div "Status View Views Default view Check In Job Details New view Update view Delete…" at bounding box center [512, 47] width 1025 height 39
click at [14, 53] on span "View" at bounding box center [17, 55] width 16 height 10
click at [39, 109] on span "Customise view" at bounding box center [41, 114] width 55 height 10
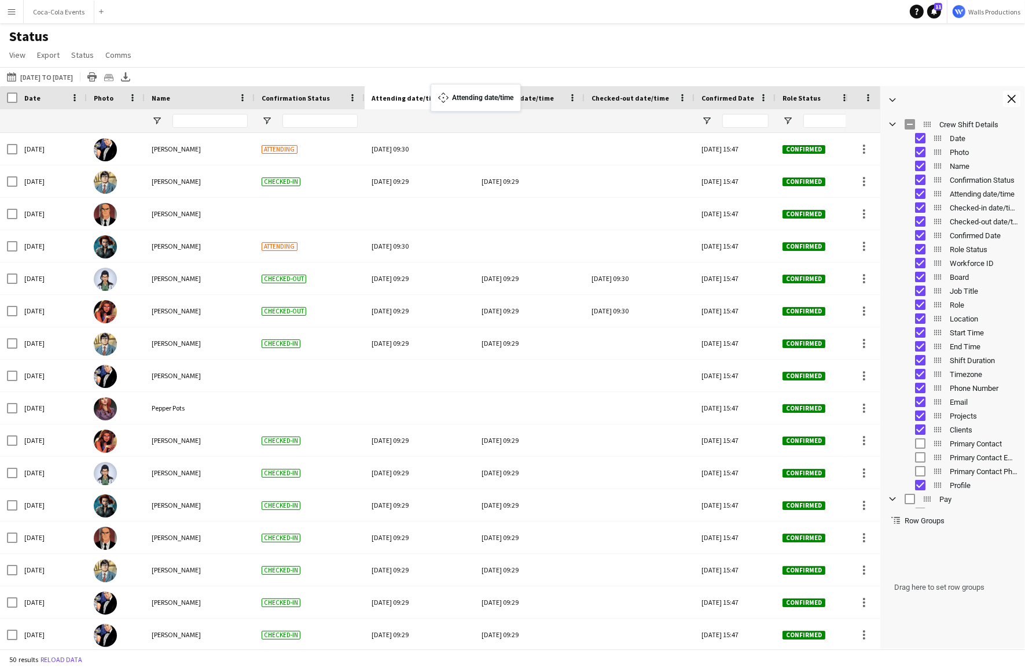
drag, startPoint x: 398, startPoint y: 96, endPoint x: 437, endPoint y: 91, distance: 39.1
click at [6, 52] on link "View" at bounding box center [17, 54] width 25 height 15
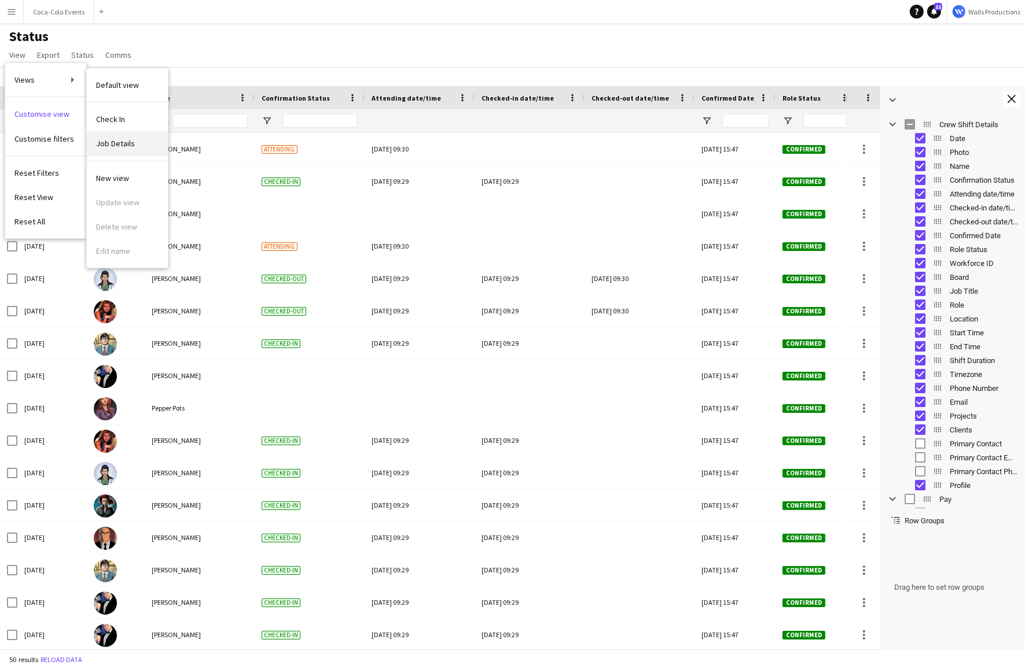
click at [120, 145] on span "Job Details" at bounding box center [115, 143] width 39 height 10
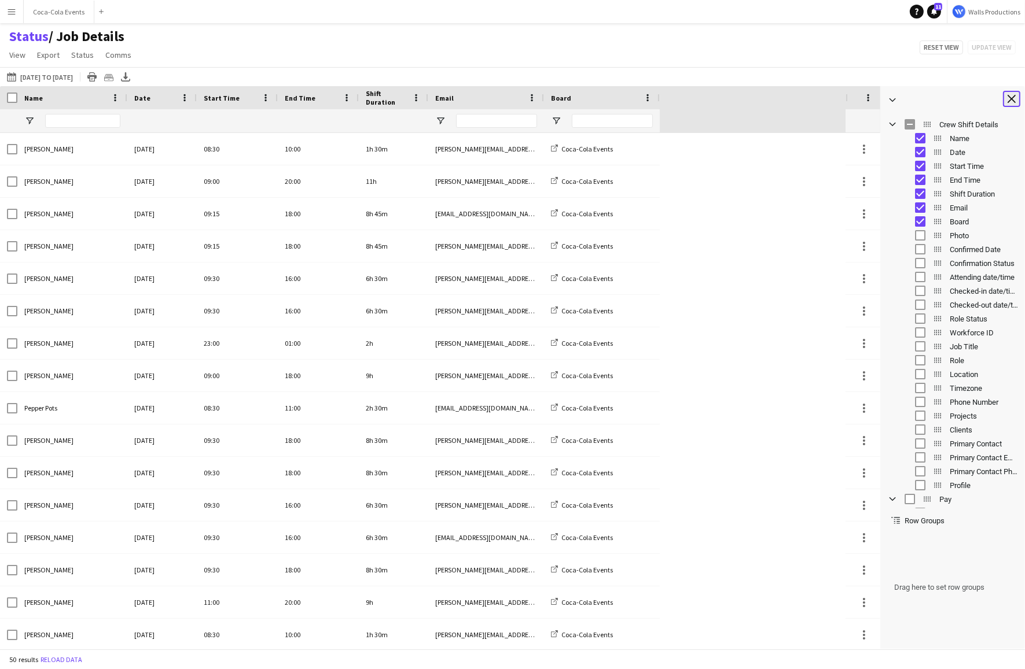
click at [1012, 100] on app-icon "Close tool panel" at bounding box center [1011, 99] width 8 height 8
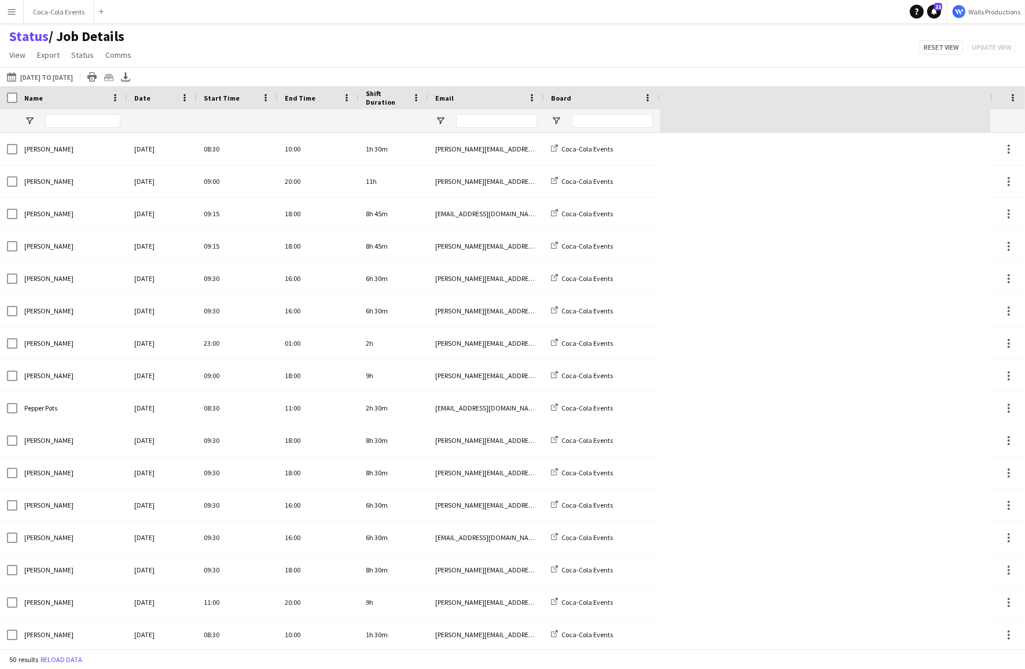
click at [178, 71] on div "[DATE] to [DATE] [DATE] to [DATE] [DATE] This Week This Month [DATE] Last Week …" at bounding box center [512, 76] width 1025 height 19
click at [128, 77] on icon at bounding box center [125, 75] width 5 height 7
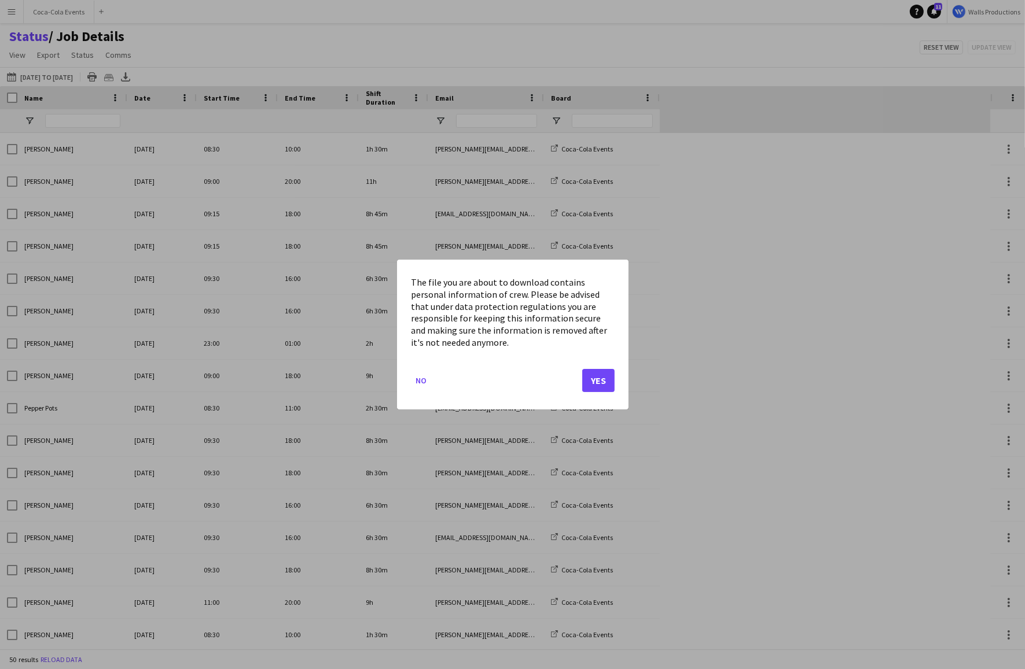
click at [404, 461] on div at bounding box center [512, 334] width 1025 height 669
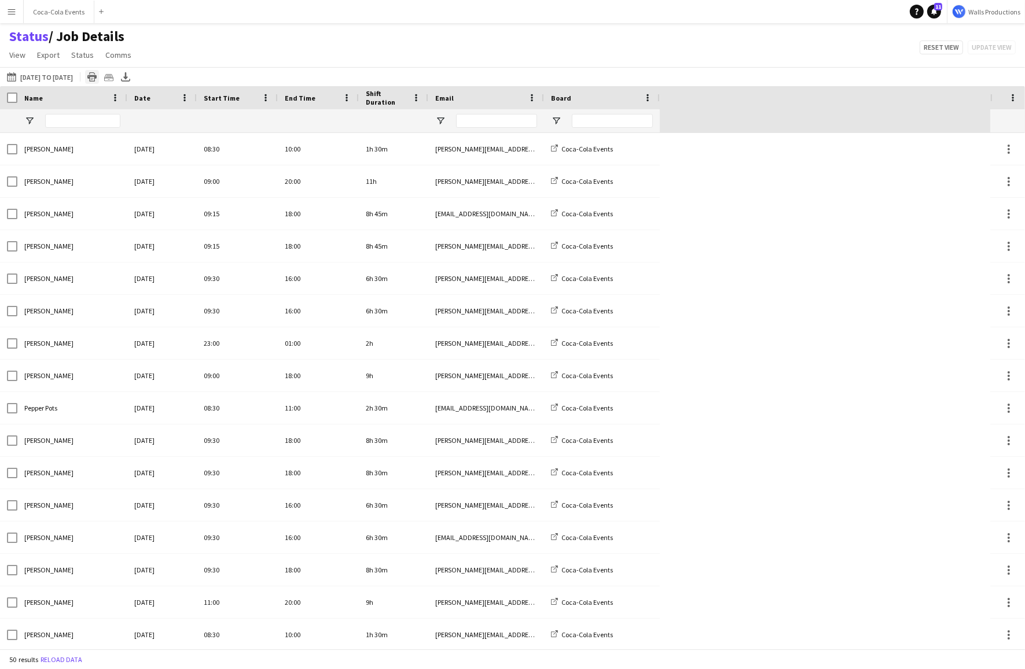
click at [97, 78] on icon "Print table" at bounding box center [91, 76] width 9 height 9
click at [20, 58] on span "View" at bounding box center [17, 55] width 16 height 10
click at [48, 111] on span "Customise view" at bounding box center [41, 114] width 55 height 10
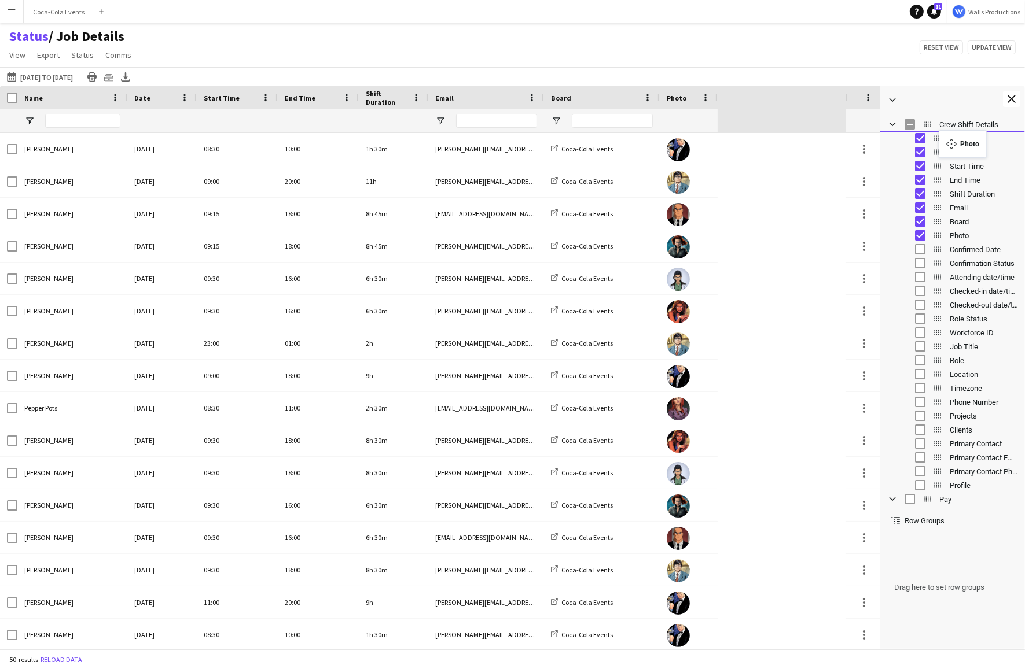
drag, startPoint x: 938, startPoint y: 234, endPoint x: 944, endPoint y: 137, distance: 97.3
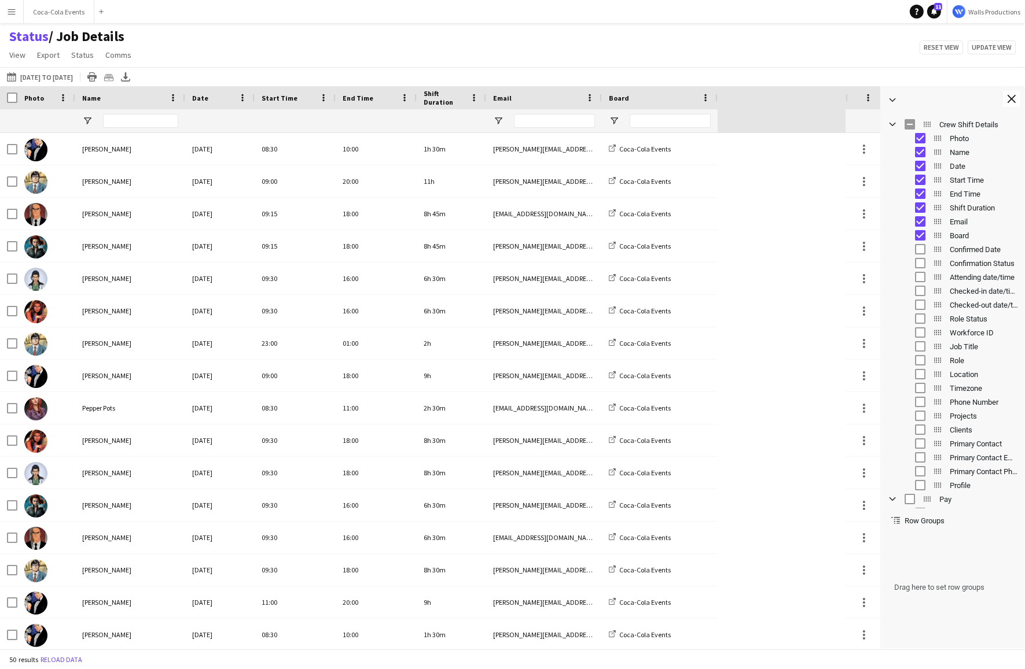
click at [259, 41] on div "Status / Job Details View Views Default view Check In Job Details New view Upda…" at bounding box center [512, 47] width 1025 height 39
click at [1017, 98] on button "Close tool panel" at bounding box center [1011, 99] width 17 height 16
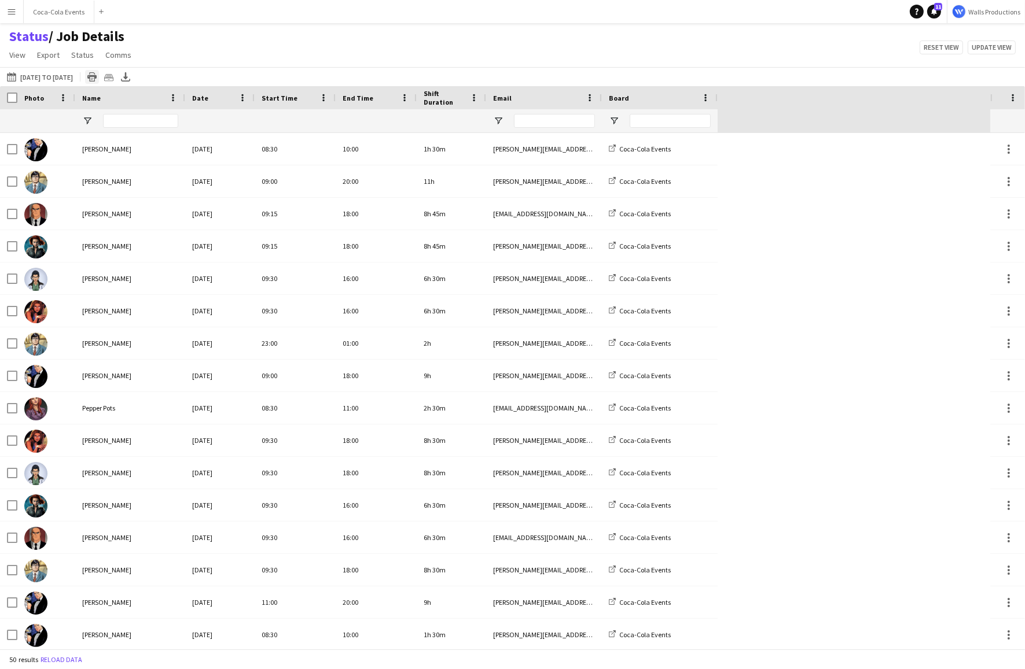
click at [97, 76] on icon at bounding box center [91, 78] width 9 height 6
click at [189, 56] on div "Status / Job Details View Views Default view Check In Job Details New view Upda…" at bounding box center [512, 47] width 1025 height 39
click at [10, 12] on app-icon "Menu" at bounding box center [11, 11] width 9 height 9
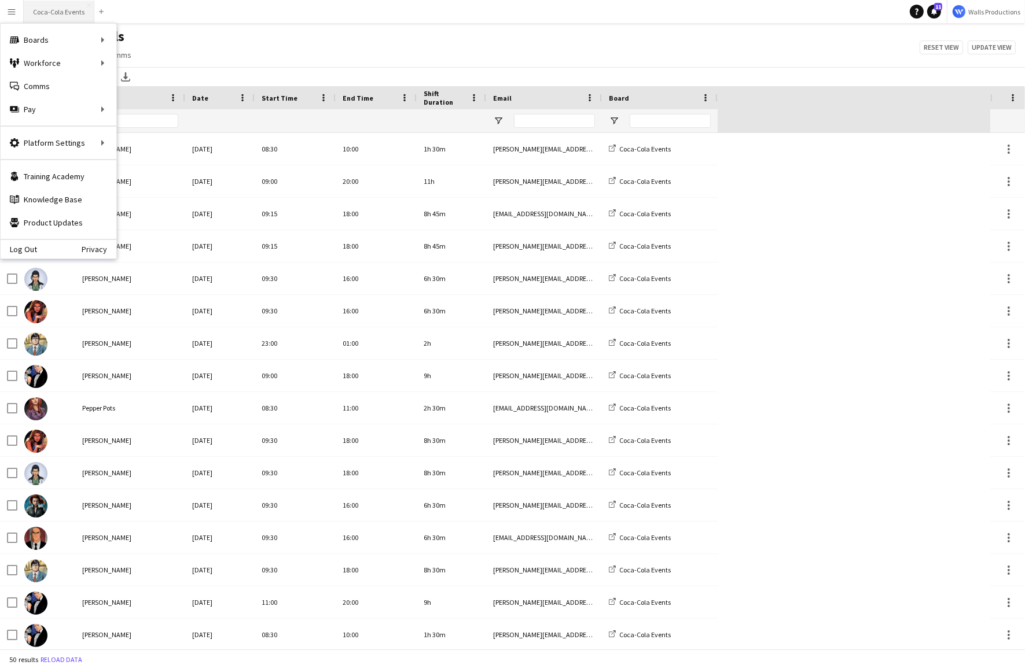
click at [56, 17] on button "Coca-Cola Events Close" at bounding box center [59, 12] width 71 height 23
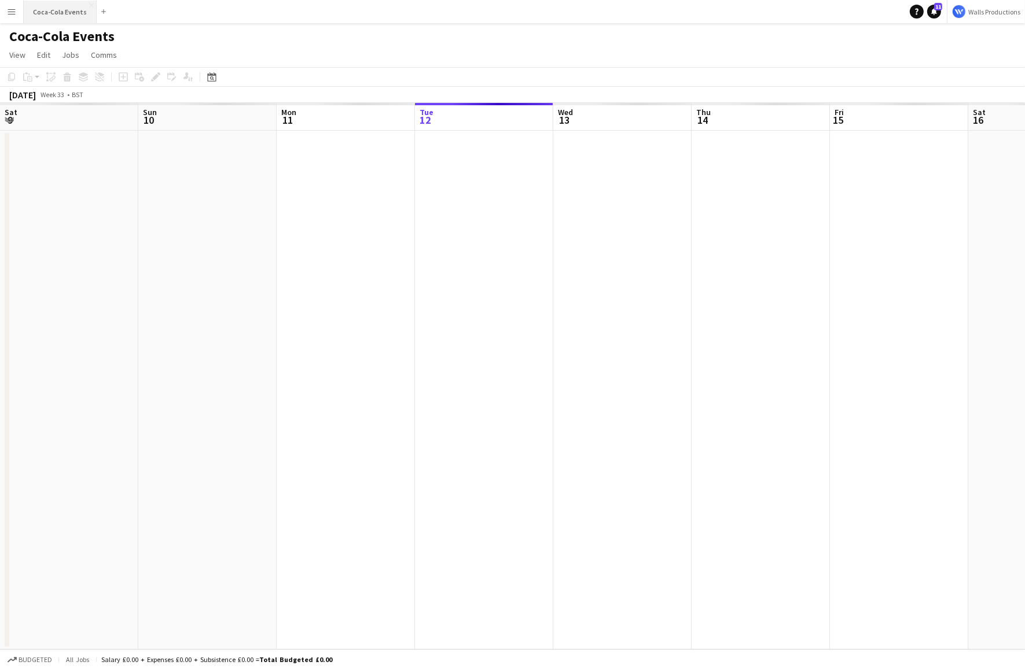
scroll to position [0, 277]
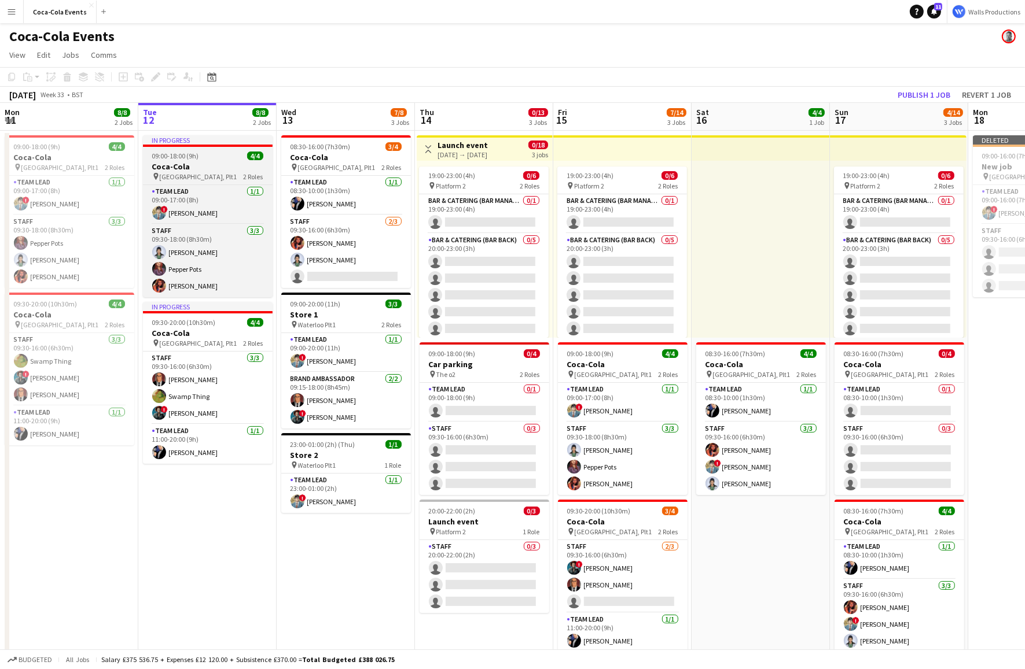
click at [175, 156] on span "09:00-18:00 (9h)" at bounding box center [175, 156] width 47 height 9
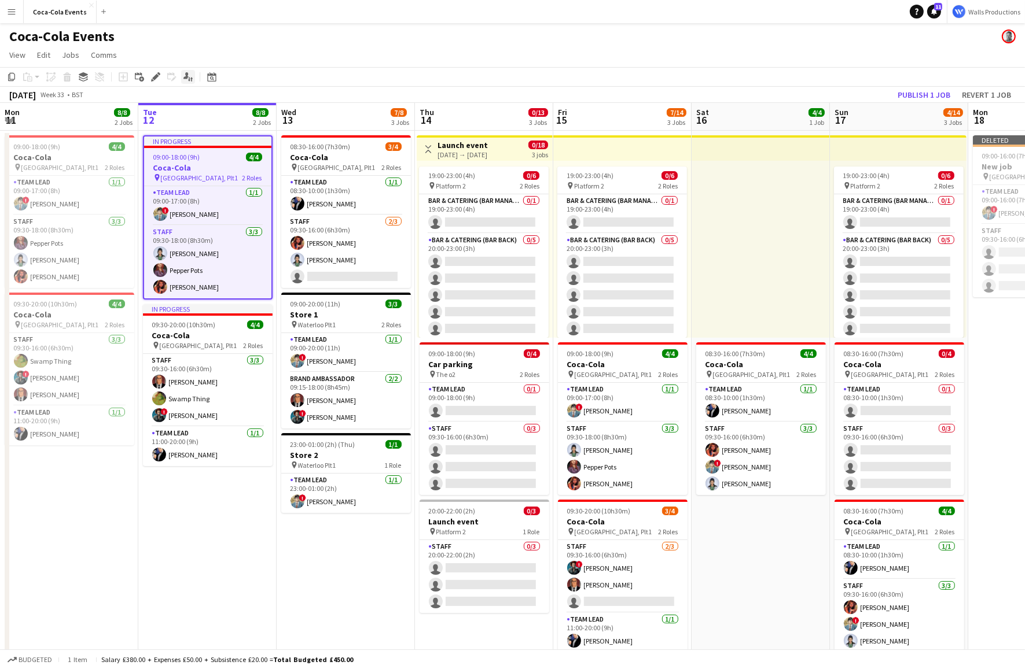
click at [189, 73] on icon "Applicants" at bounding box center [187, 76] width 9 height 9
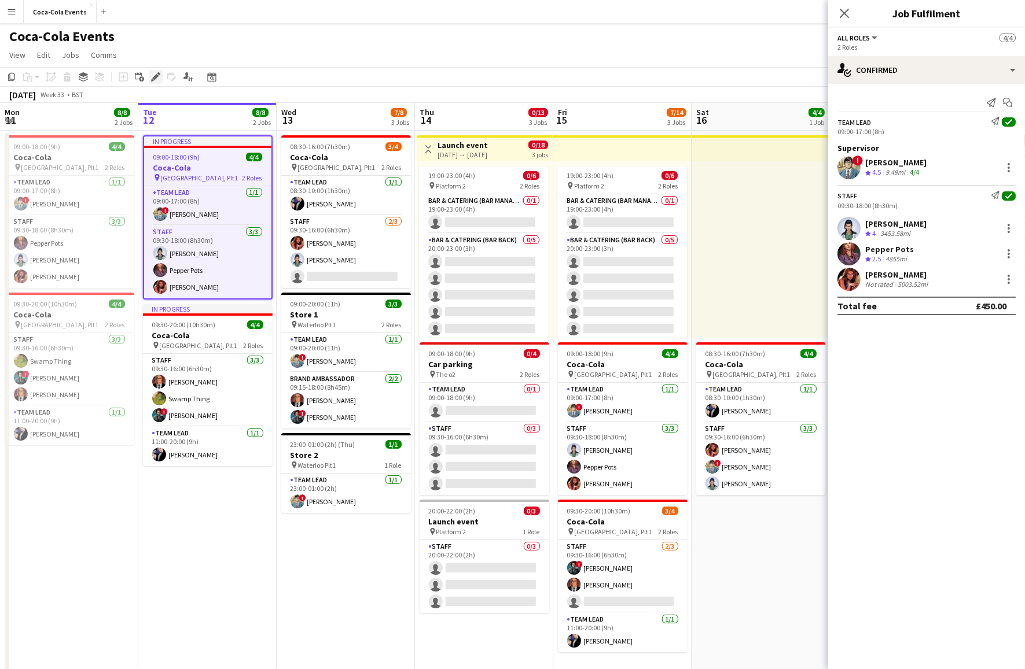
click at [152, 72] on div "Edit" at bounding box center [156, 77] width 14 height 14
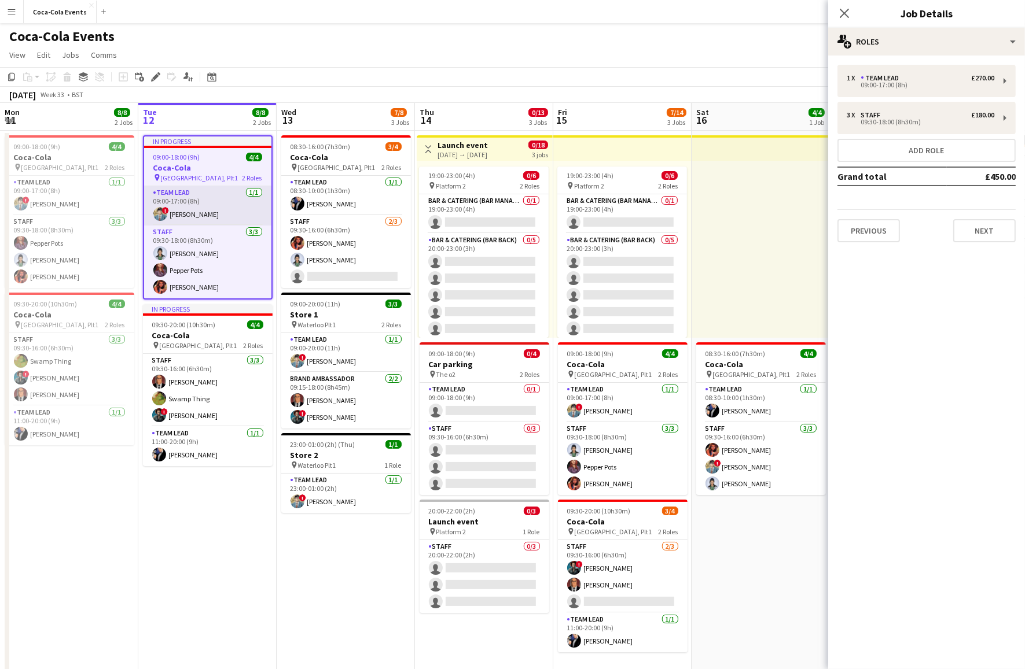
click at [169, 207] on app-card-role "Team Lead [DATE] 09:00-17:00 (8h) ! [PERSON_NAME]" at bounding box center [207, 205] width 127 height 39
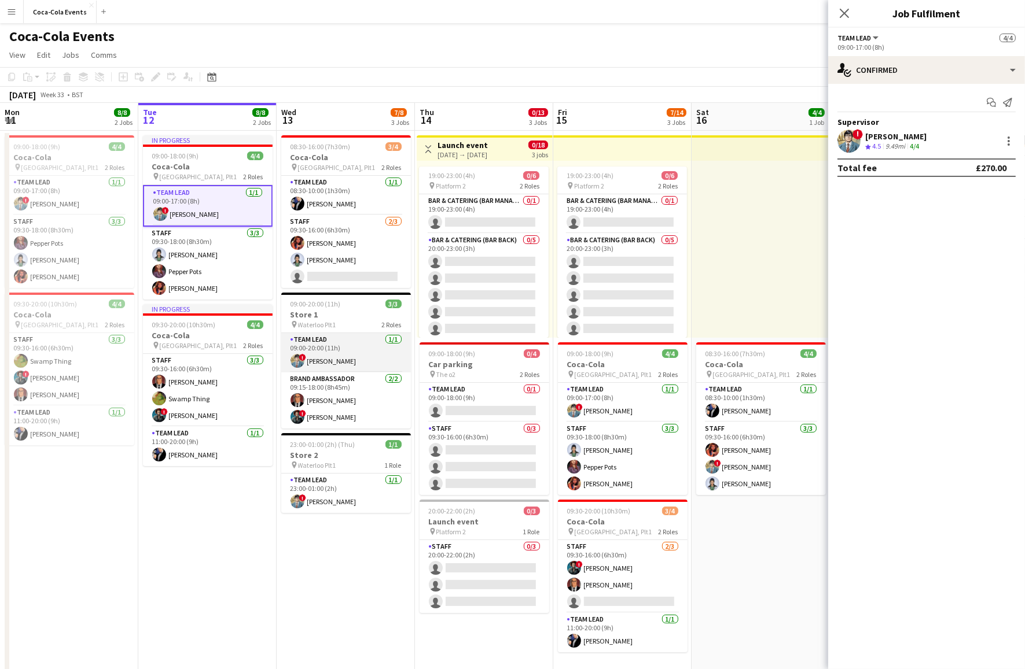
click at [362, 343] on app-card-role "Team Lead [DATE] 09:00-20:00 (11h) ! [PERSON_NAME]" at bounding box center [346, 352] width 130 height 39
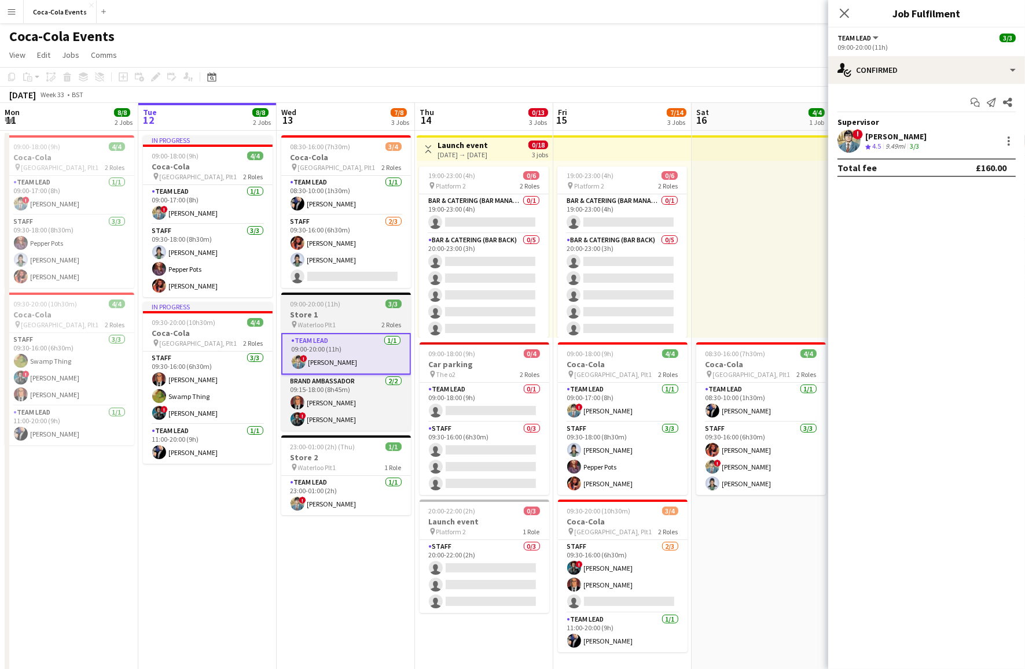
click at [323, 304] on span "09:00-20:00 (11h)" at bounding box center [315, 304] width 50 height 9
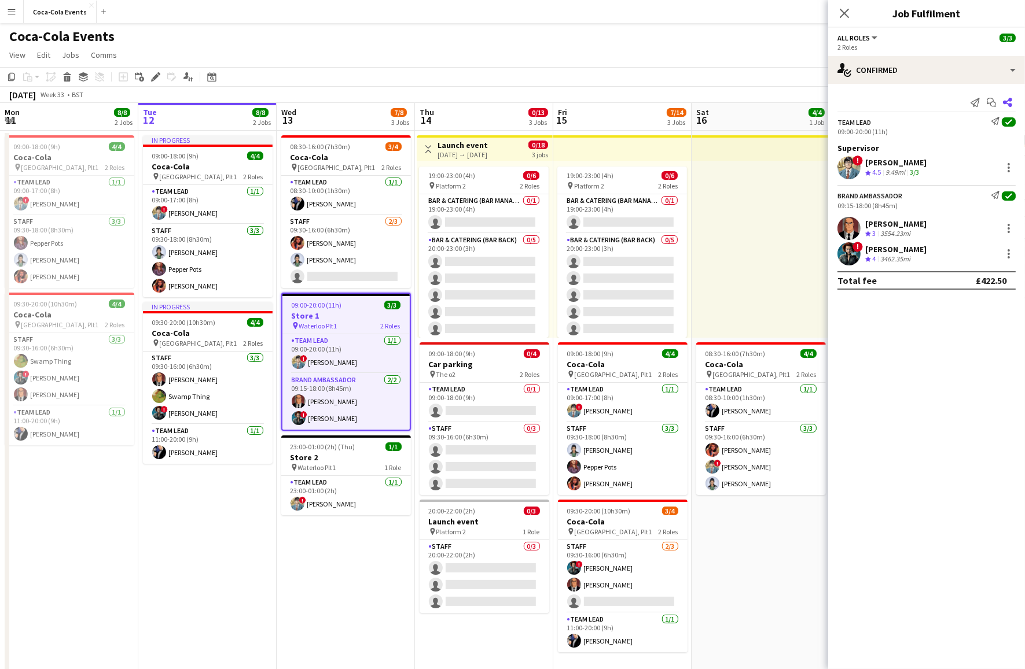
click at [1009, 102] on icon "Share" at bounding box center [1007, 102] width 9 height 9
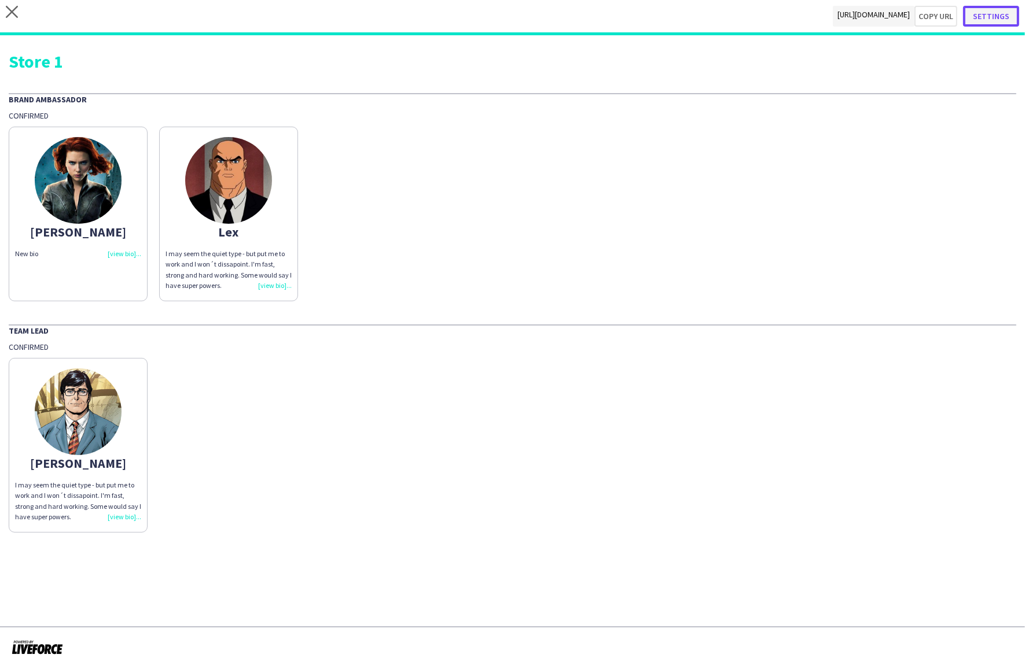
click at [1000, 9] on button "Settings" at bounding box center [991, 16] width 56 height 21
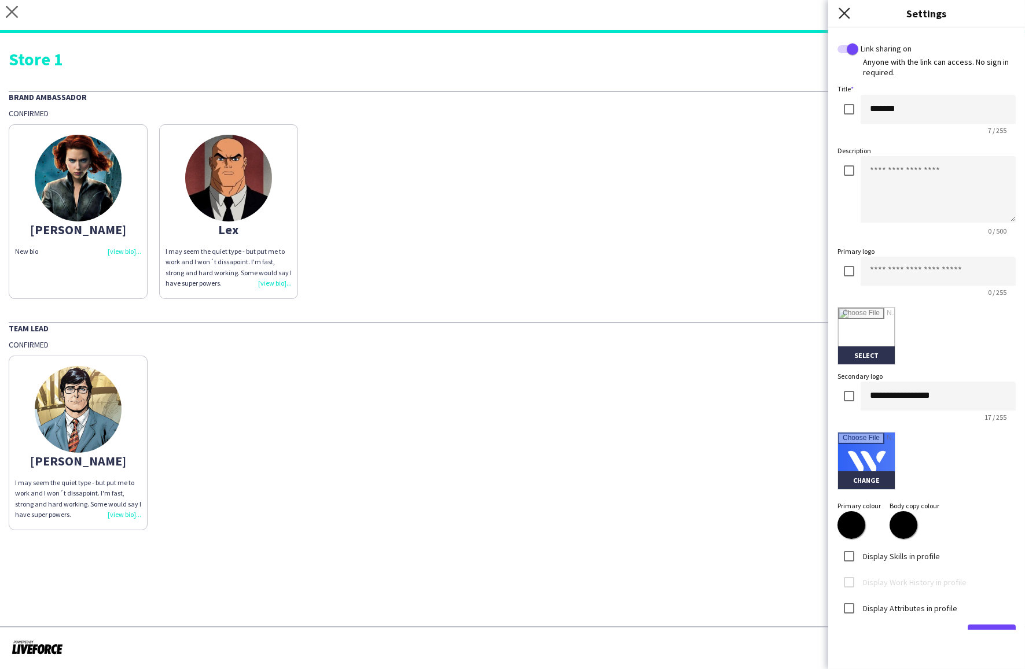
click at [844, 13] on icon at bounding box center [843, 13] width 11 height 11
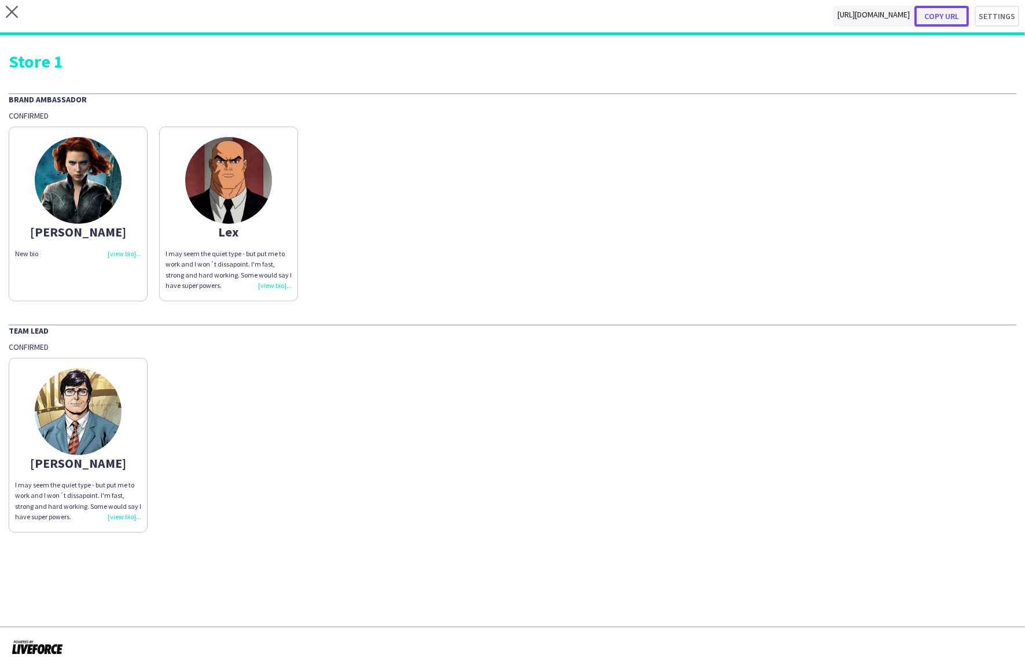
click at [952, 14] on button "Copy url" at bounding box center [941, 16] width 54 height 21
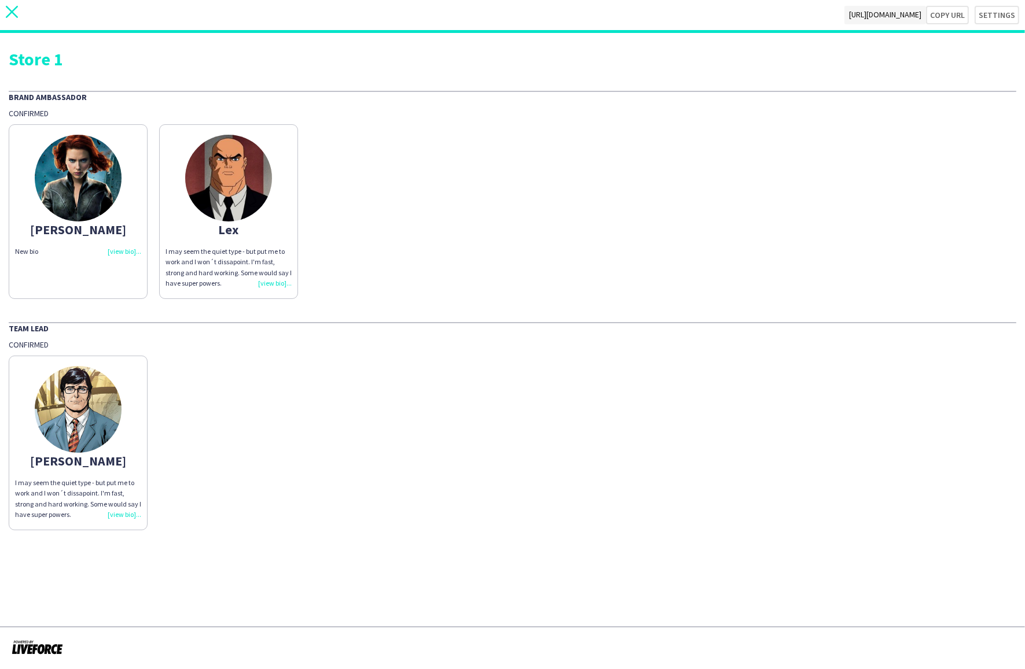
click at [10, 10] on icon at bounding box center [12, 12] width 12 height 12
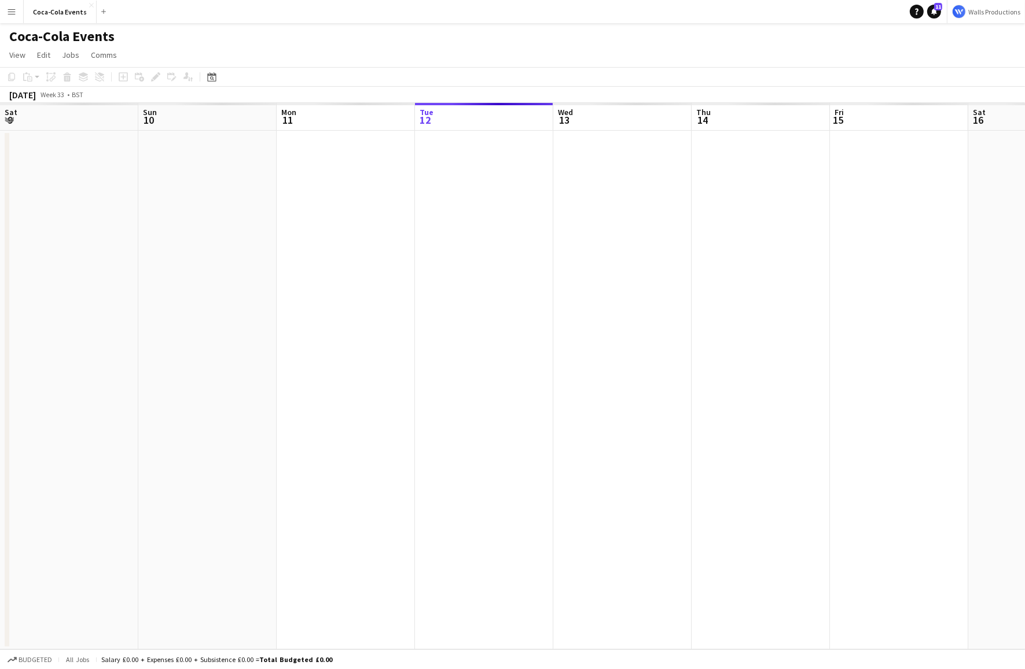
scroll to position [0, 277]
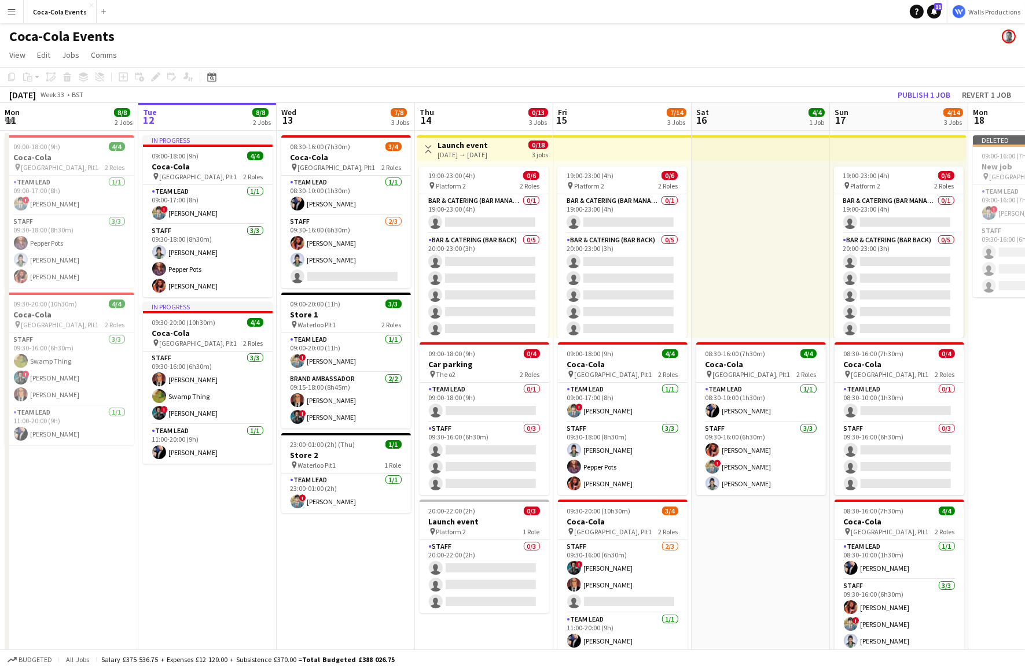
click at [11, 11] on app-icon "Menu" at bounding box center [11, 11] width 9 height 9
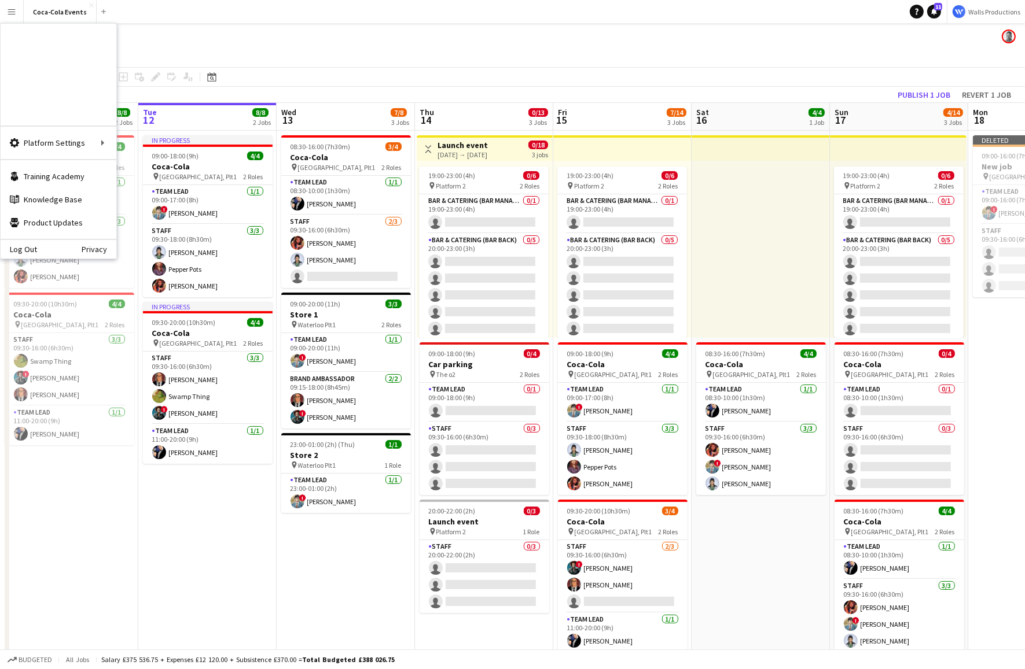
click at [150, 67] on link "My Workforce" at bounding box center [175, 62] width 116 height 23
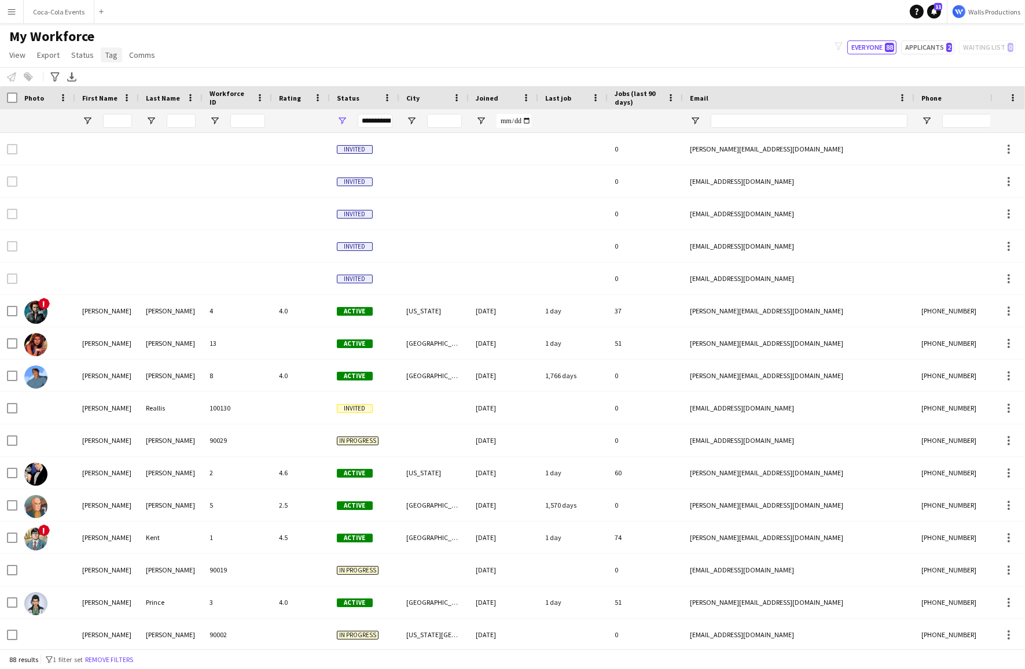
click at [109, 58] on span "Tag" at bounding box center [111, 55] width 12 height 10
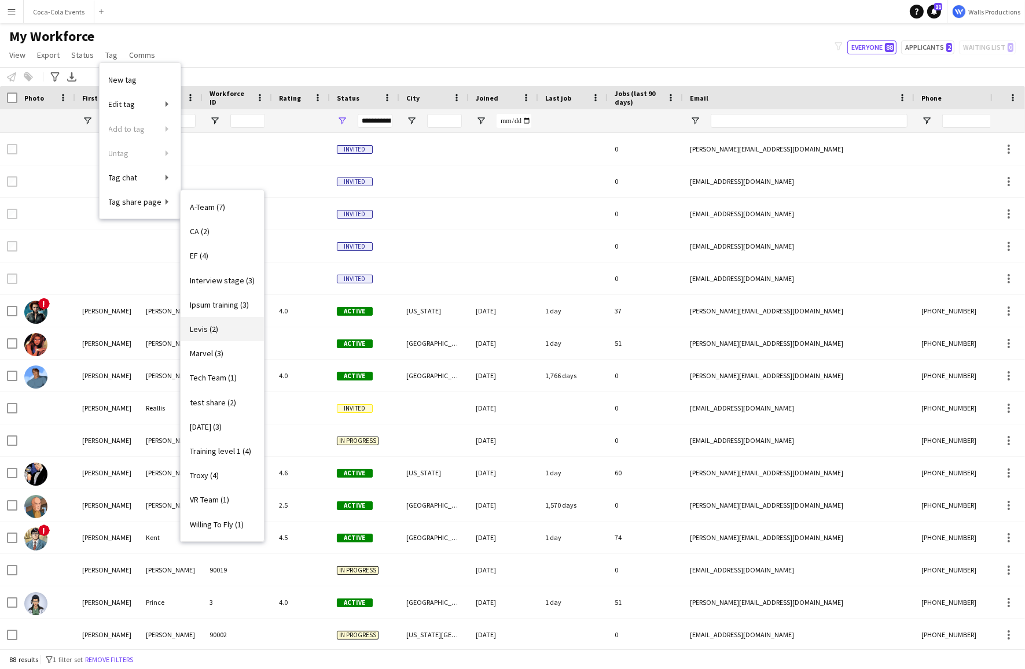
click at [204, 332] on span "Levis (2)" at bounding box center [204, 329] width 28 height 10
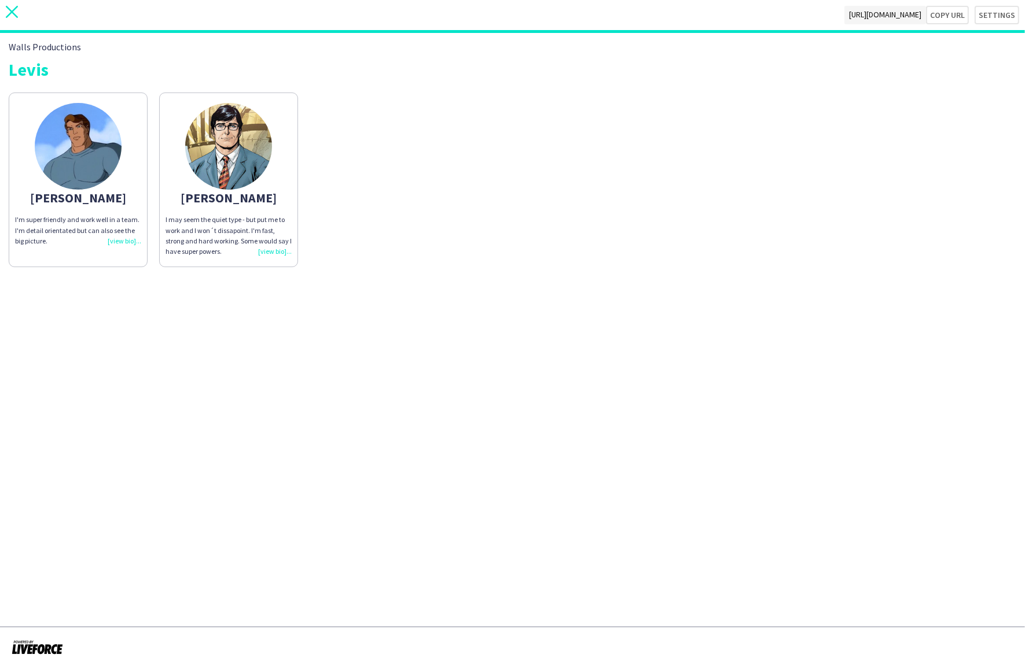
click at [12, 16] on icon "close" at bounding box center [12, 12] width 12 height 12
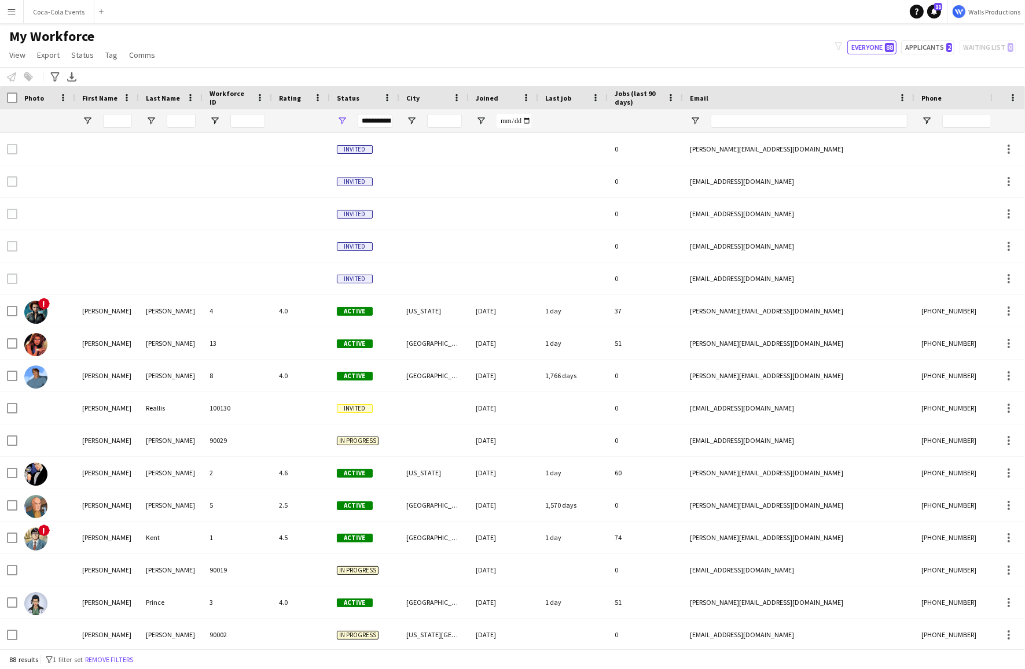
click at [14, 13] on app-icon "Menu" at bounding box center [11, 11] width 9 height 9
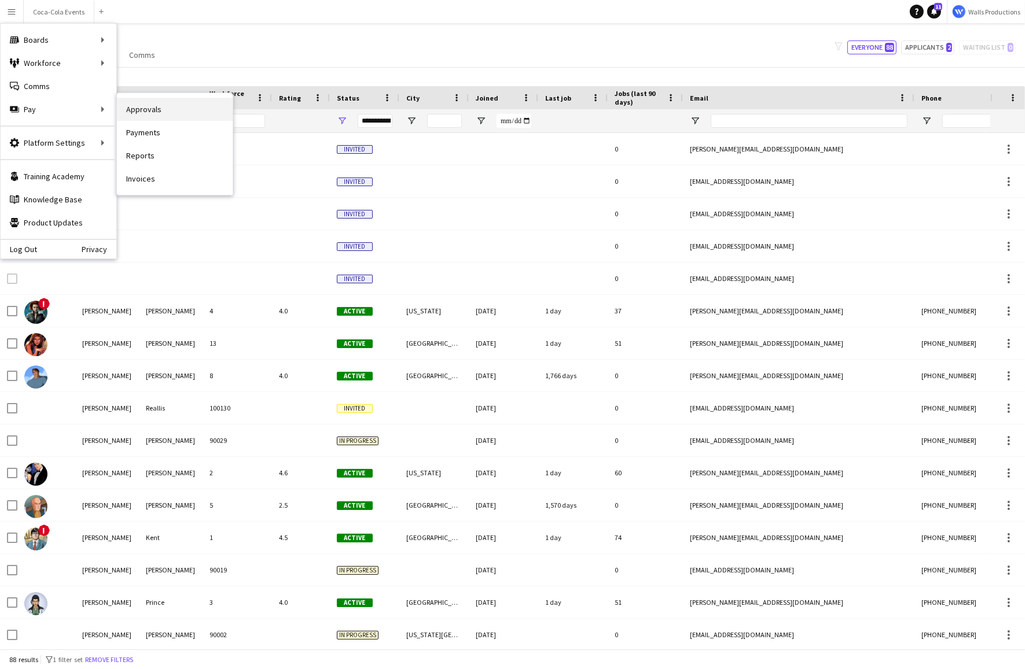
click at [156, 110] on link "Approvals" at bounding box center [175, 109] width 116 height 23
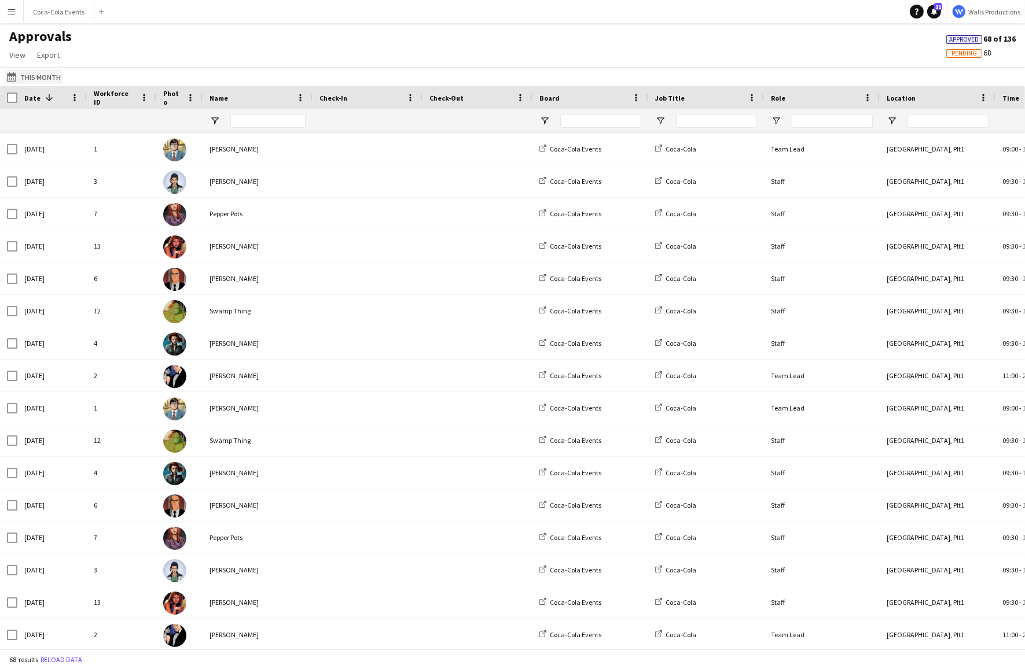
click at [42, 77] on button "This Month This Month" at bounding box center [34, 77] width 58 height 14
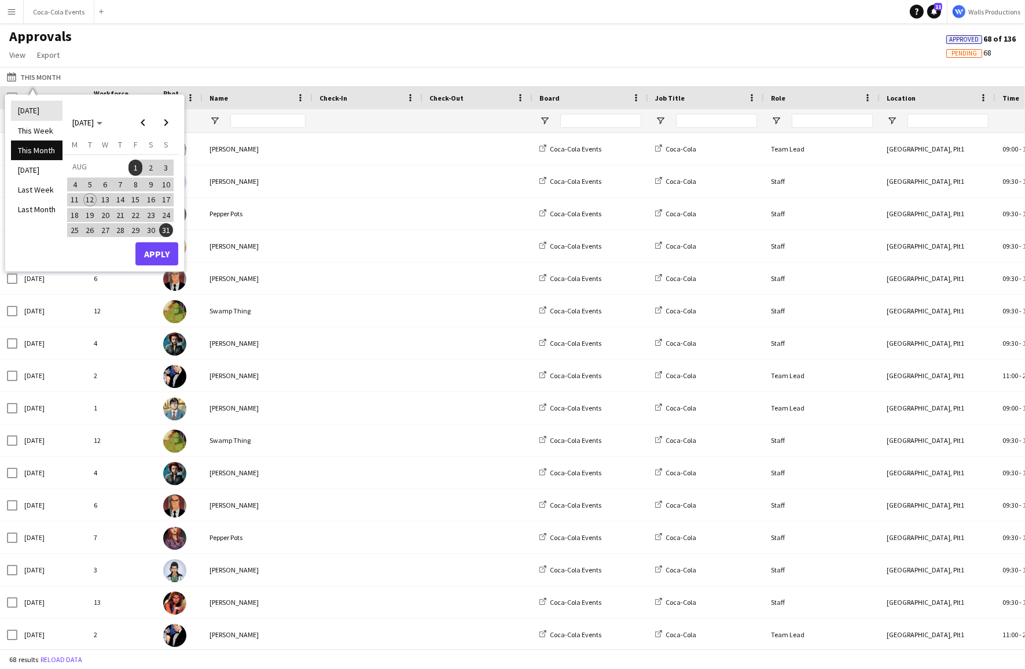
click at [32, 116] on li "[DATE]" at bounding box center [36, 111] width 51 height 20
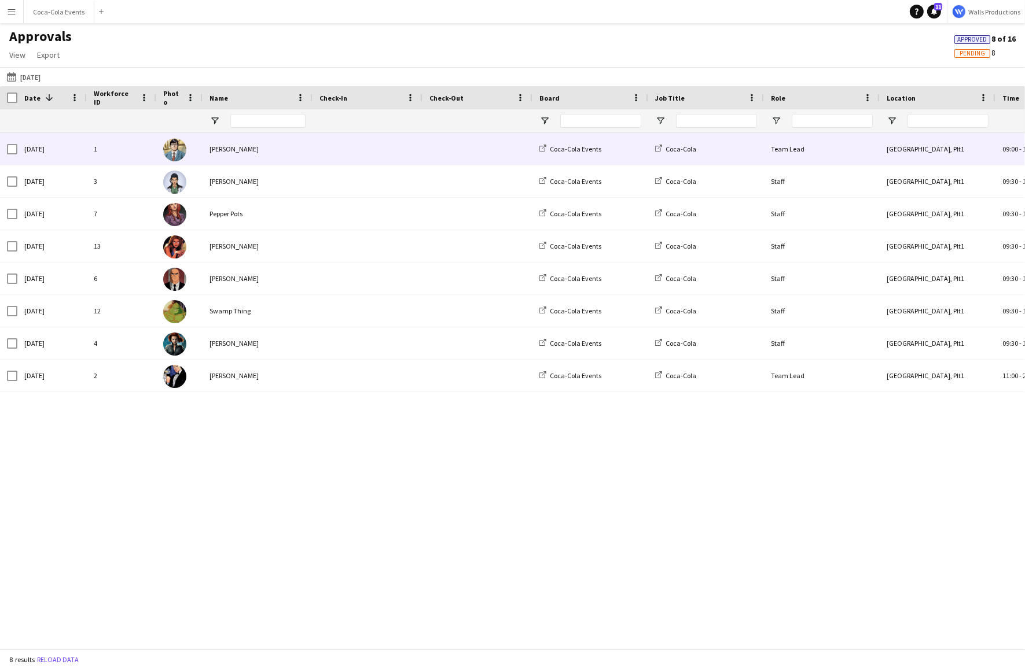
click at [219, 145] on div "[PERSON_NAME]" at bounding box center [257, 149] width 110 height 32
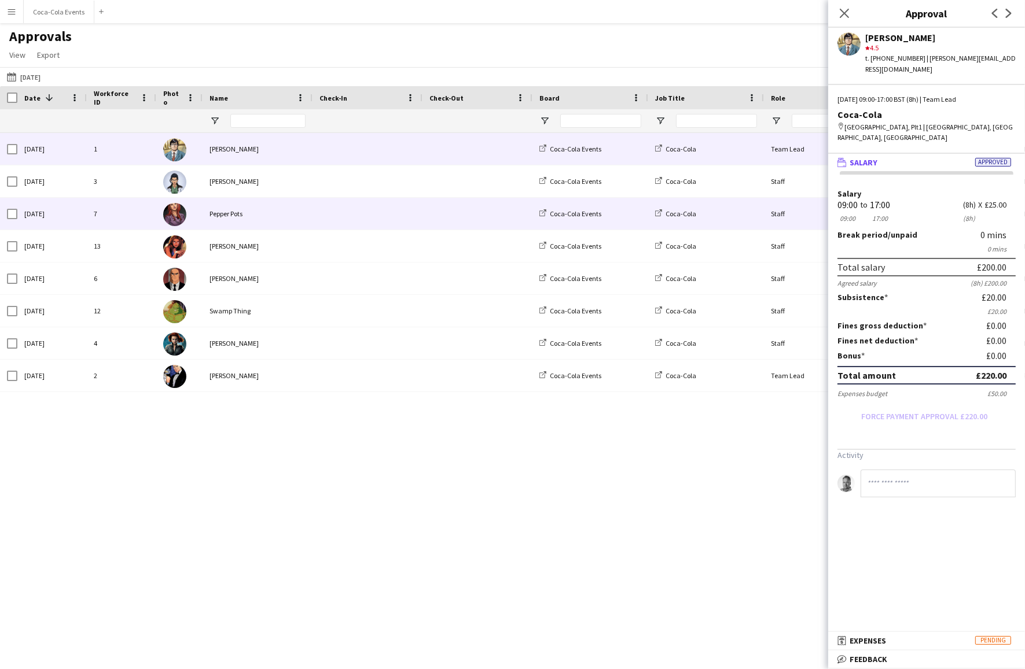
click at [240, 228] on div "Pepper Pots" at bounding box center [257, 214] width 110 height 32
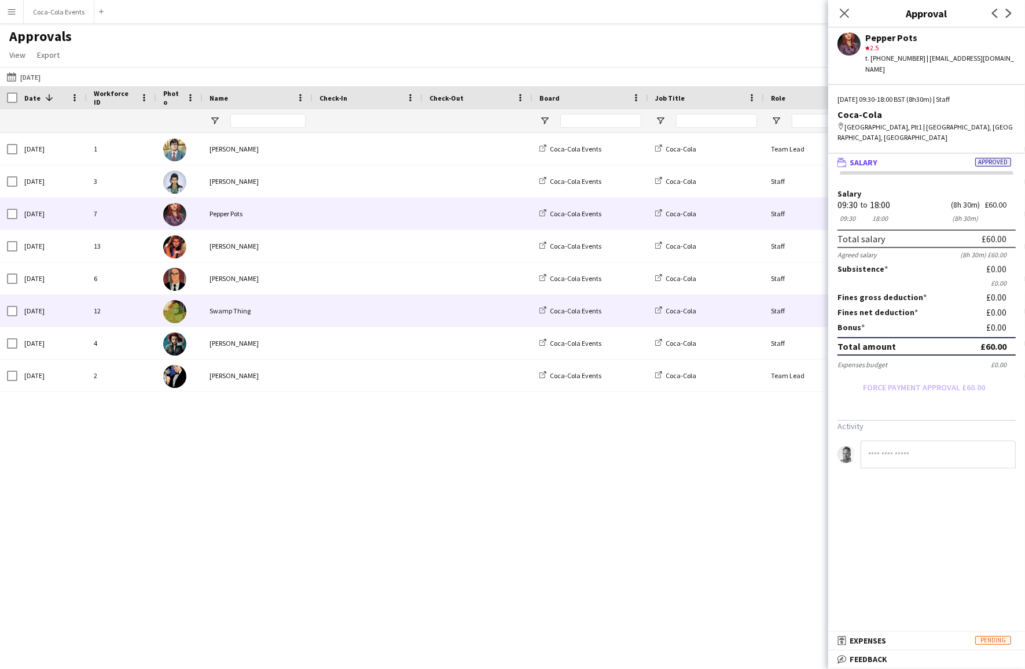
click at [240, 306] on div "Swamp Thing" at bounding box center [257, 311] width 110 height 32
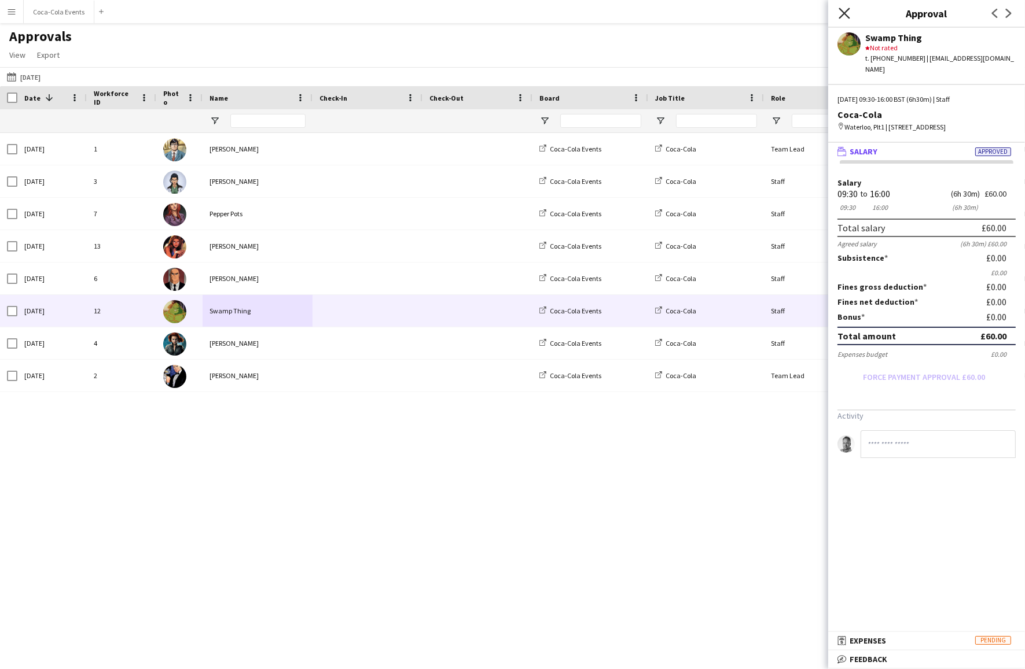
click at [843, 13] on icon at bounding box center [843, 13] width 11 height 11
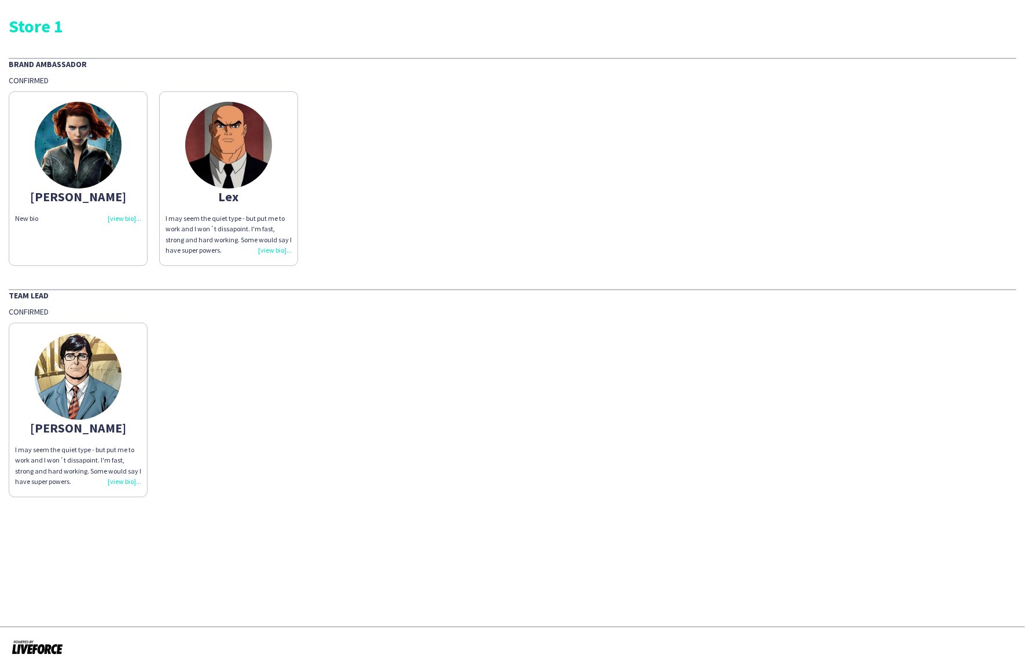
click at [106, 217] on div "New bio" at bounding box center [78, 218] width 126 height 10
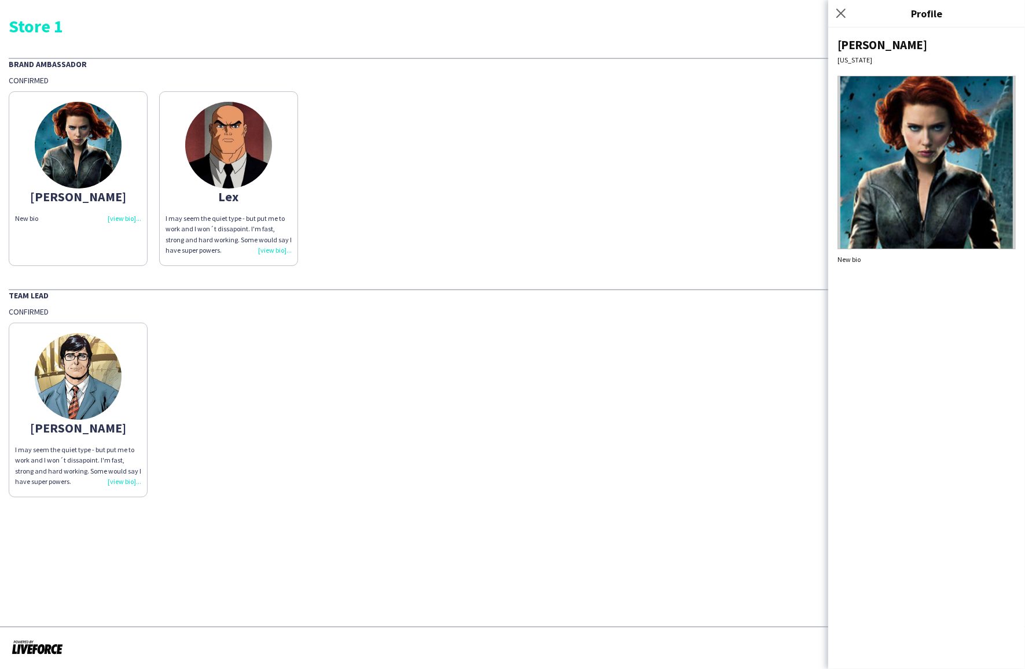
click at [241, 185] on img at bounding box center [228, 145] width 87 height 87
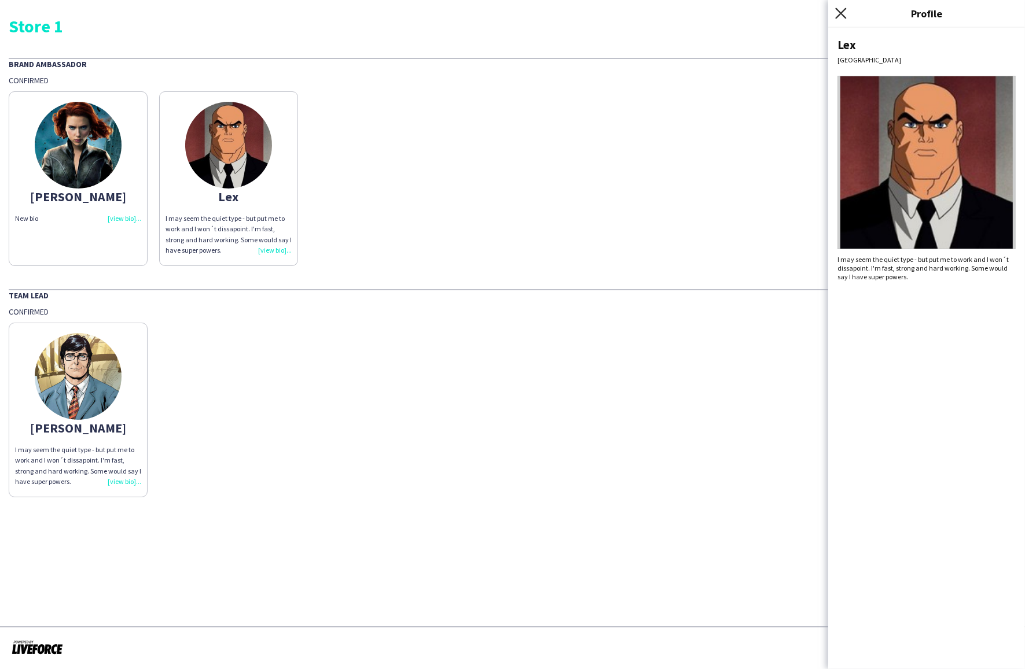
click at [842, 16] on icon "Close pop-in" at bounding box center [840, 13] width 11 height 11
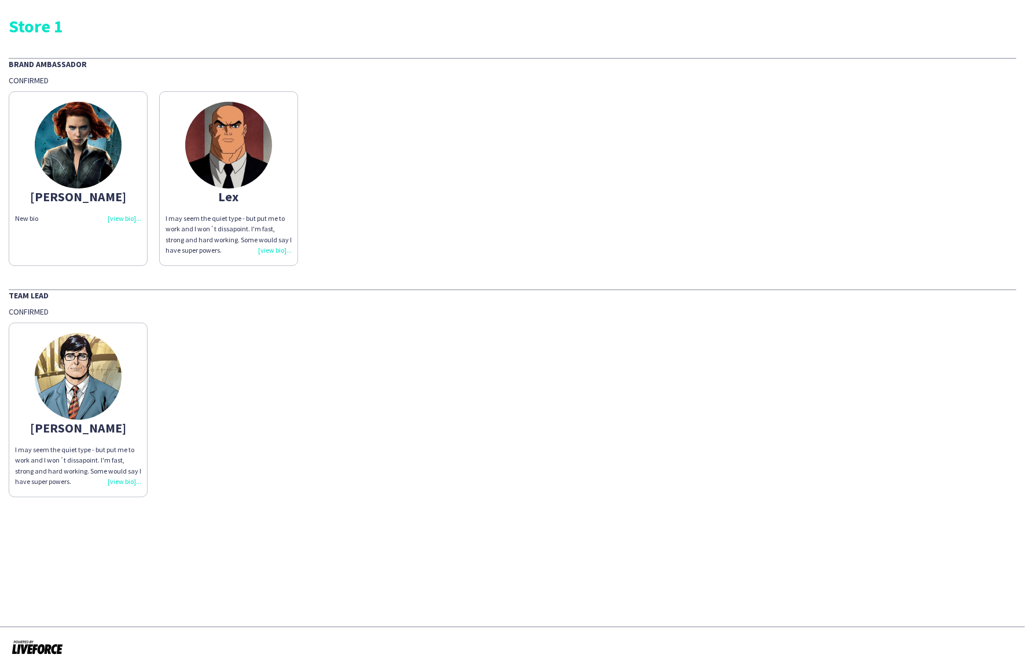
click at [523, 200] on div "Amanda New bio Lex I may seem the quiet type - but put me to work and I won´t d…" at bounding box center [512, 176] width 1007 height 180
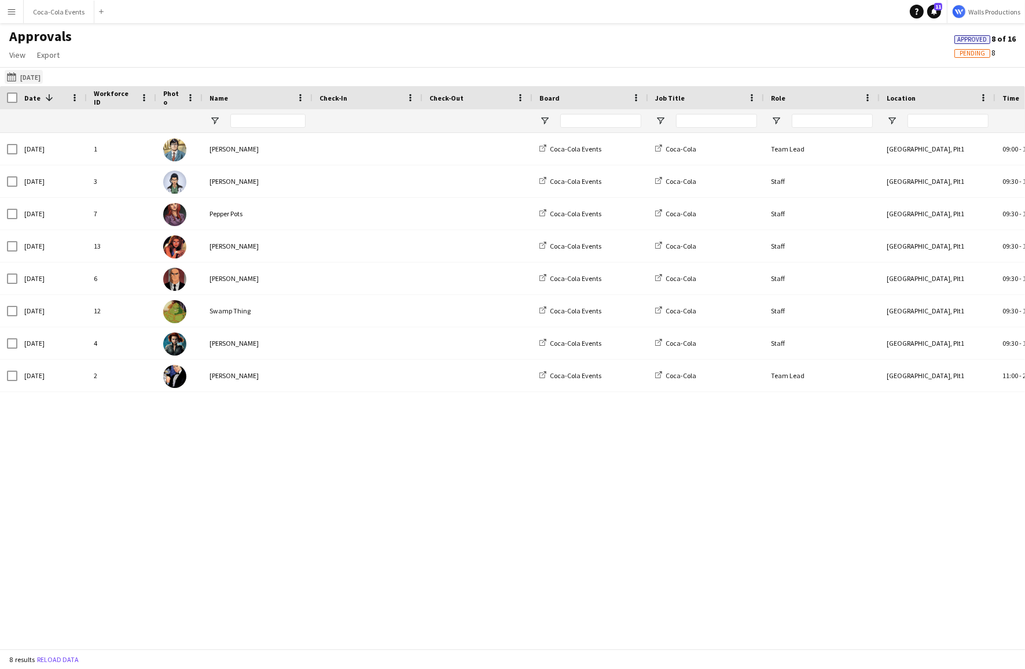
click at [24, 78] on button "Today Today" at bounding box center [24, 77] width 38 height 14
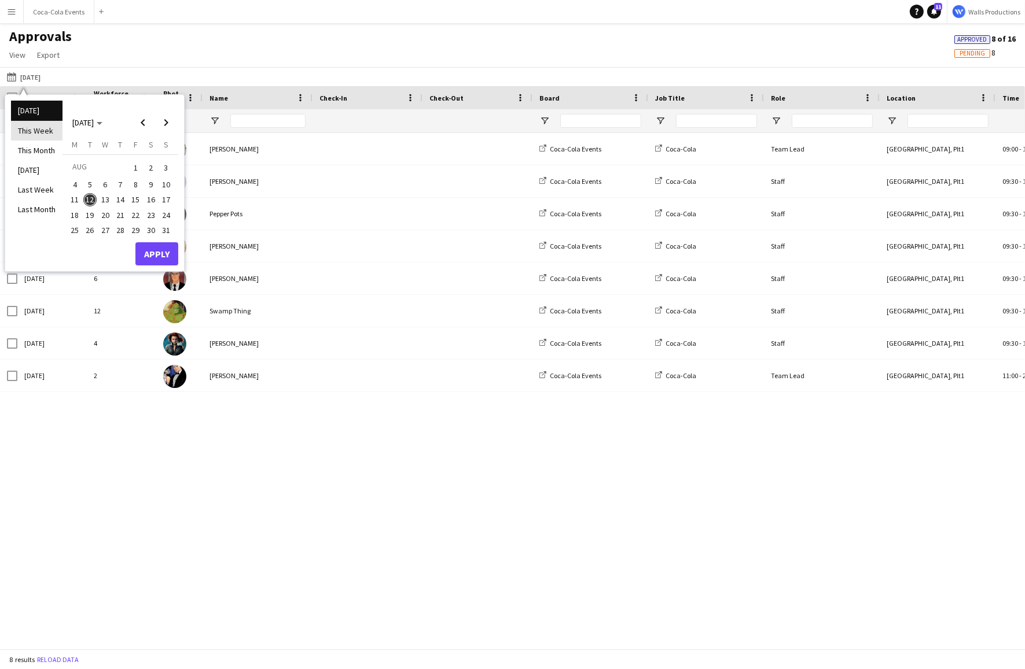
click at [43, 132] on li "This Week" at bounding box center [36, 131] width 51 height 20
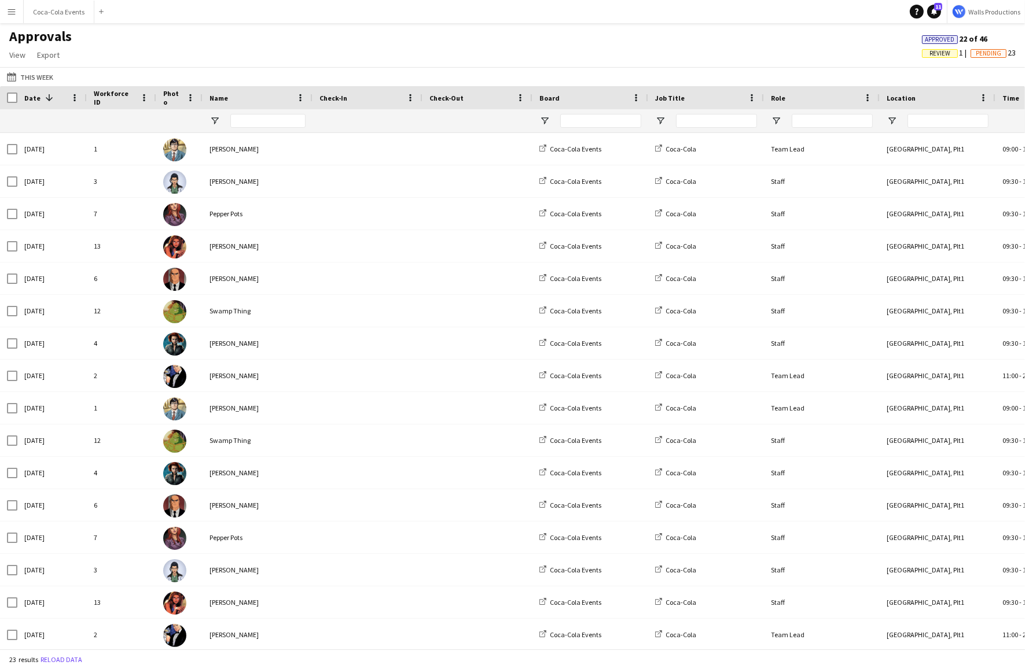
click at [937, 54] on span "Review" at bounding box center [939, 54] width 21 height 8
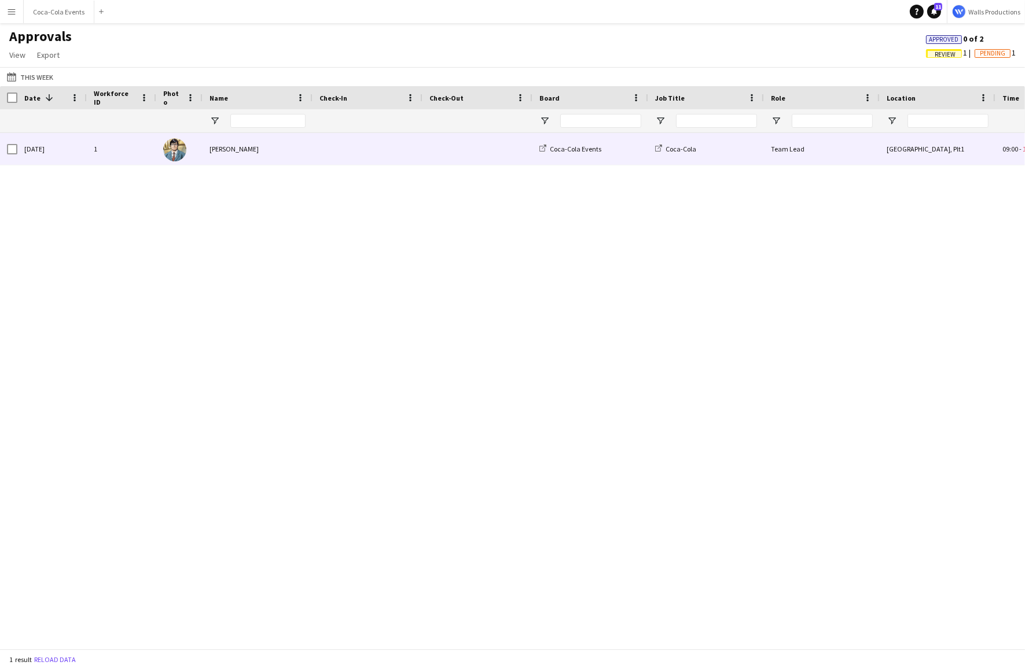
click at [219, 150] on div "[PERSON_NAME]" at bounding box center [257, 149] width 110 height 32
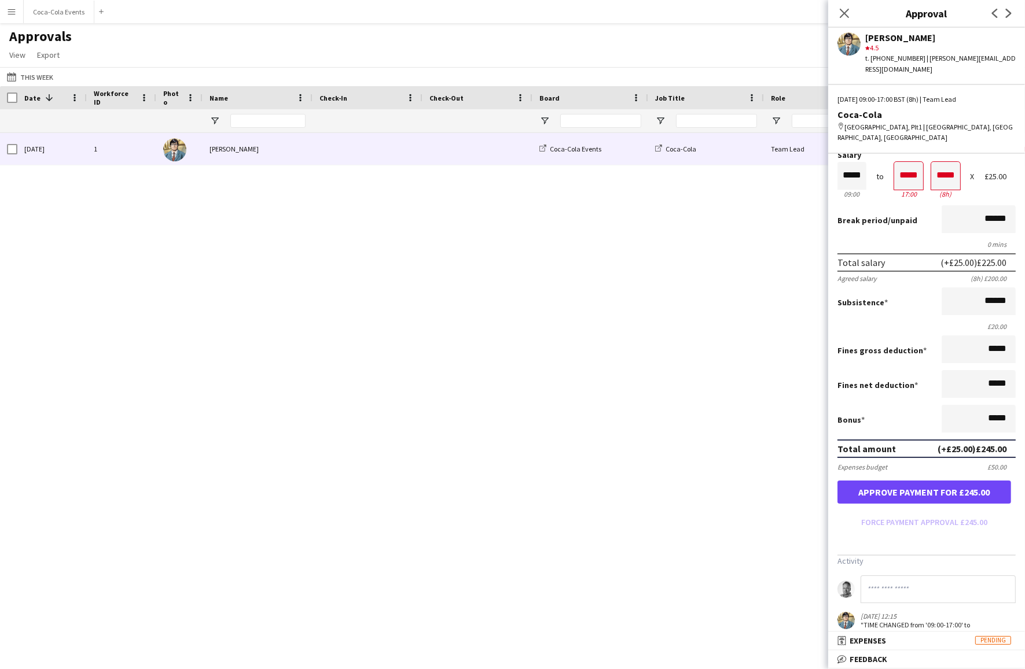
scroll to position [48, 0]
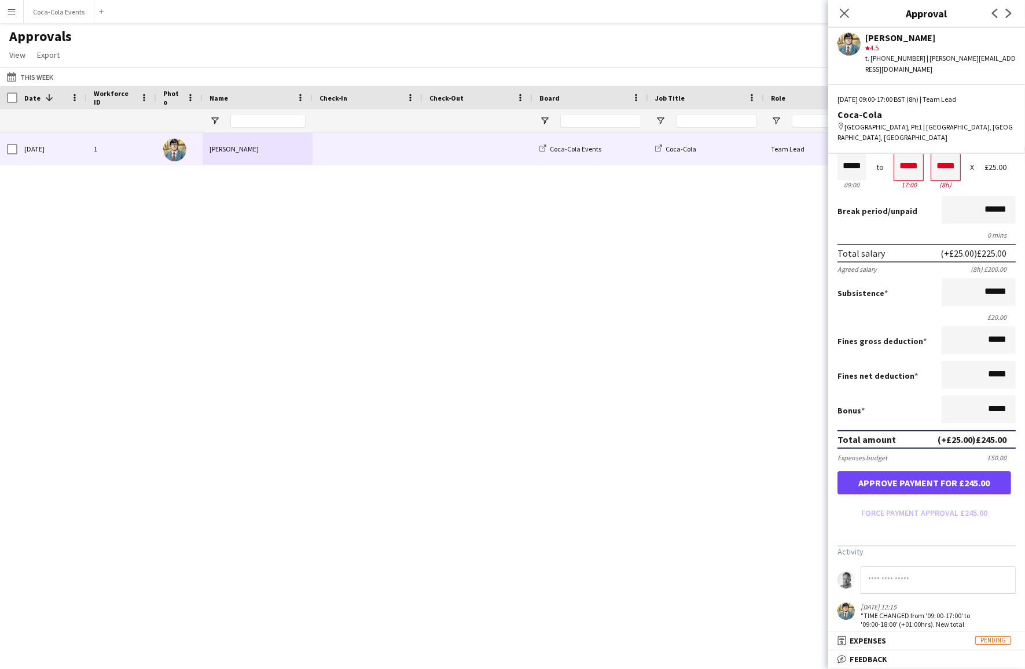
drag, startPoint x: 900, startPoint y: 611, endPoint x: 859, endPoint y: 598, distance: 42.6
click at [859, 603] on div "12-08-2025 12:15 "TIME CHANGED from '09:00-17:00' to '09:00-18:00' (+01:00hrs).…" at bounding box center [908, 620] width 142 height 35
click at [875, 566] on input at bounding box center [937, 580] width 155 height 28
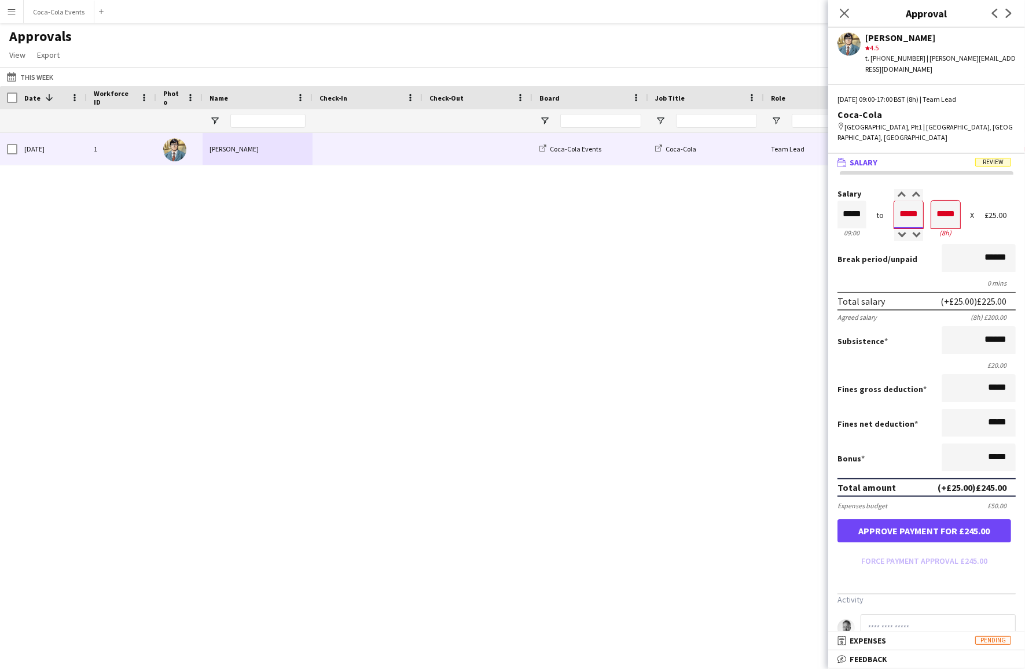
click at [905, 201] on input "*****" at bounding box center [908, 215] width 29 height 28
type input "*****"
click at [901, 230] on div at bounding box center [901, 236] width 14 height 12
click at [844, 13] on icon at bounding box center [843, 13] width 11 height 11
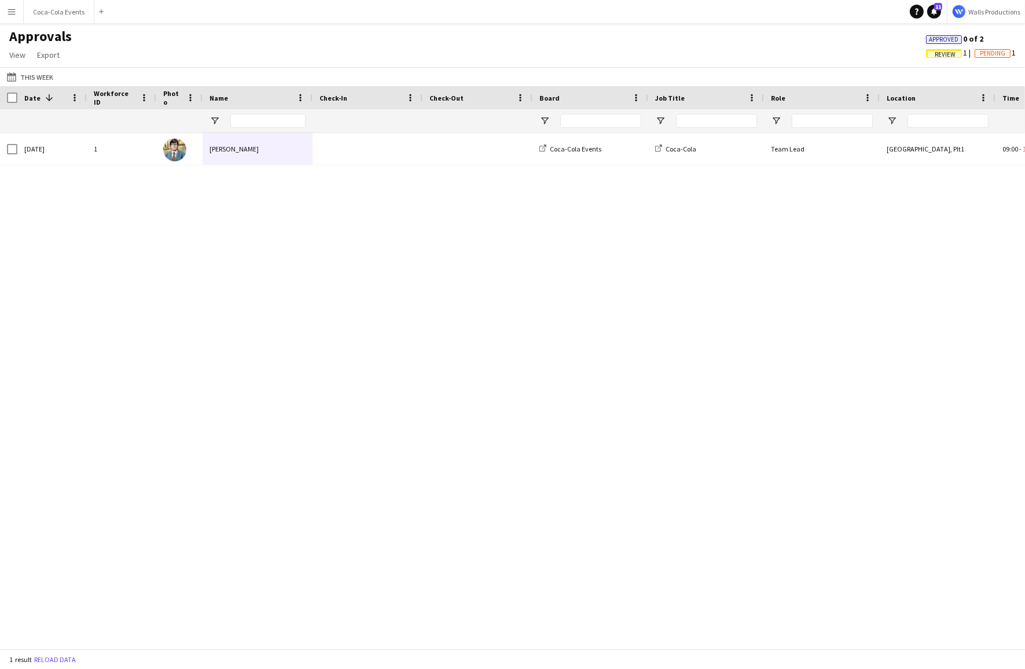
click at [10, 12] on app-icon "Menu" at bounding box center [11, 11] width 9 height 9
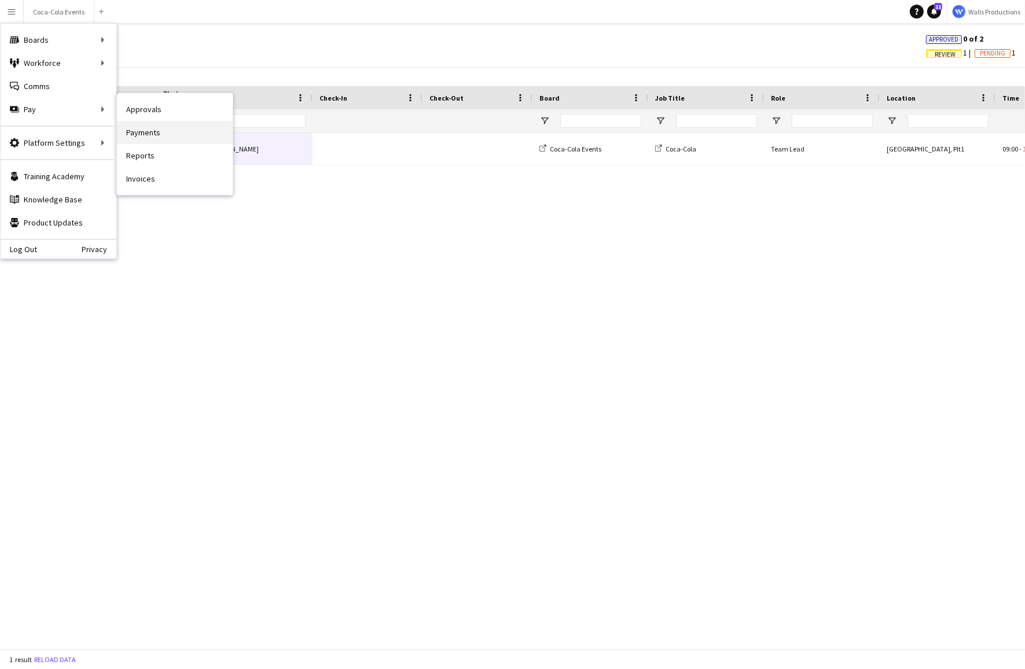
click at [143, 131] on link "Payments" at bounding box center [175, 132] width 116 height 23
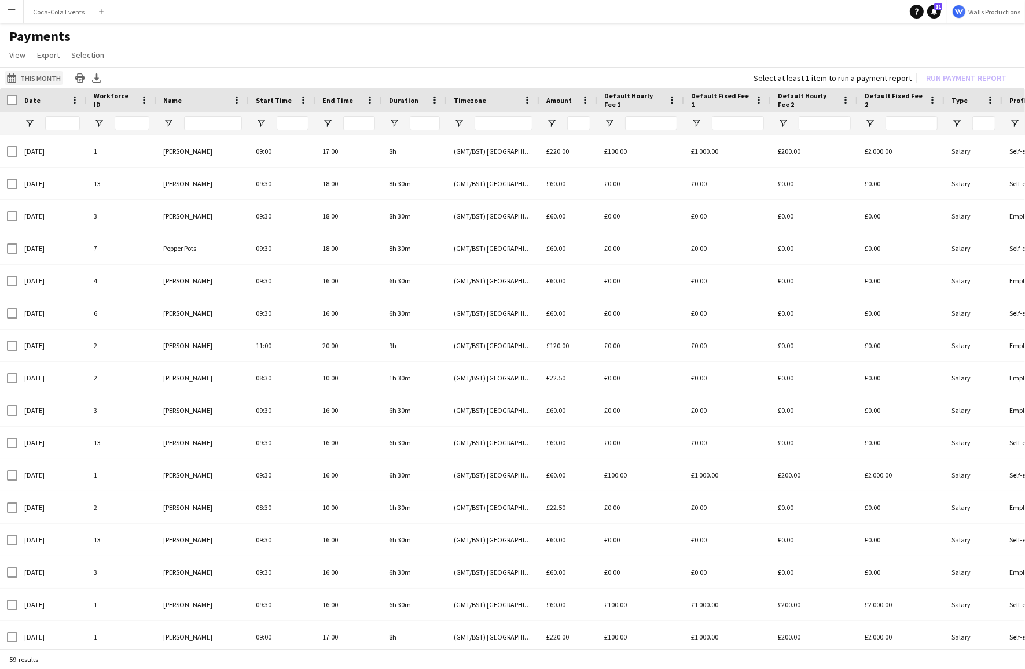
click at [42, 79] on button "This Month This Month" at bounding box center [34, 78] width 58 height 14
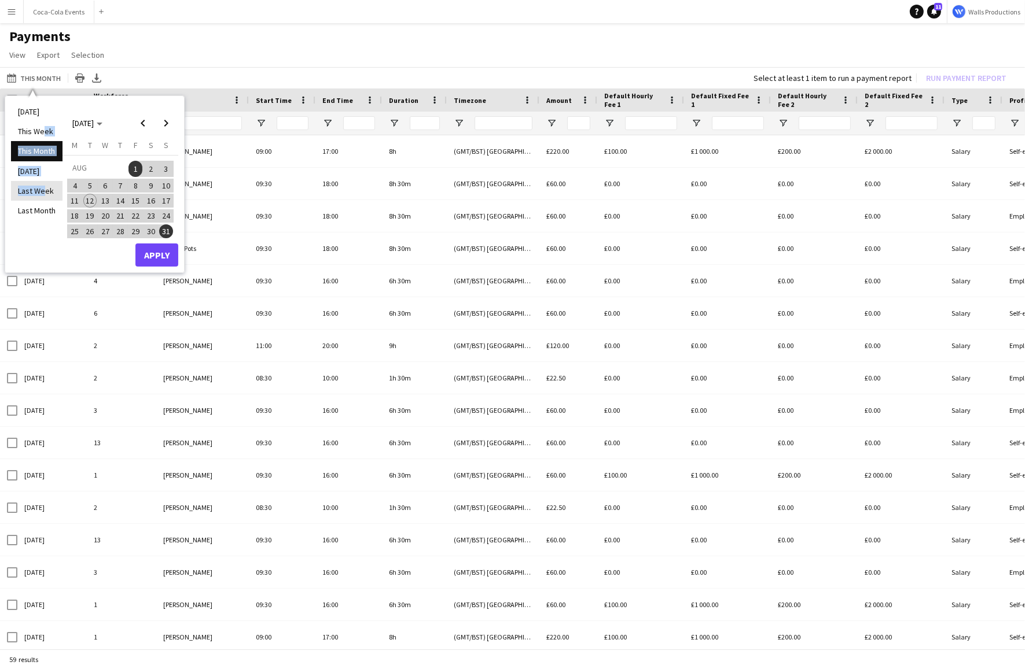
drag, startPoint x: 40, startPoint y: 132, endPoint x: 38, endPoint y: 192, distance: 60.2
click at [38, 192] on ul "Today This Week This Month Yesterday Last Week Last Month" at bounding box center [36, 184] width 51 height 165
click at [38, 192] on li "Last Week" at bounding box center [36, 191] width 51 height 20
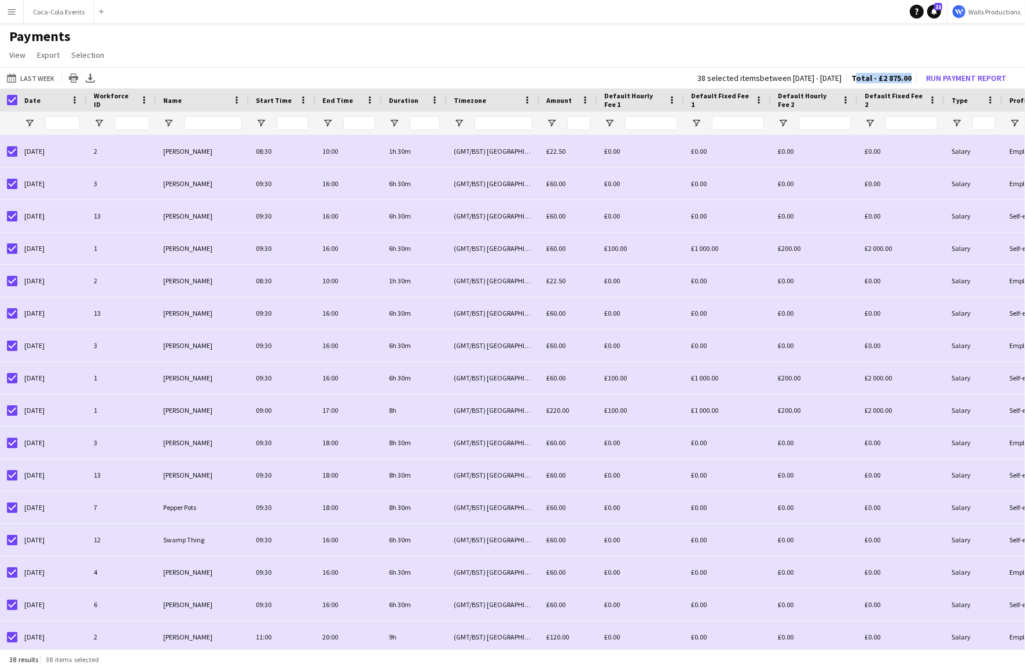
drag, startPoint x: 912, startPoint y: 78, endPoint x: 858, endPoint y: 79, distance: 53.8
click at [858, 79] on div "38 selected items between 3 Aug 2025 - 8 Aug 2025 Total - £2 875.00 Run Payment…" at bounding box center [854, 78] width 332 height 16
click at [980, 75] on button "Run Payment Report" at bounding box center [966, 78] width 90 height 15
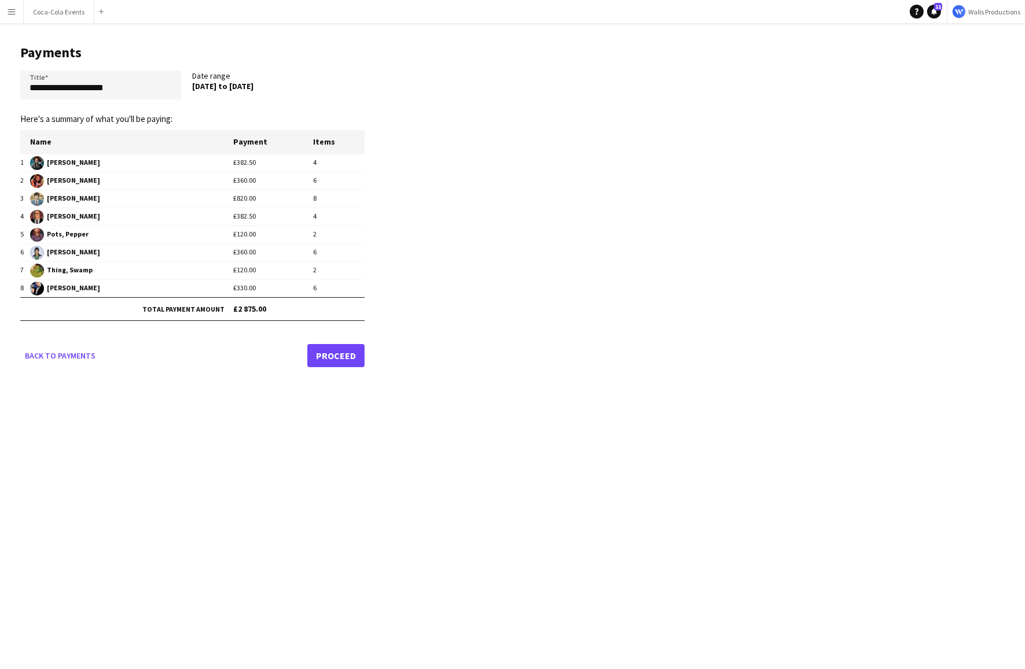
drag, startPoint x: 275, startPoint y: 279, endPoint x: 193, endPoint y: 139, distance: 161.5
click at [193, 139] on table "Name Payment Items 1 Briggs, Amanda £382.50 4 2 Gorden, Barbara £360.00 6 3 Ken…" at bounding box center [192, 225] width 344 height 190
drag, startPoint x: 131, startPoint y: 90, endPoint x: 20, endPoint y: 90, distance: 111.6
click at [20, 90] on main "**********" at bounding box center [188, 204] width 376 height 362
click at [199, 385] on div "**********" at bounding box center [512, 334] width 1025 height 669
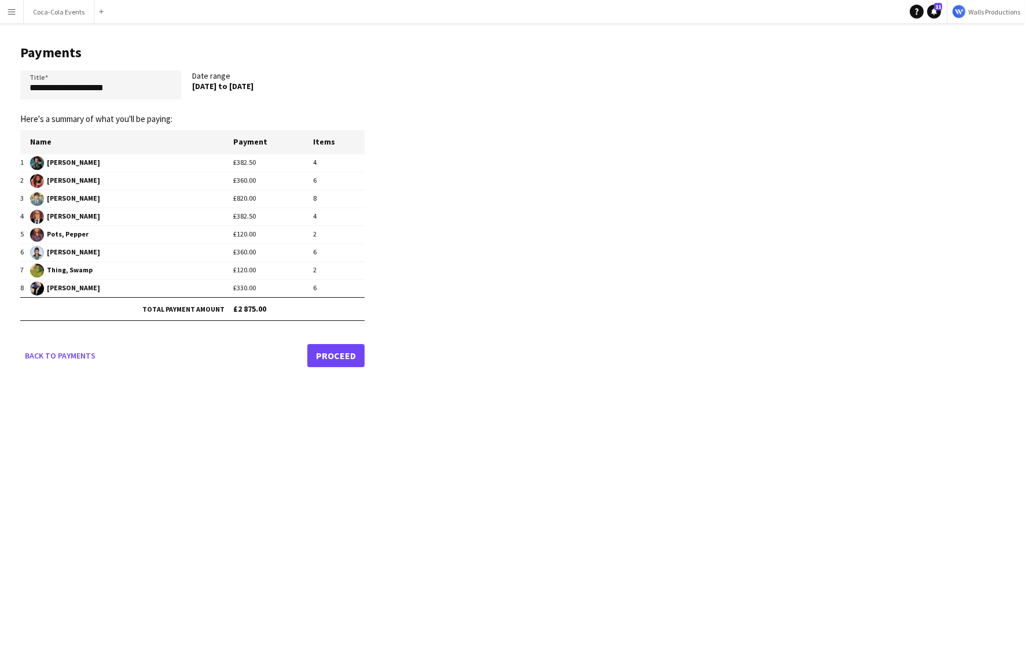
click at [338, 360] on link "Proceed" at bounding box center [335, 355] width 57 height 23
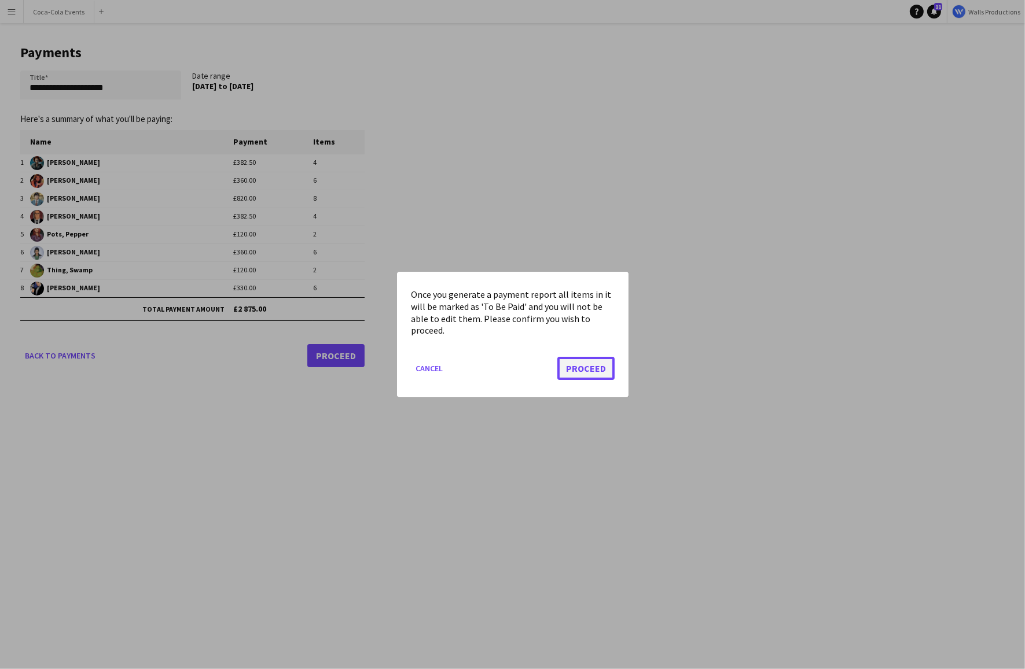
click at [609, 371] on button "Proceed" at bounding box center [585, 368] width 57 height 23
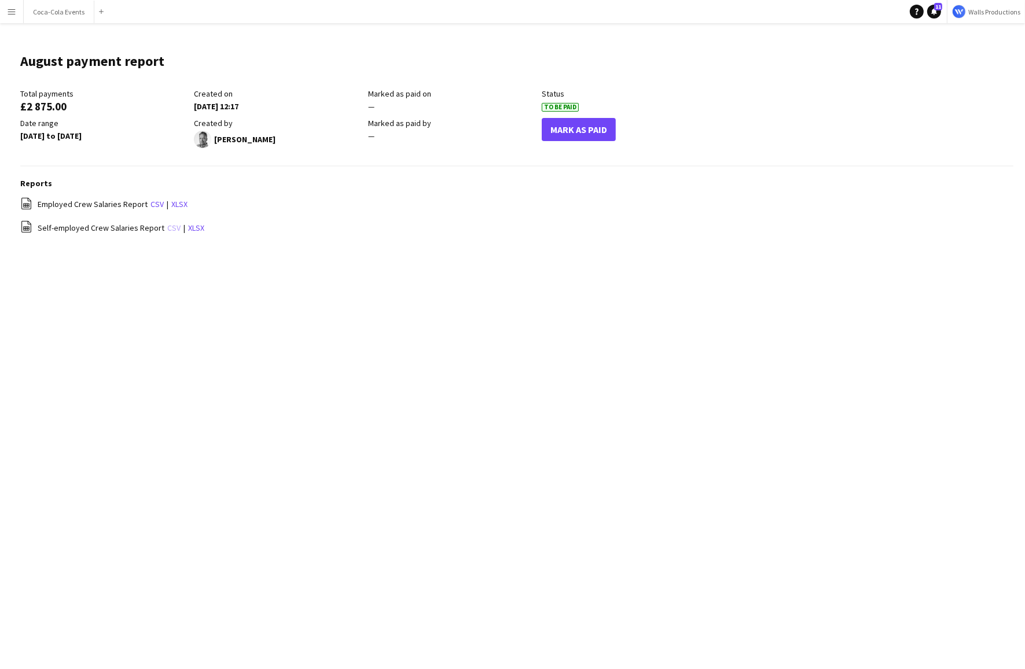
click at [170, 229] on link "csv" at bounding box center [173, 228] width 13 height 10
click at [600, 208] on div "file-spreadsheet Employed Crew Salaries Report csv | xlsx" at bounding box center [516, 204] width 993 height 14
click at [592, 130] on button "Mark As Paid" at bounding box center [578, 129] width 74 height 23
click at [559, 103] on span "Paid" at bounding box center [559, 107] width 36 height 9
